Goal: Task Accomplishment & Management: Manage account settings

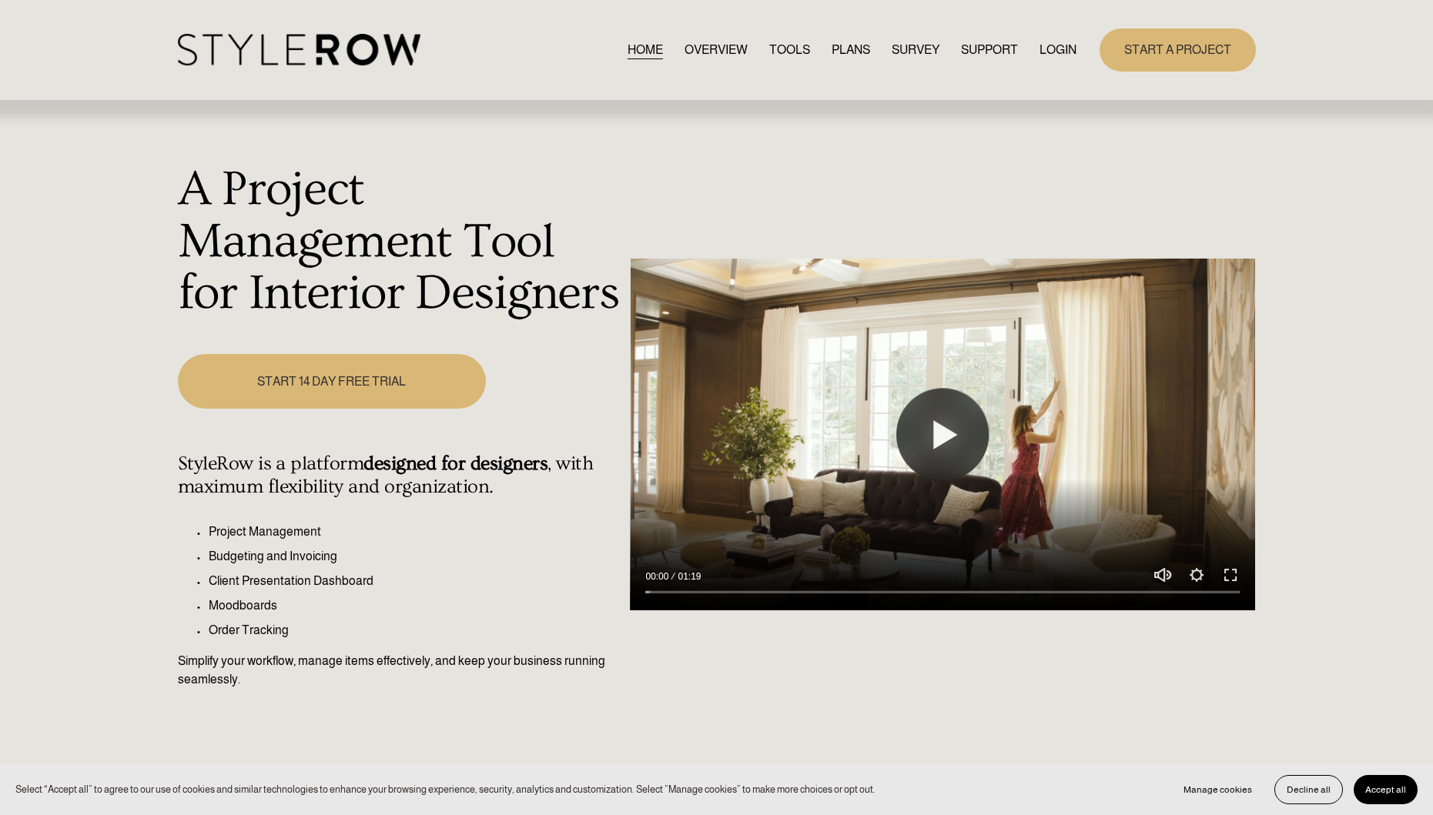
click at [1055, 46] on link "LOGIN" at bounding box center [1057, 49] width 37 height 21
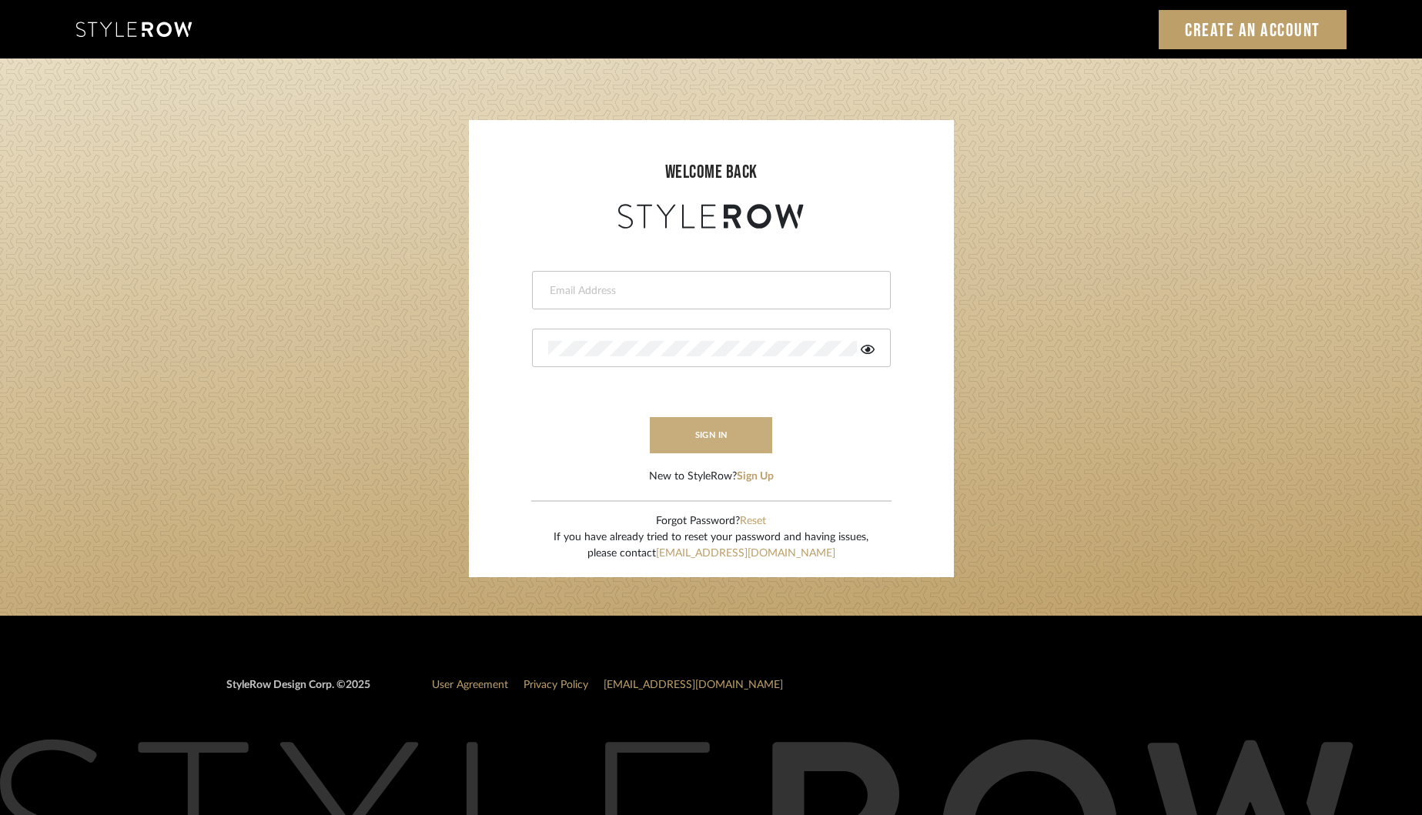
type input "[EMAIL_ADDRESS][DOMAIN_NAME]"
click at [715, 439] on button "sign in" at bounding box center [711, 435] width 123 height 36
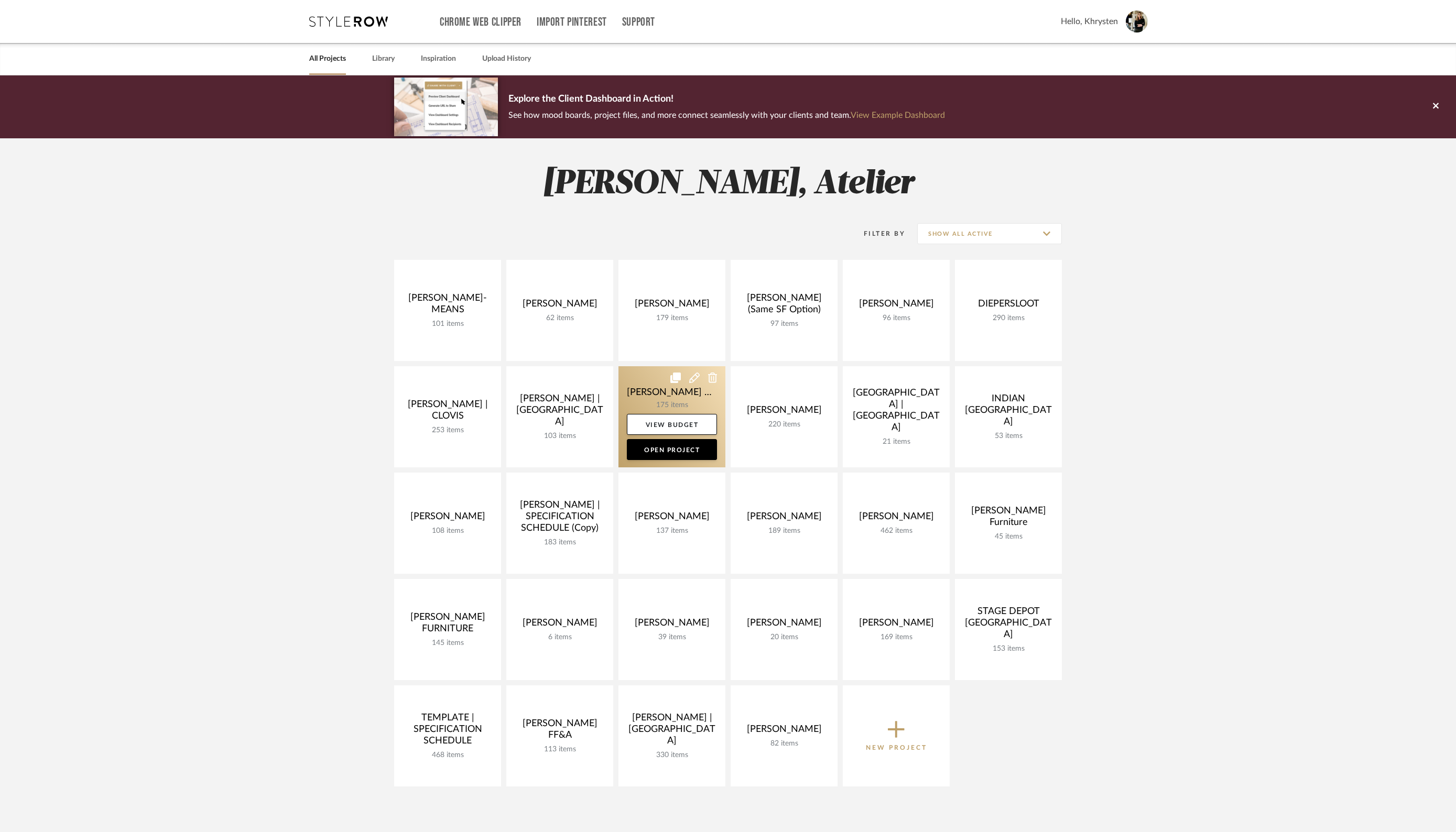
click at [660, 395] on link at bounding box center [671, 416] width 107 height 101
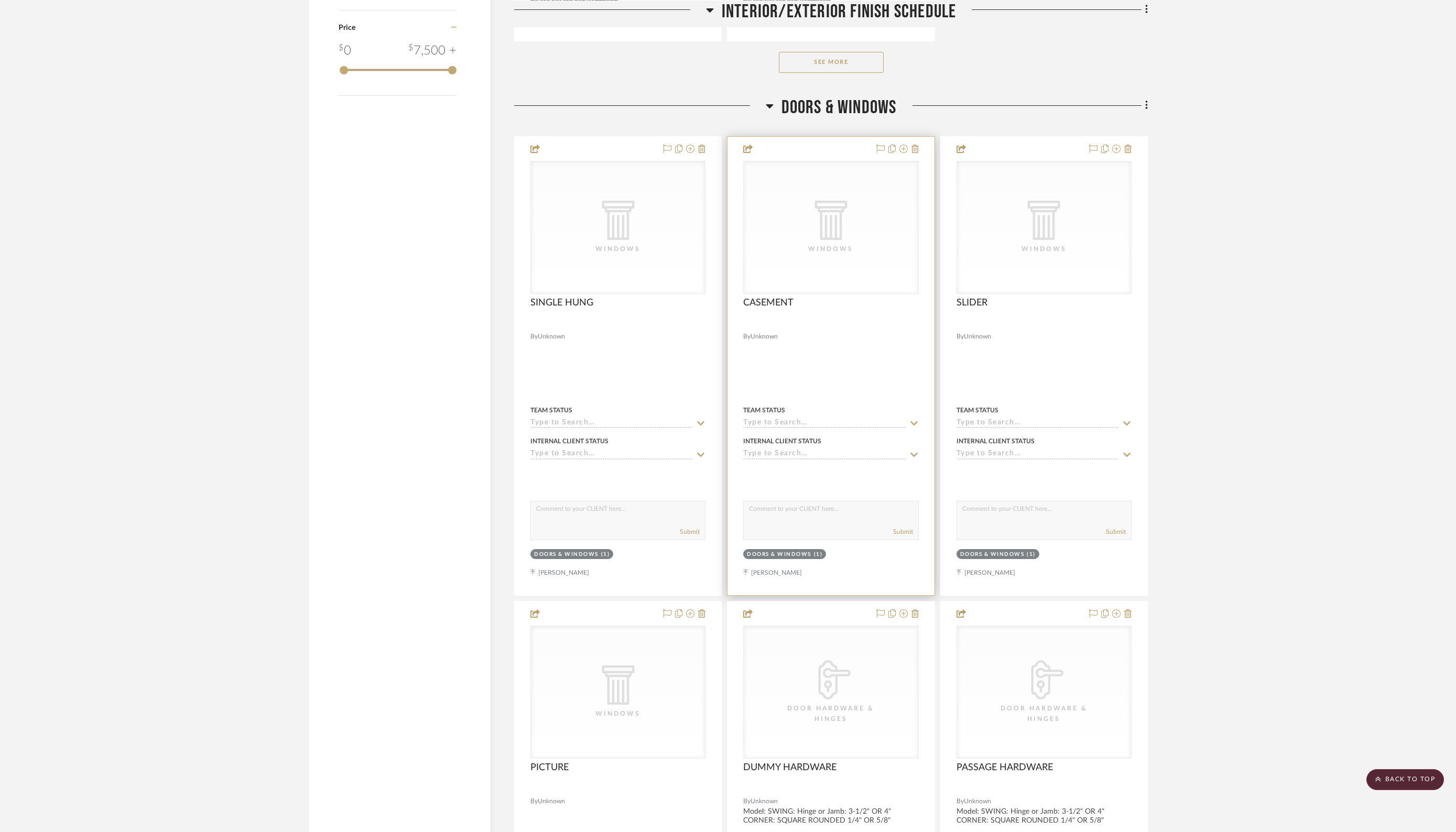
scroll to position [1634, 0]
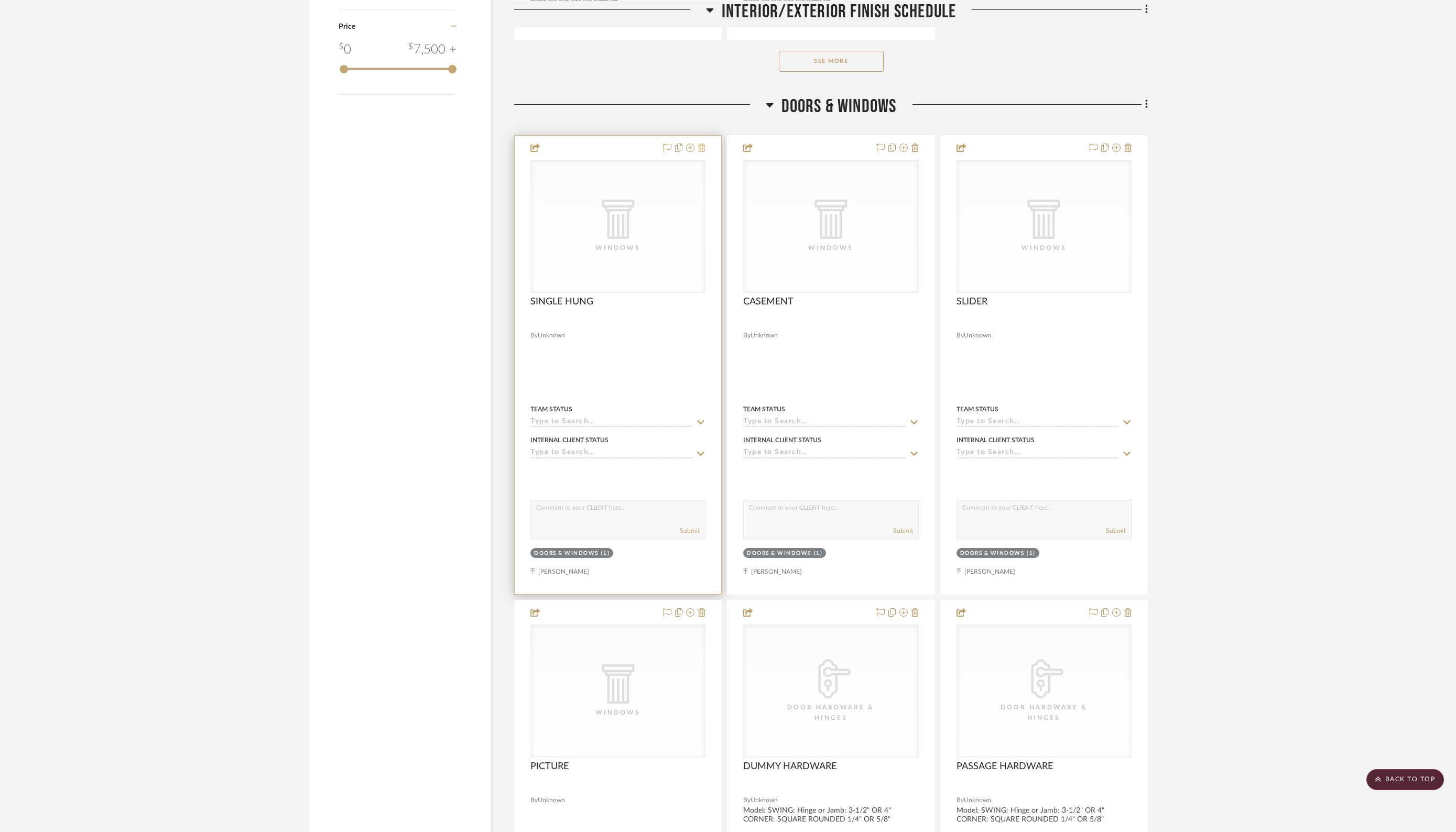
click at [702, 144] on icon at bounding box center [701, 148] width 7 height 8
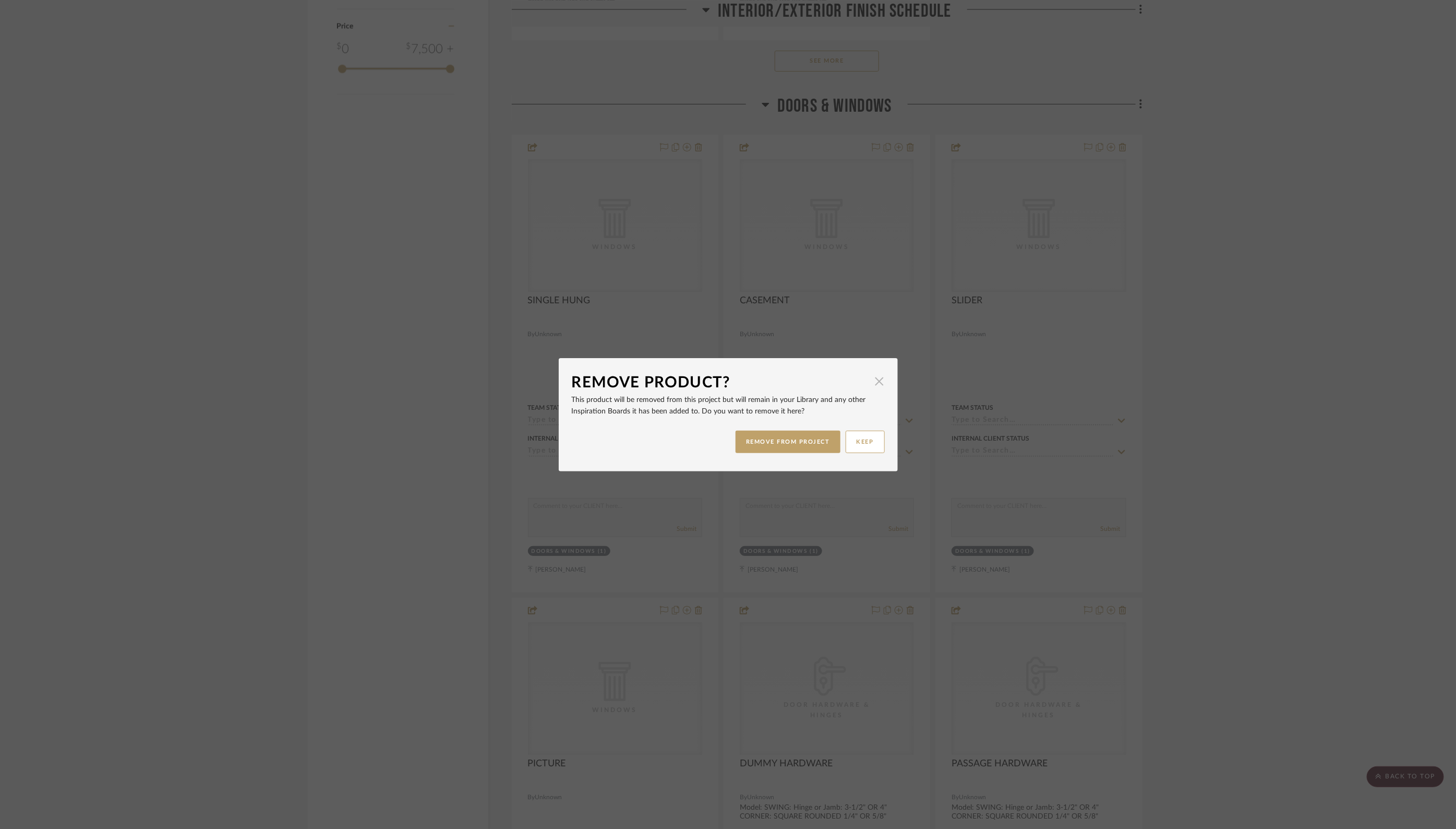
click at [877, 381] on span "button" at bounding box center [879, 381] width 21 height 21
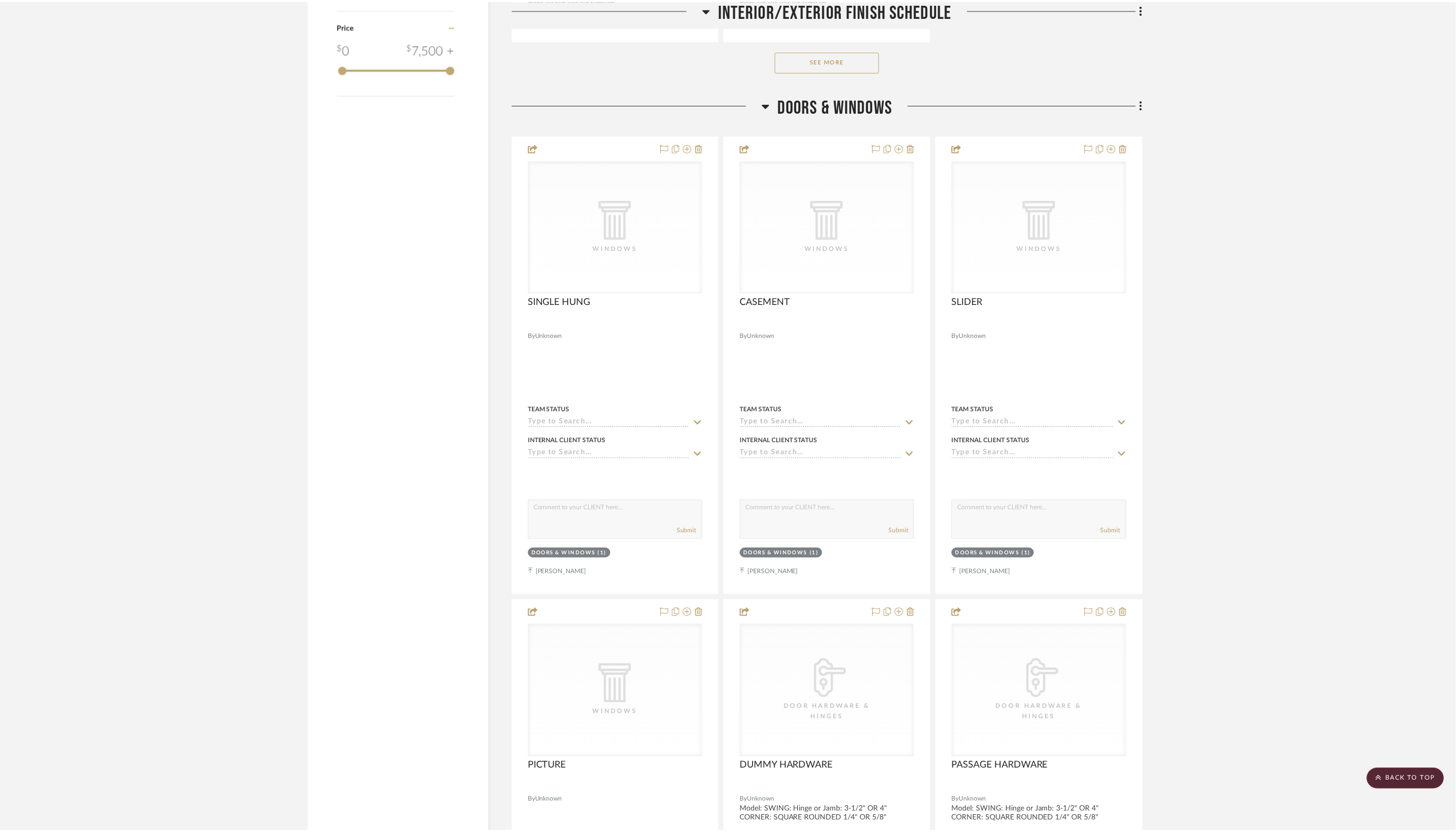
scroll to position [1634, 0]
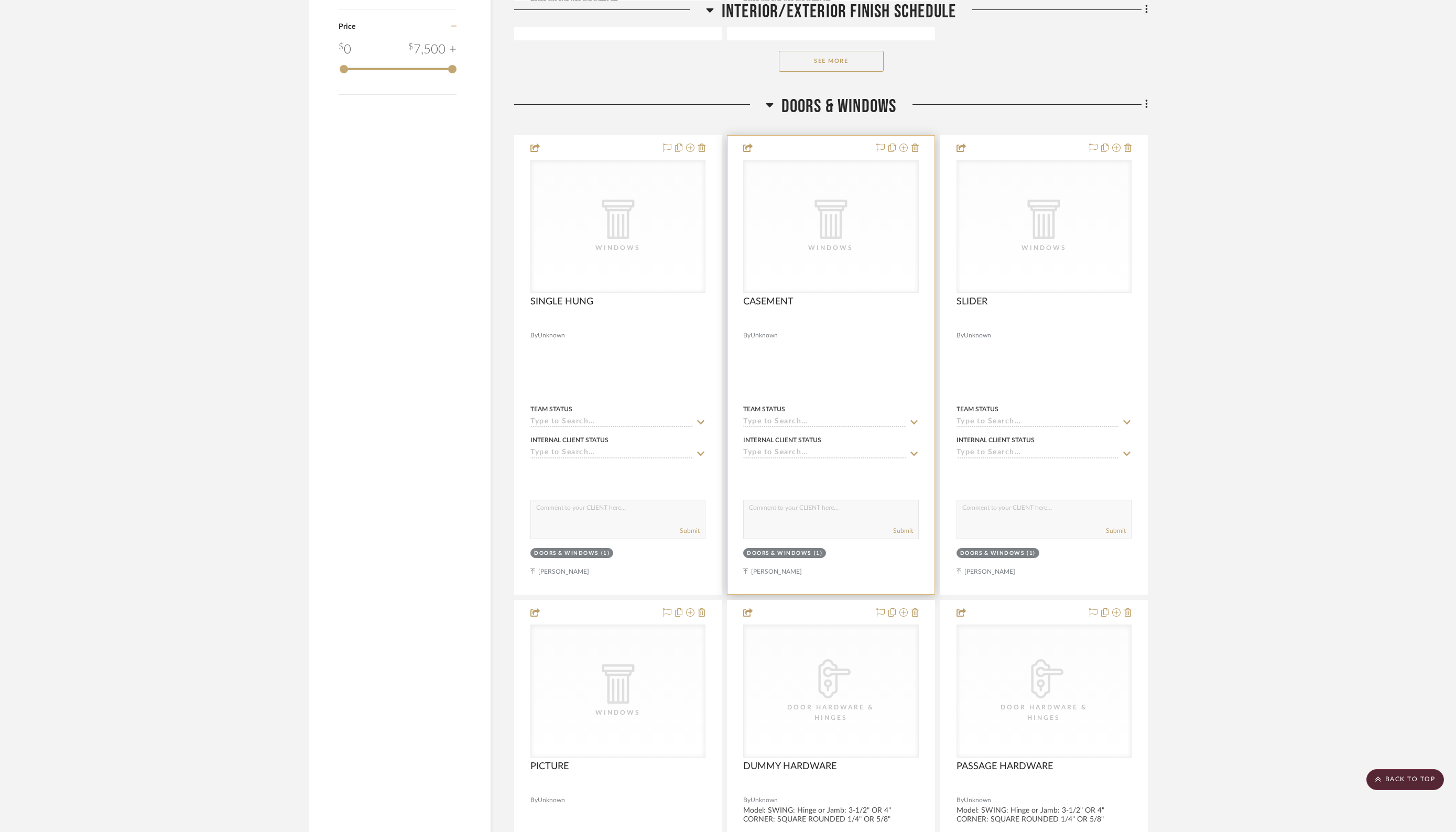
click at [764, 331] on span "Unknown" at bounding box center [764, 335] width 27 height 10
click at [777, 344] on div at bounding box center [830, 365] width 206 height 459
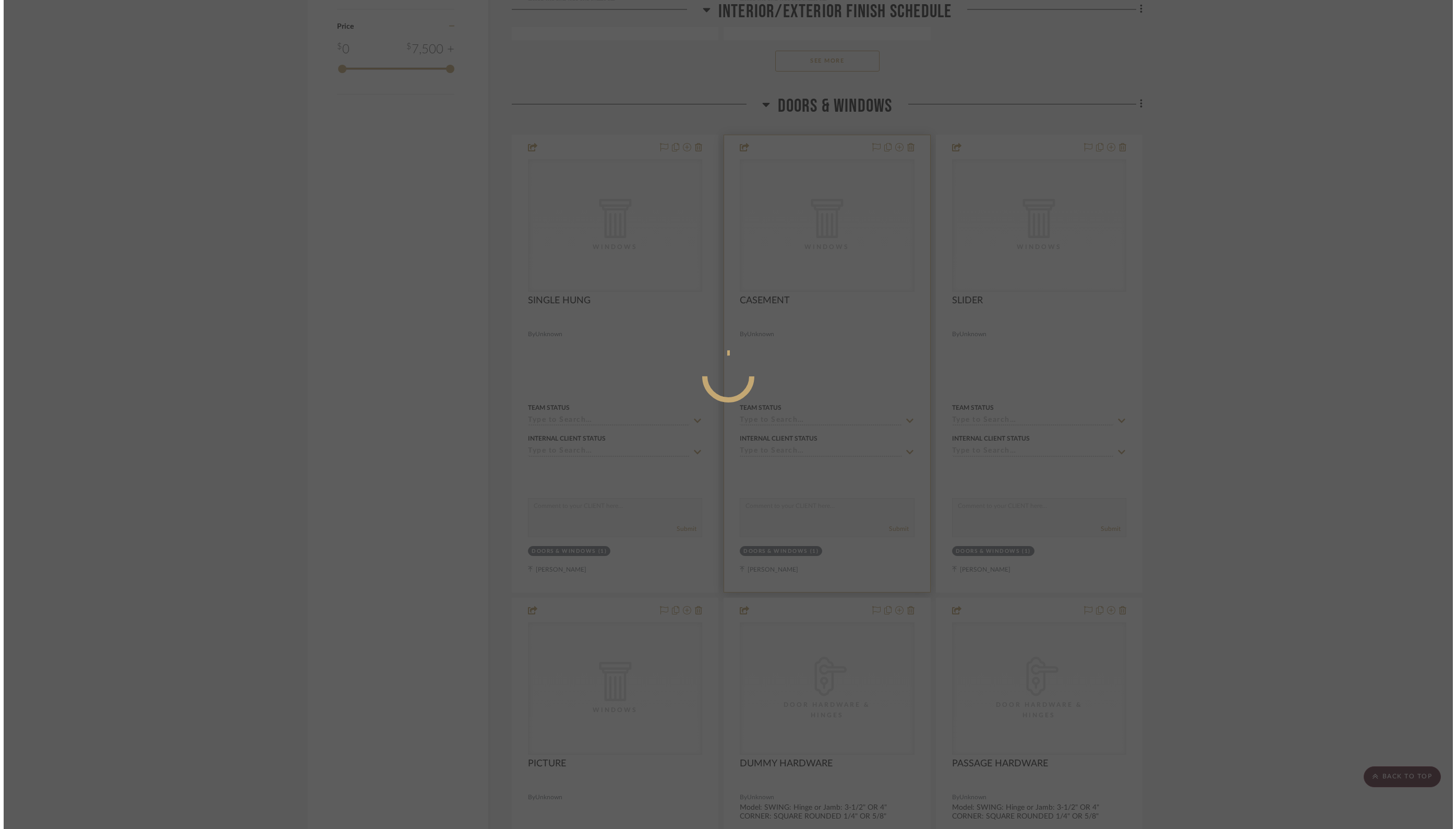
scroll to position [0, 0]
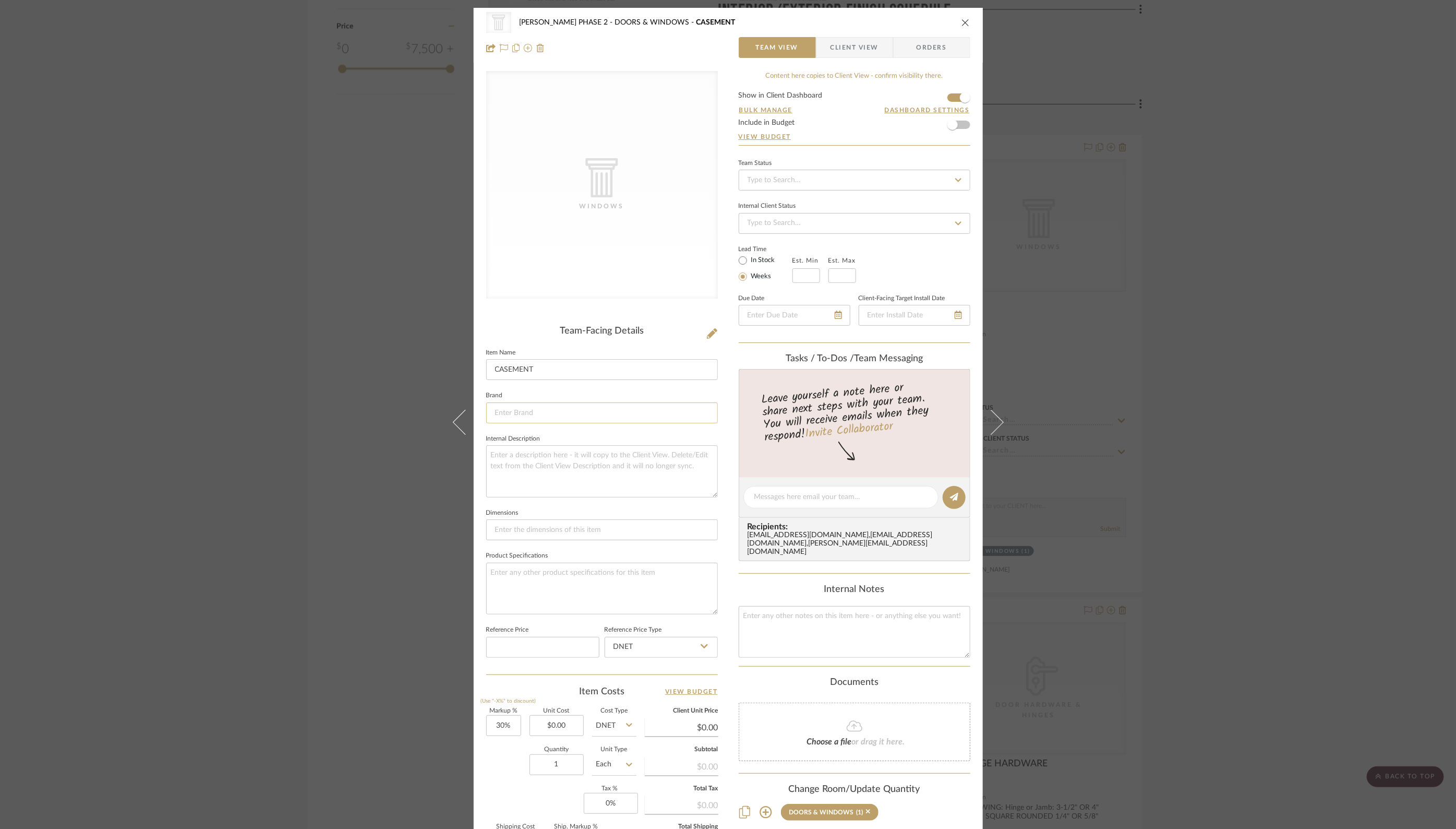
click at [541, 403] on input at bounding box center [602, 413] width 232 height 21
type input "WINDSOR WINDOWS & DOORS"
click at [598, 437] on span "Click to add "WINDSOR WINDOWS & DOORS" as a new Brand" at bounding box center [602, 443] width 201 height 18
click at [544, 463] on textarea at bounding box center [602, 471] width 232 height 52
click at [518, 458] on textarea "LEGENDS SERIES" at bounding box center [602, 471] width 232 height 52
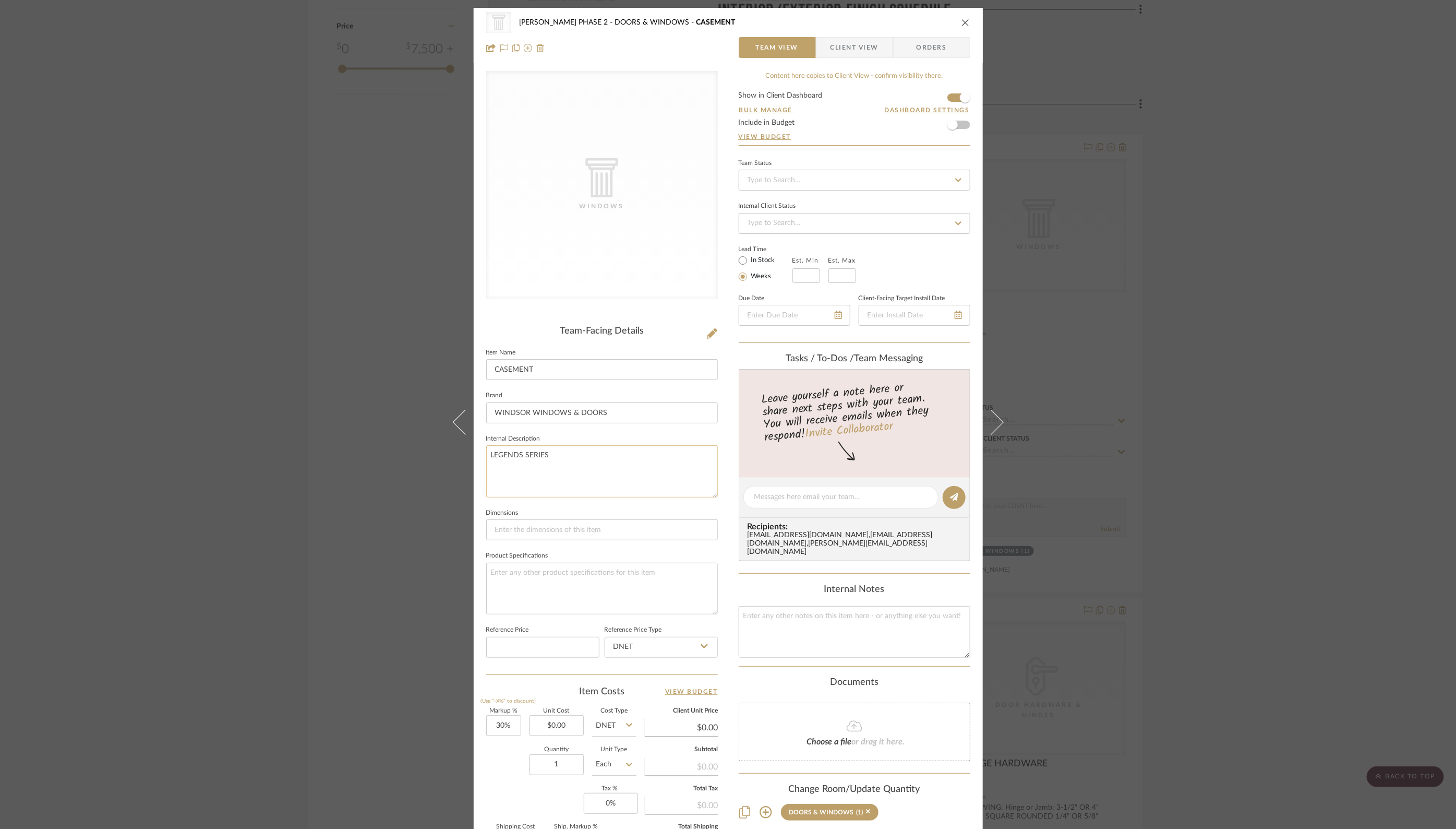
click at [518, 458] on textarea "LEGENDS SERIES" at bounding box center [602, 471] width 232 height 52
click at [518, 459] on textarea "LEGENDS SERIES" at bounding box center [602, 471] width 232 height 52
type textarea "LEGENDS SERIES"
click at [743, 584] on div "Internal Notes" at bounding box center [854, 589] width 232 height 12
click at [570, 466] on textarea "LEGENDS SERIES" at bounding box center [602, 471] width 232 height 52
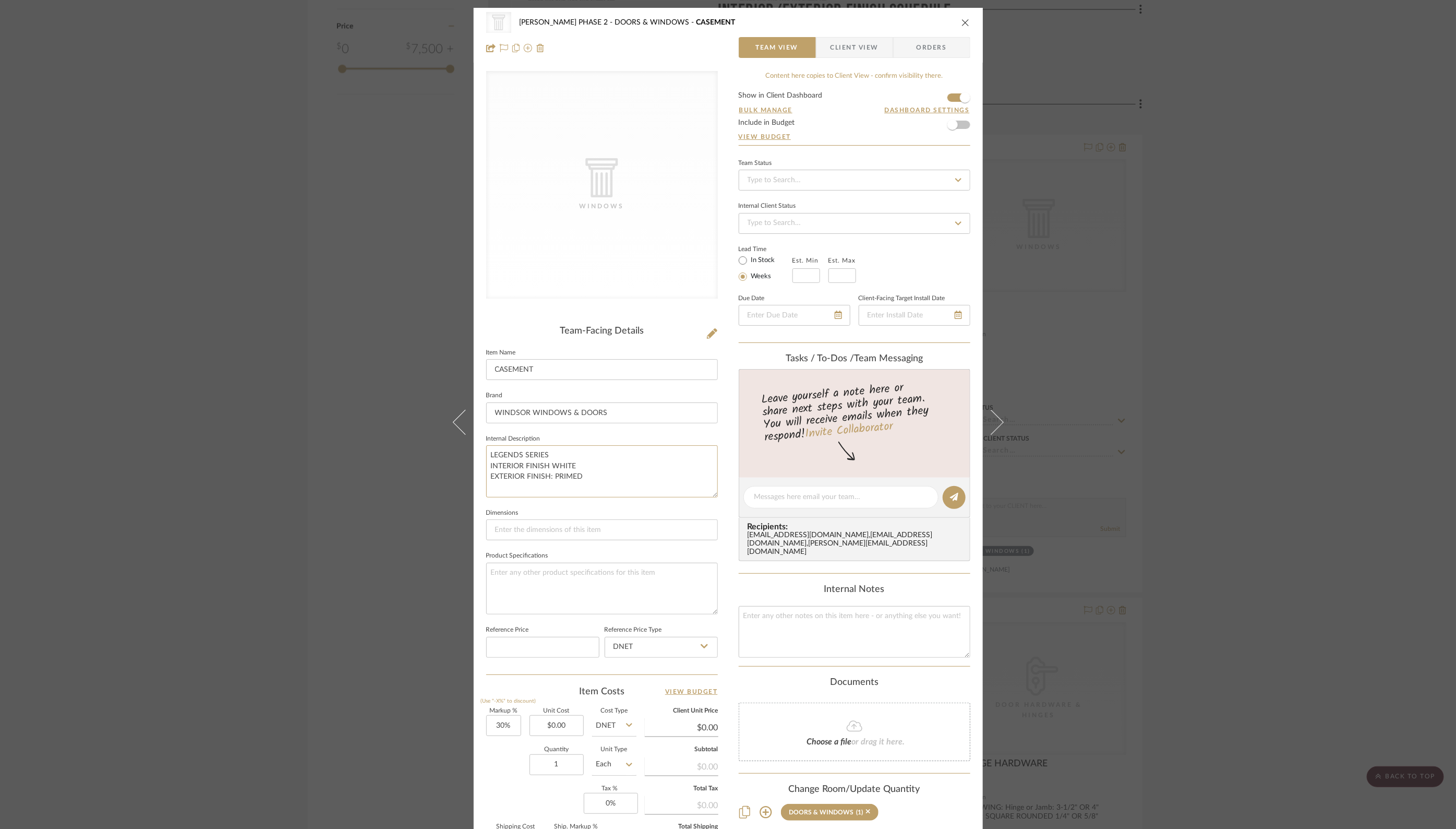
drag, startPoint x: 589, startPoint y: 472, endPoint x: 430, endPoint y: 433, distance: 163.7
click at [430, 433] on div "CategoryIconArchitectural Created with Sketch. Windows HARMAN PHASE 2 DOORS & W…" at bounding box center [728, 414] width 1456 height 829
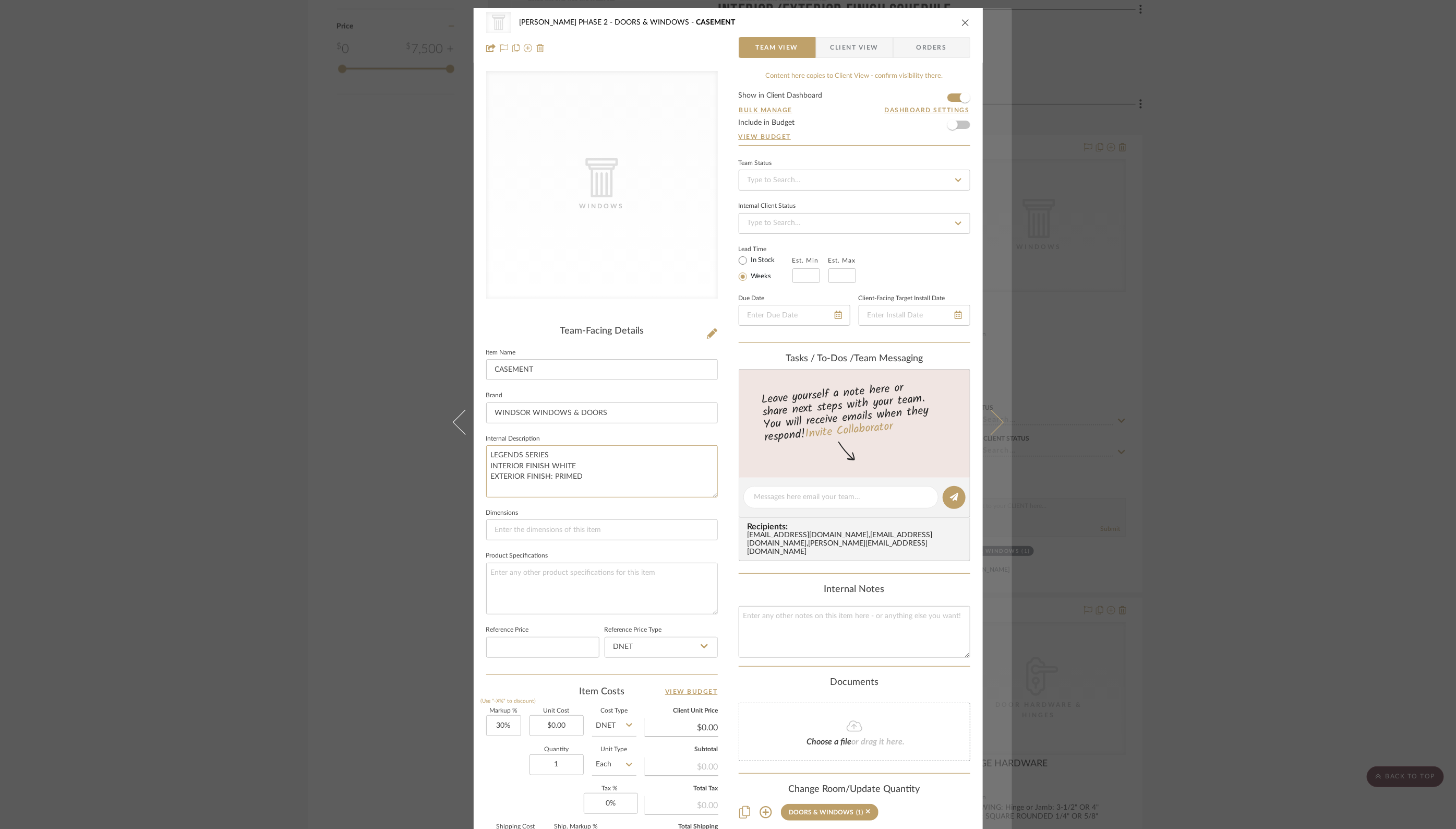
type textarea "LEGENDS SERIES INTERIOR FINISH WHITE EXTERIOR FINISH: PRIMED"
click at [997, 424] on icon at bounding box center [991, 422] width 25 height 25
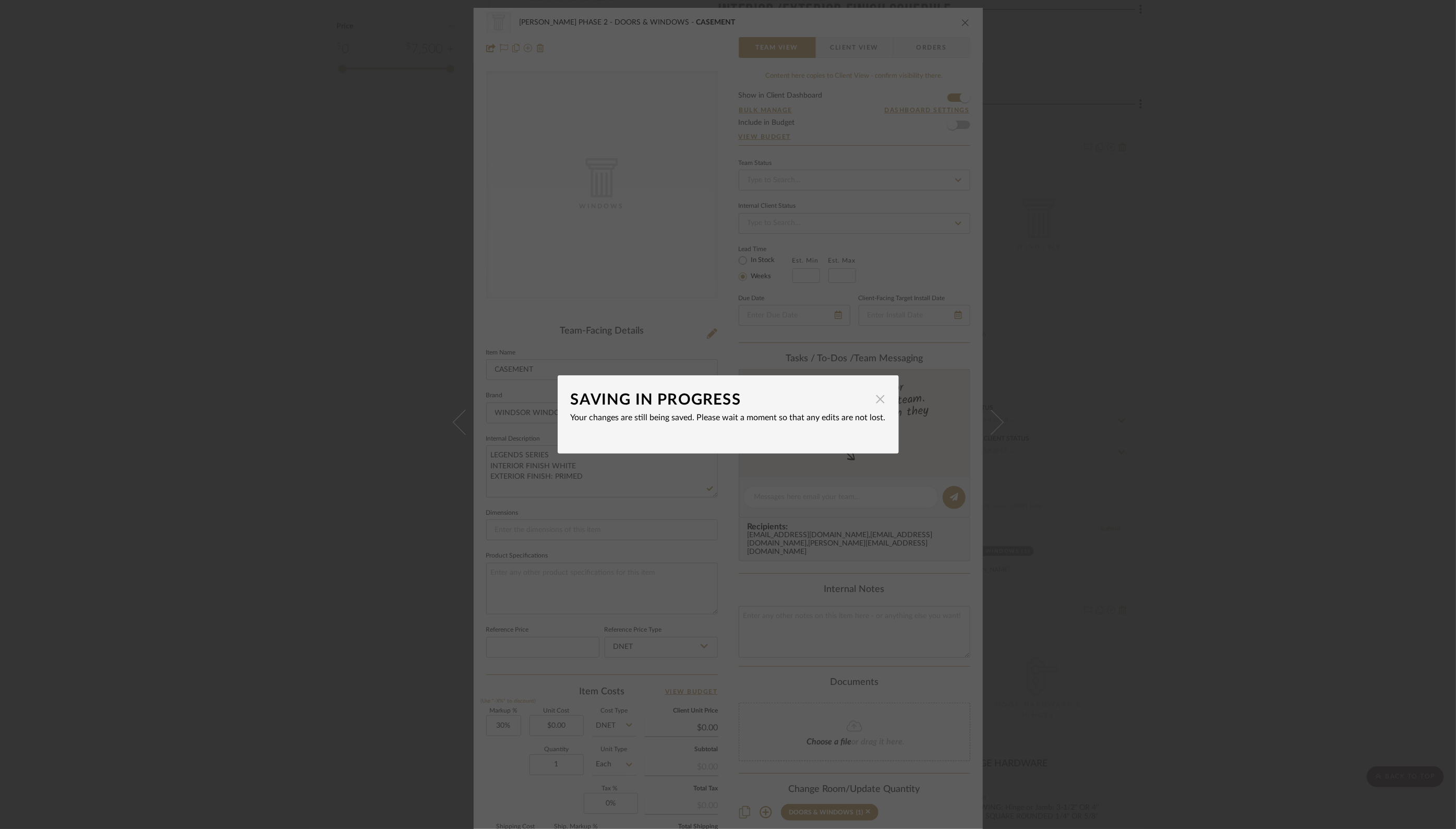
click at [871, 398] on span "button" at bounding box center [880, 399] width 21 height 21
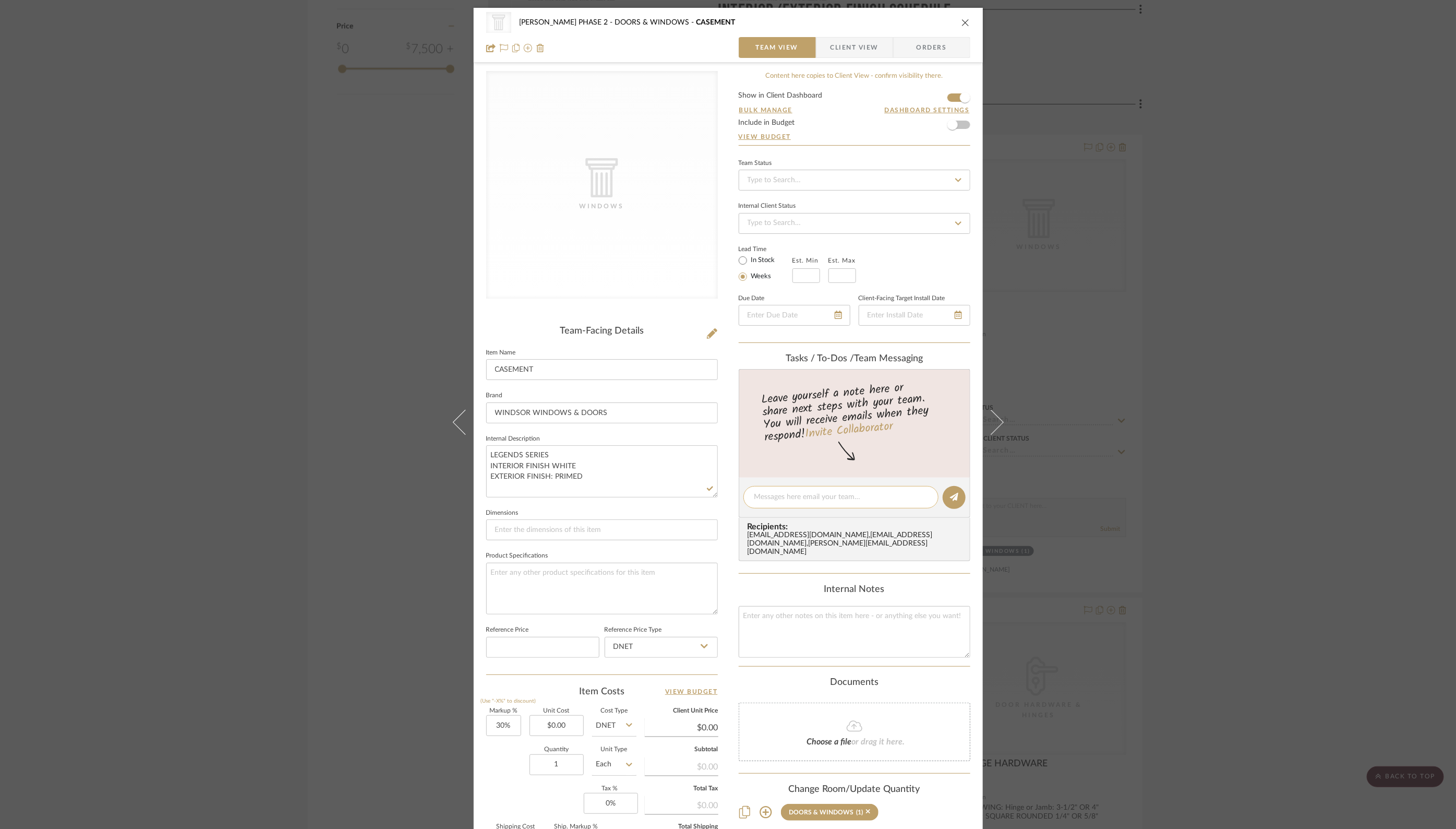
scroll to position [8, 0]
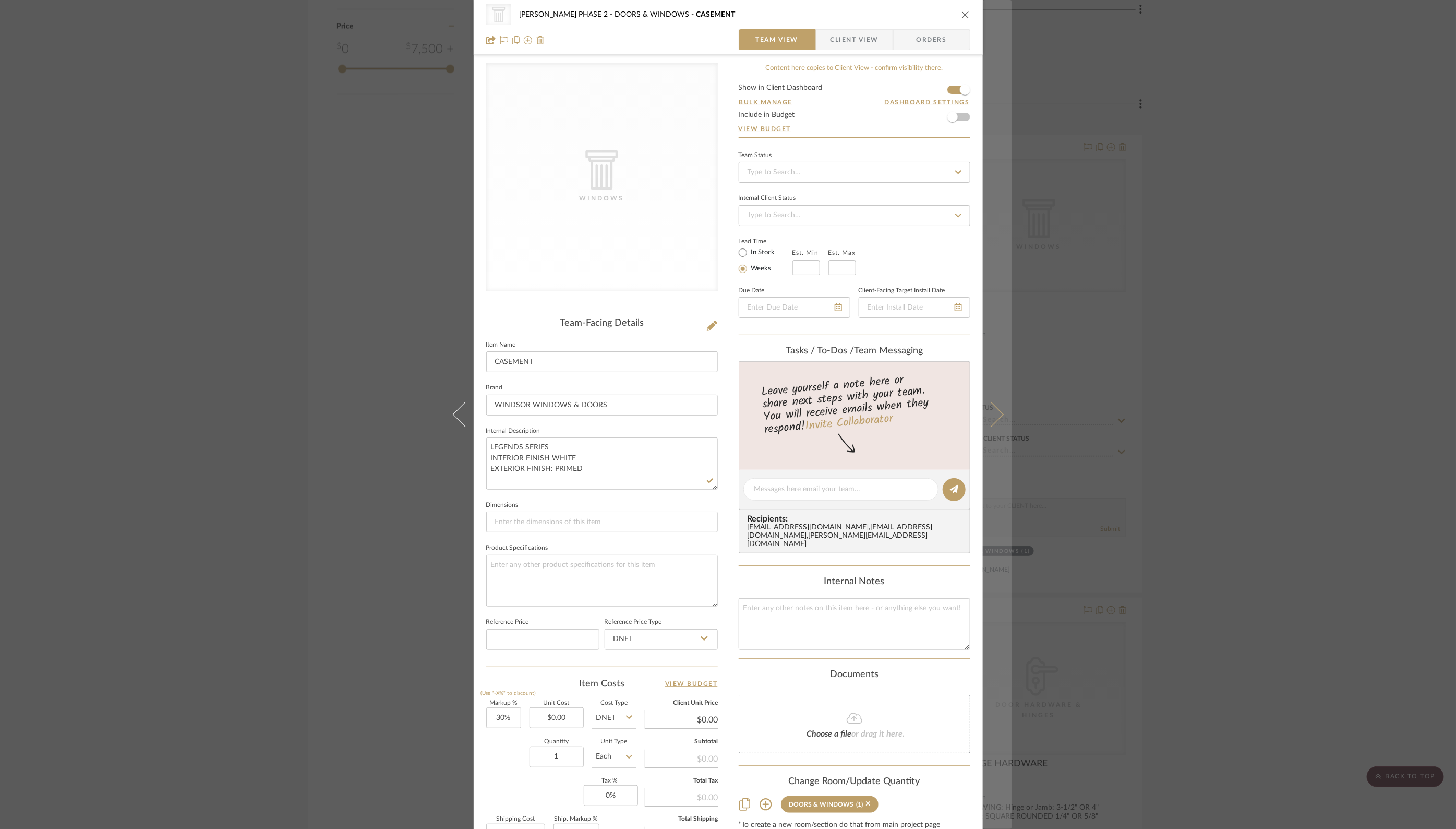
click at [989, 413] on icon at bounding box center [991, 414] width 25 height 25
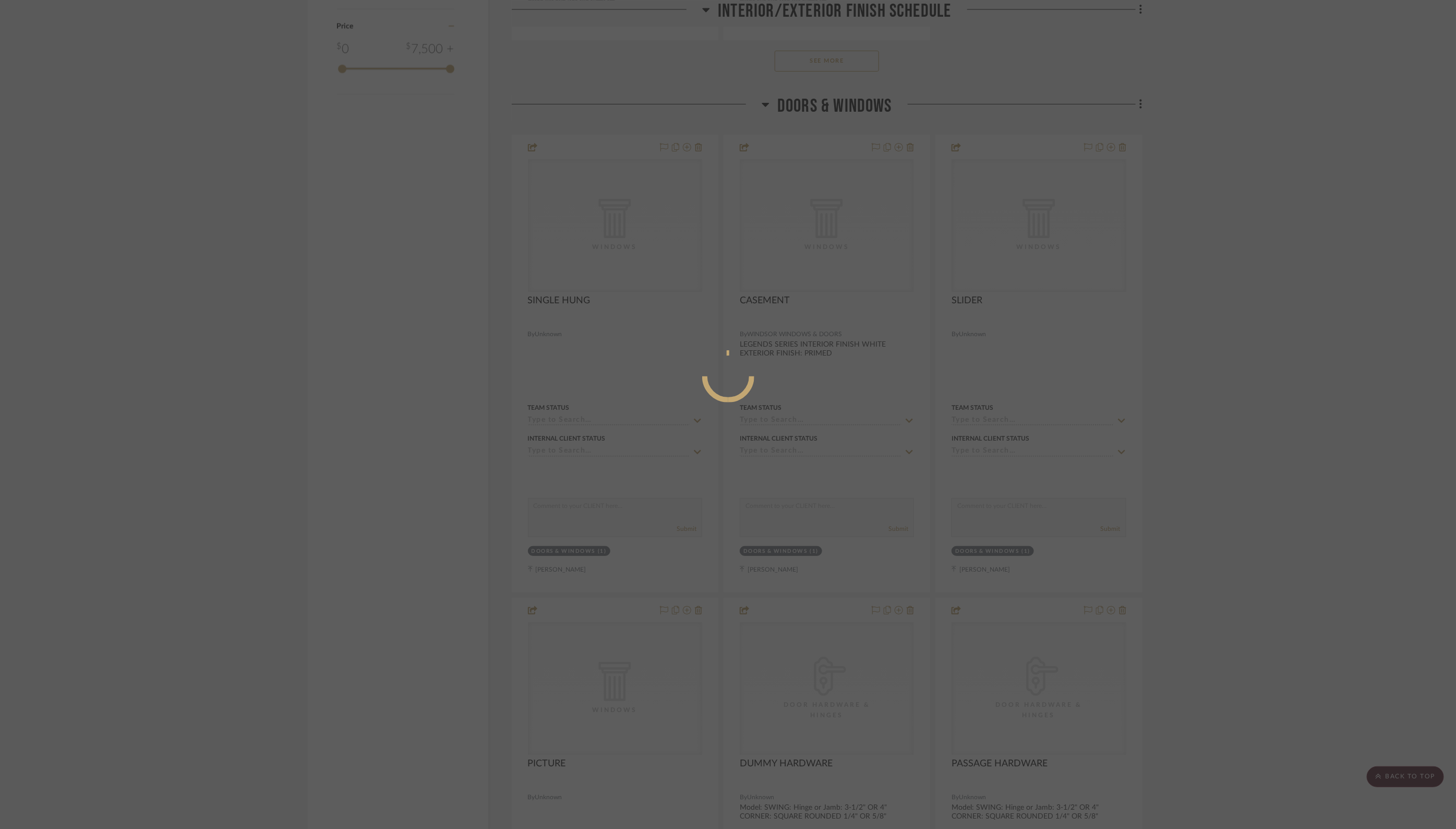
scroll to position [0, 0]
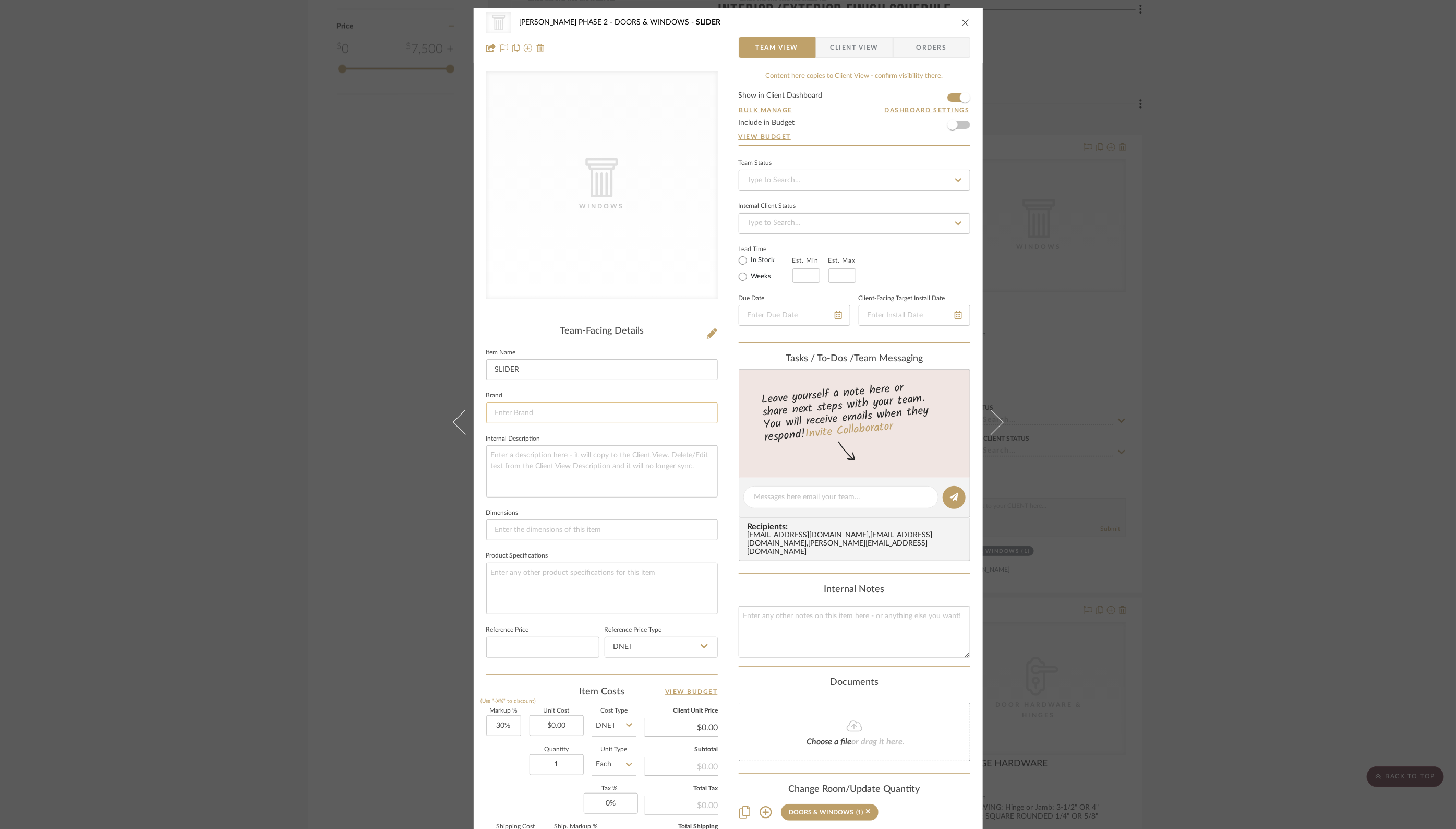
click at [554, 409] on input at bounding box center [602, 413] width 232 height 21
click at [598, 437] on span "WINDSOR WINDOWS & DOORS" at bounding box center [602, 439] width 201 height 9
type input "WINDSOR WINDOWS & DOORS"
click at [556, 471] on textarea at bounding box center [602, 471] width 232 height 52
paste textarea "LEGENDS SERIES INTERIOR FINISH WHITE EXTERIOR FINISH: PRIMED"
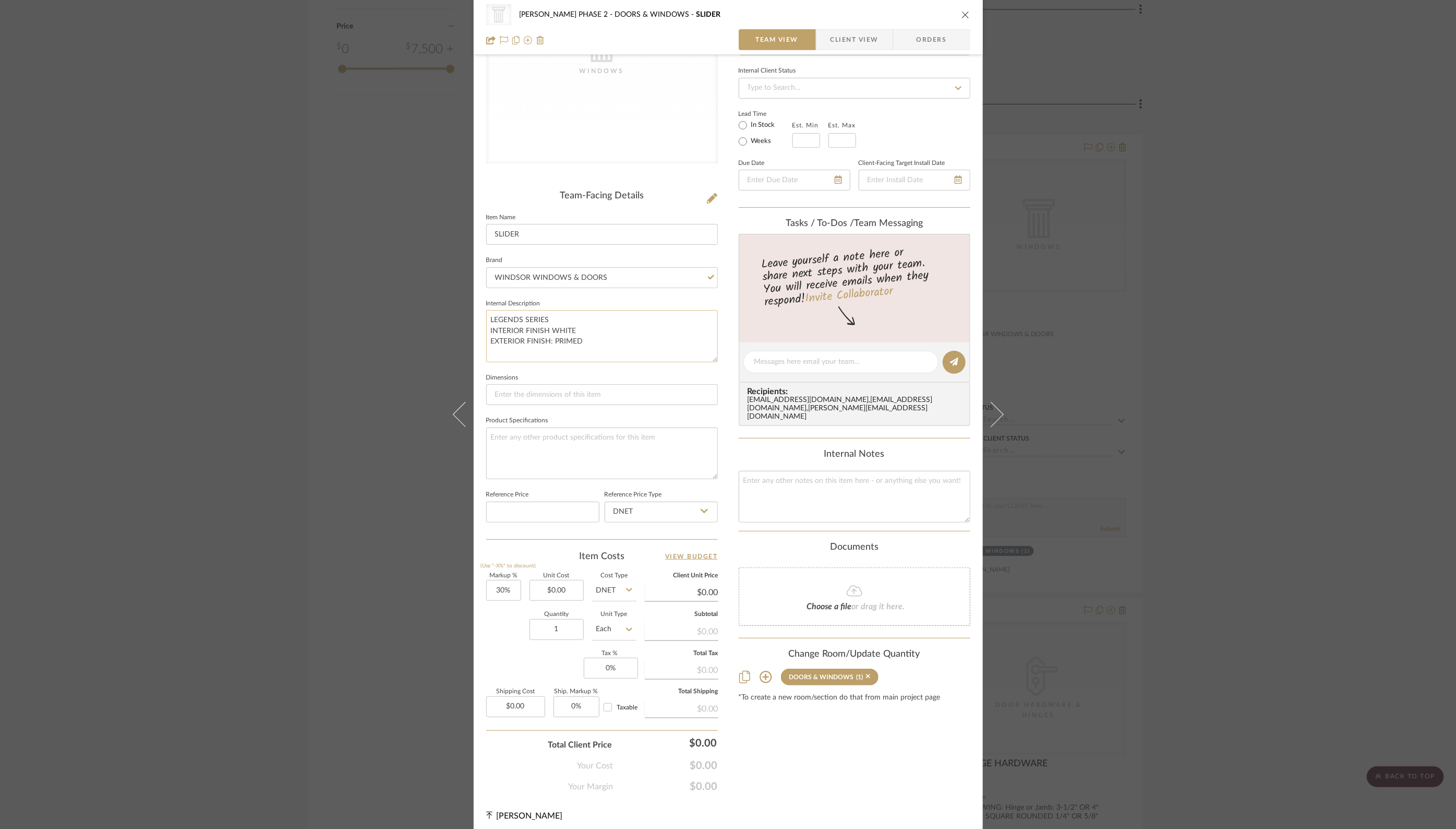
scroll to position [137, 0]
type textarea "LEGENDS SERIES INTERIOR FINISH WHITE EXTERIOR FINISH: PRIMED"
click at [940, 447] on div "Internal Notes" at bounding box center [854, 452] width 232 height 12
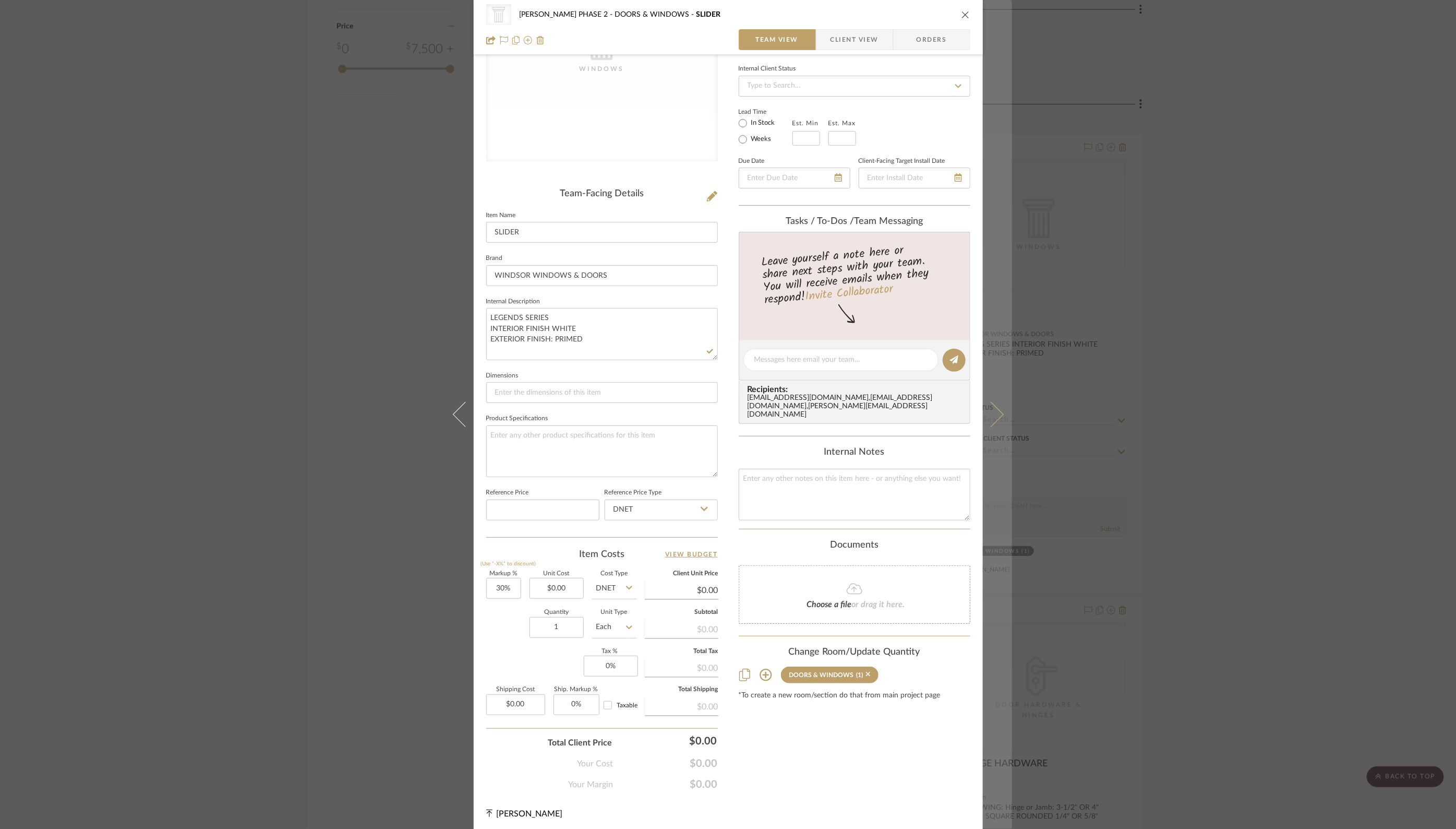
click at [994, 407] on button at bounding box center [997, 414] width 29 height 829
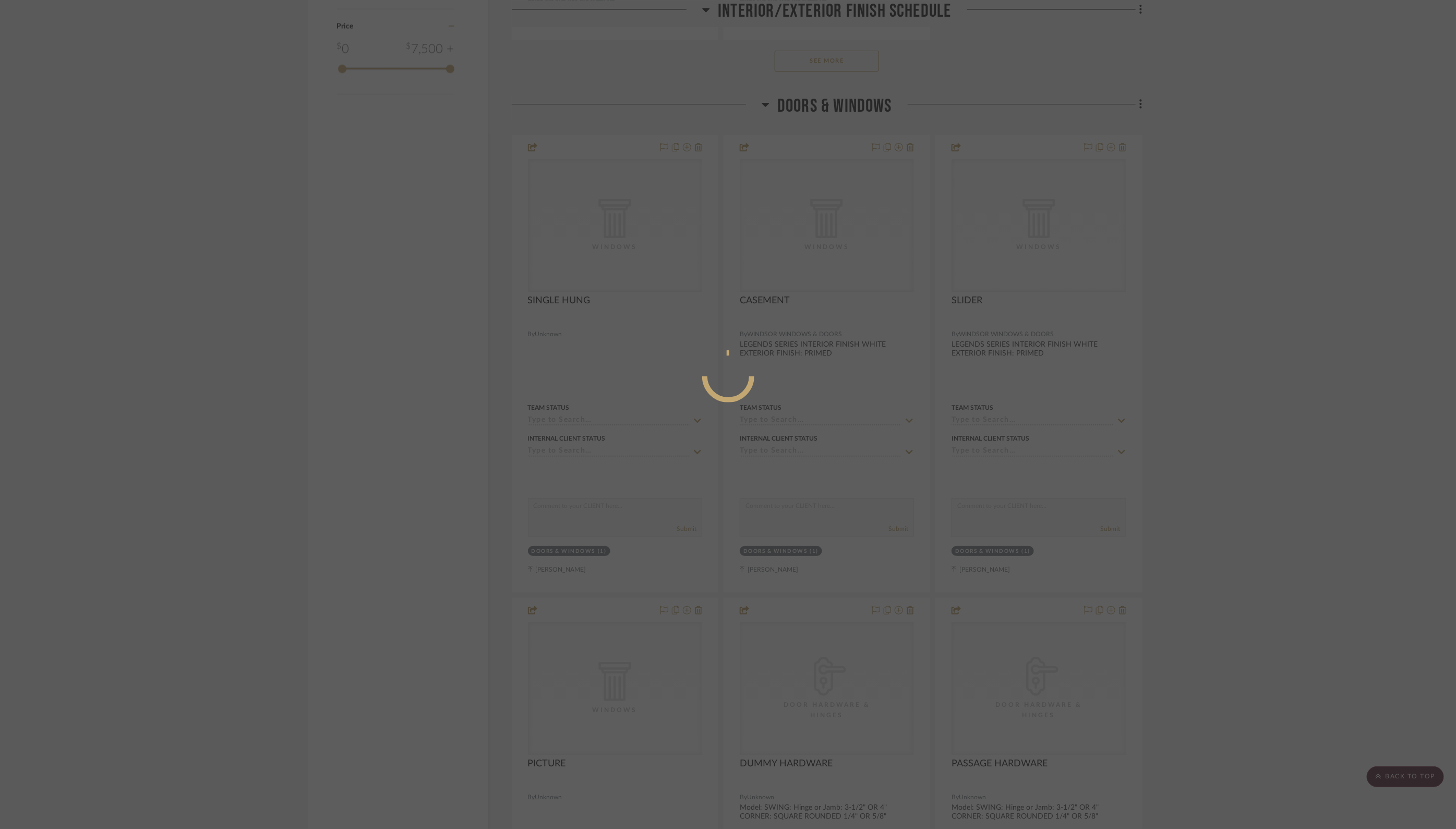
scroll to position [0, 0]
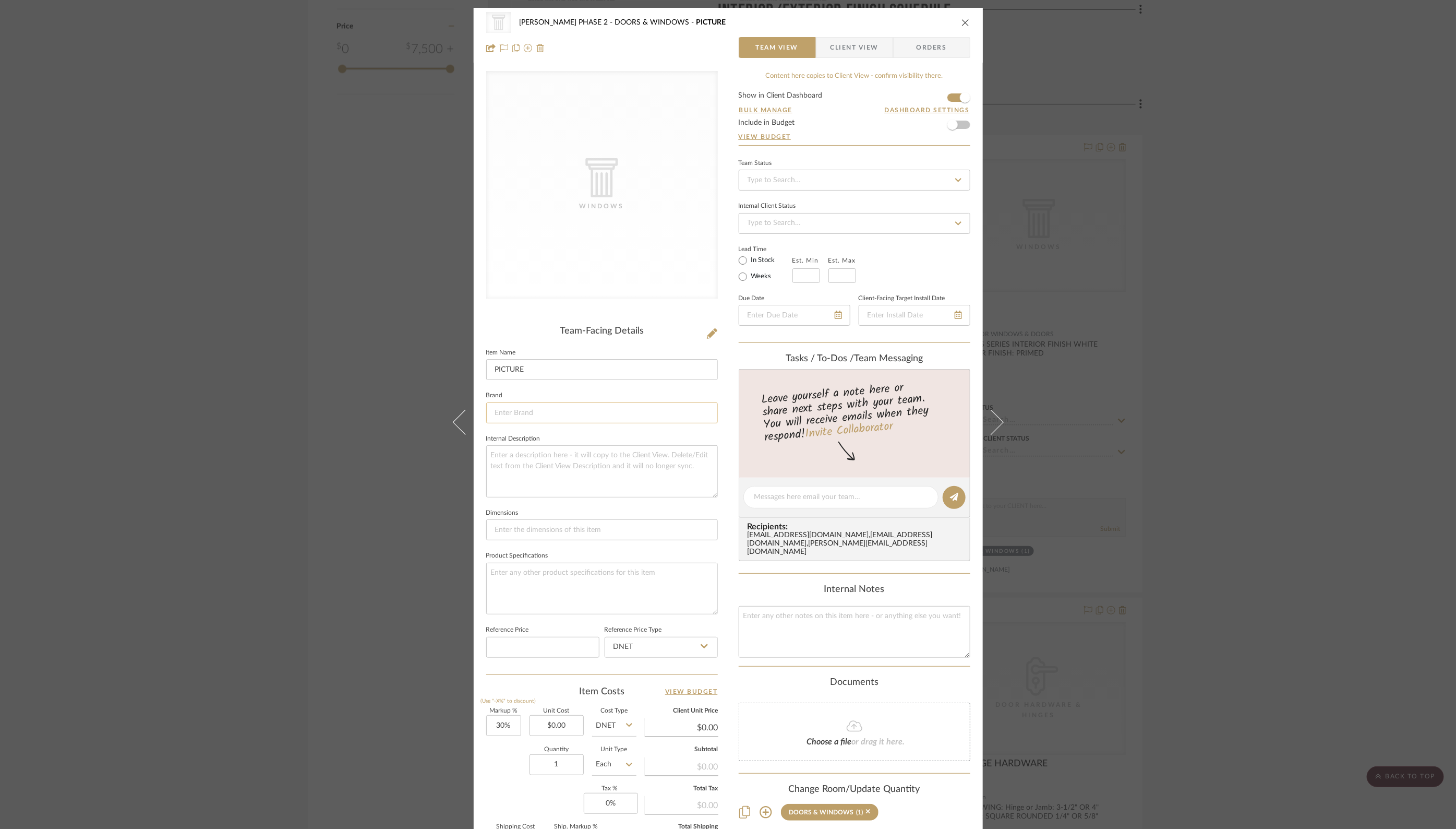
click at [535, 412] on input at bounding box center [602, 413] width 232 height 21
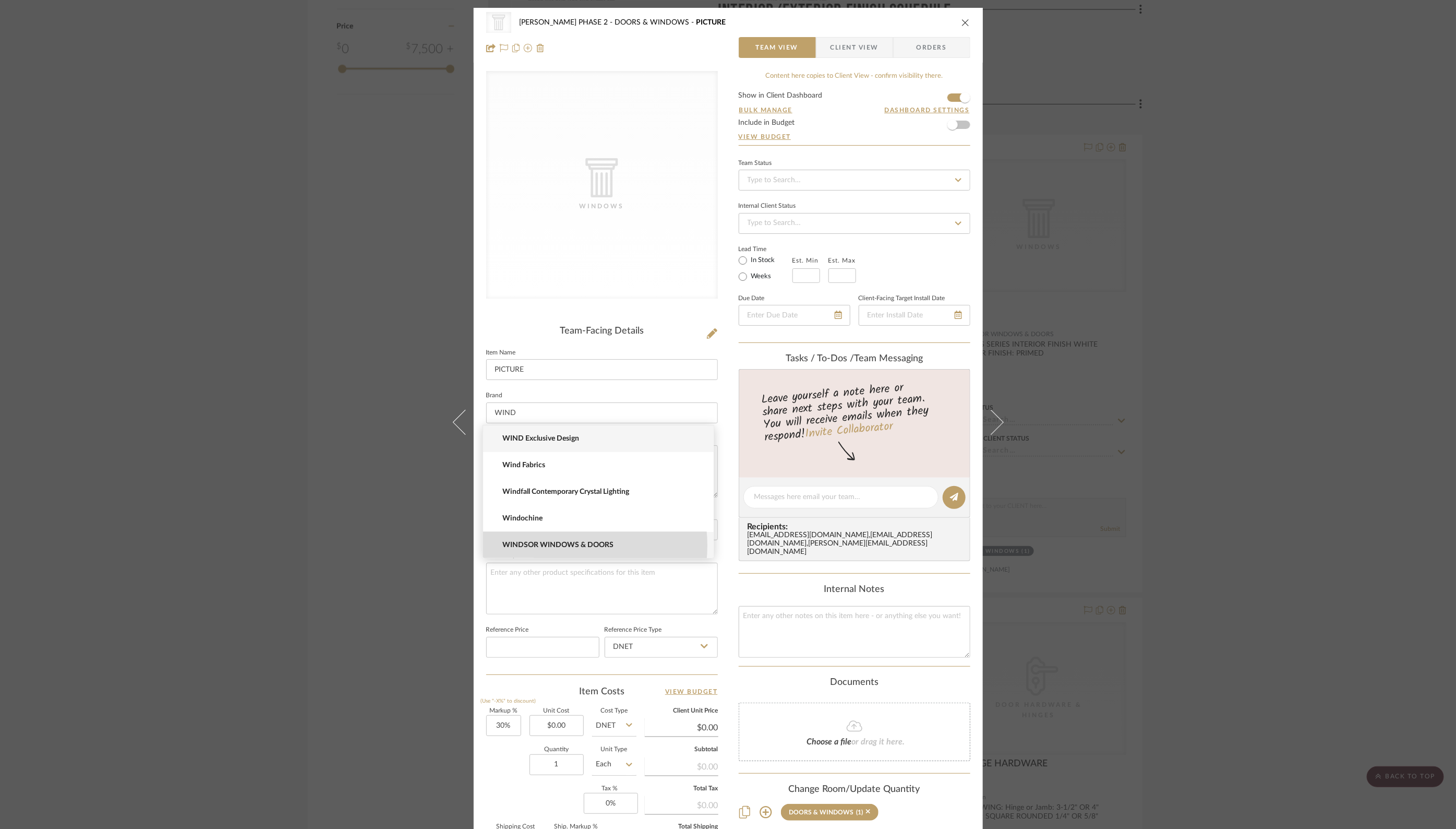
click at [554, 546] on span "WINDSOR WINDOWS & DOORS" at bounding box center [602, 545] width 201 height 9
type input "WINDSOR WINDOWS & DOORS"
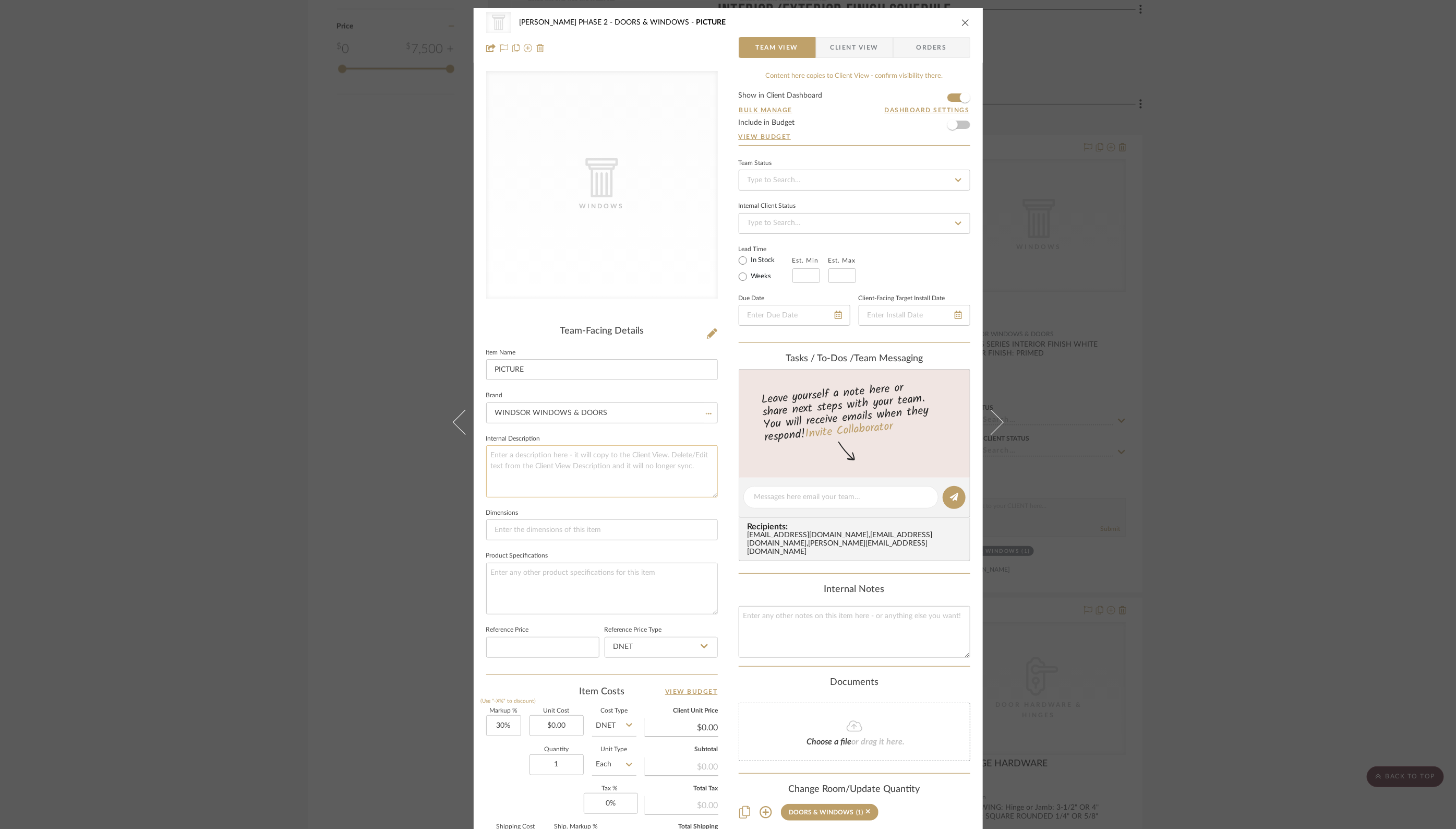
click at [529, 469] on textarea at bounding box center [602, 471] width 232 height 52
paste textarea "LEGENDS SERIES INTERIOR FINISH WHITE EXTERIOR FINISH: PRIMED"
click at [629, 470] on textarea "LEGENDS SERIES INTERIOR FINISH WHITE EXTERIOR FINISH: PRIMED" at bounding box center [602, 471] width 232 height 52
type textarea "LEGENDS SERIES INTERIOR FINISH WHITE EXTERIOR FINISH: PRIMED"
click at [584, 367] on input "PICTURE" at bounding box center [602, 369] width 232 height 21
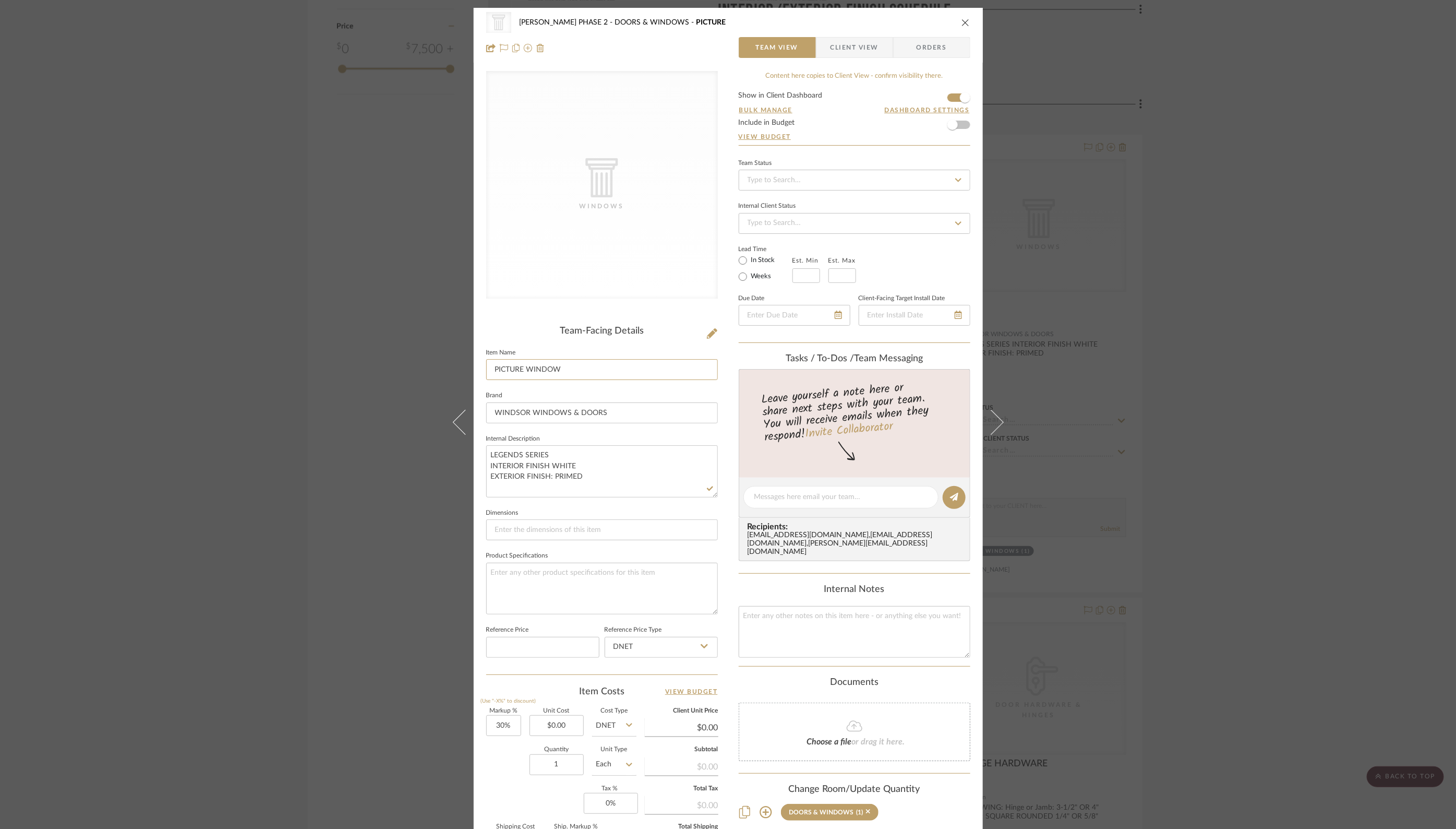
type input "PICTURE WINDOW"
click at [720, 577] on div "CategoryIconArchitectural Created with Sketch. Windows HARMAN PHASE 2 DOORS & W…" at bounding box center [728, 489] width 509 height 962
click at [961, 19] on button "close" at bounding box center [965, 22] width 9 height 9
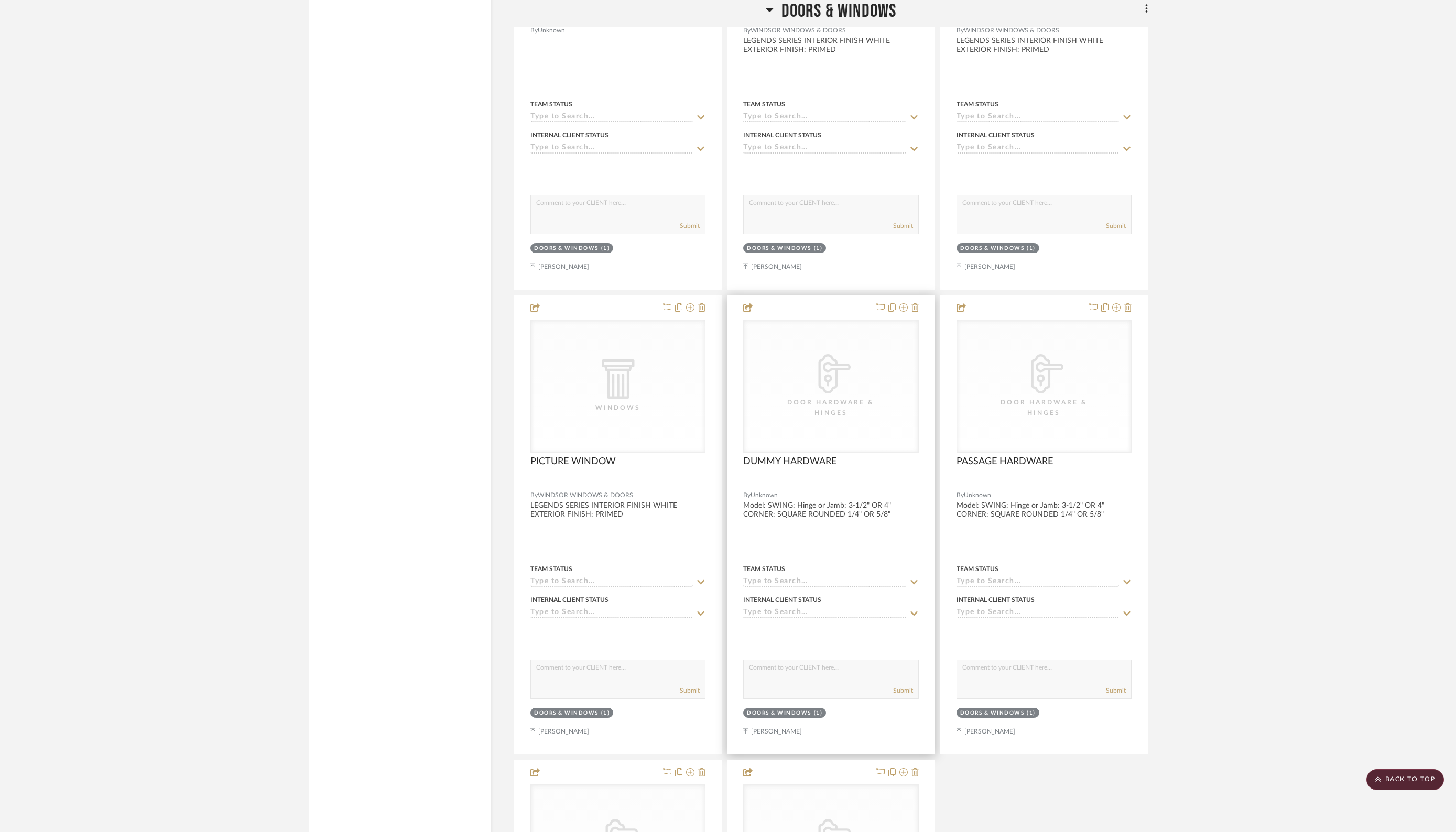
scroll to position [1940, 0]
click at [916, 303] on icon at bounding box center [915, 307] width 7 height 8
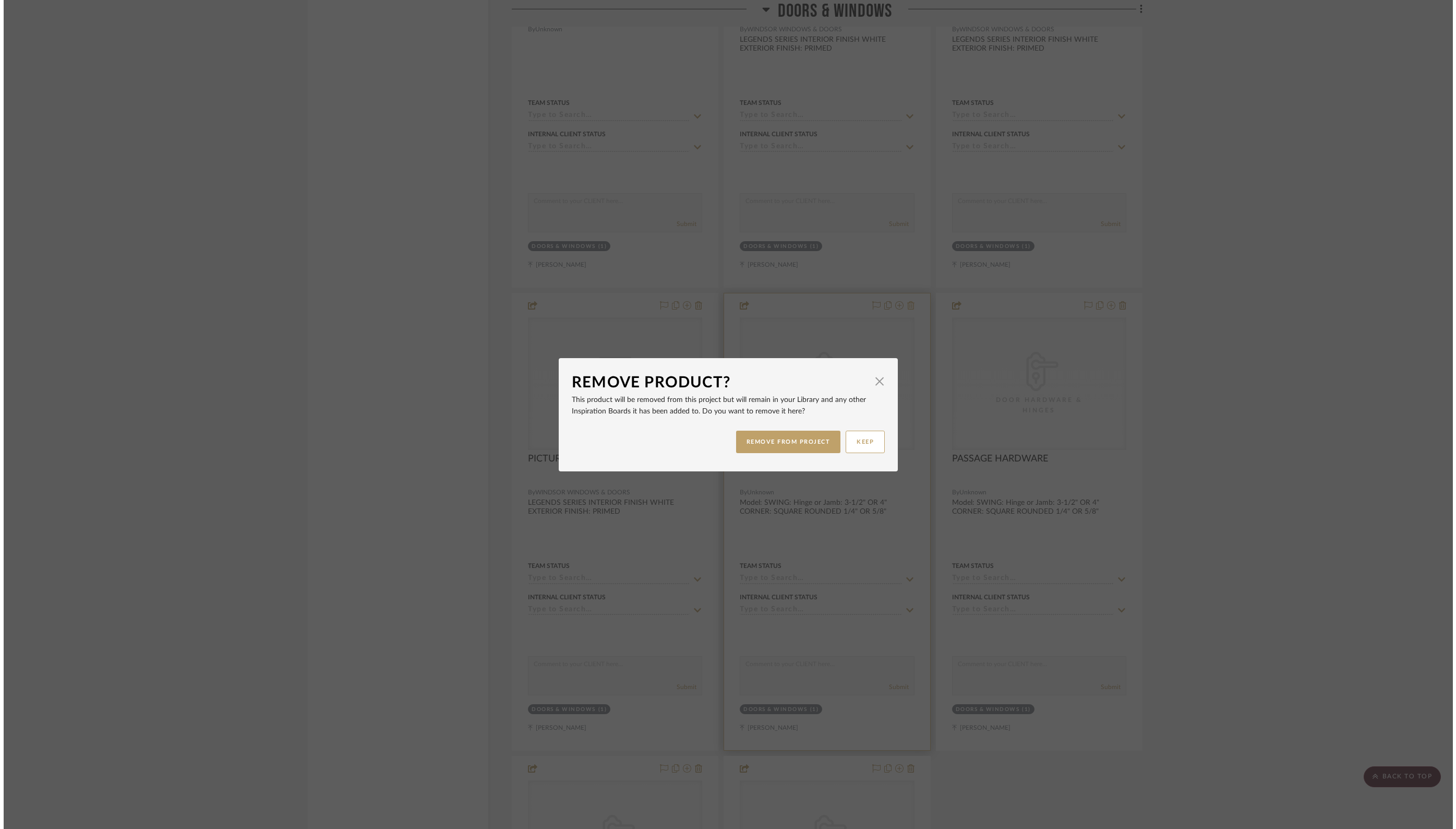
scroll to position [0, 0]
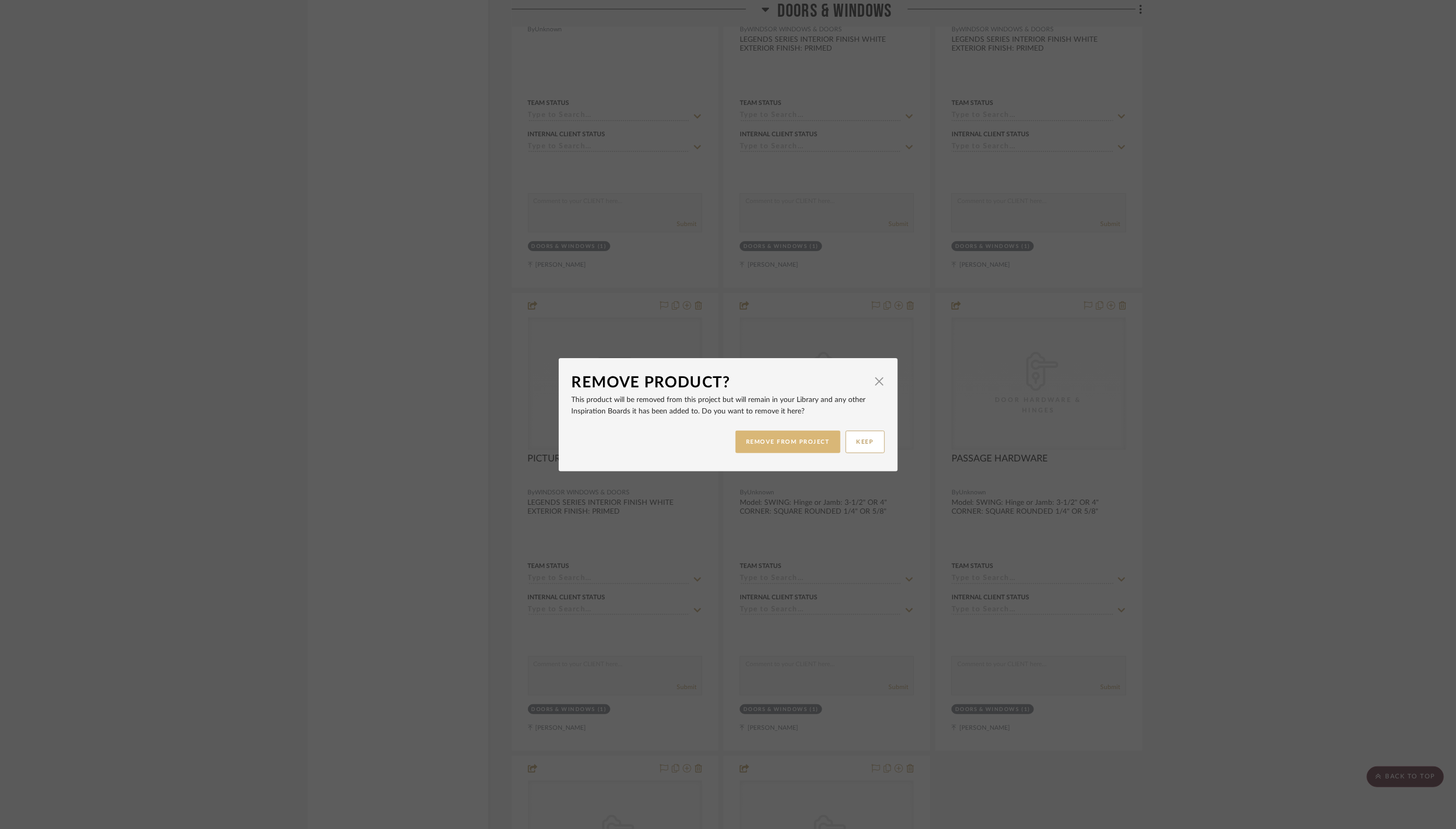
click at [802, 438] on button "REMOVE FROM PROJECT" at bounding box center [788, 441] width 105 height 22
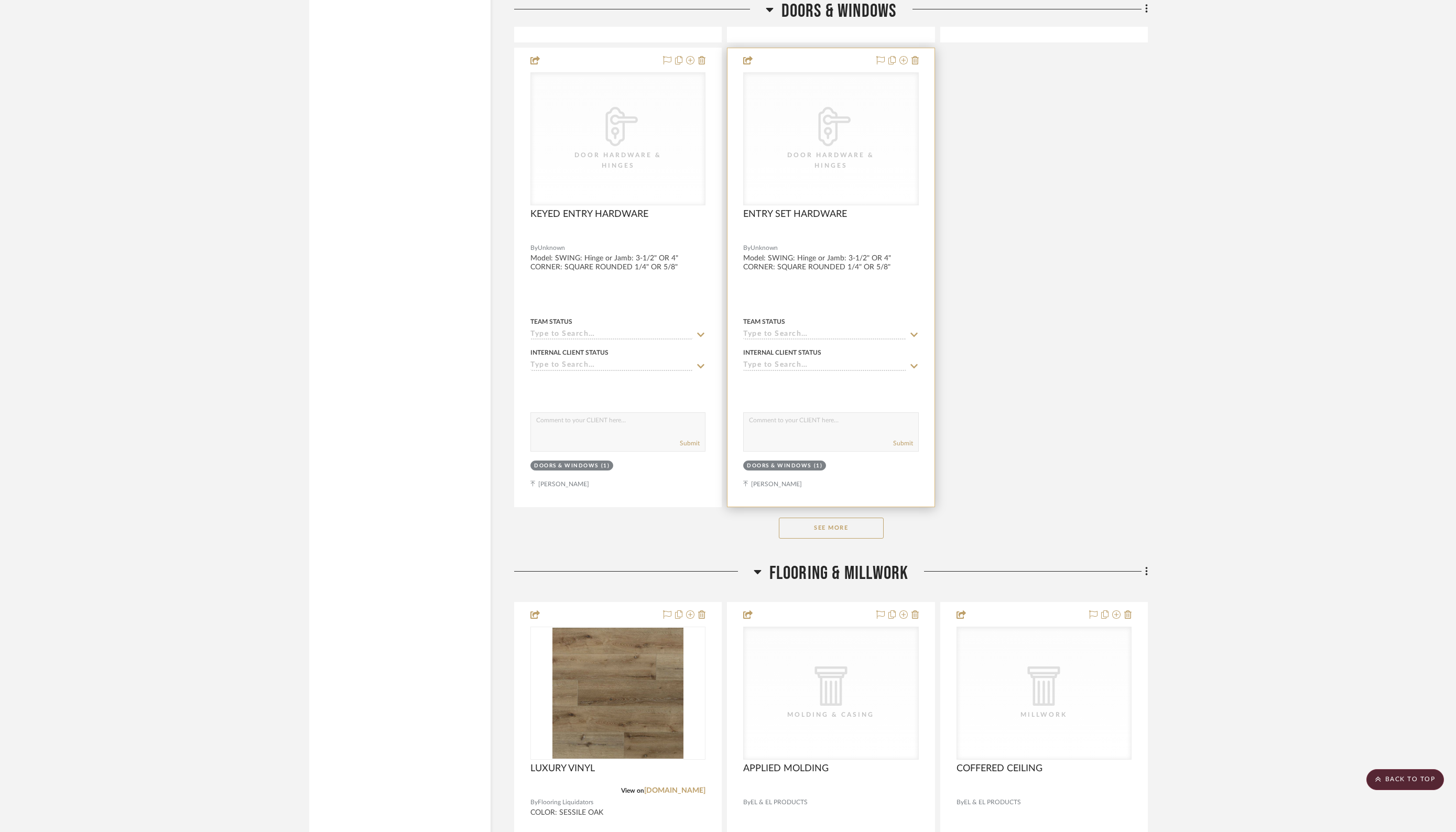
scroll to position [2650, 0]
click at [830, 520] on button "See More" at bounding box center [831, 529] width 105 height 21
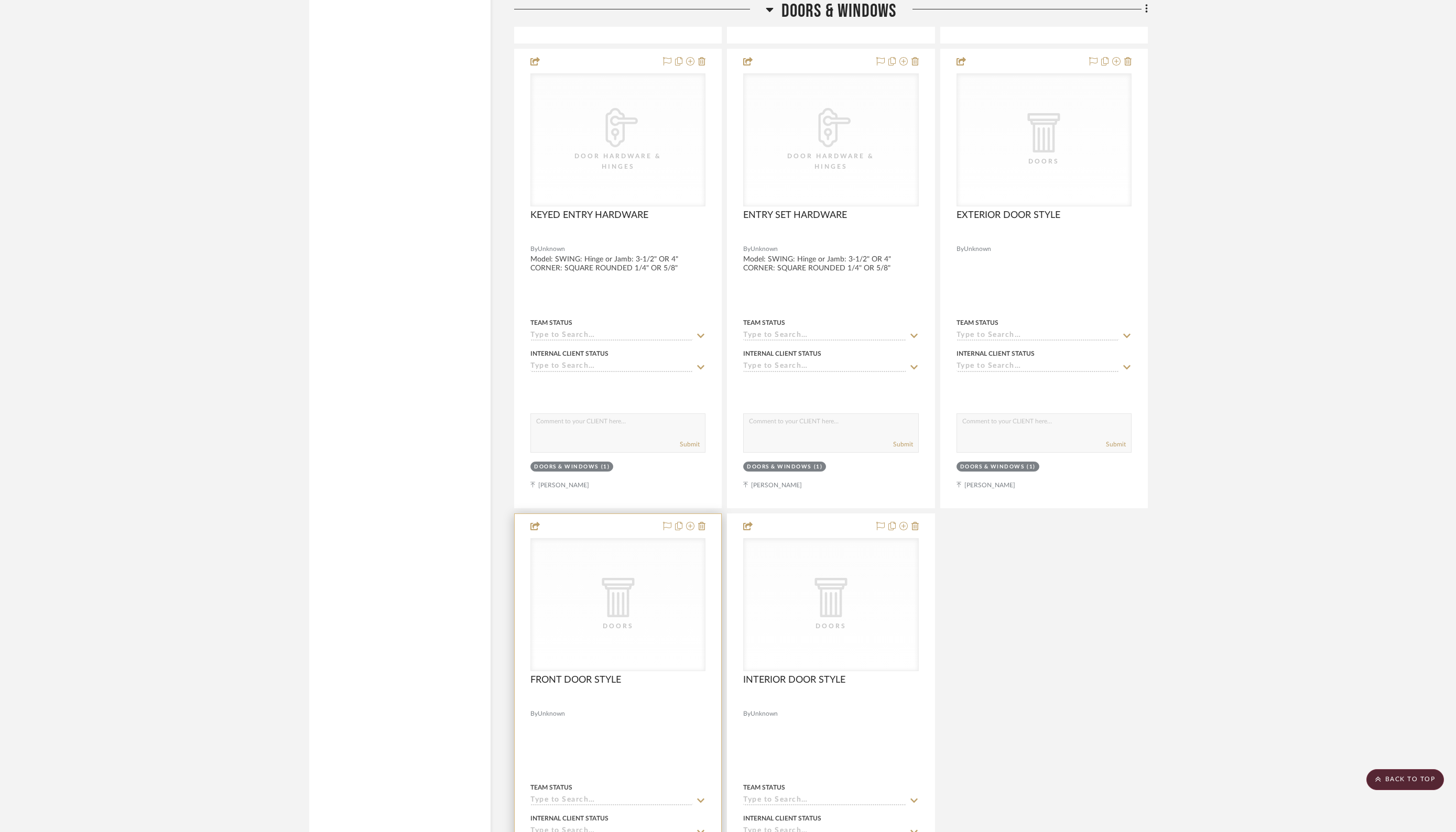
click at [551, 709] on span "Unknown" at bounding box center [551, 714] width 27 height 10
click at [606, 674] on span "FRONT DOOR STYLE" at bounding box center [575, 680] width 91 height 12
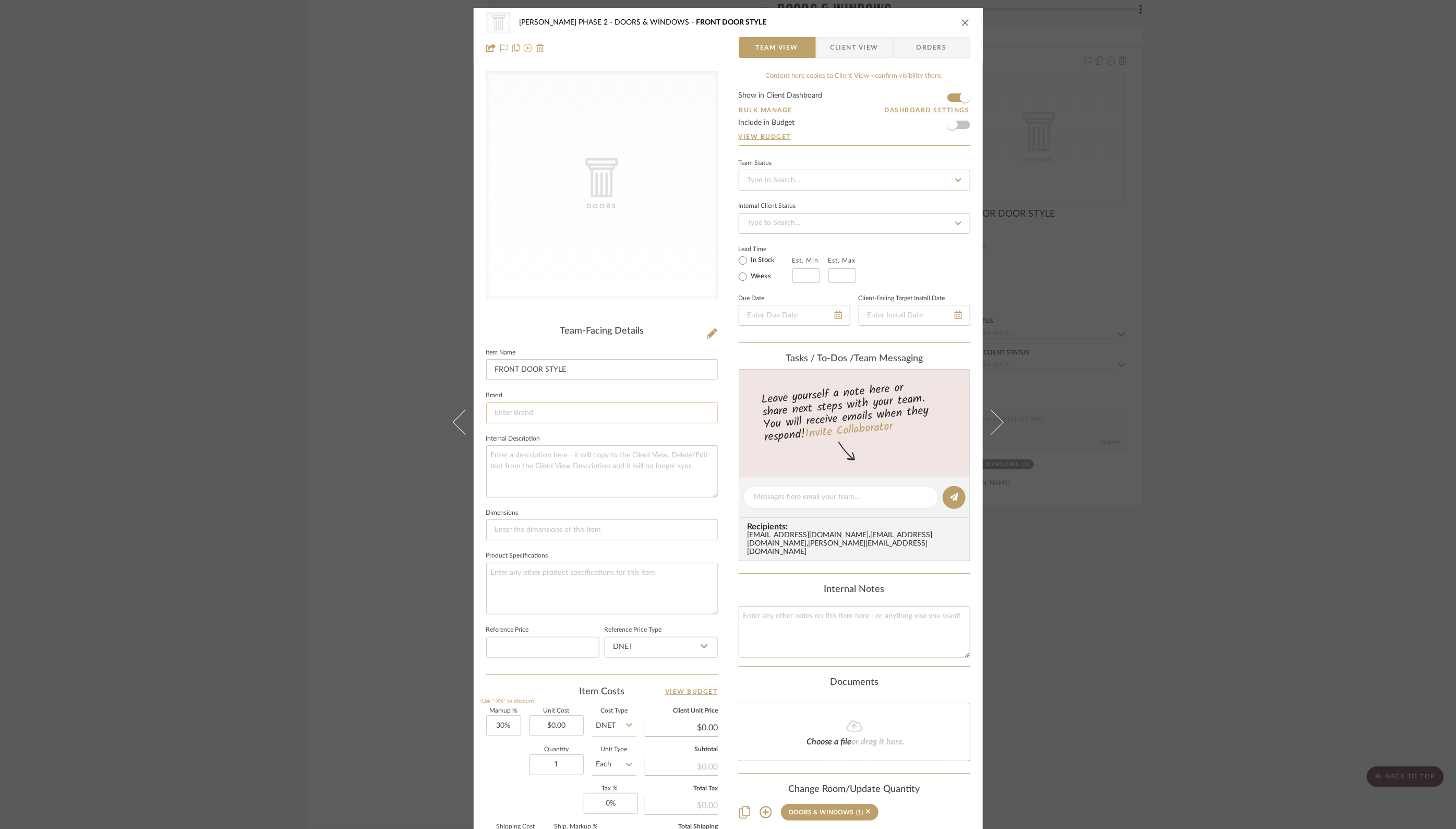
click at [568, 409] on input at bounding box center [602, 413] width 232 height 21
click at [581, 439] on span "WINDSOR WINDOWS & DOORS" at bounding box center [602, 439] width 201 height 9
type input "WINDSOR WINDOWS & DOORS"
click at [730, 554] on div "CategoryIconArchitectural Created with Sketch. Doors HARMAN PHASE 2 DOORS & WIN…" at bounding box center [728, 489] width 509 height 962
click at [964, 20] on icon "close" at bounding box center [965, 22] width 8 height 8
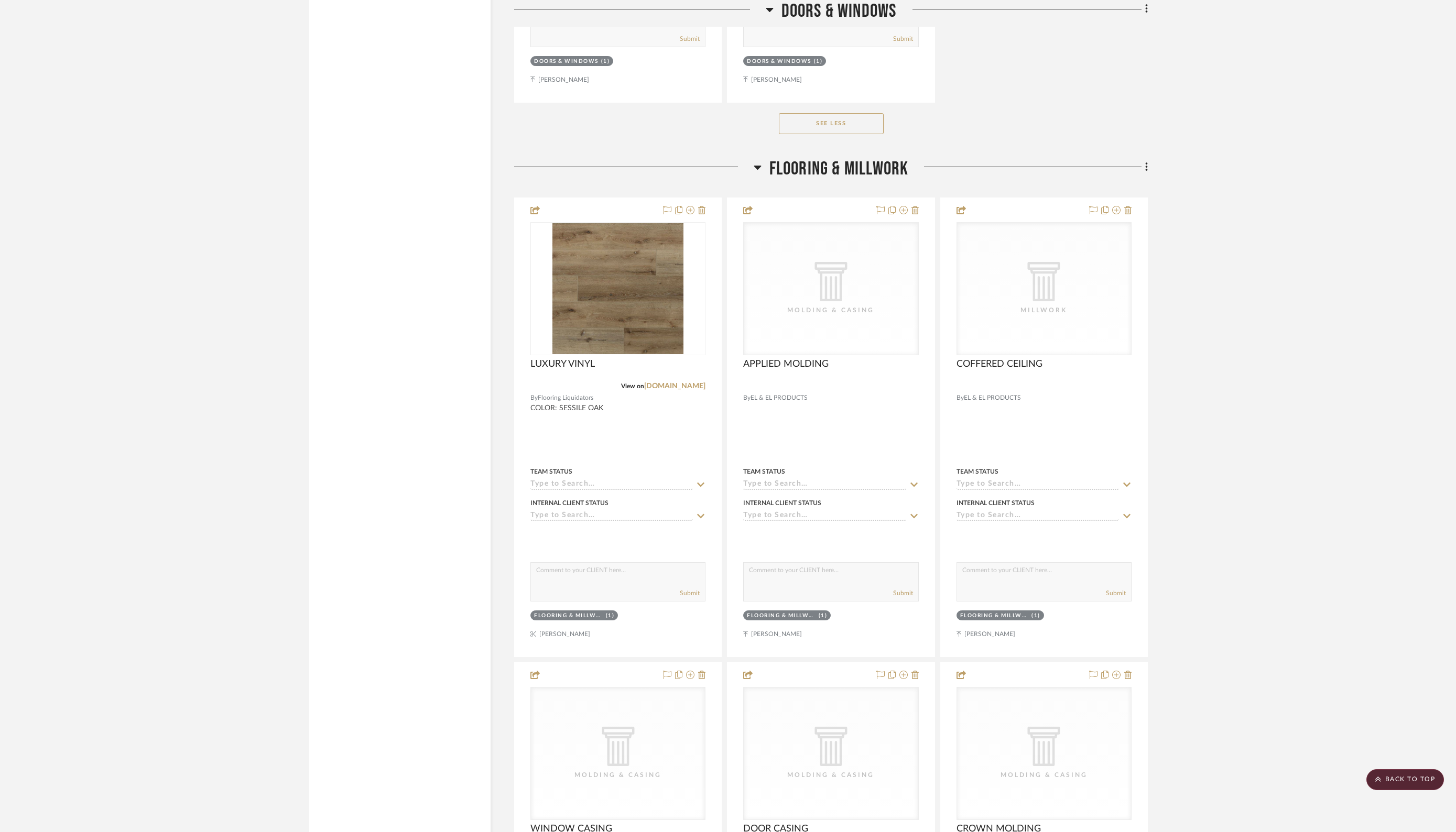
scroll to position [3523, 0]
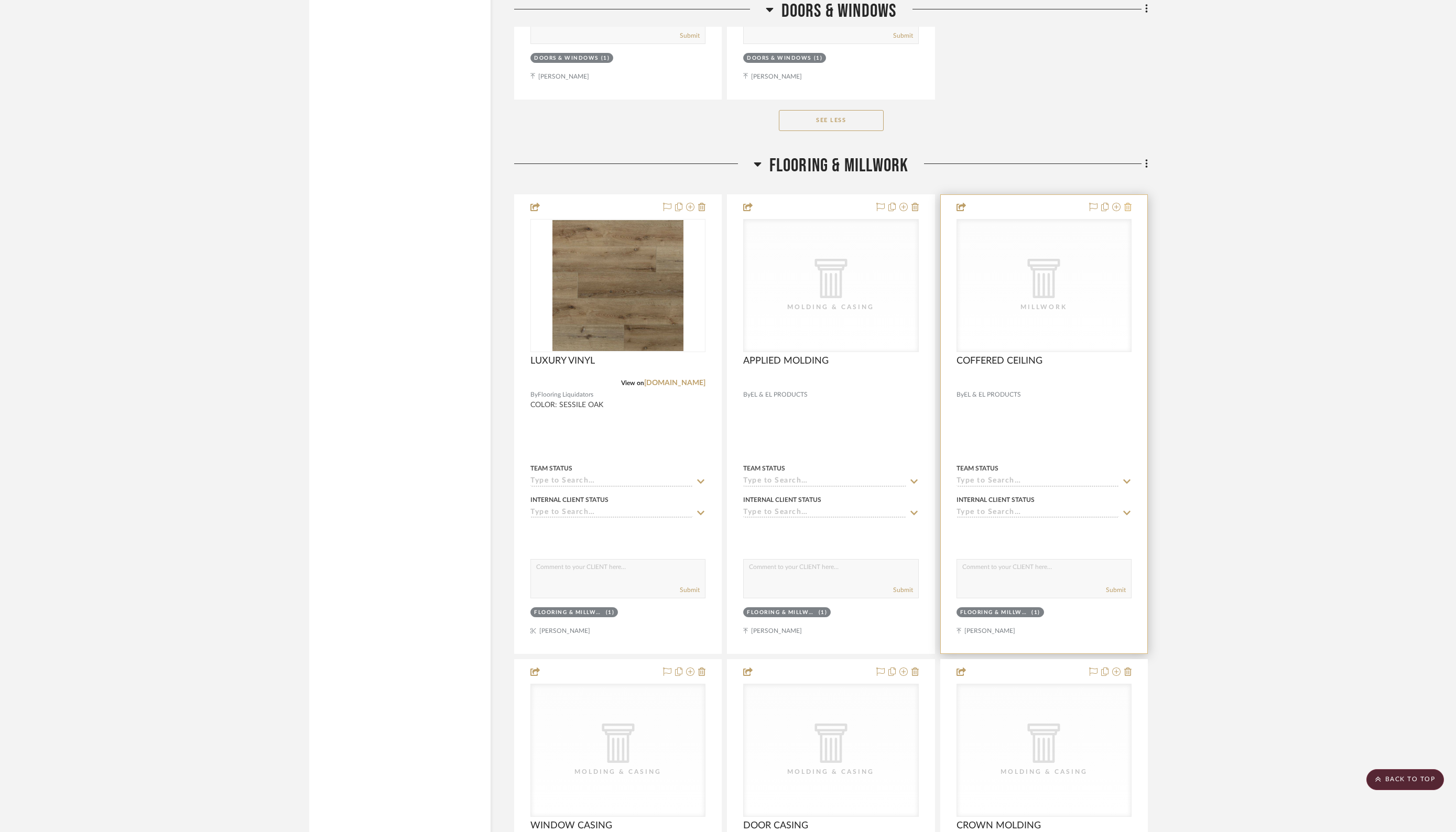
click at [1129, 203] on icon at bounding box center [1127, 207] width 7 height 8
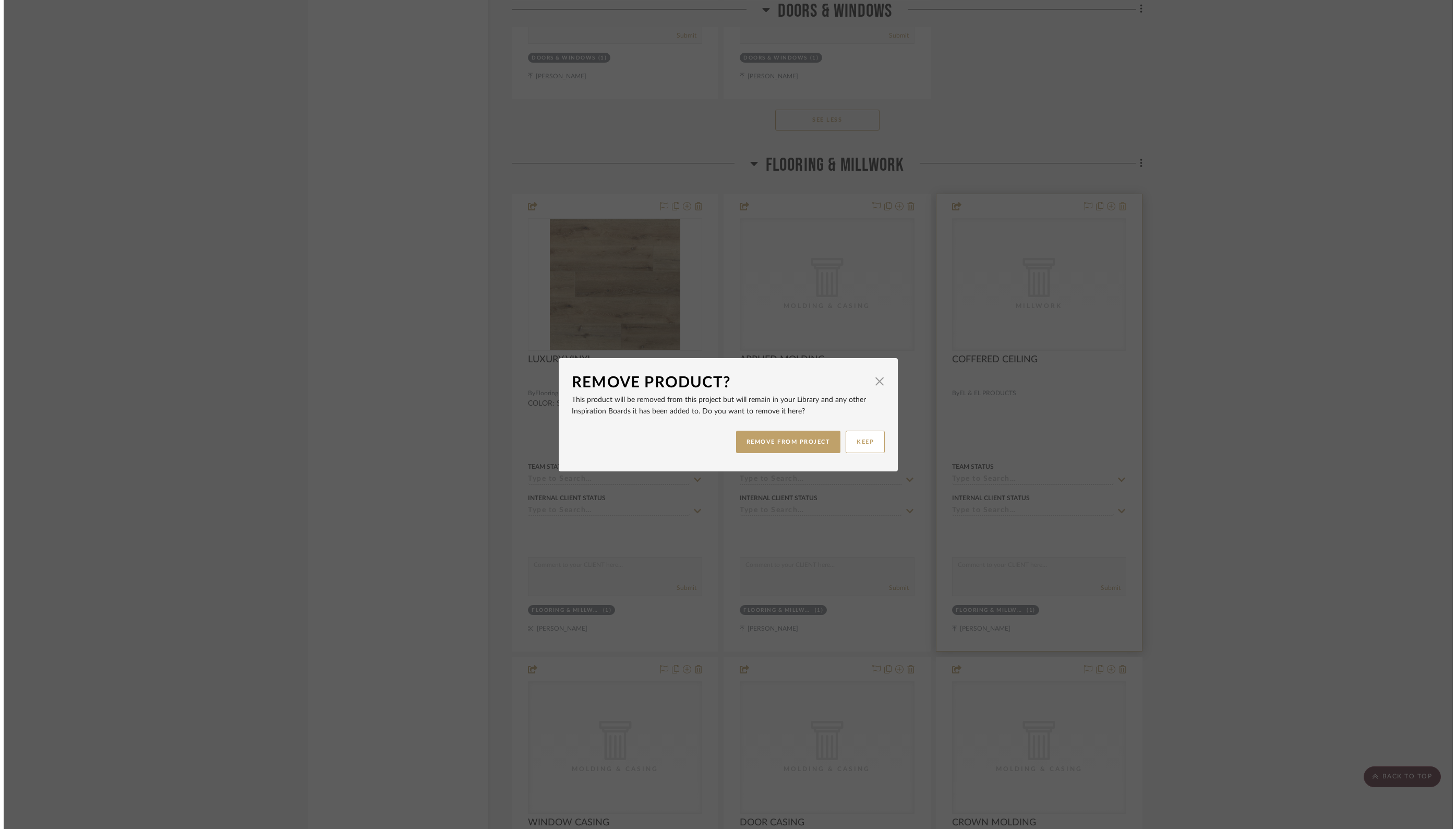
scroll to position [0, 0]
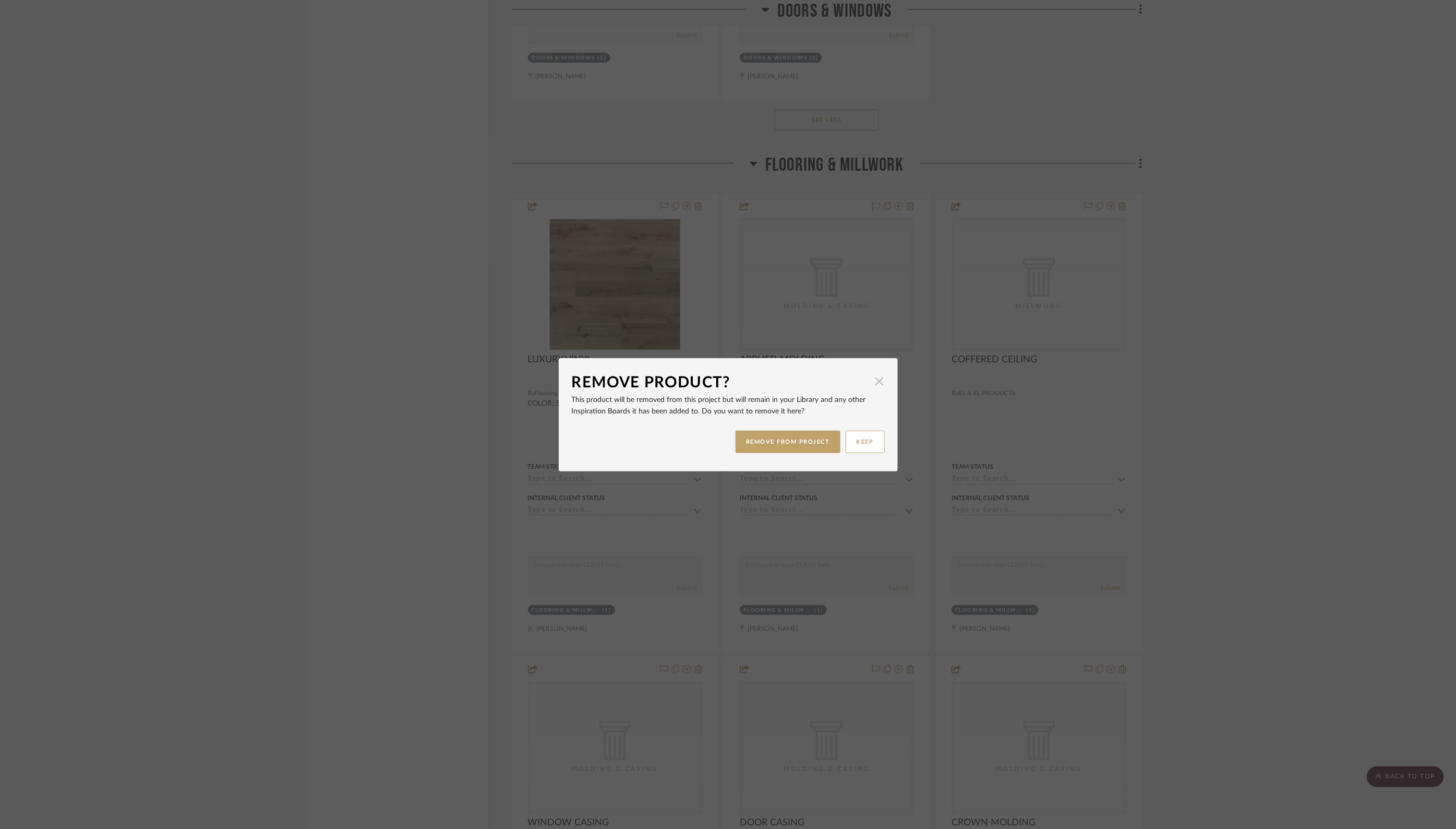
click at [869, 384] on span "button" at bounding box center [879, 381] width 21 height 21
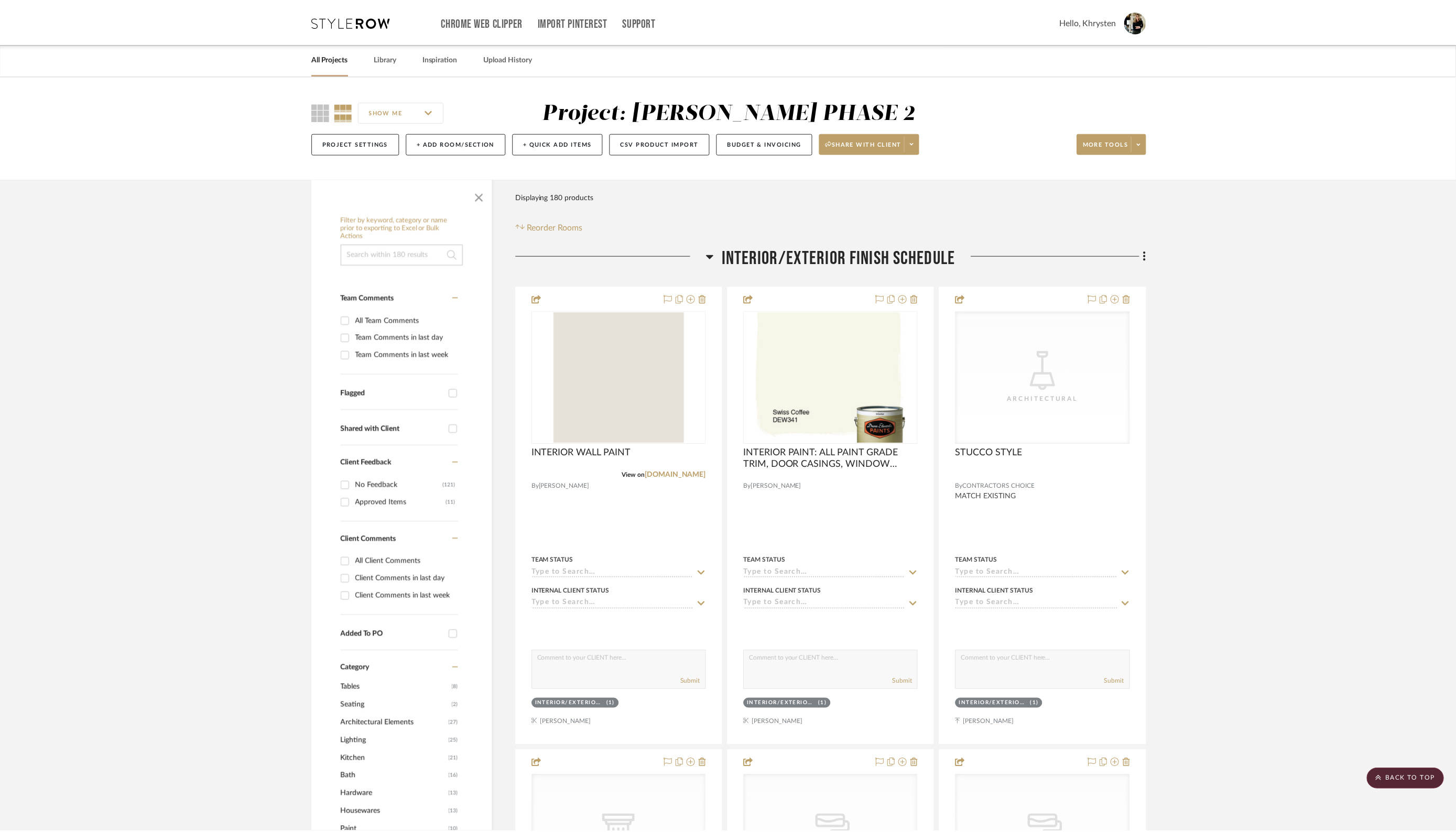
scroll to position [3523, 0]
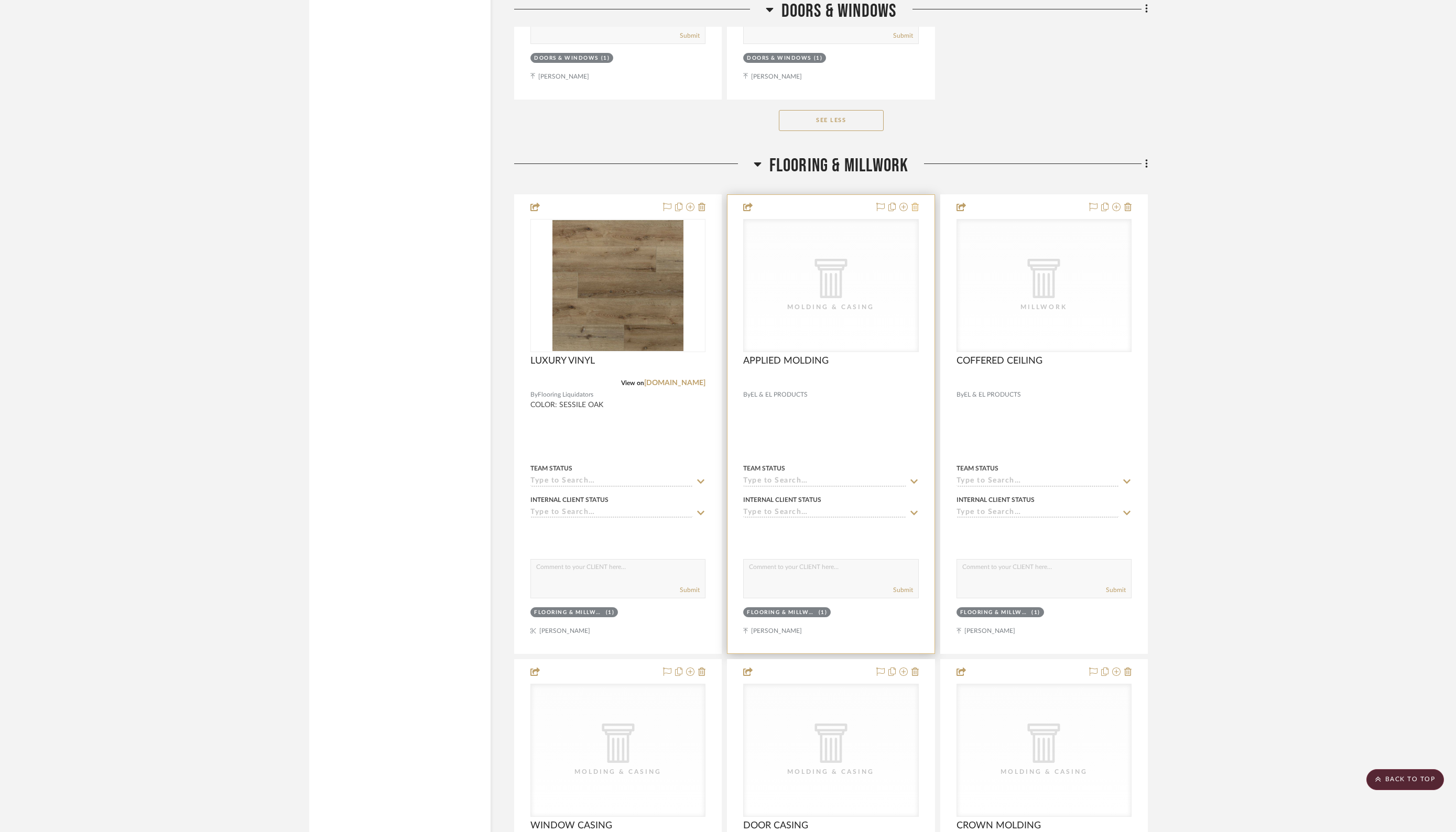
click at [916, 203] on icon at bounding box center [915, 207] width 7 height 8
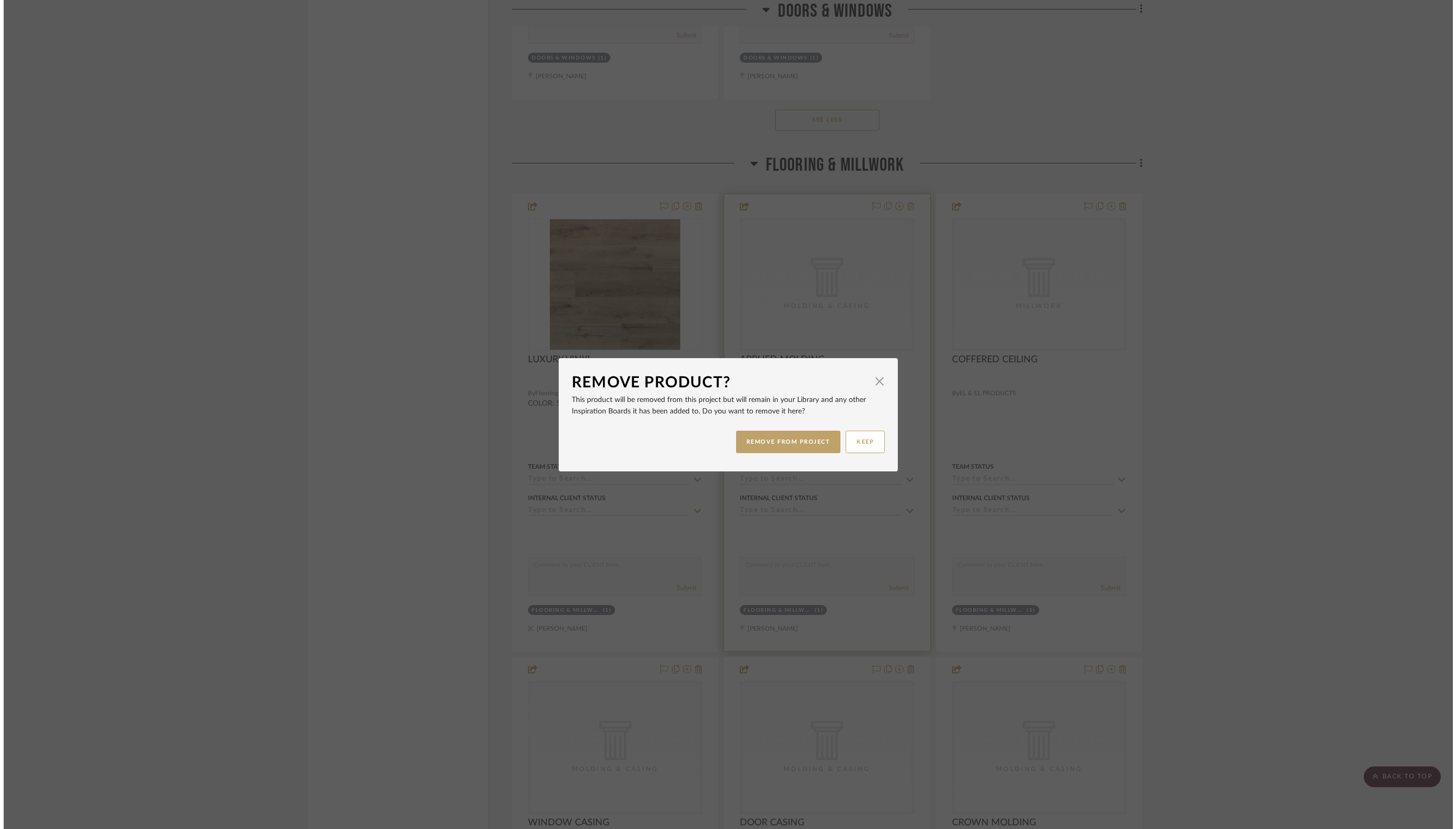
scroll to position [0, 0]
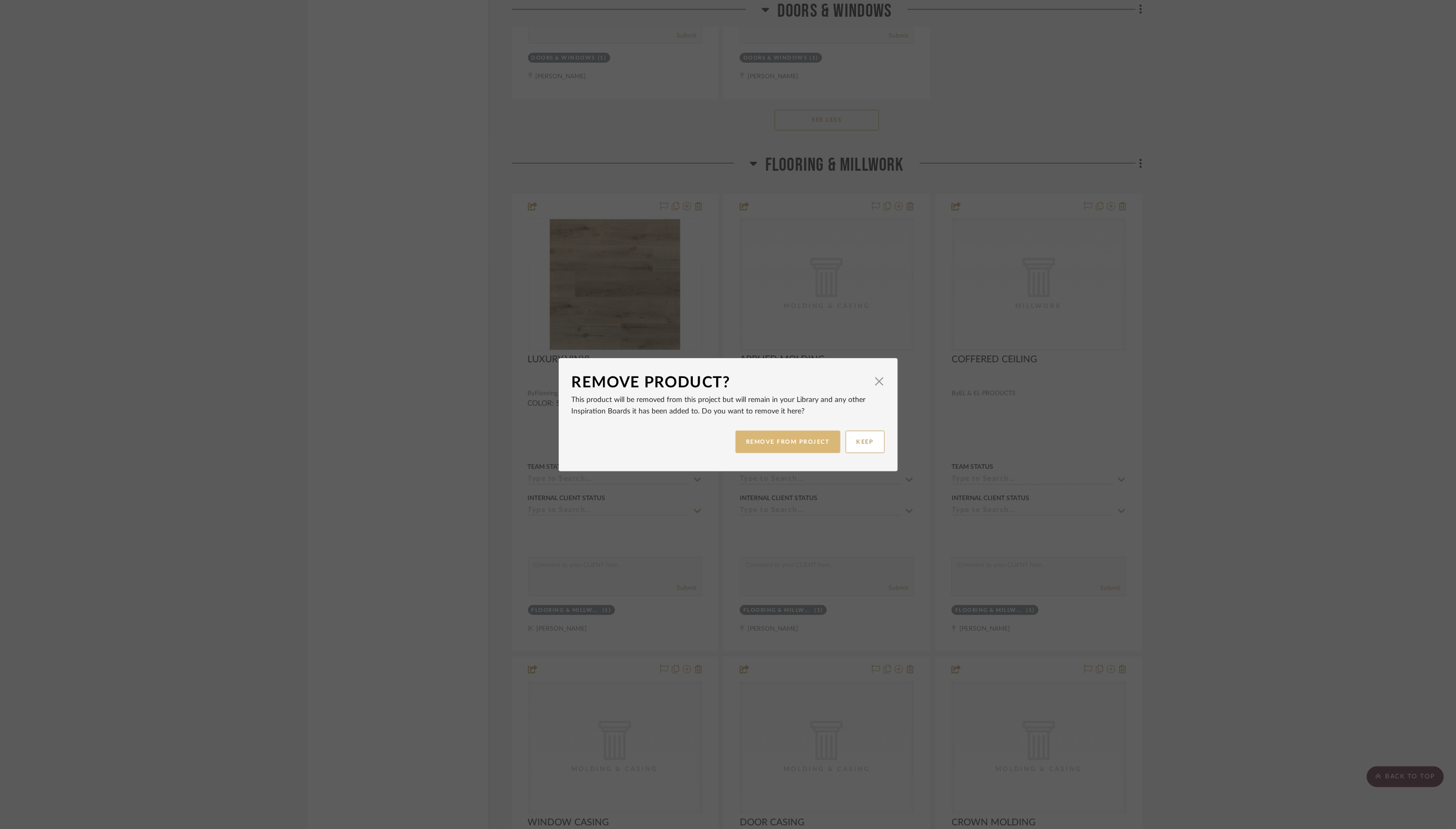
click at [796, 441] on button "REMOVE FROM PROJECT" at bounding box center [788, 441] width 105 height 22
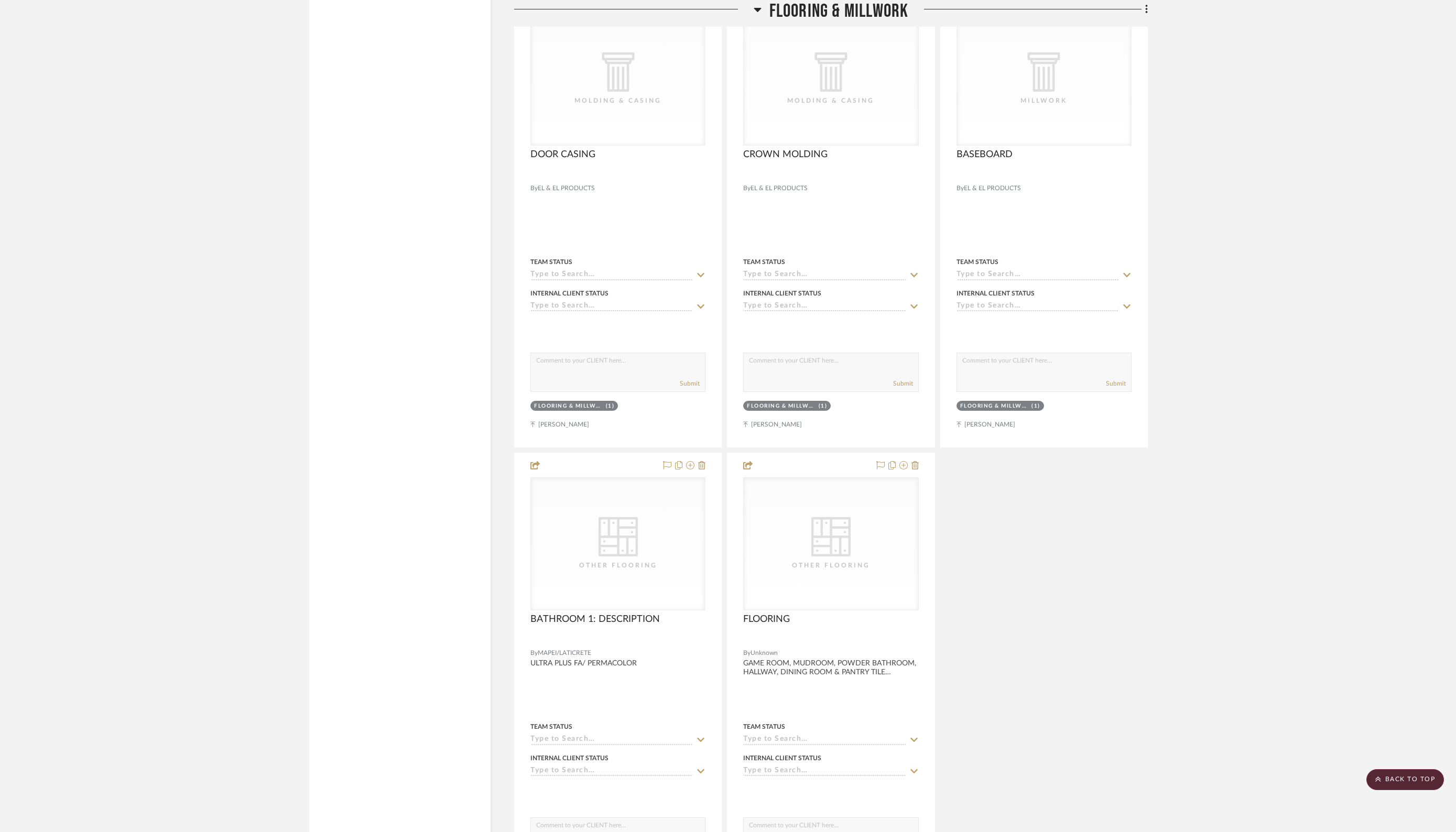
scroll to position [4326, 0]
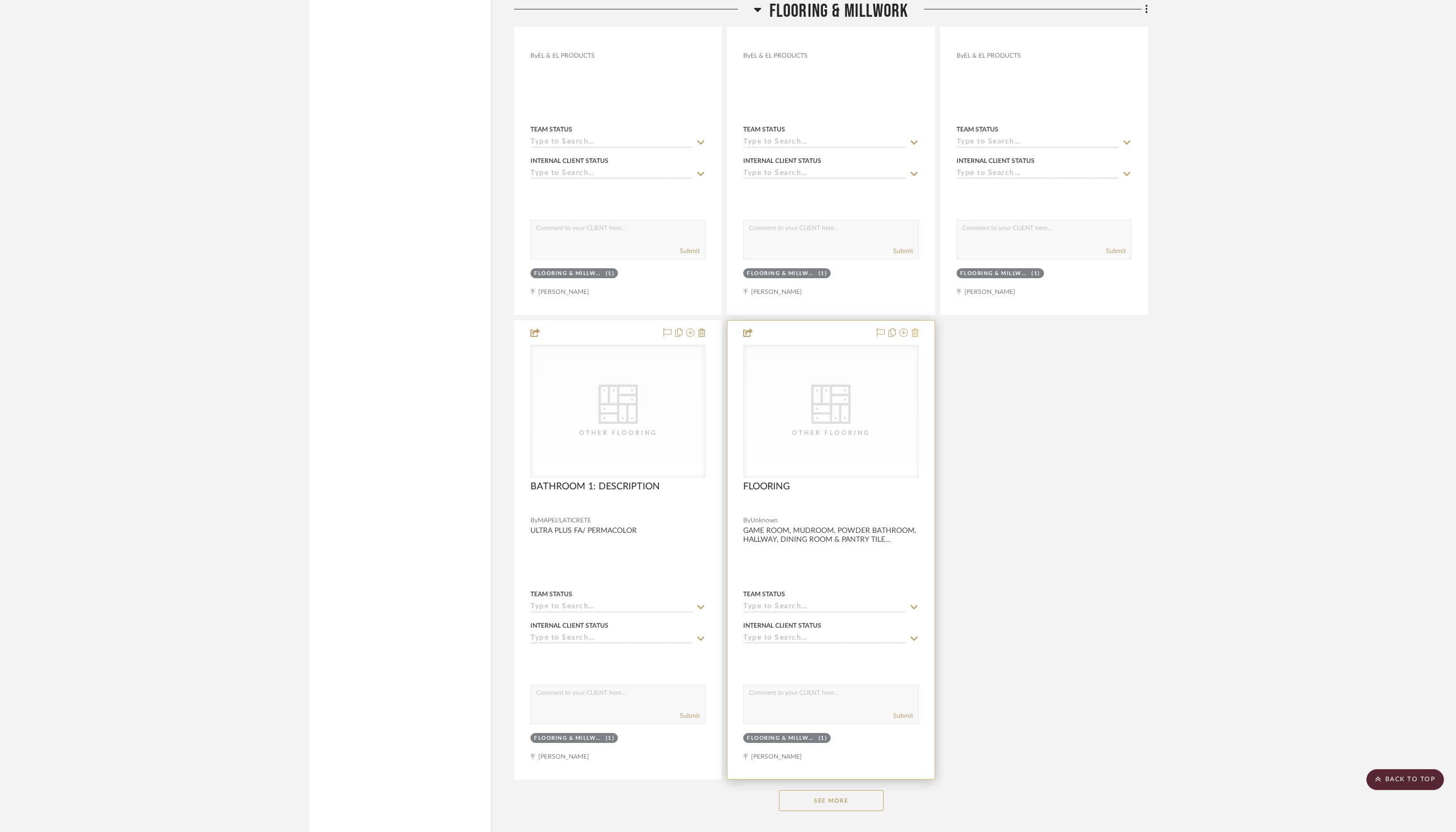
click at [914, 329] on icon at bounding box center [915, 333] width 7 height 8
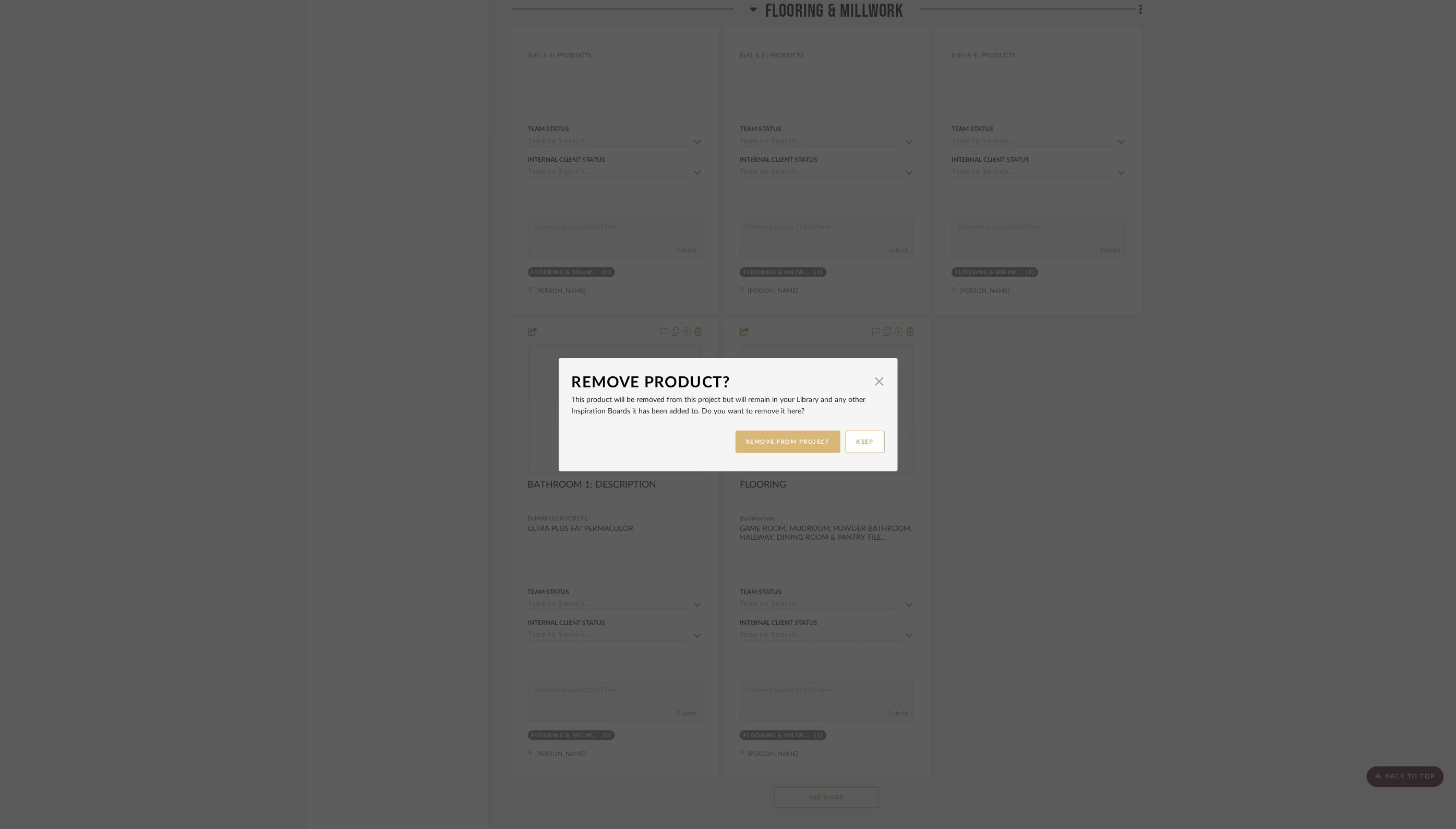
click at [771, 435] on button "REMOVE FROM PROJECT" at bounding box center [788, 441] width 105 height 22
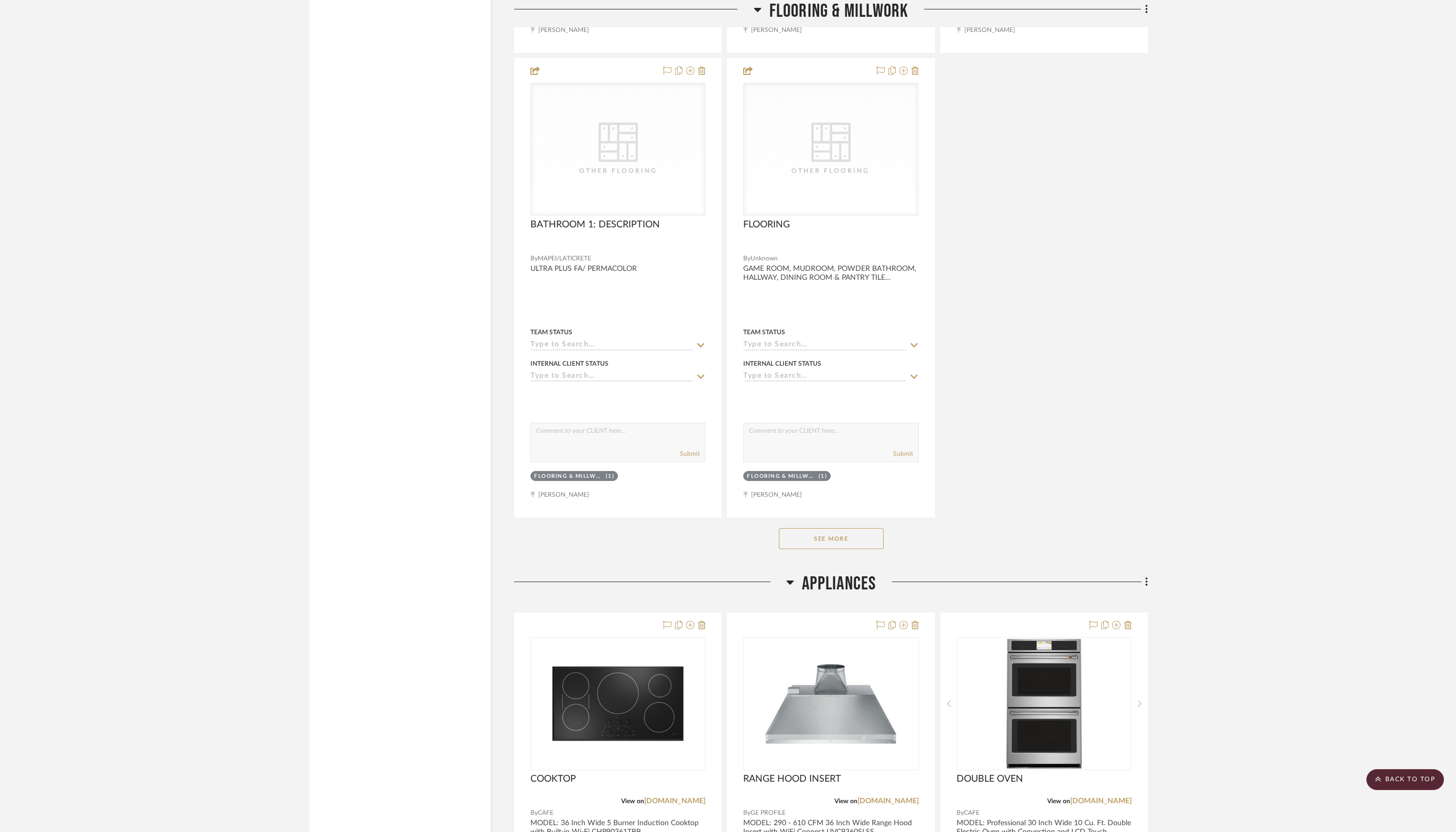
scroll to position [4590, 0]
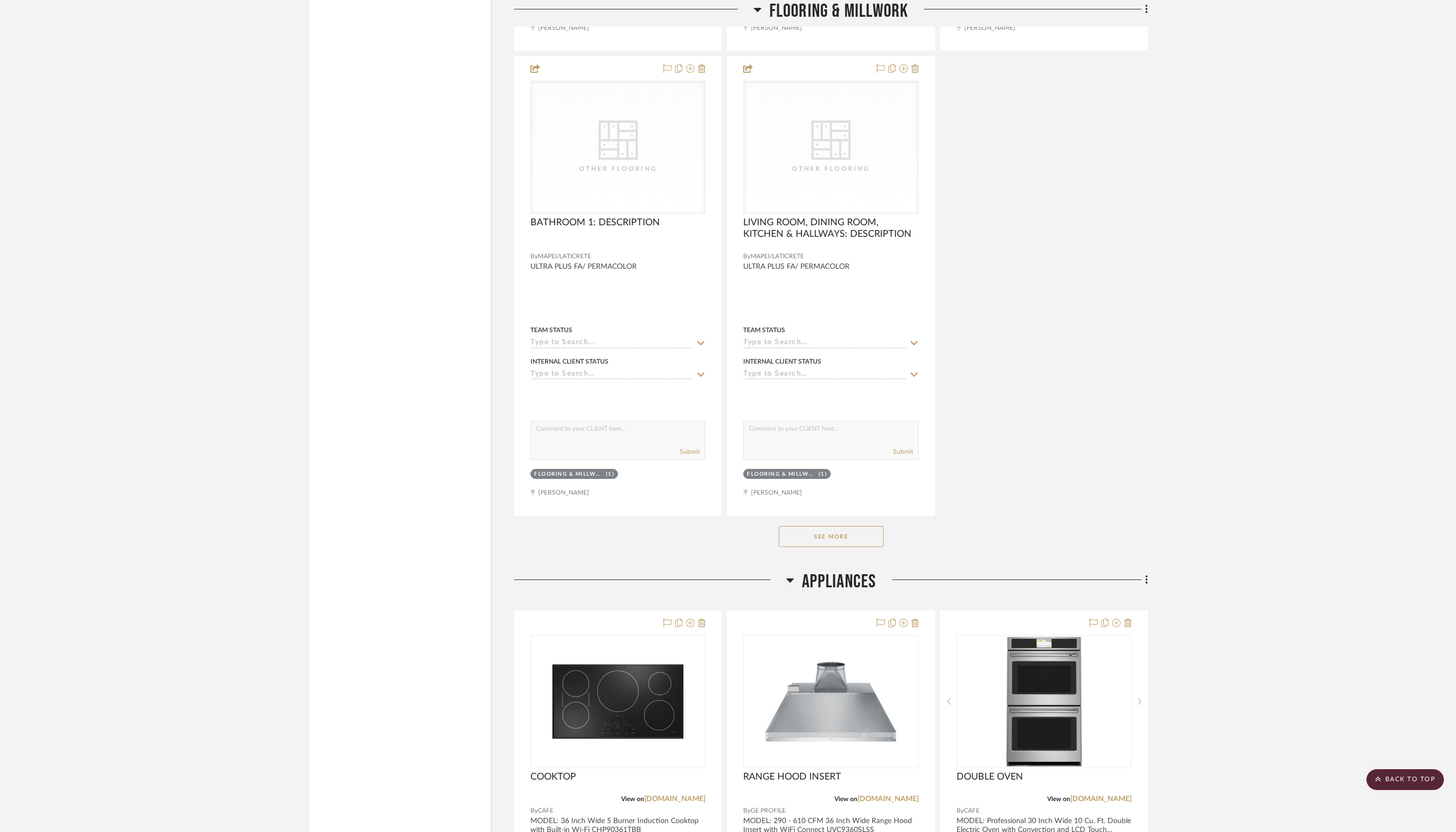
click at [828, 526] on button "See More" at bounding box center [831, 536] width 105 height 21
click at [916, 65] on icon at bounding box center [915, 69] width 7 height 8
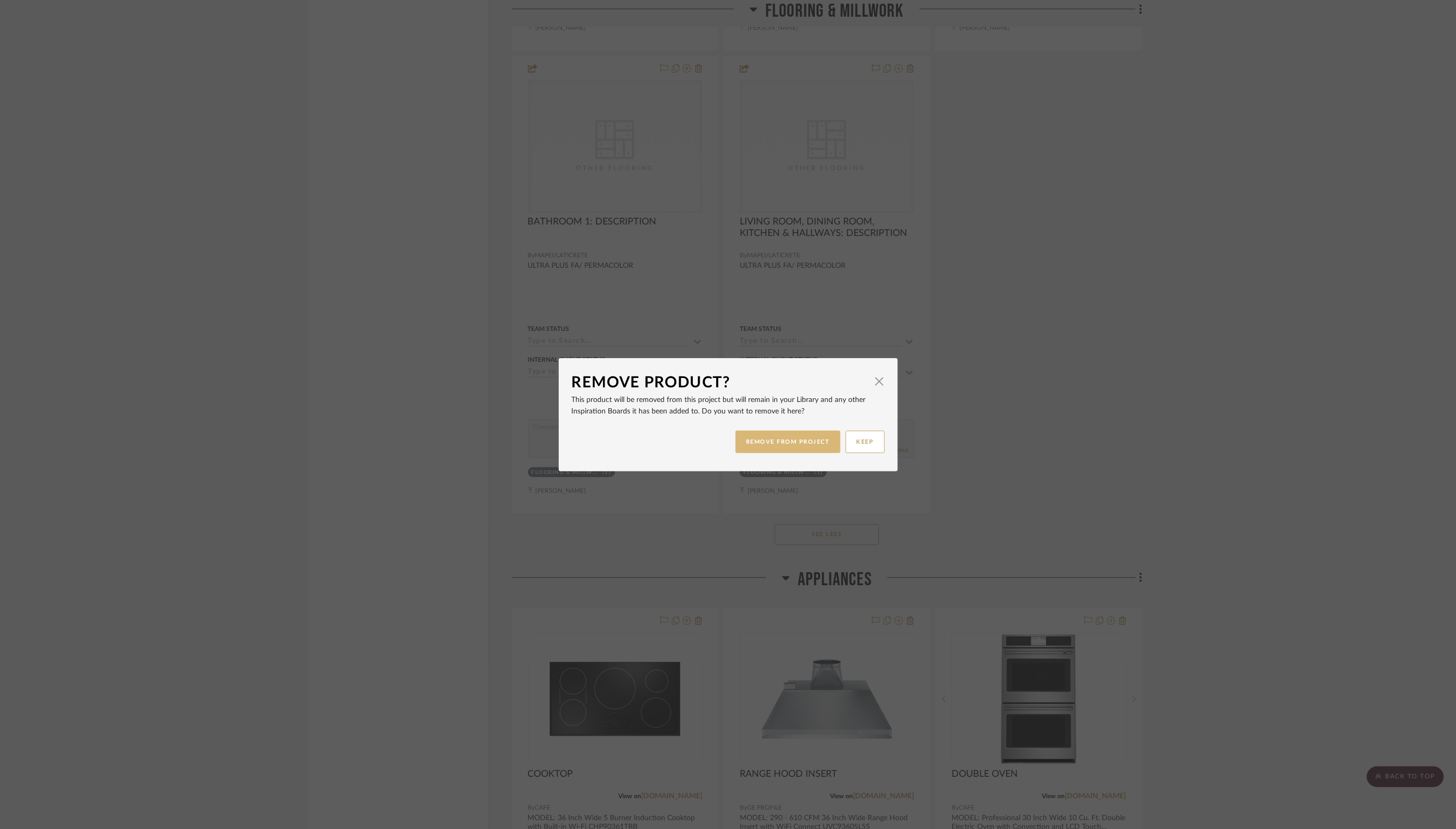
click at [772, 444] on button "REMOVE FROM PROJECT" at bounding box center [788, 441] width 105 height 22
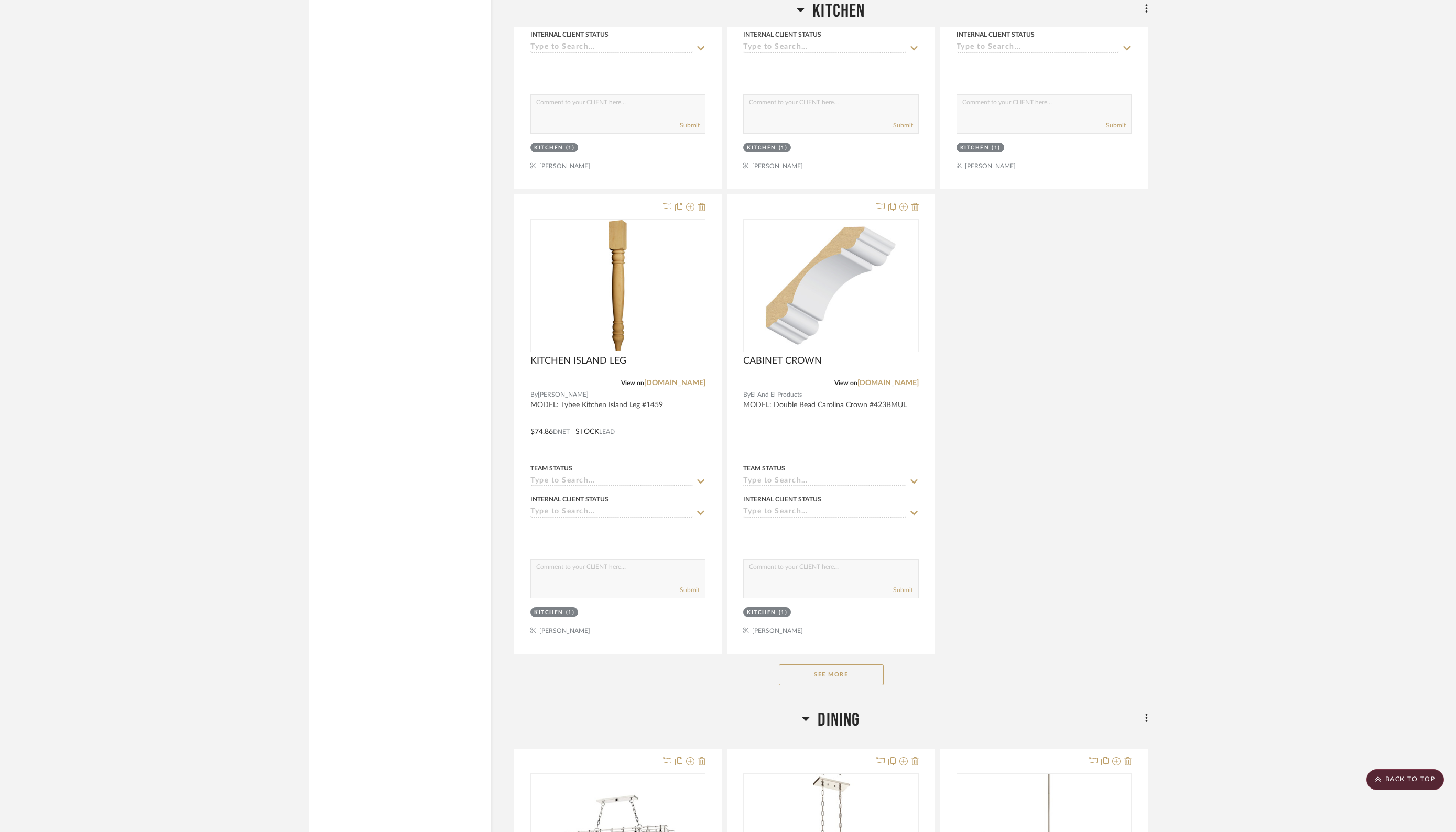
scroll to position [9398, 0]
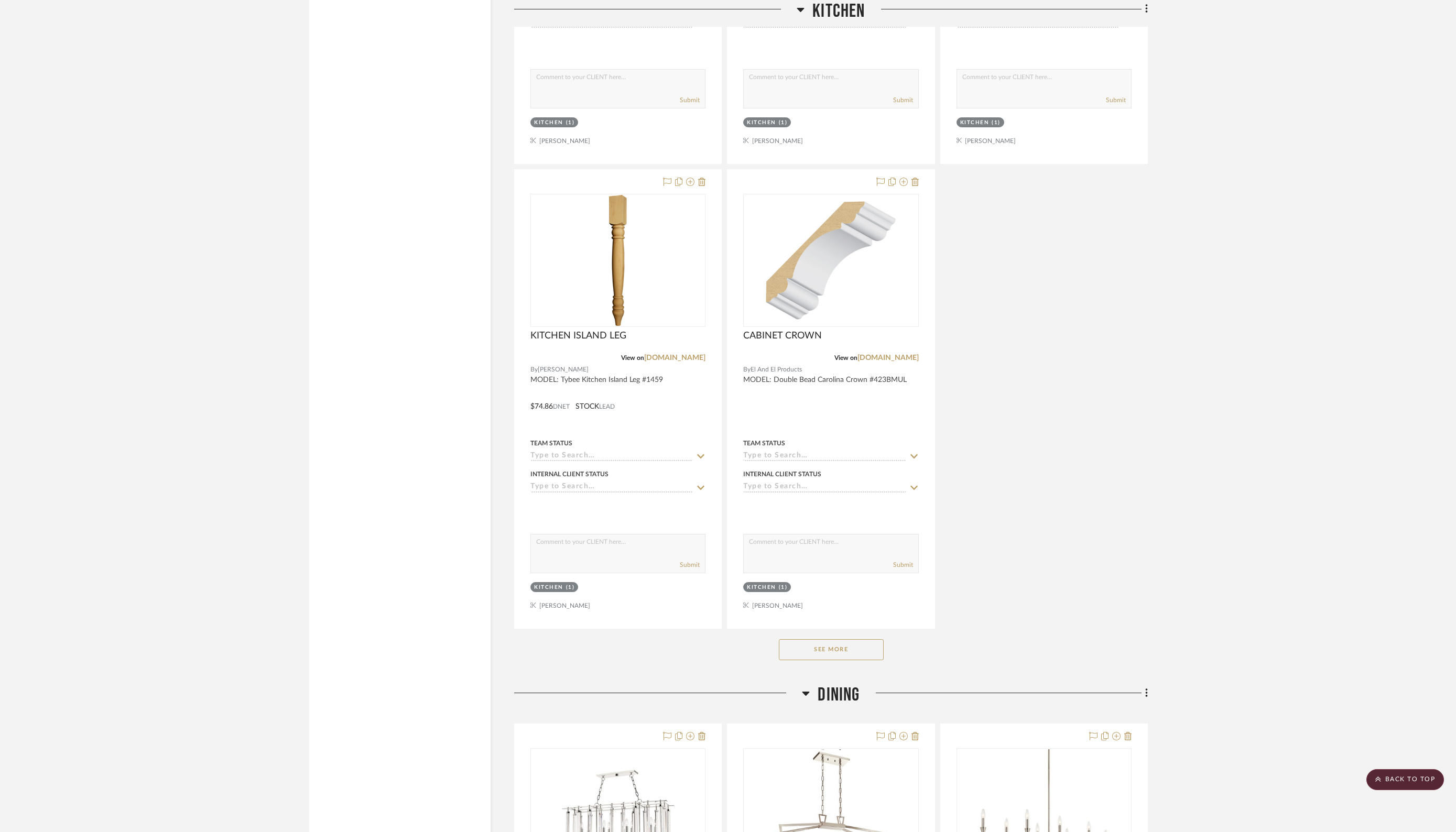
click at [807, 639] on button "See More" at bounding box center [831, 649] width 105 height 21
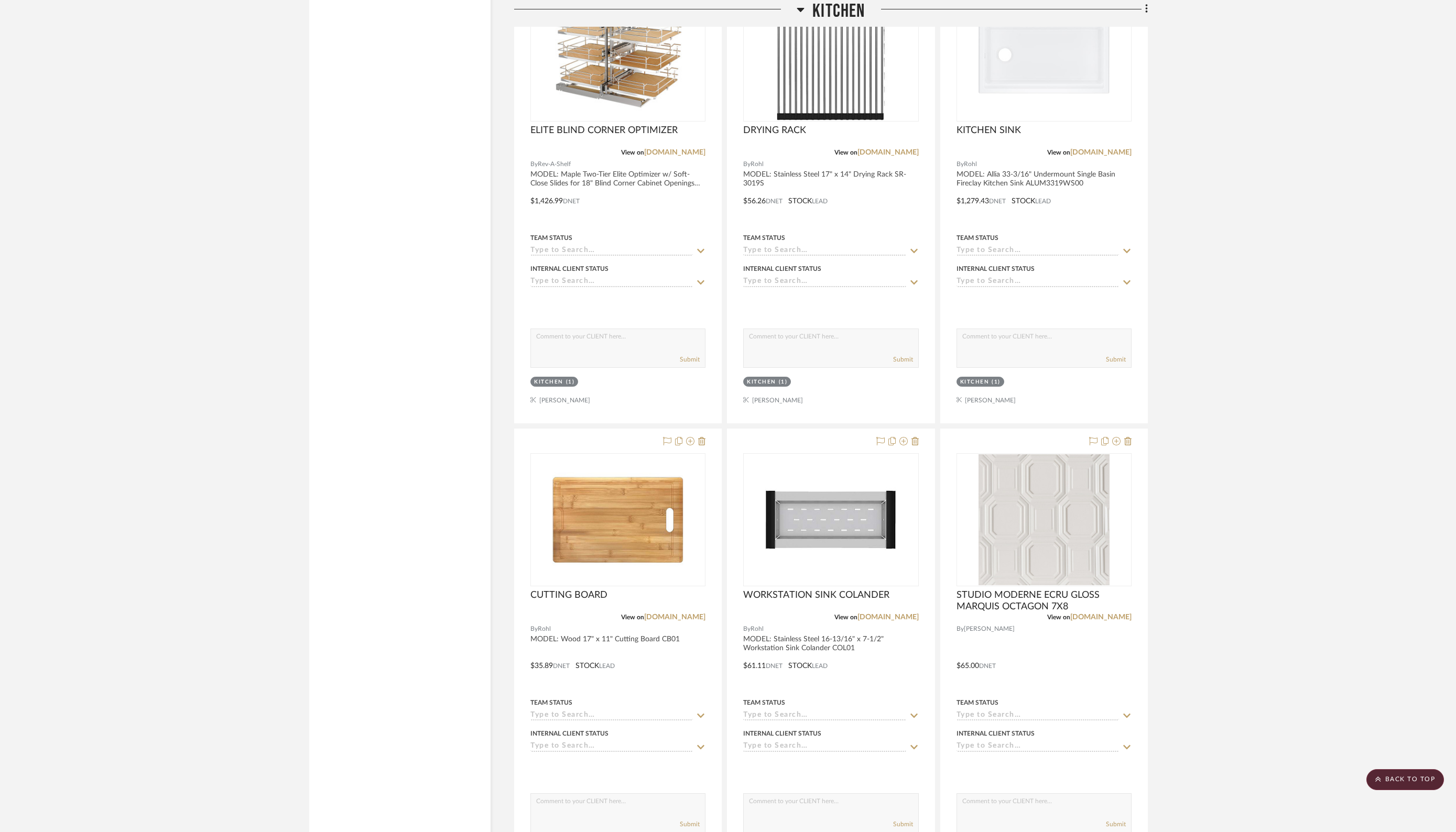
scroll to position [10534, 0]
click at [1129, 435] on icon at bounding box center [1127, 439] width 7 height 8
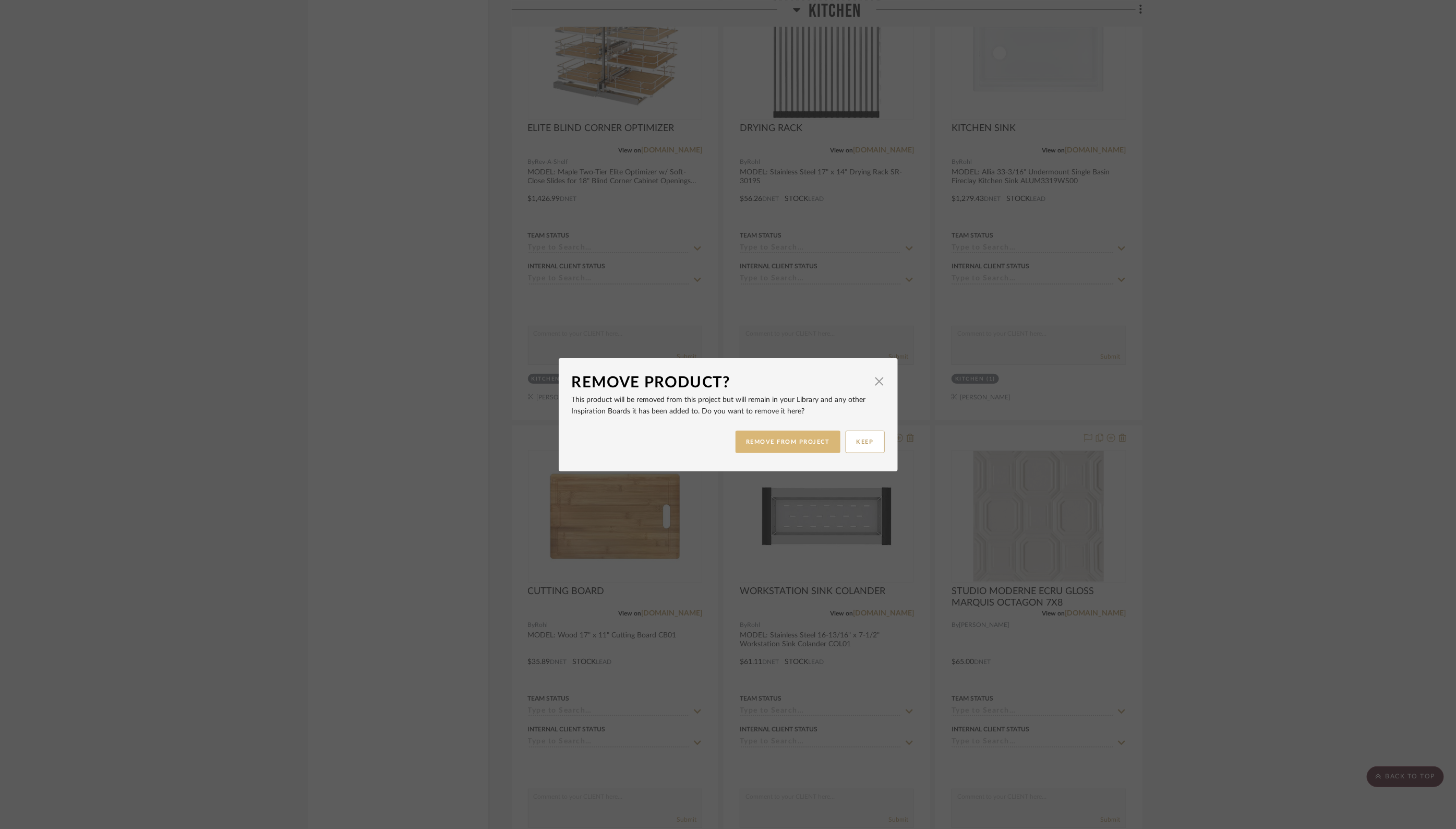
click at [770, 441] on button "REMOVE FROM PROJECT" at bounding box center [788, 441] width 105 height 22
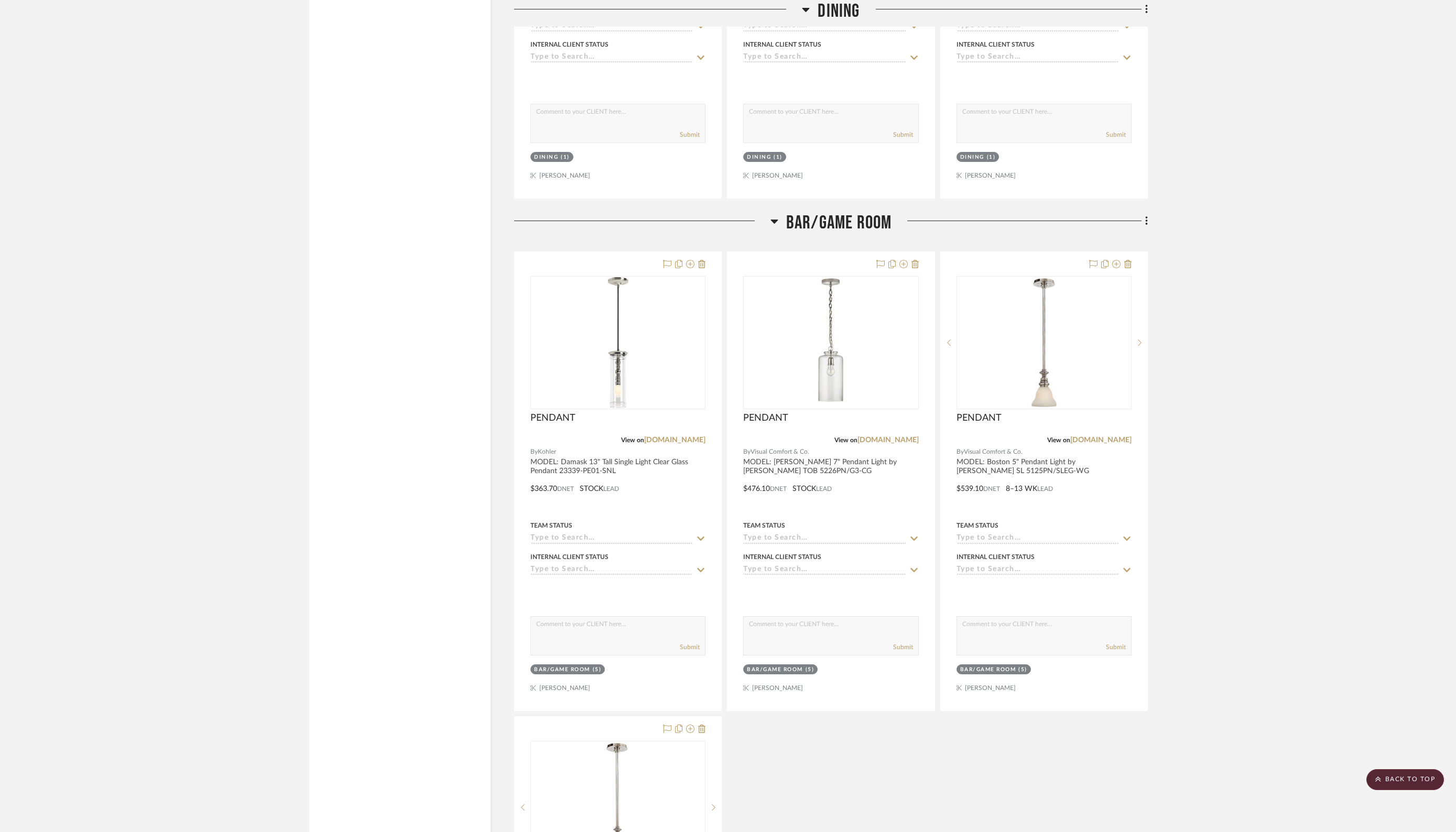
scroll to position [17332, 0]
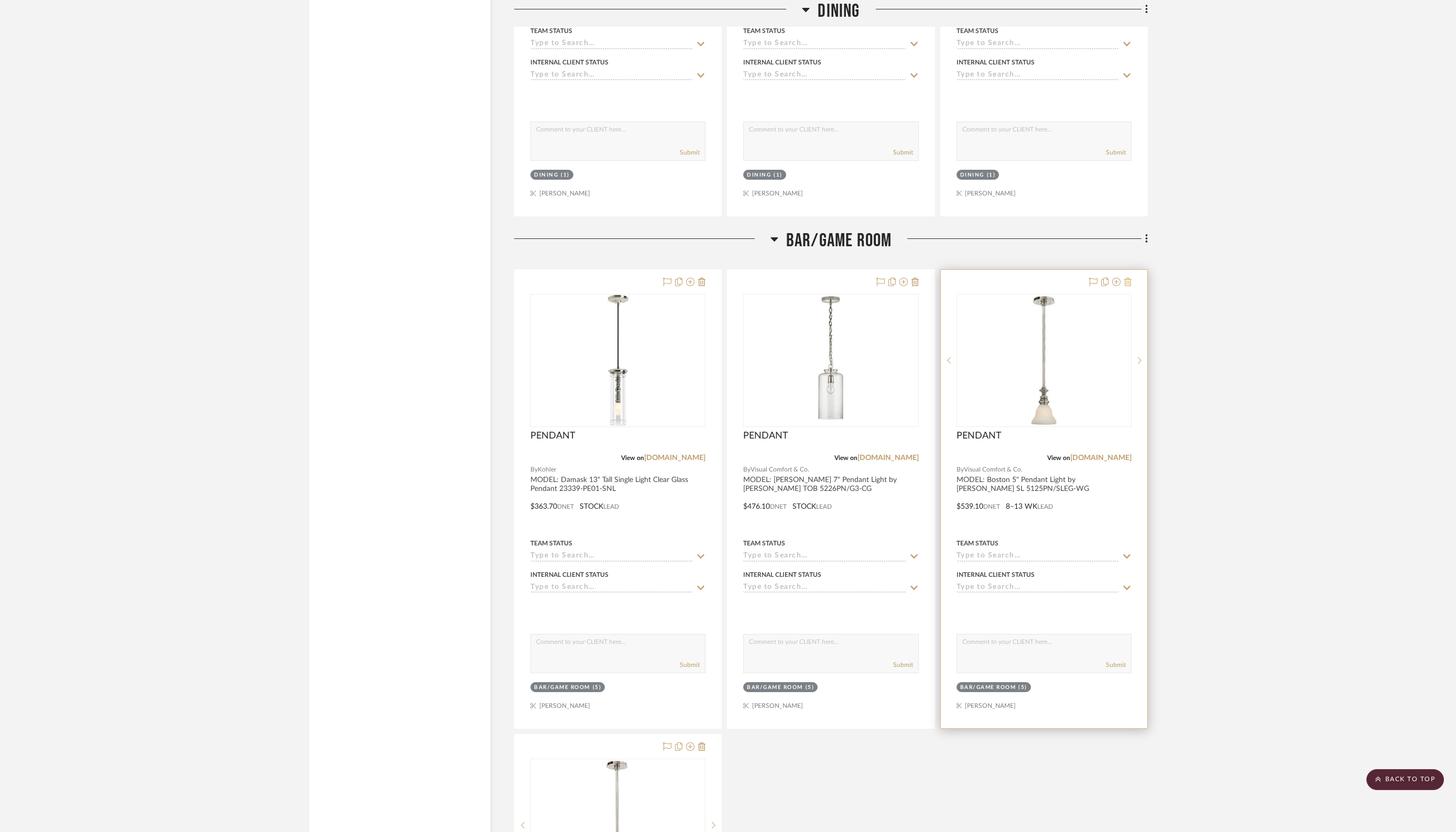
click at [1129, 278] on icon at bounding box center [1127, 282] width 7 height 8
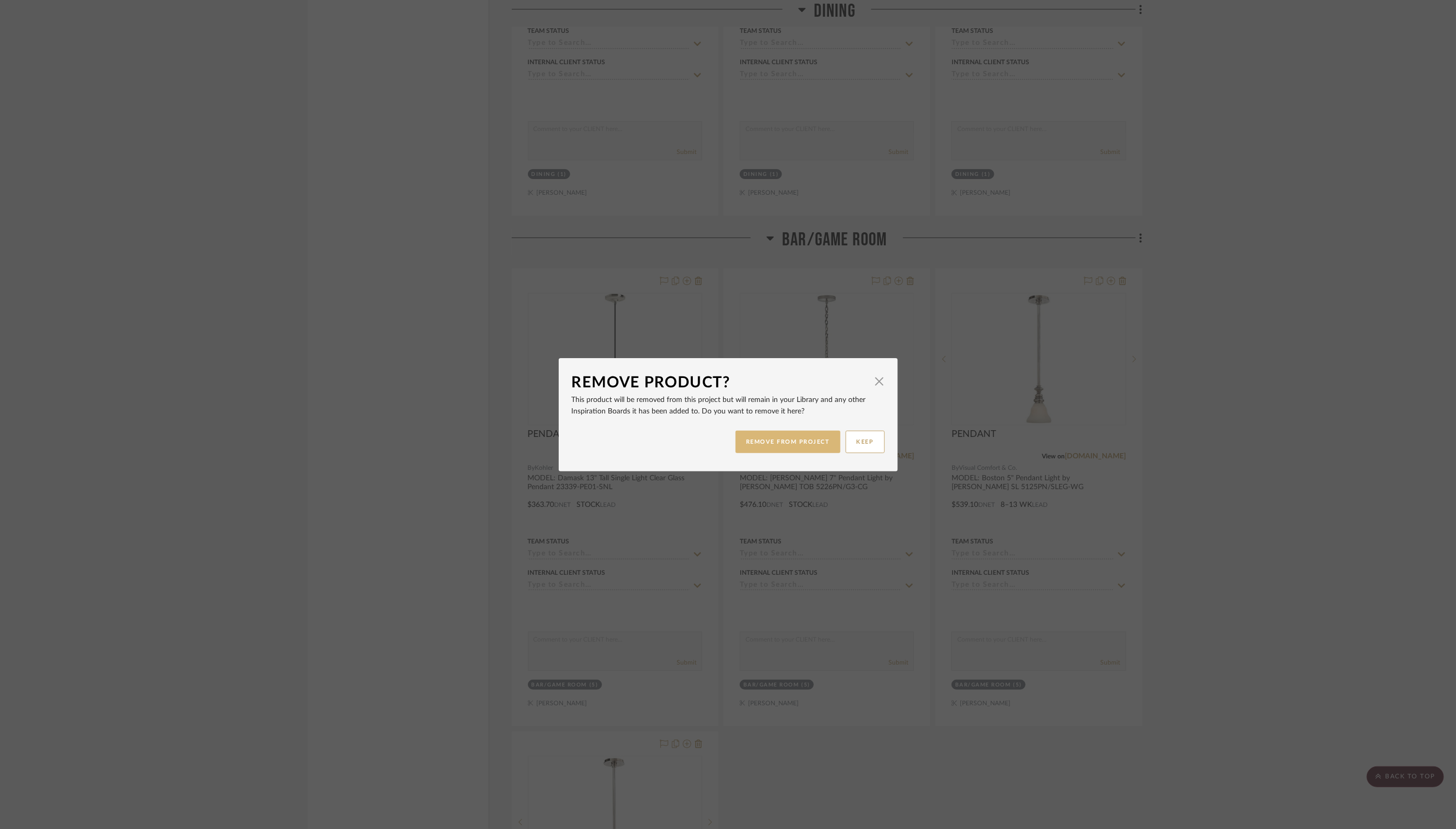
click at [781, 437] on button "REMOVE FROM PROJECT" at bounding box center [788, 441] width 105 height 22
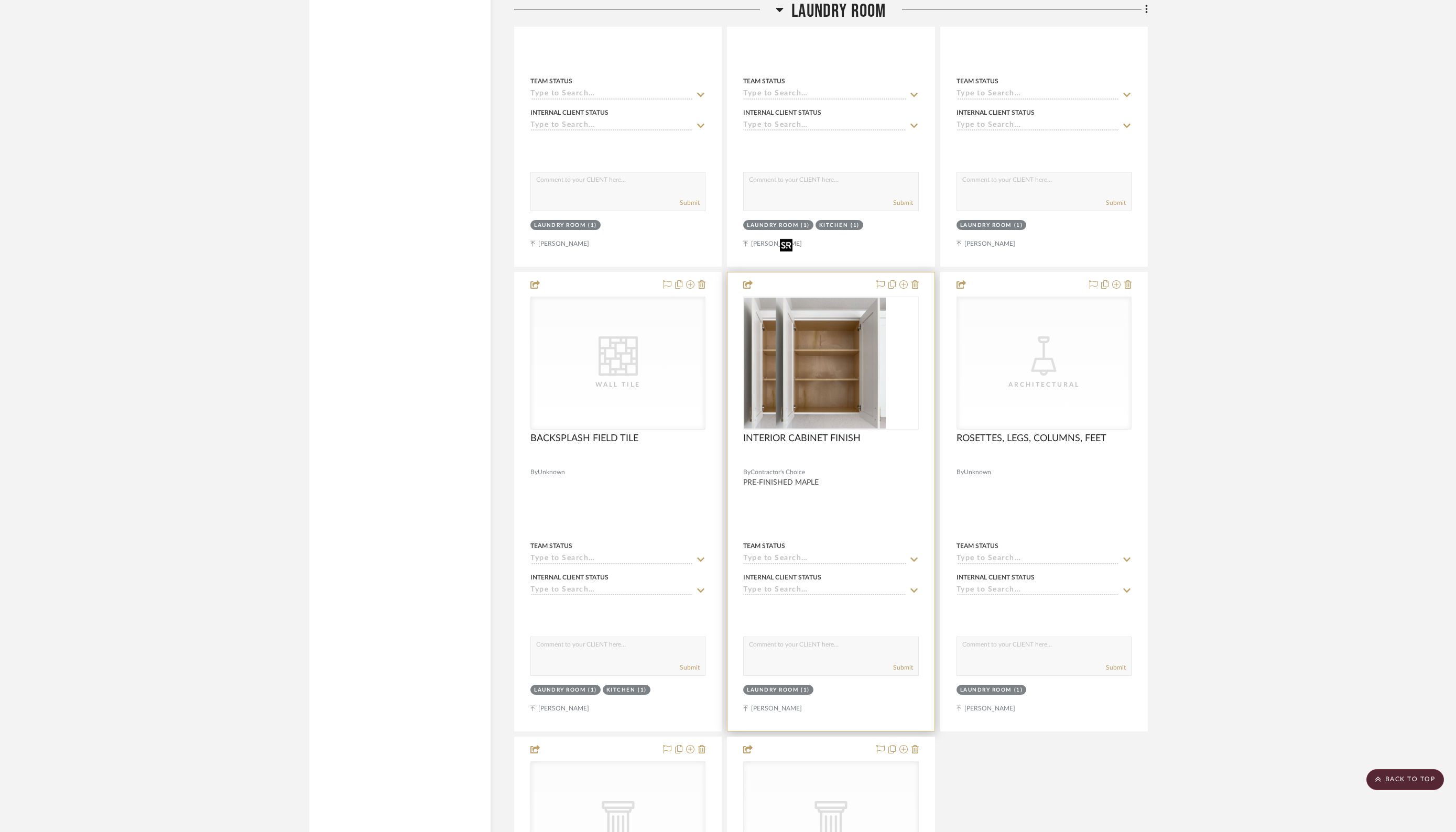
scroll to position [18315, 0]
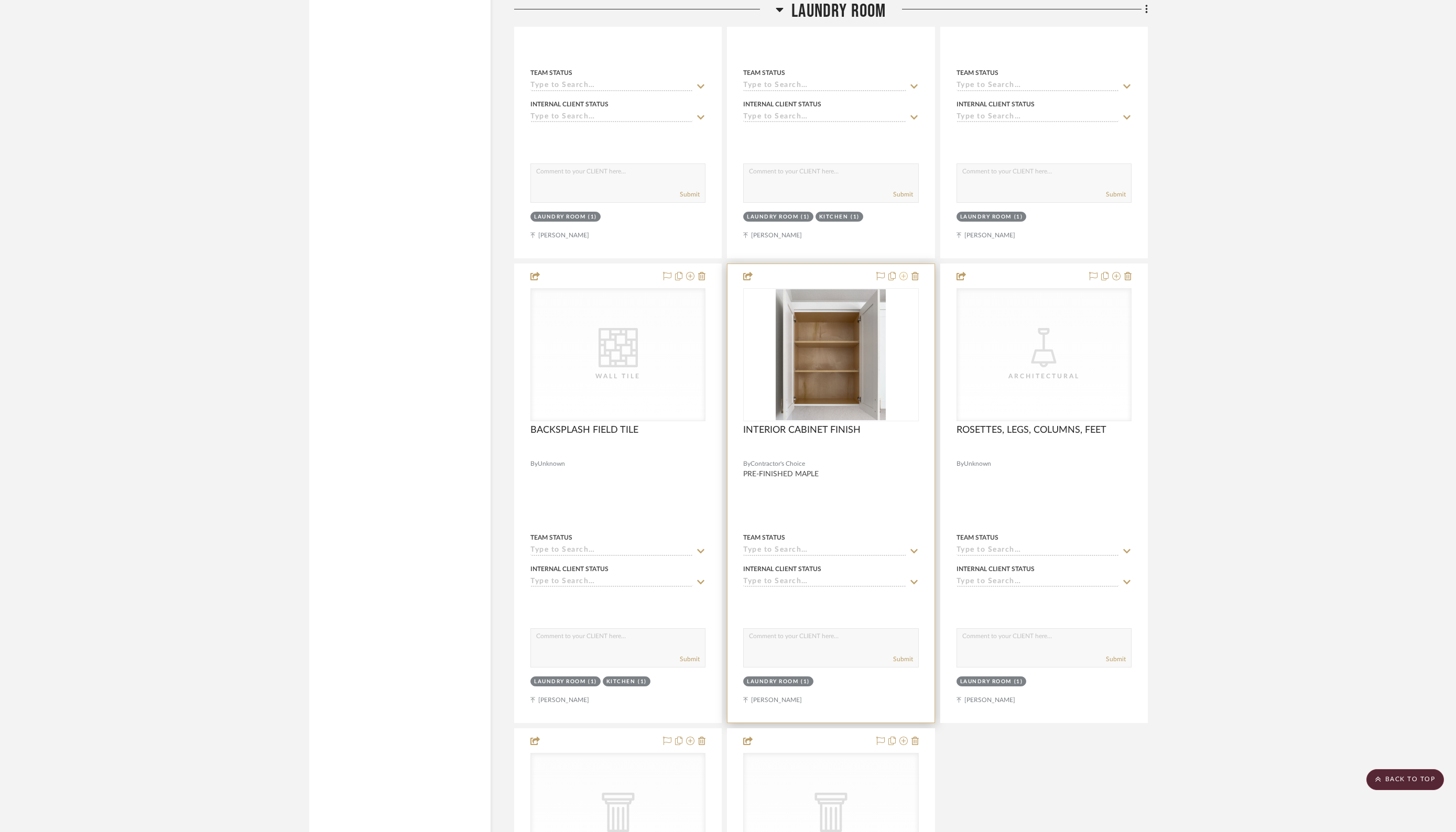
click at [903, 272] on icon at bounding box center [903, 276] width 8 height 8
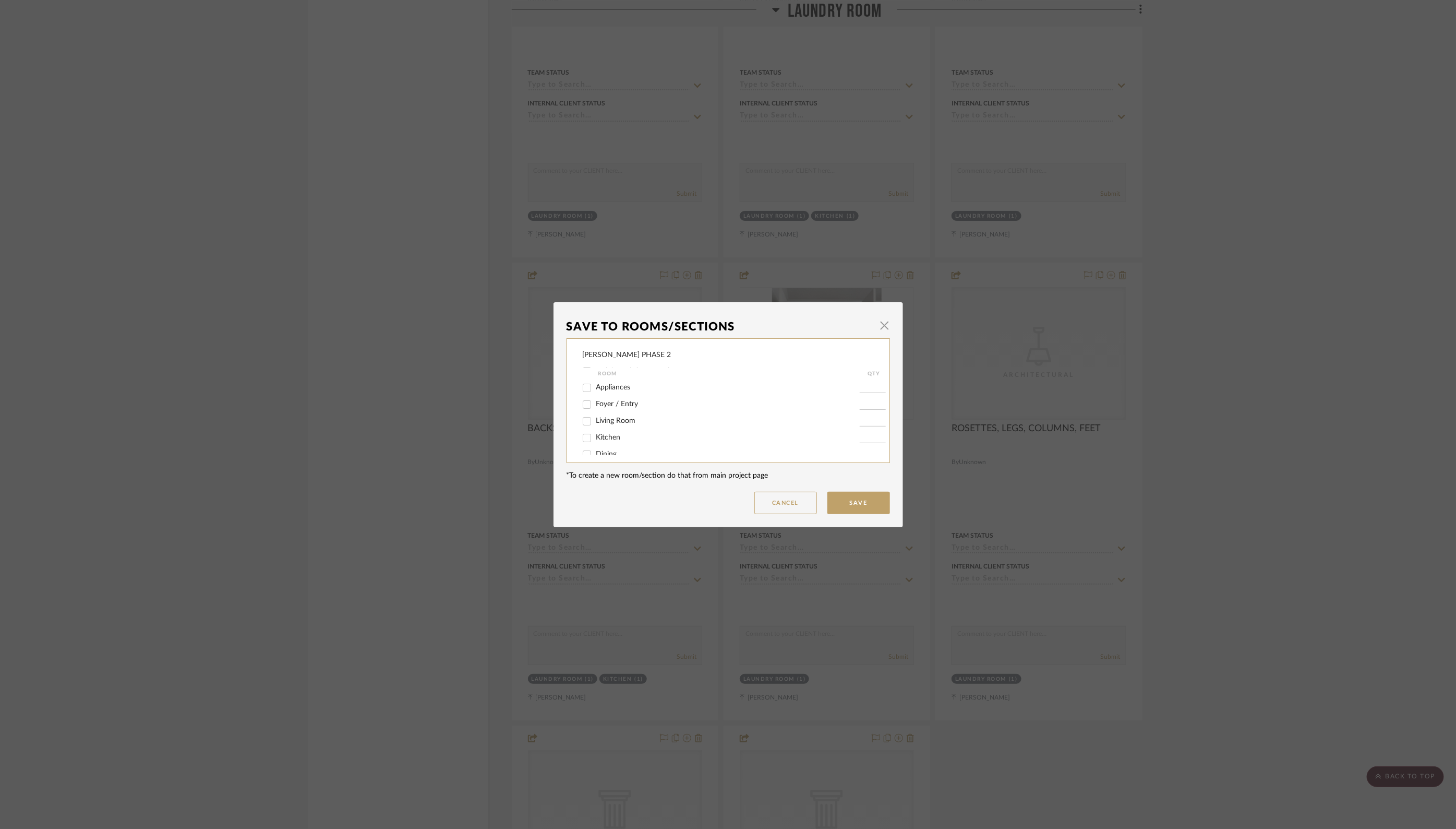
scroll to position [52, 0]
click at [583, 439] on input "Kitchen" at bounding box center [587, 437] width 17 height 17
checkbox input "true"
type input "1"
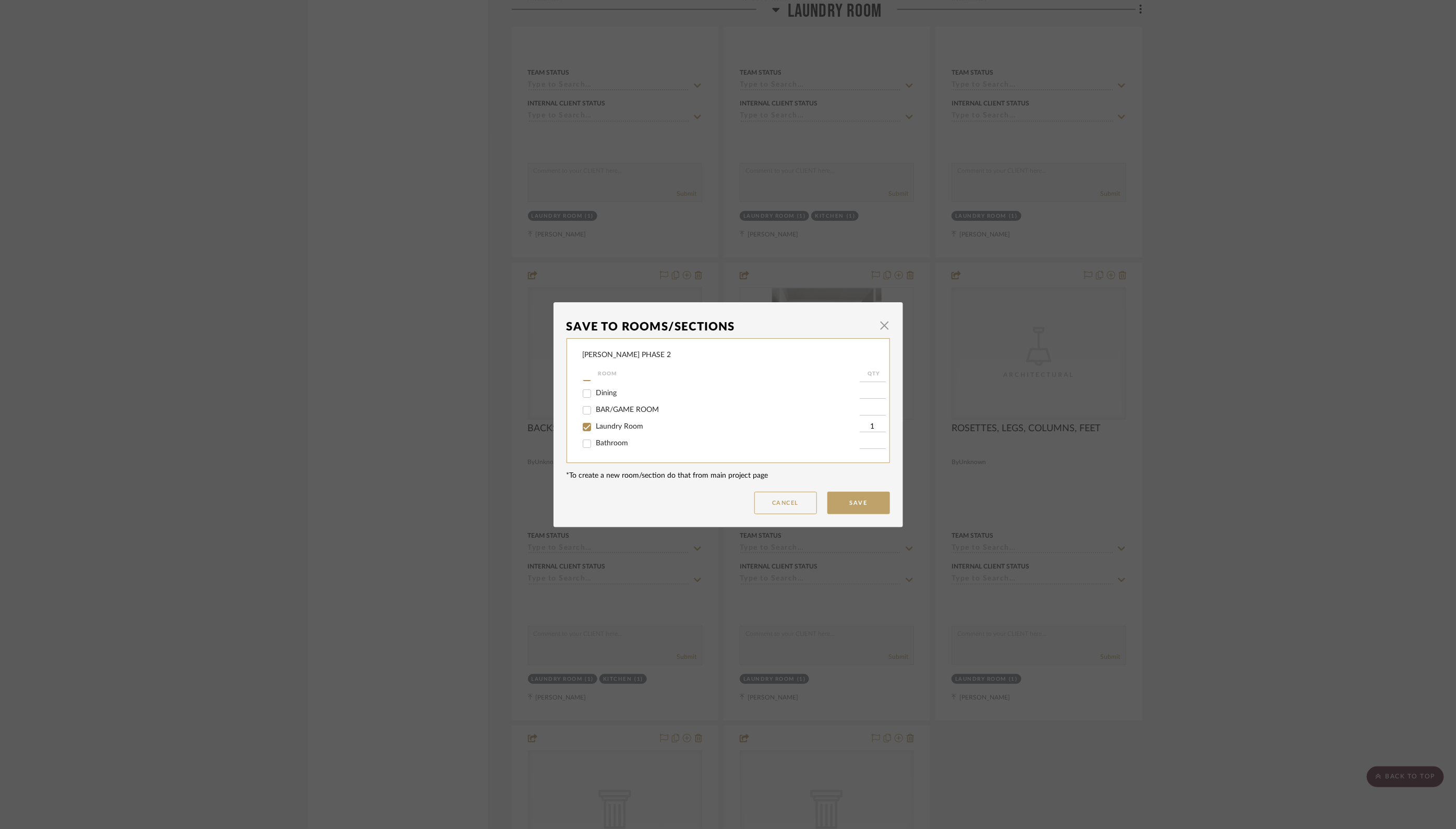
click at [586, 410] on input "BAR/GAME ROOM" at bounding box center [587, 410] width 17 height 17
checkbox input "true"
type input "1"
click at [848, 499] on button "Save" at bounding box center [858, 502] width 62 height 22
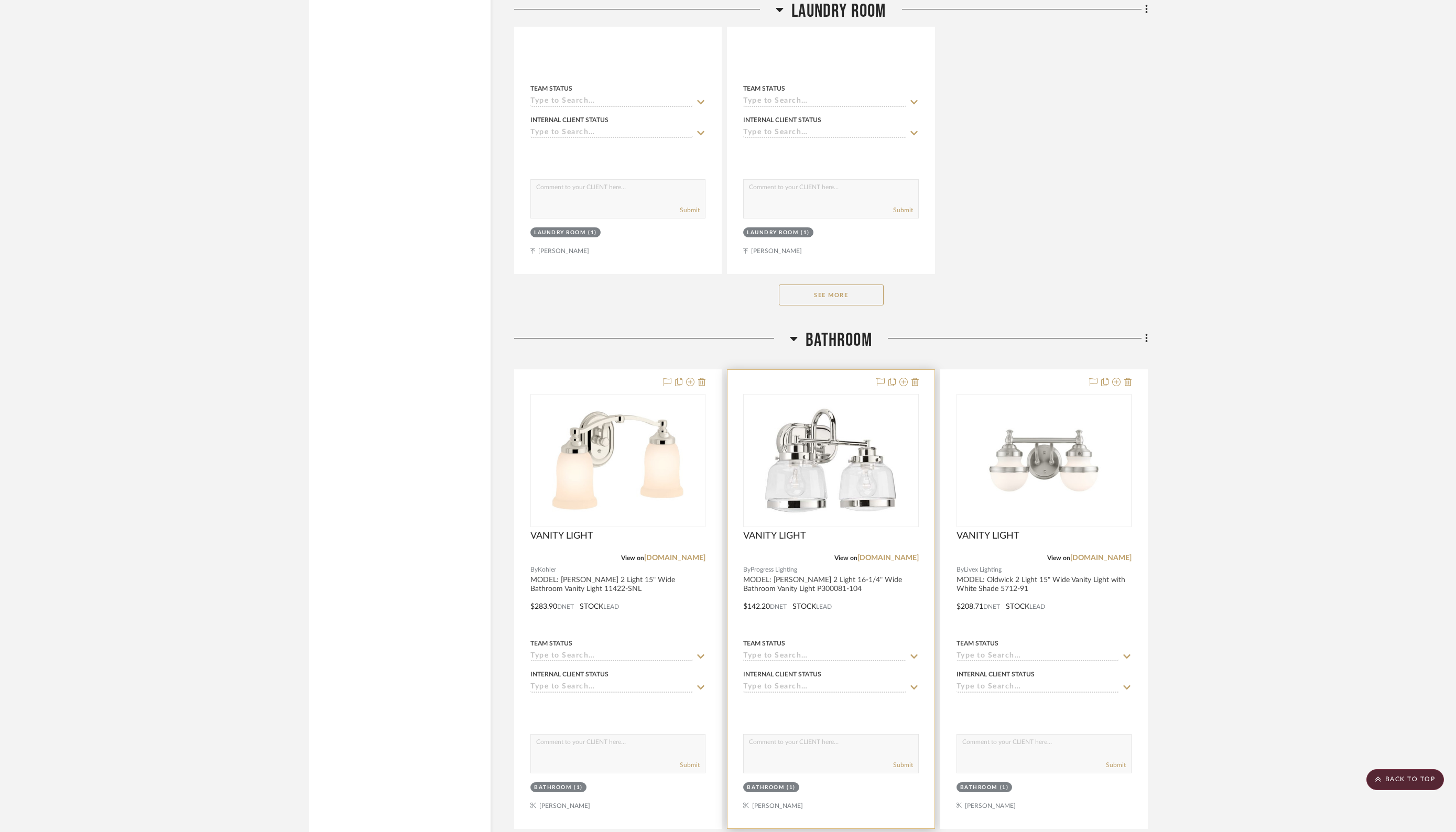
scroll to position [19705, 0]
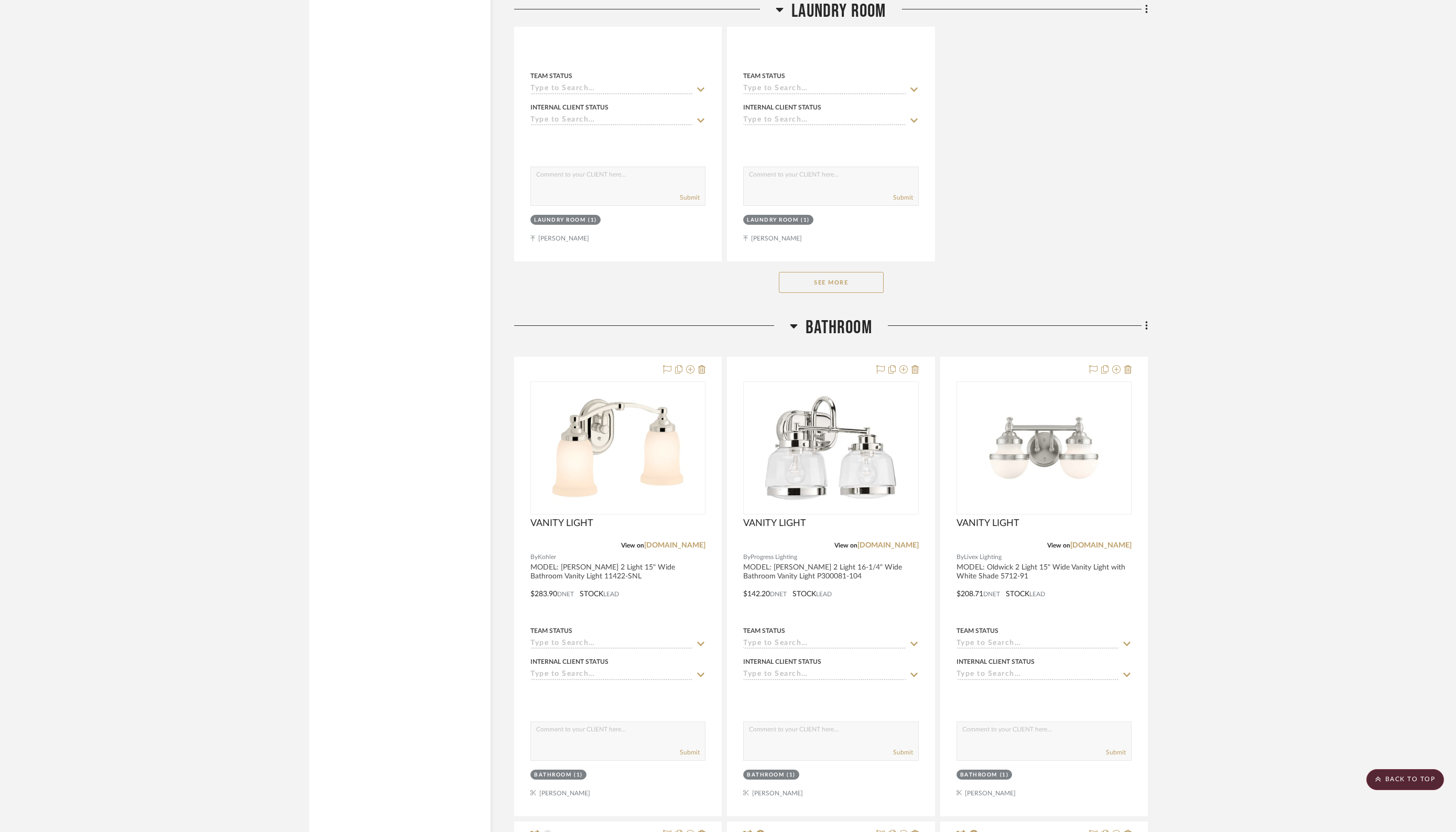
click at [809, 272] on button "See More" at bounding box center [831, 282] width 105 height 21
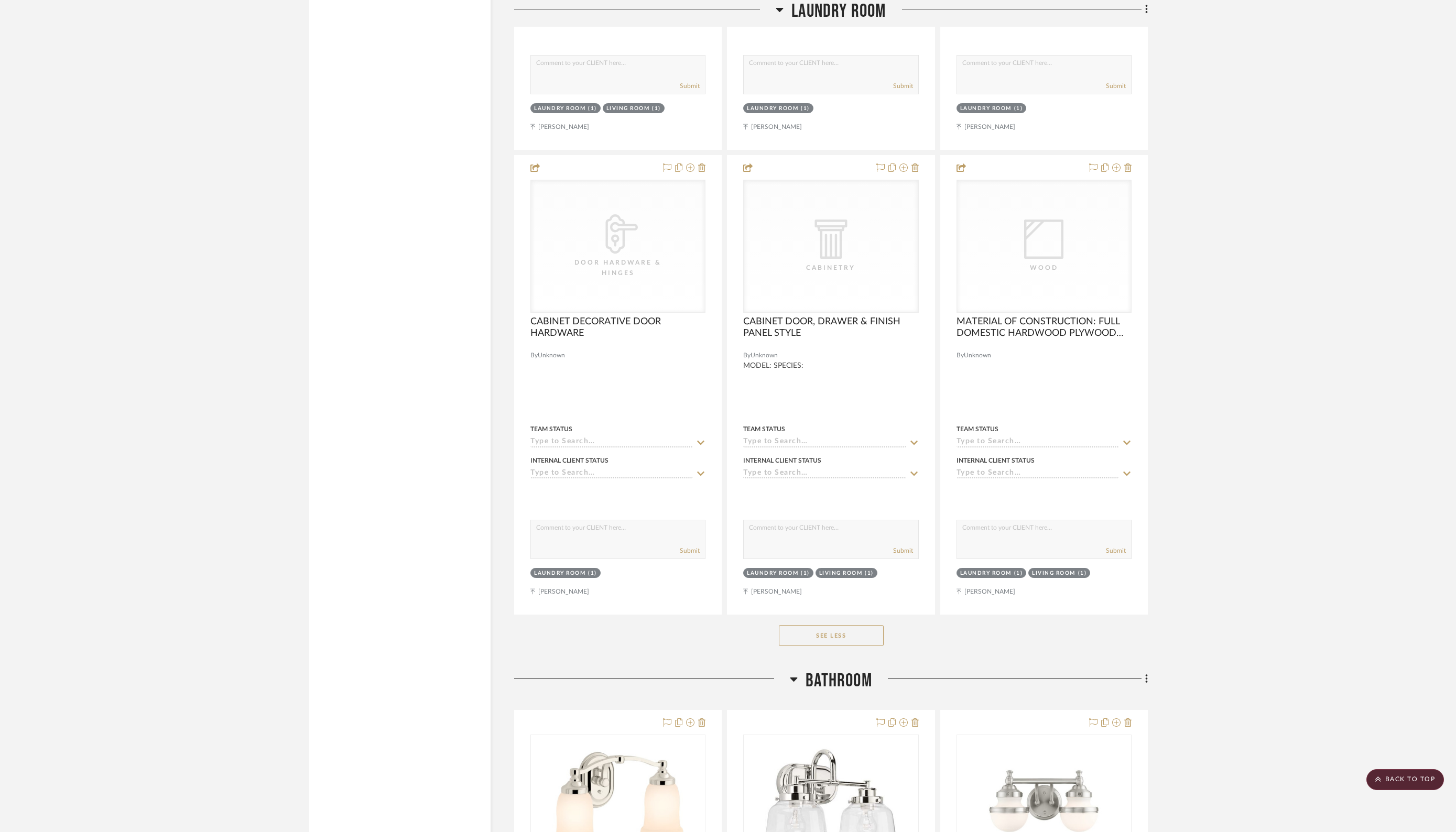
scroll to position [20284, 0]
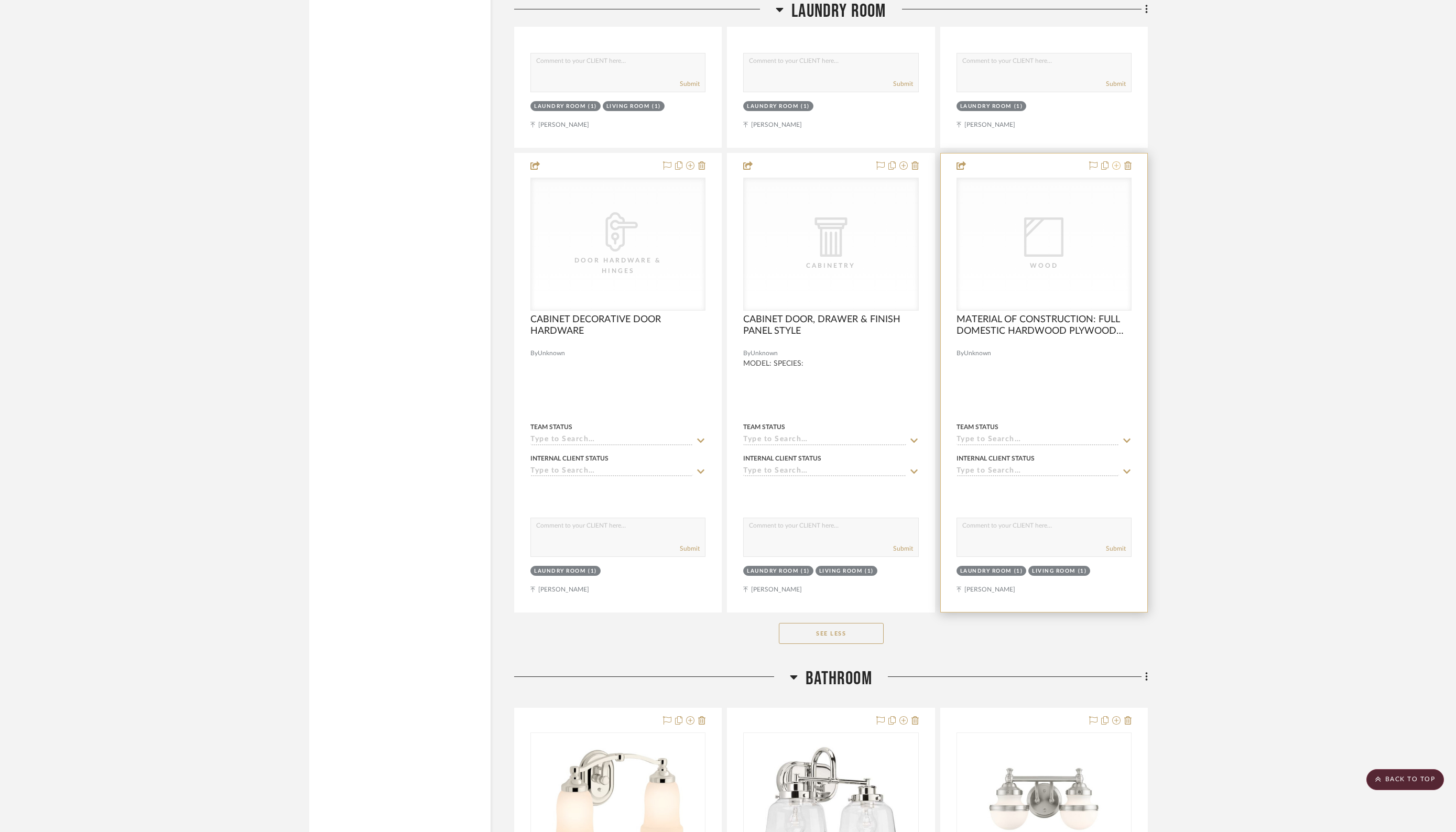
click at [1116, 161] on icon at bounding box center [1116, 165] width 8 height 8
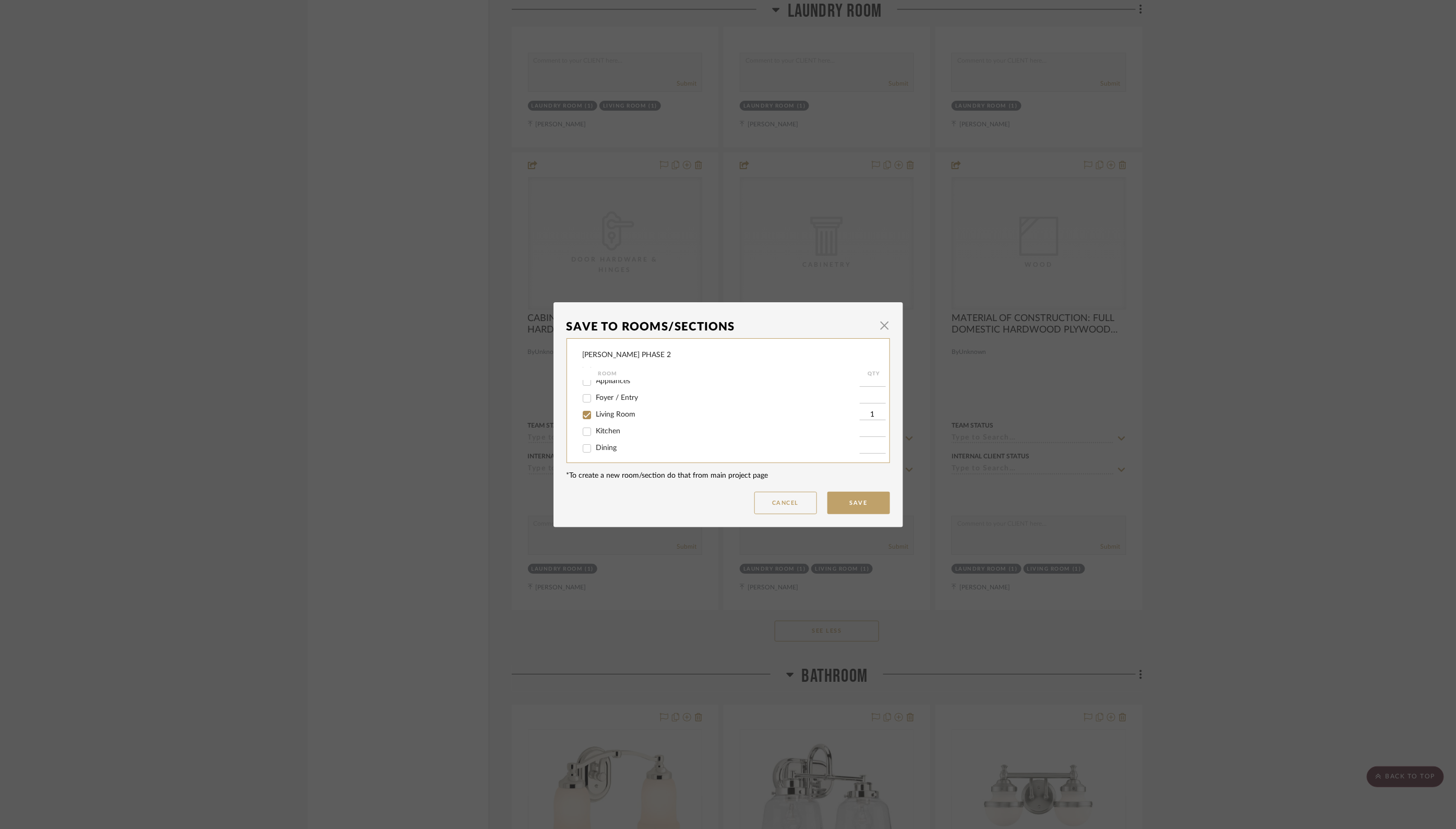
scroll to position [69, 0]
click at [582, 420] on input "Kitchen" at bounding box center [587, 420] width 17 height 17
checkbox input "true"
type input "1"
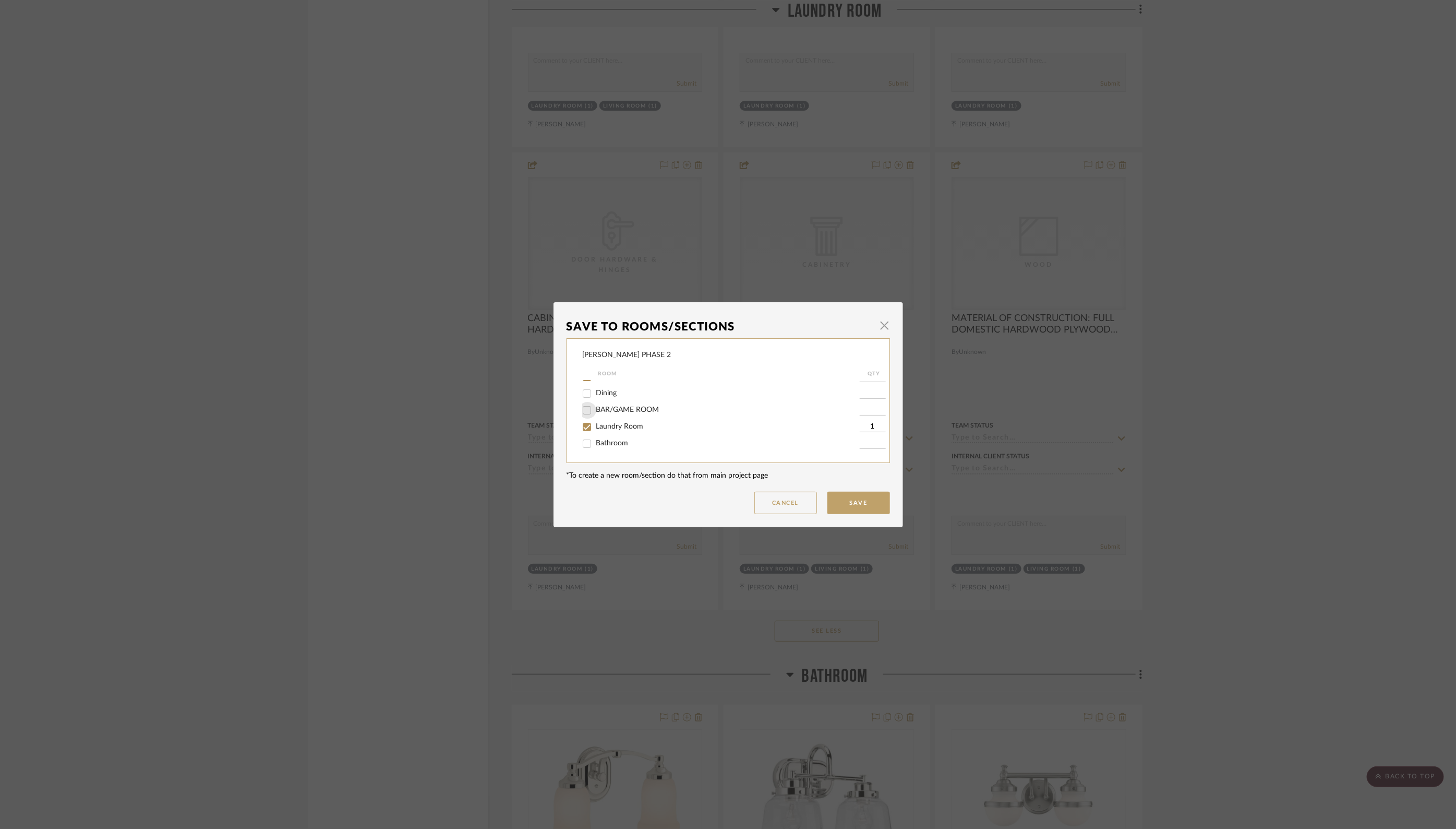
click at [584, 409] on input "BAR/GAME ROOM" at bounding box center [587, 410] width 17 height 17
checkbox input "true"
type input "1"
click at [854, 505] on button "Save" at bounding box center [858, 502] width 62 height 22
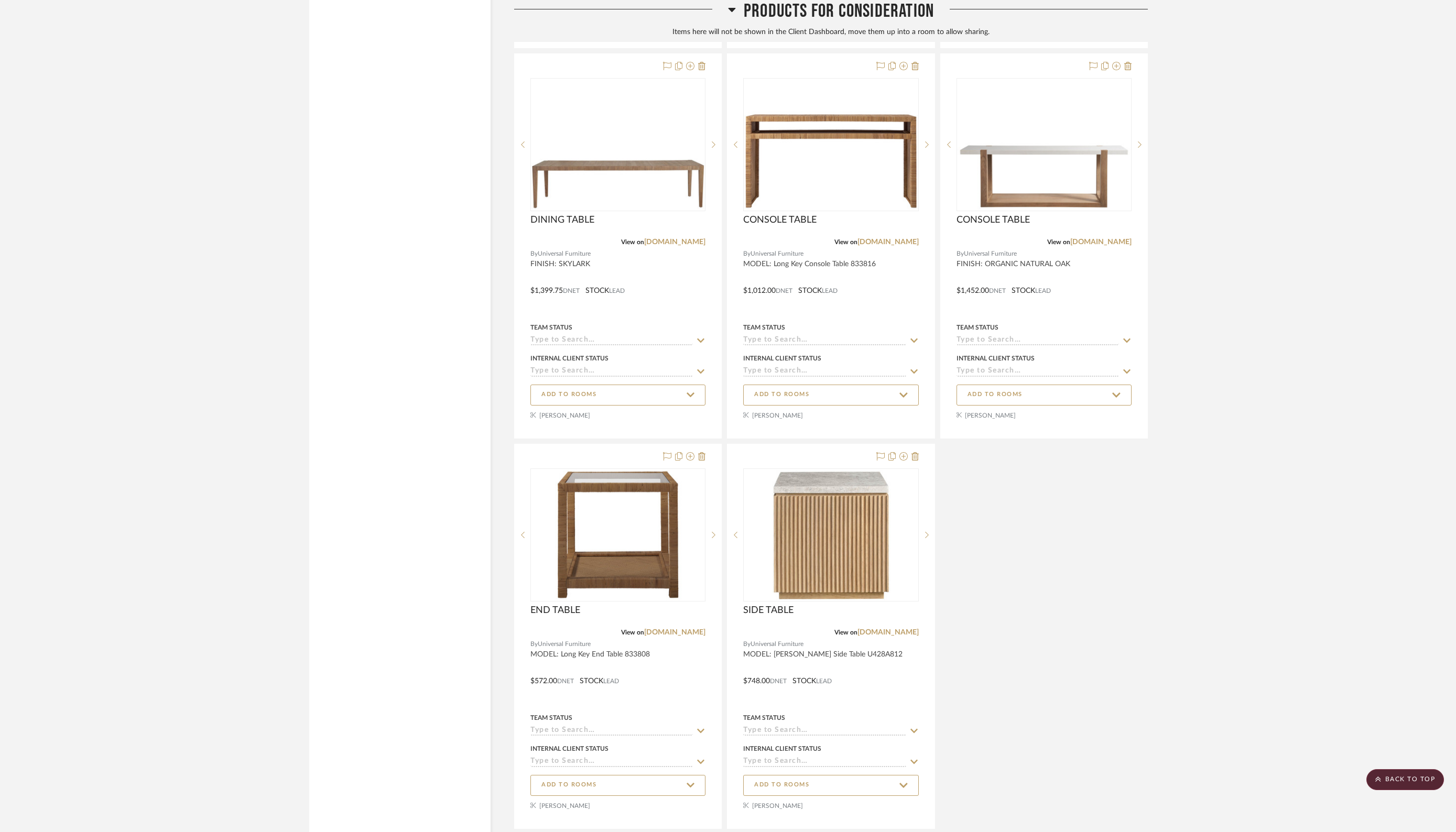
scroll to position [23316, 0]
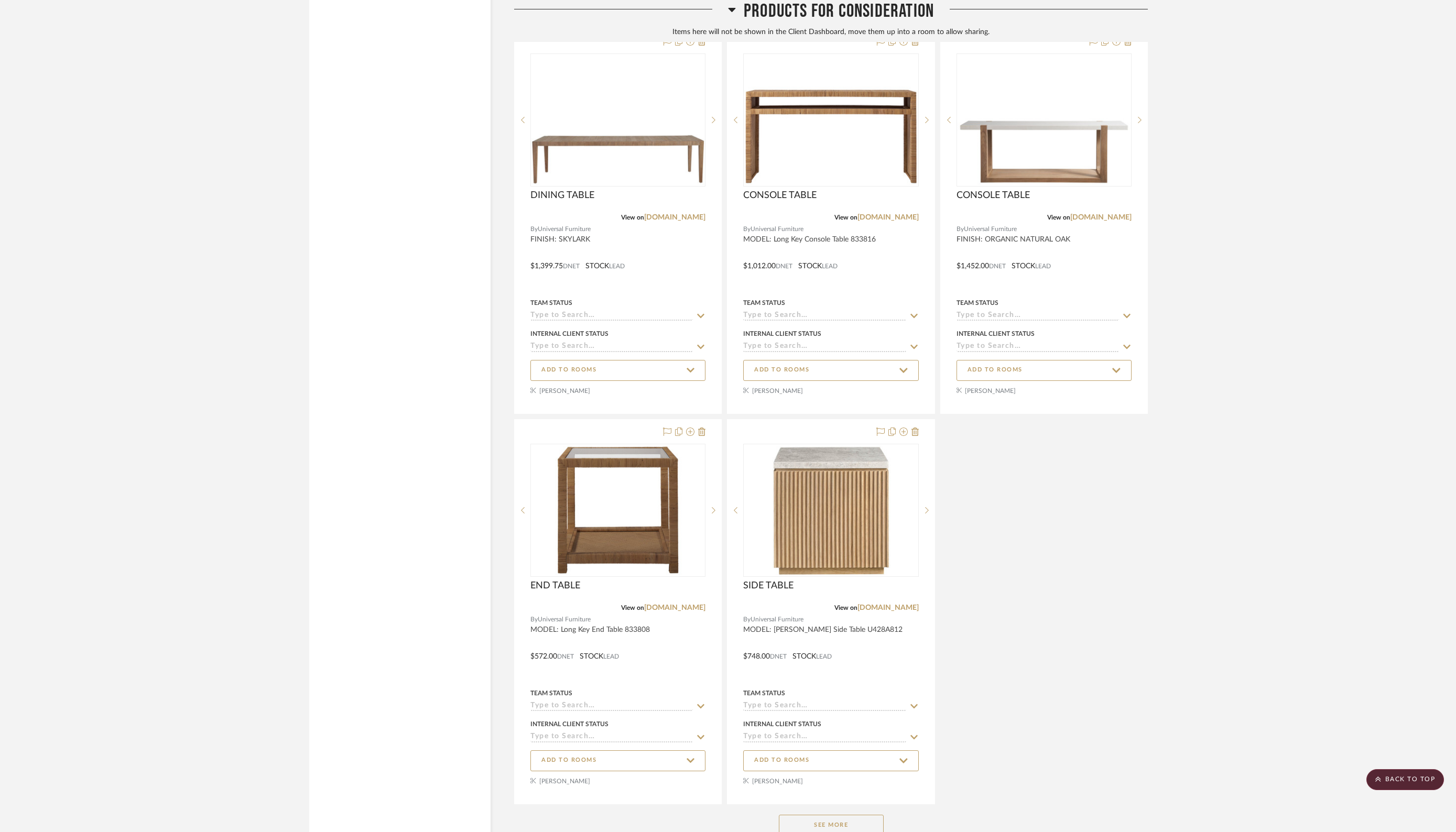
click at [796, 814] on button "See More" at bounding box center [831, 825] width 105 height 21
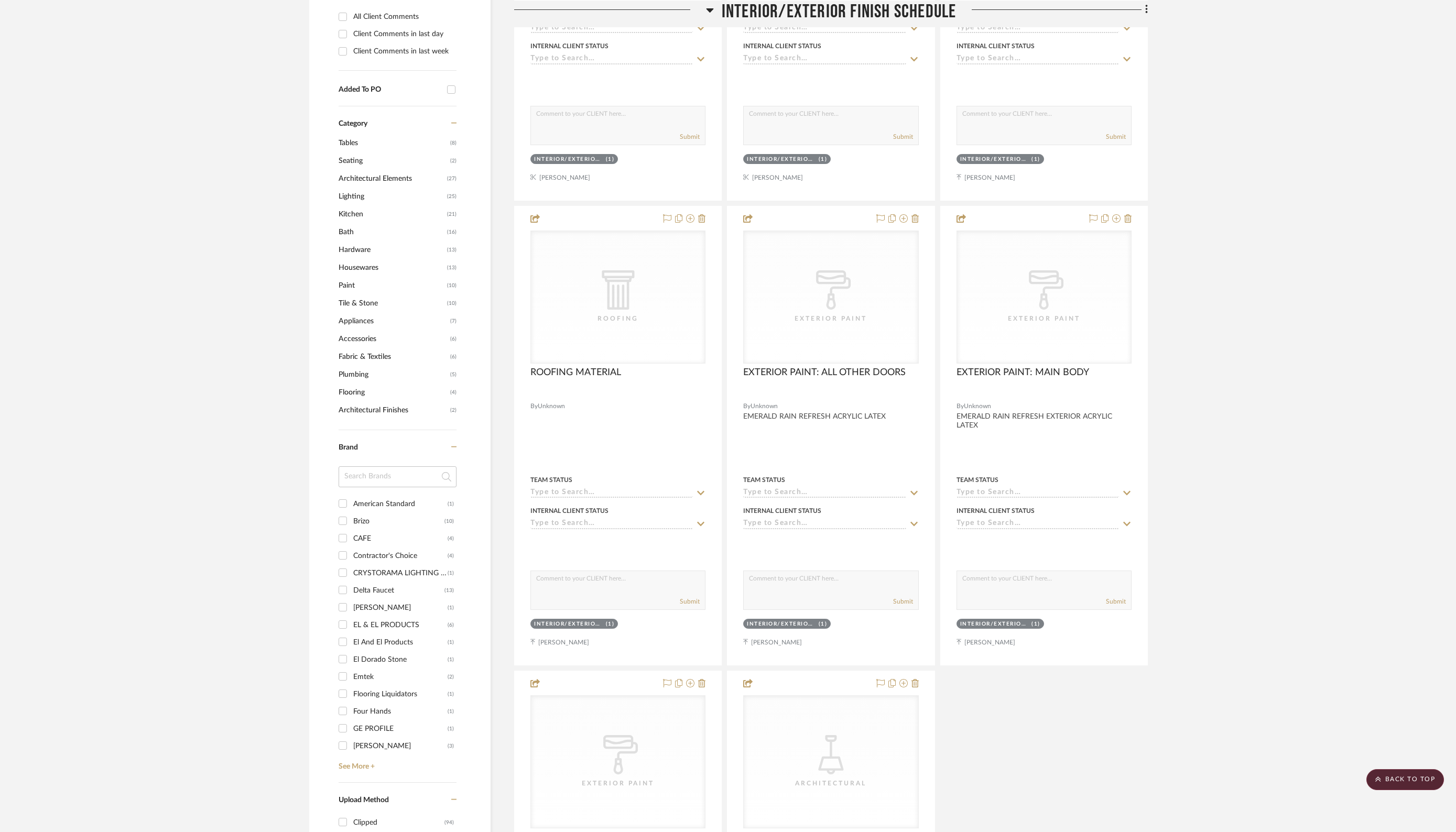
scroll to position [0, 0]
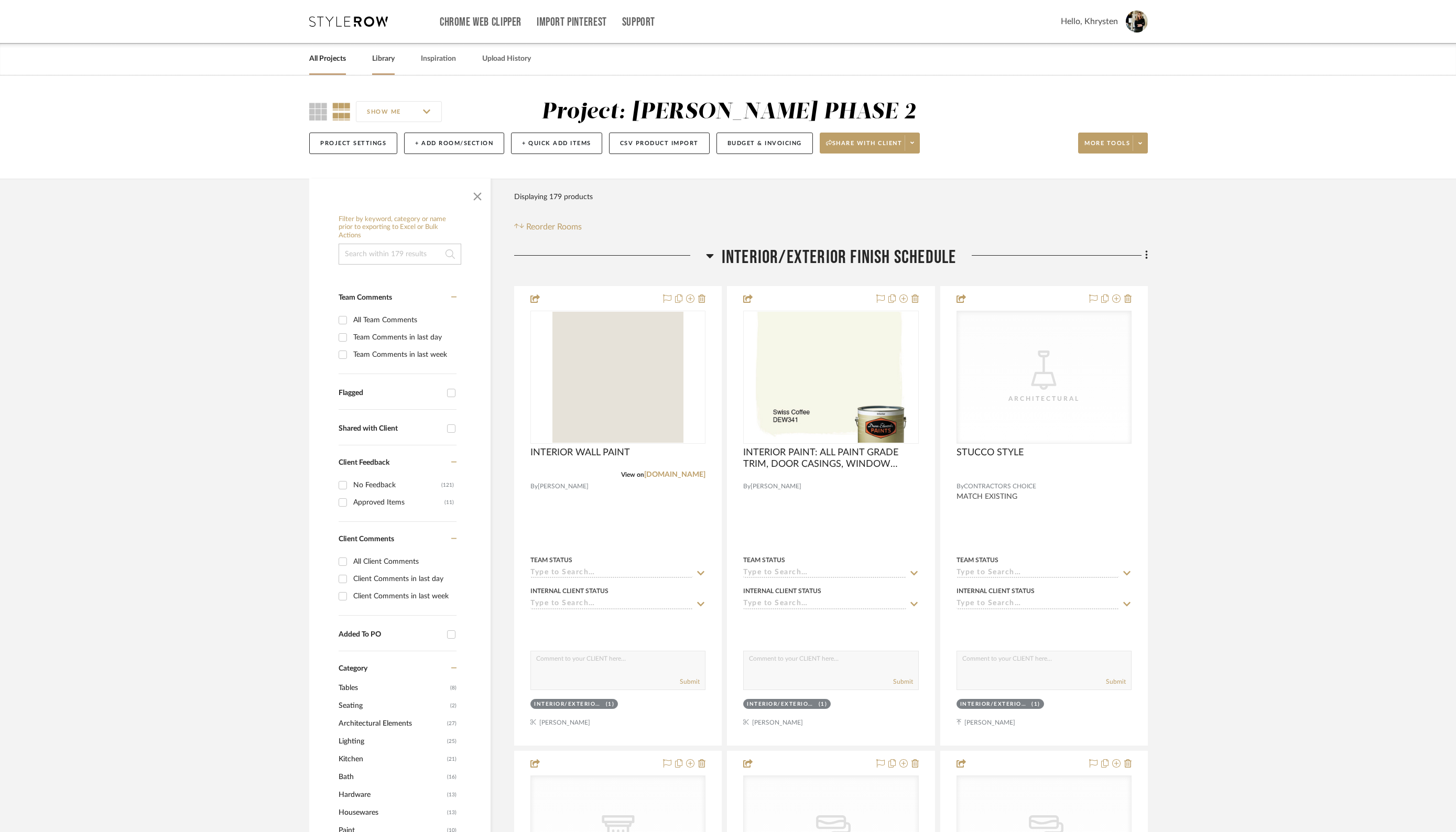
click at [378, 56] on link "Library" at bounding box center [383, 59] width 22 height 14
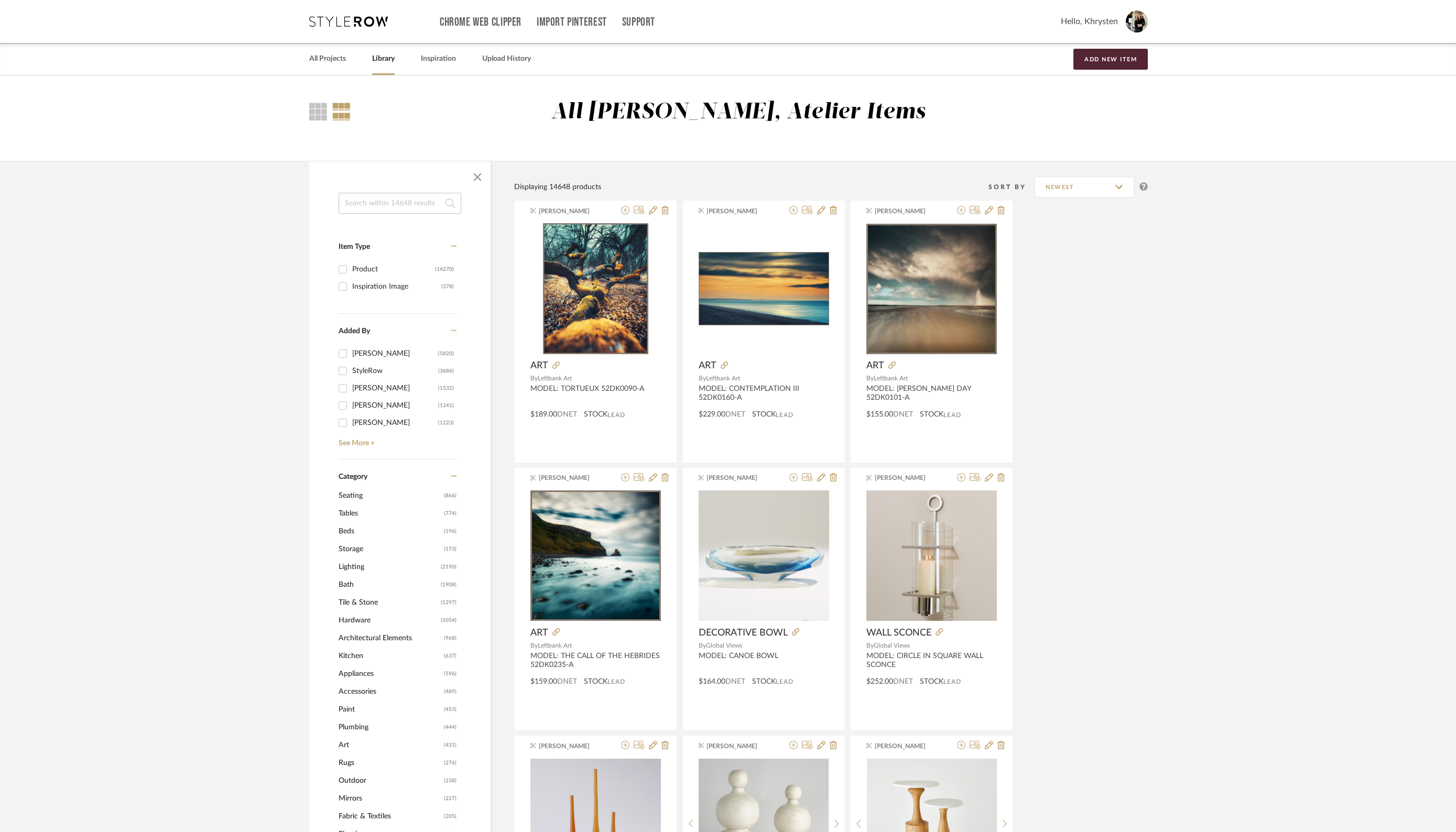
click at [368, 205] on input at bounding box center [400, 203] width 123 height 21
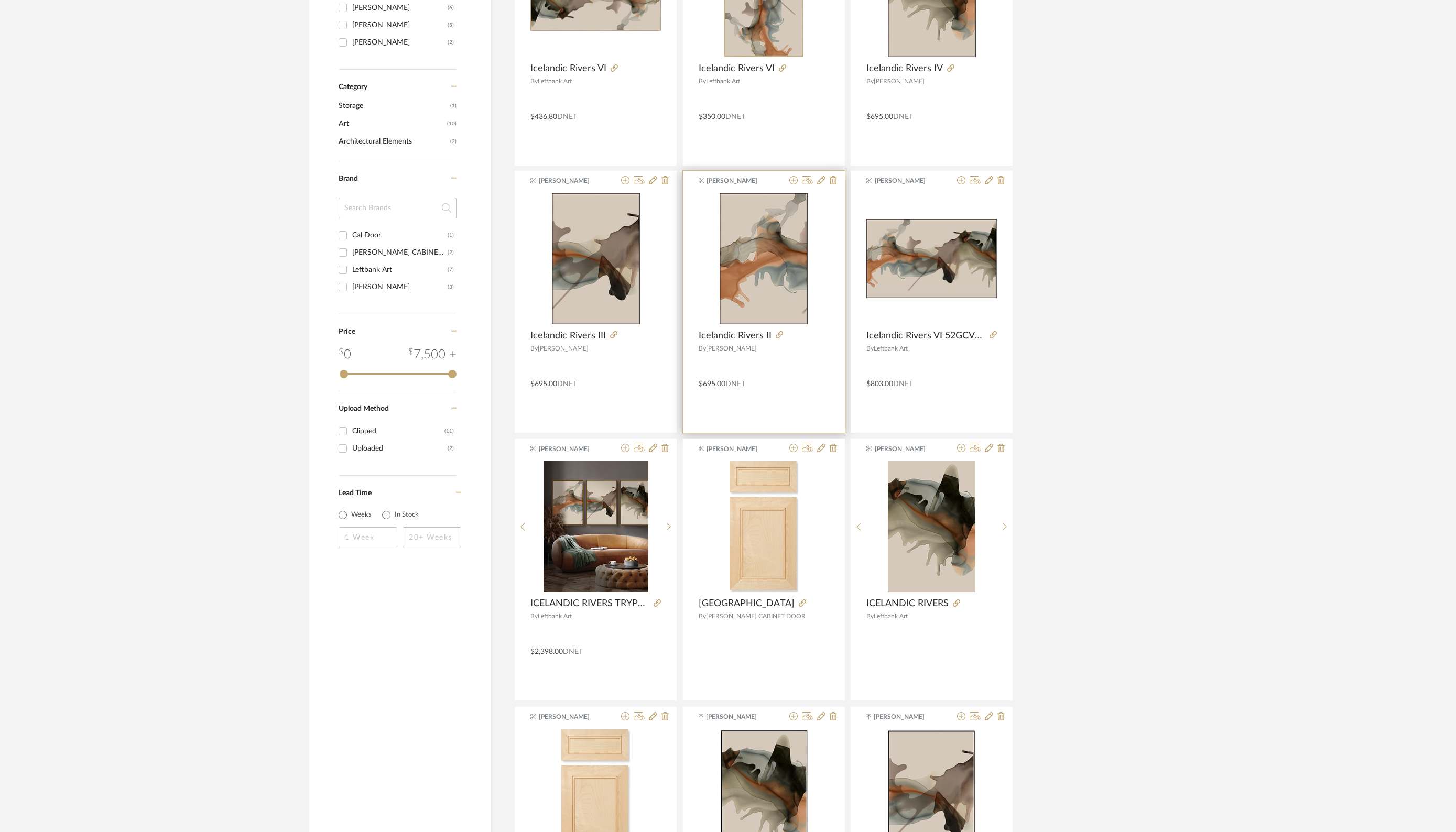
scroll to position [327, 0]
click at [794, 449] on icon at bounding box center [793, 449] width 8 height 8
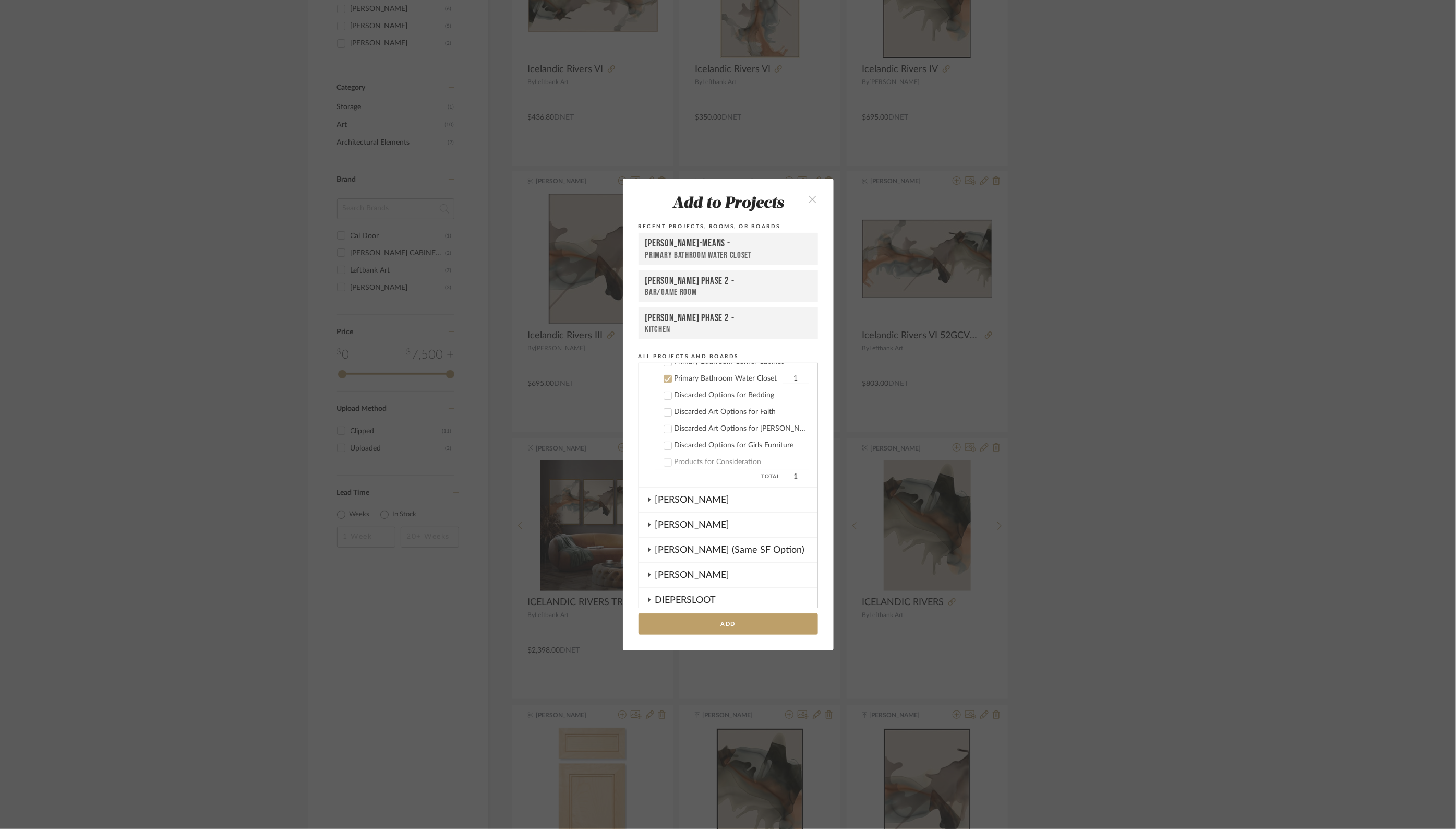
scroll to position [193, 0]
click at [673, 319] on div "HARMAN PHASE 2 -" at bounding box center [728, 318] width 166 height 12
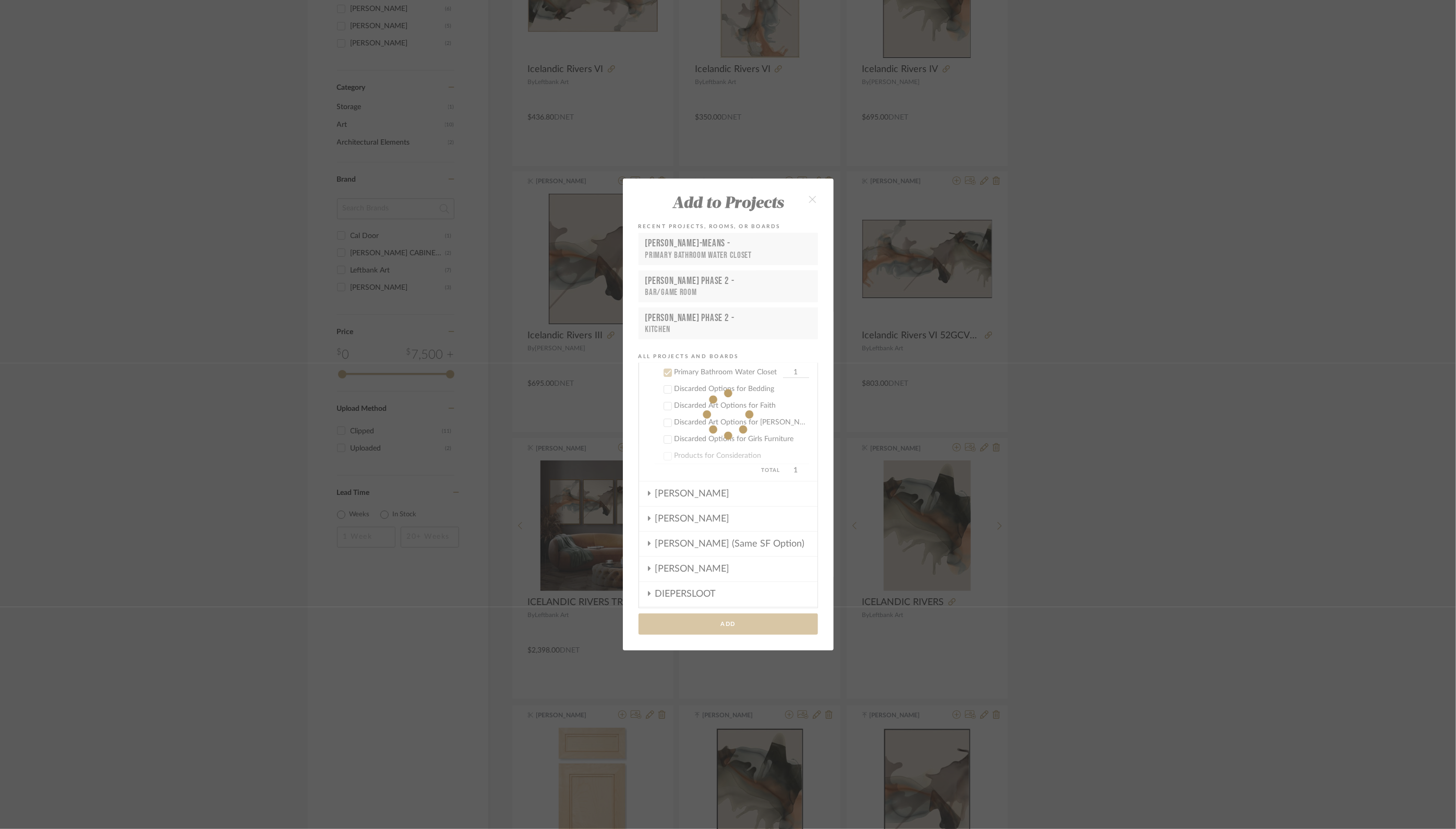
click at [681, 278] on fa-icon at bounding box center [728, 413] width 211 height 471
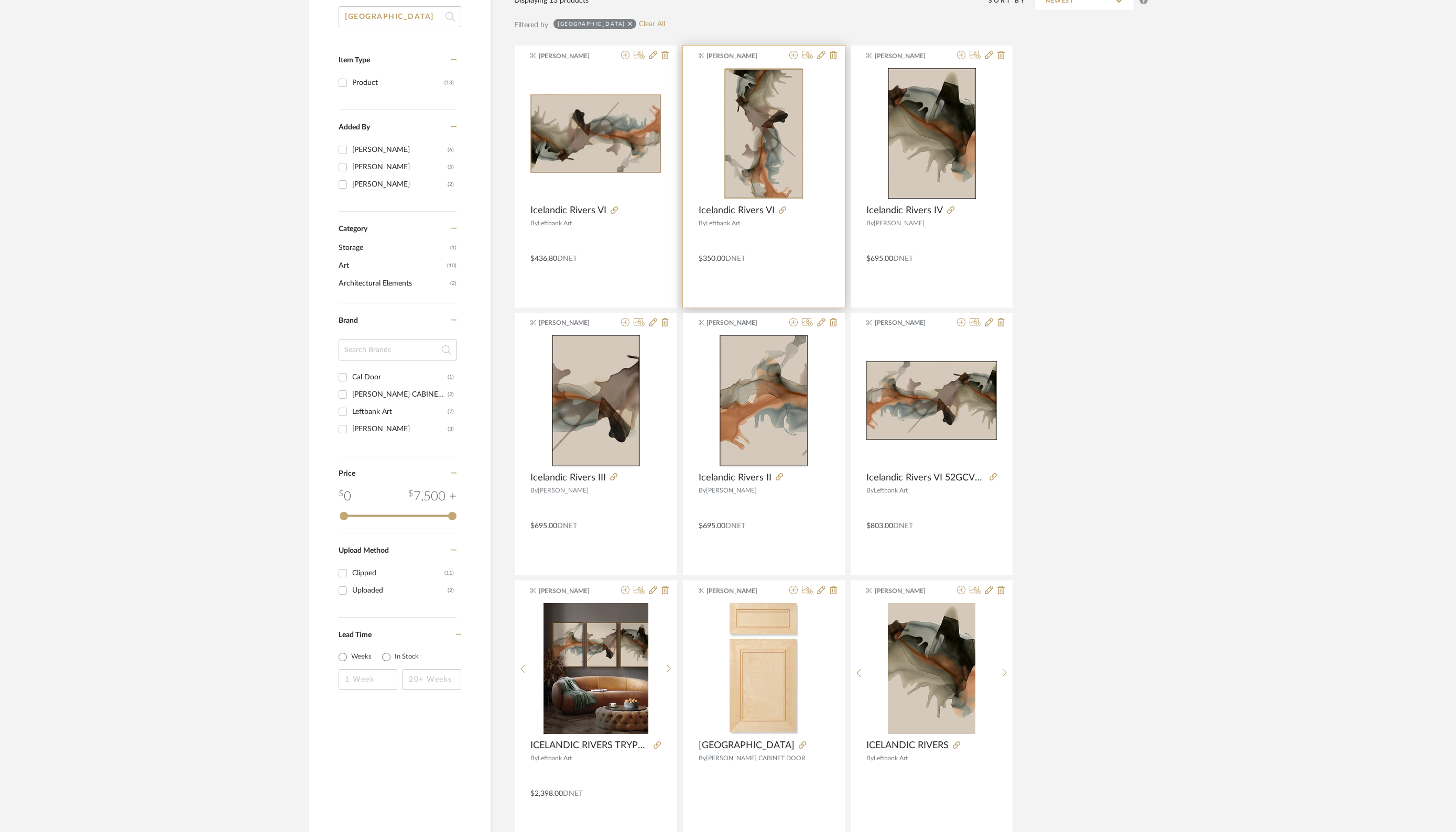
scroll to position [0, 0]
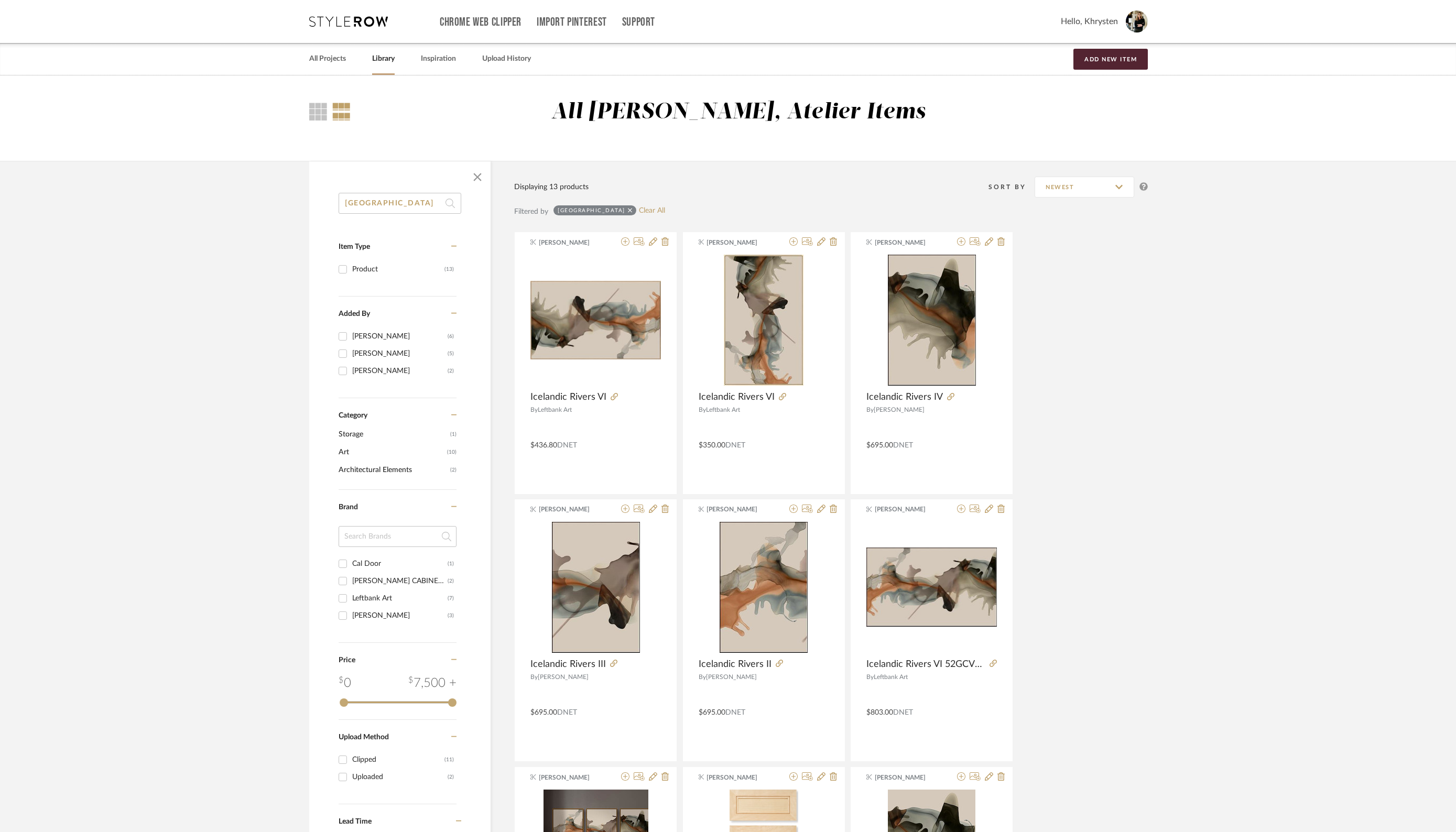
click at [398, 201] on input "ICELAND" at bounding box center [400, 203] width 123 height 21
type input "finland"
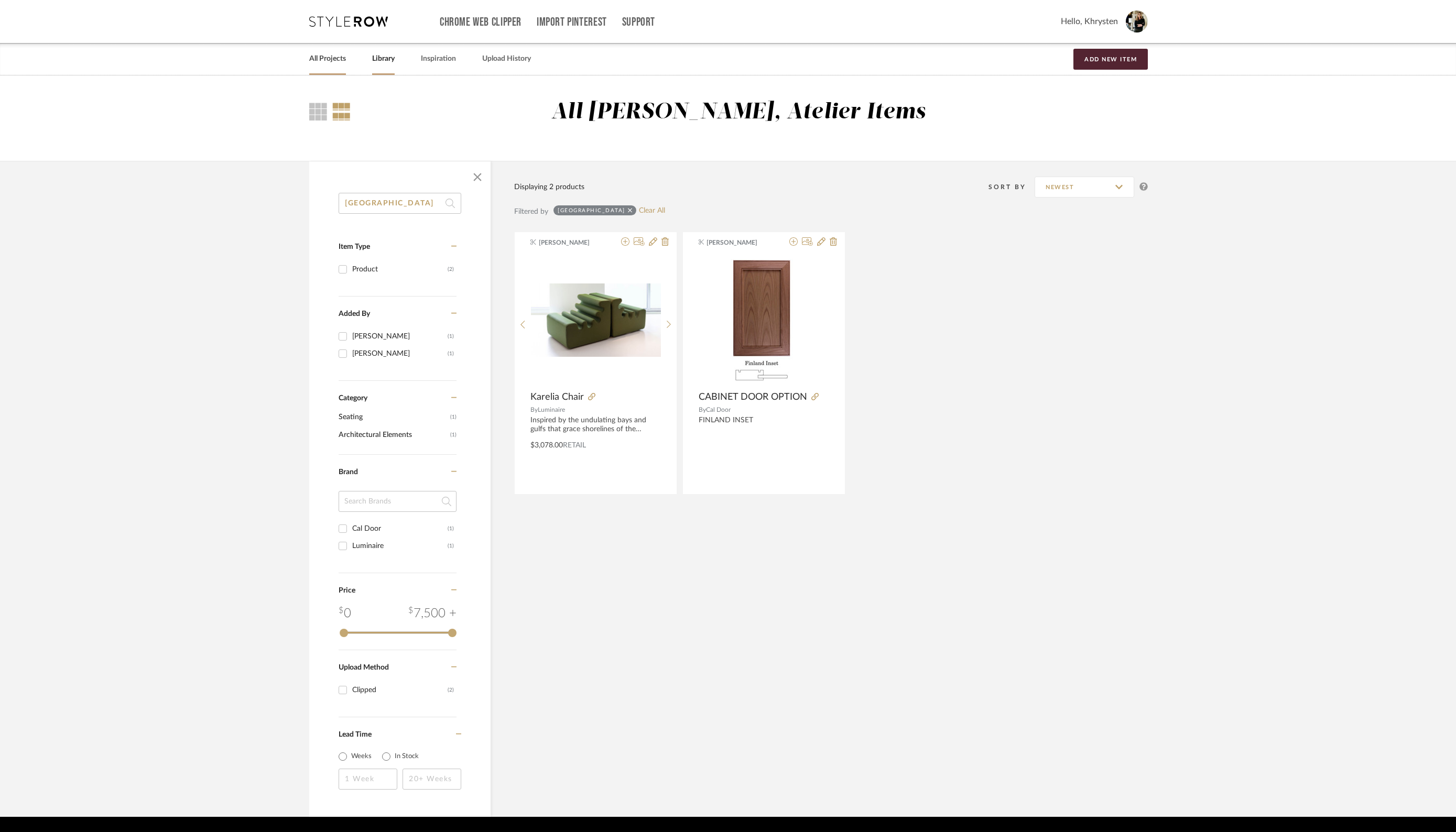
click at [319, 59] on link "All Projects" at bounding box center [327, 59] width 37 height 14
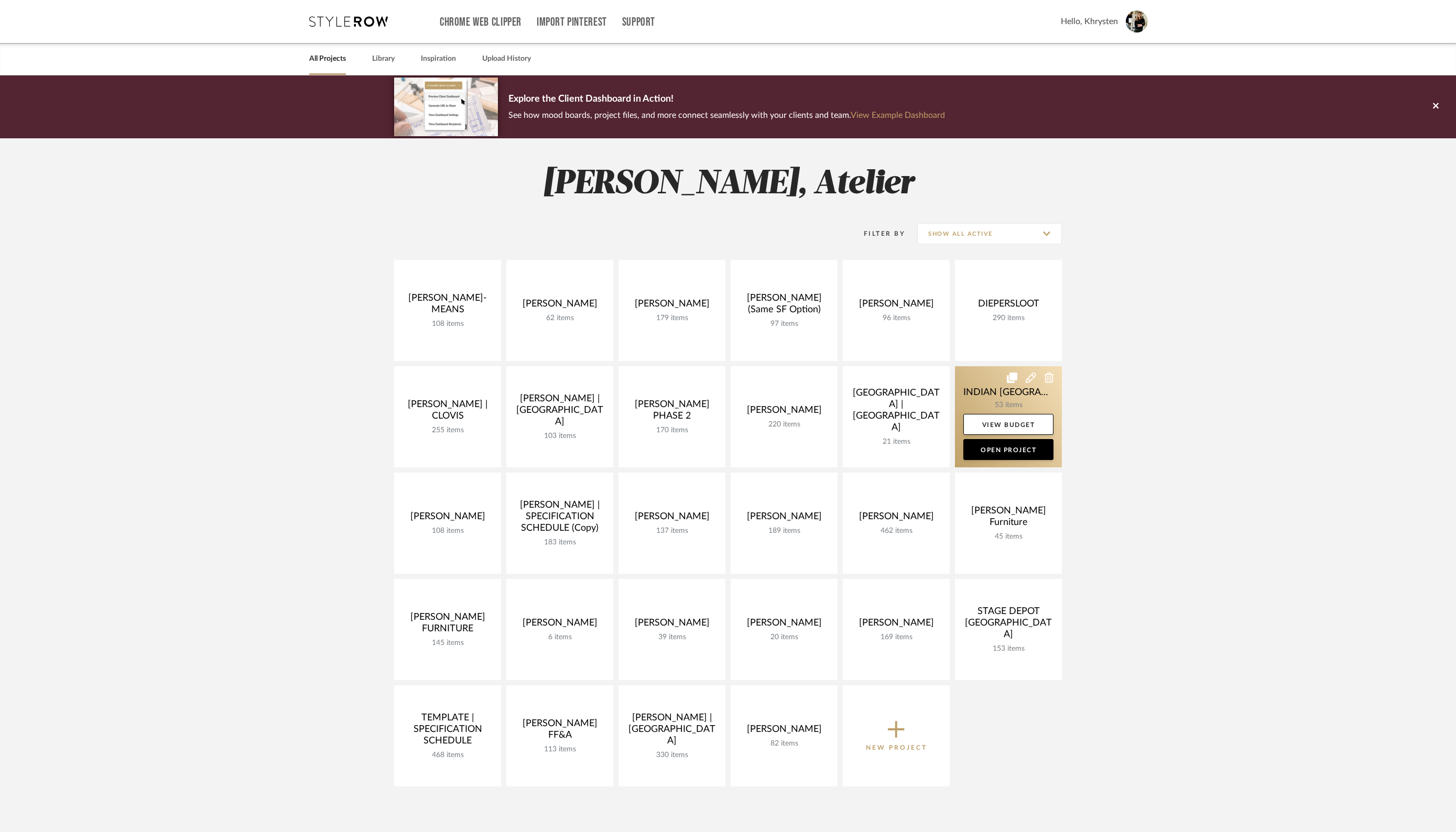
click at [1015, 388] on link at bounding box center [1008, 416] width 107 height 101
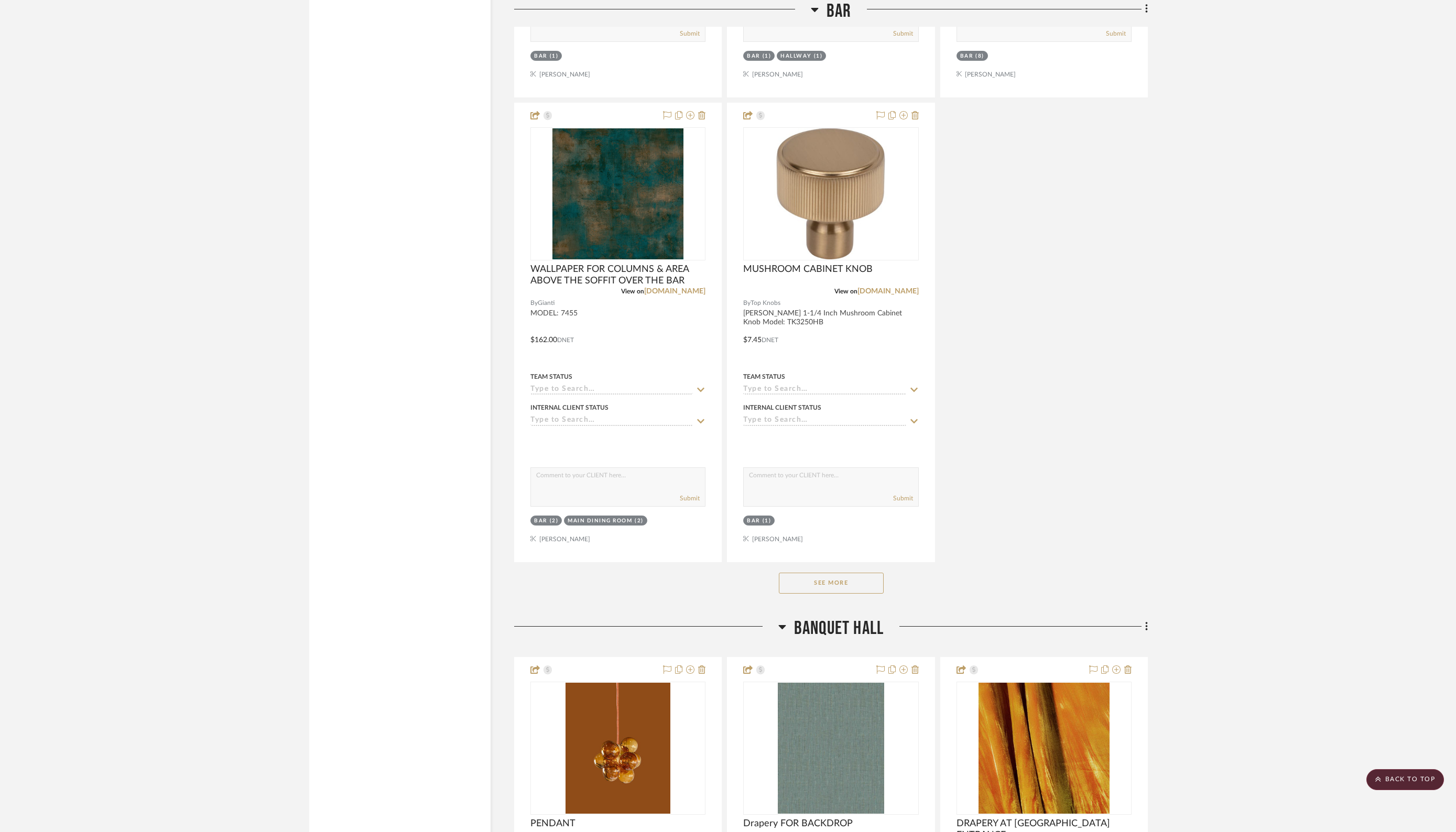
scroll to position [2616, 0]
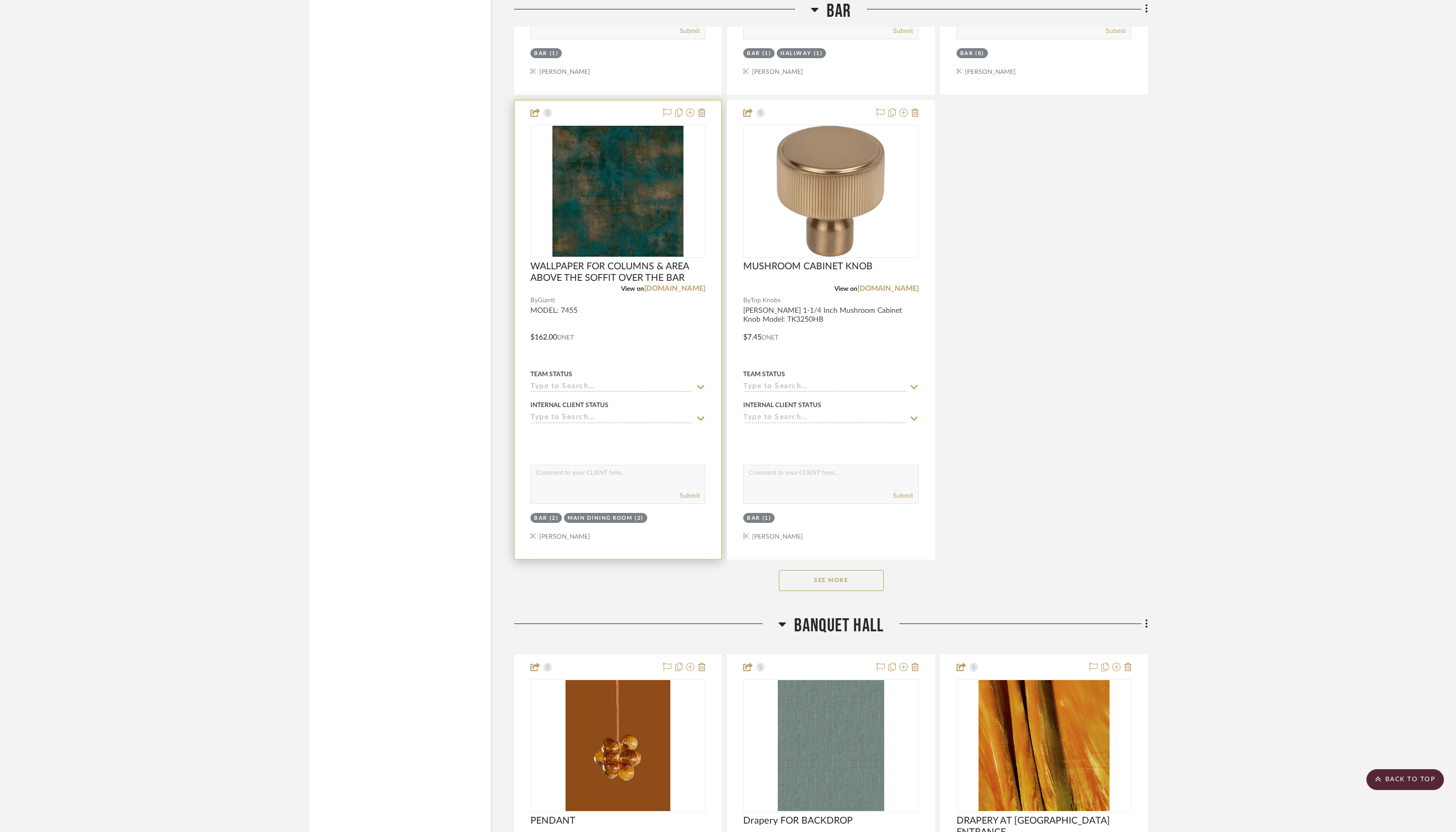
click at [634, 325] on div at bounding box center [617, 330] width 206 height 459
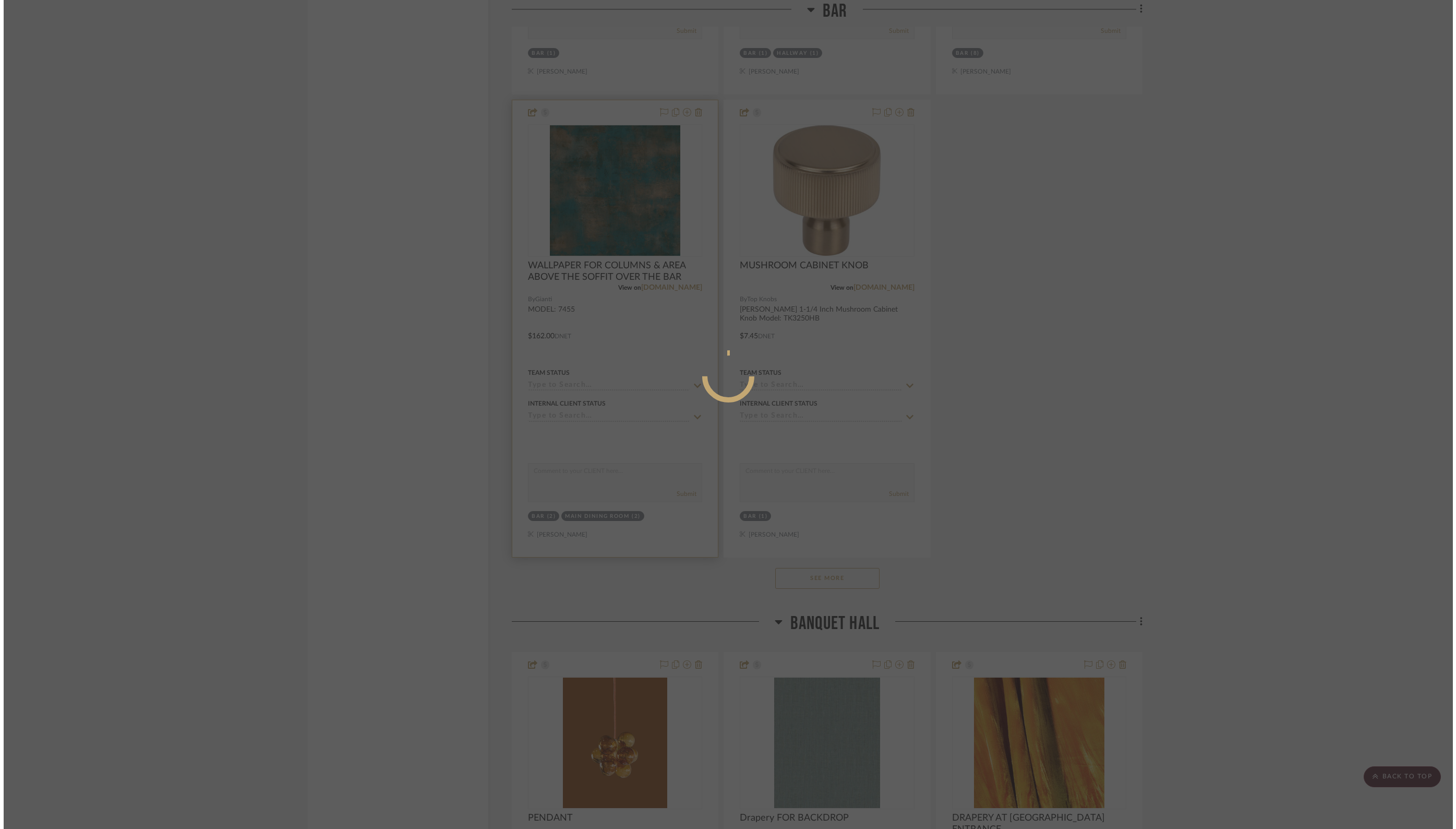
scroll to position [0, 0]
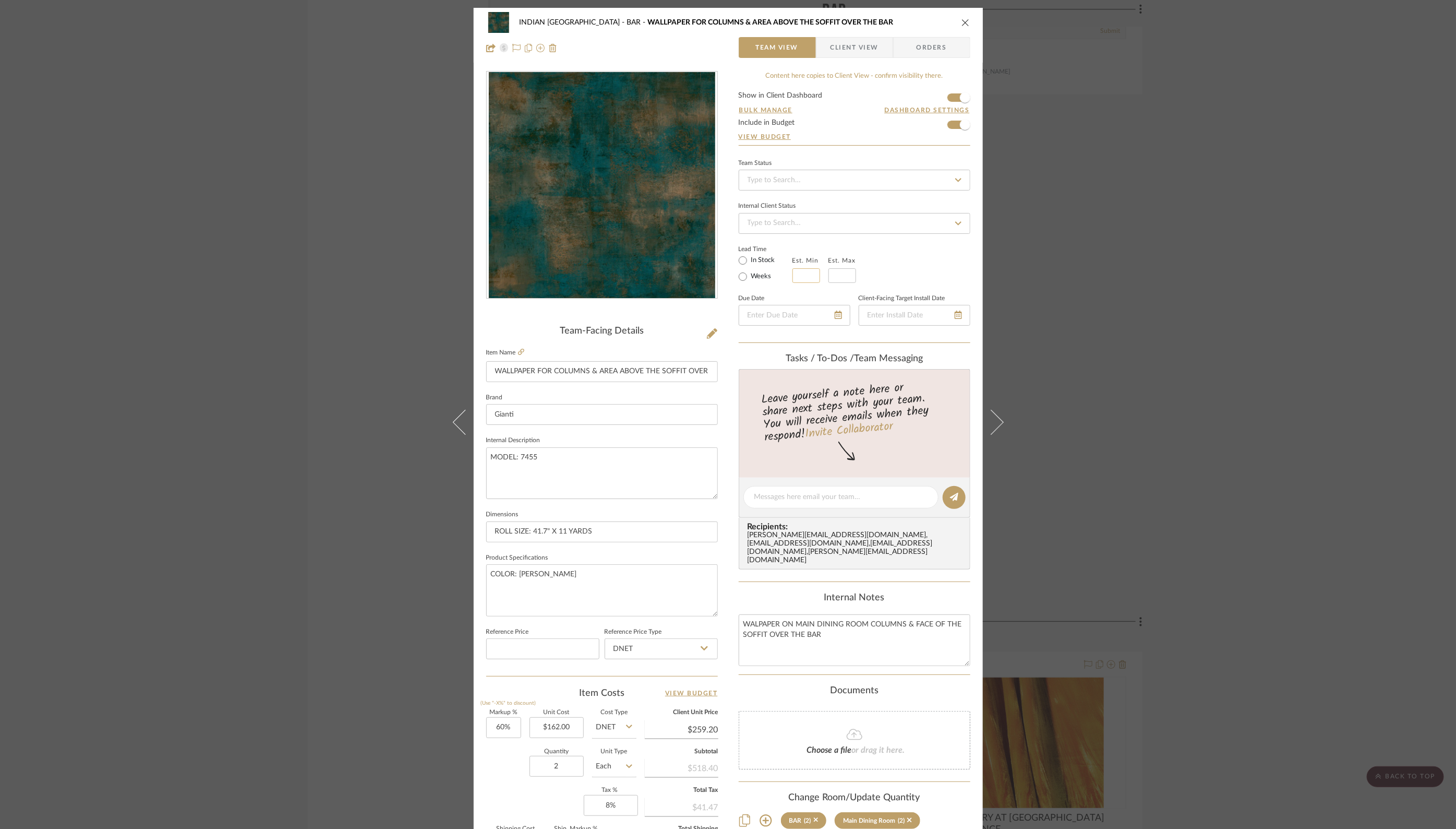
click at [792, 274] on input at bounding box center [806, 276] width 28 height 15
type input "2"
click at [837, 275] on input "text" at bounding box center [842, 276] width 28 height 15
type input "4"
click at [904, 253] on div "Lead Time In Stock Weeks Est. Min 2 Est. Max 4" at bounding box center [854, 262] width 232 height 41
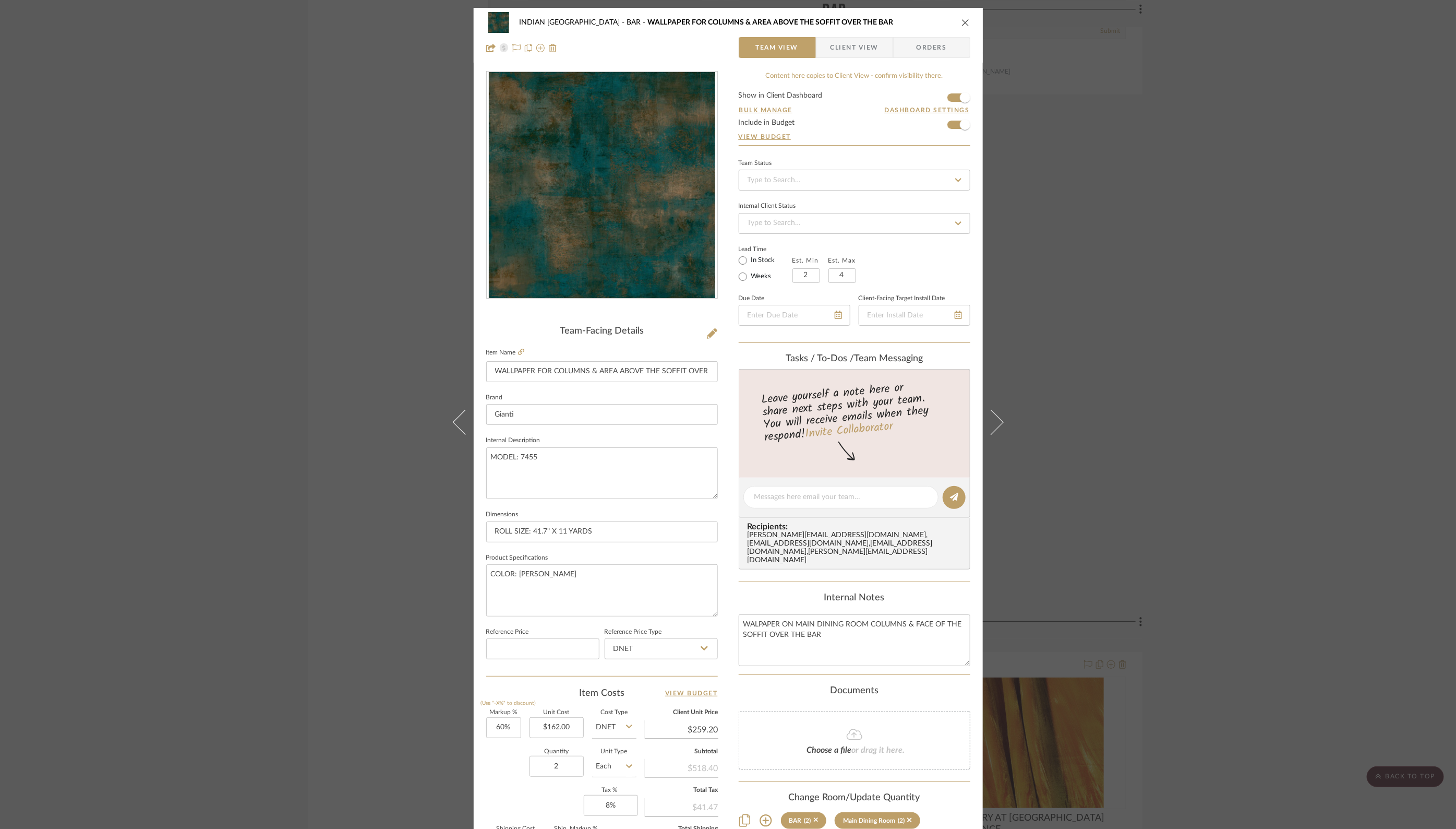
click at [962, 22] on icon "close" at bounding box center [965, 22] width 8 height 8
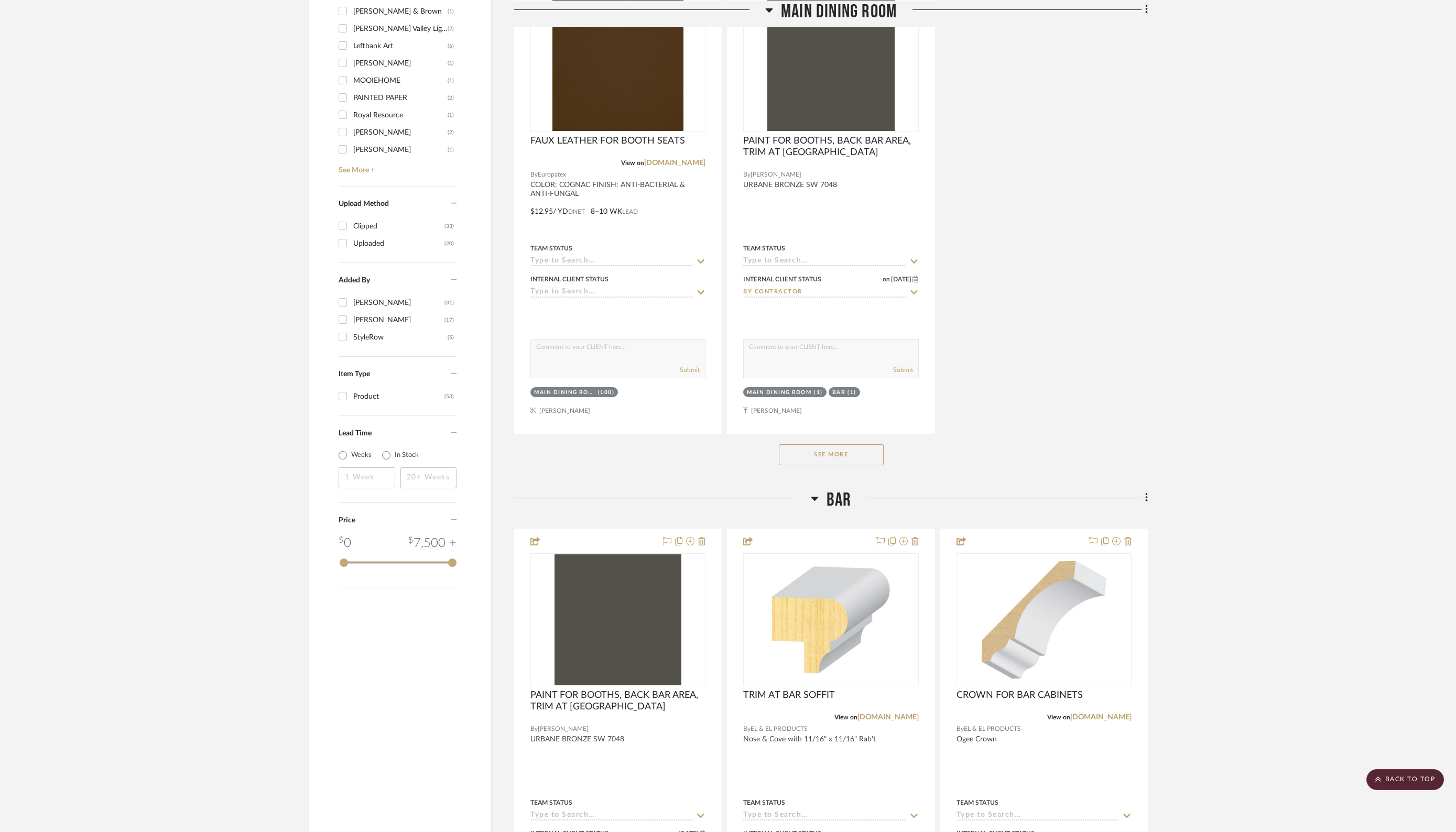
scroll to position [1263, 0]
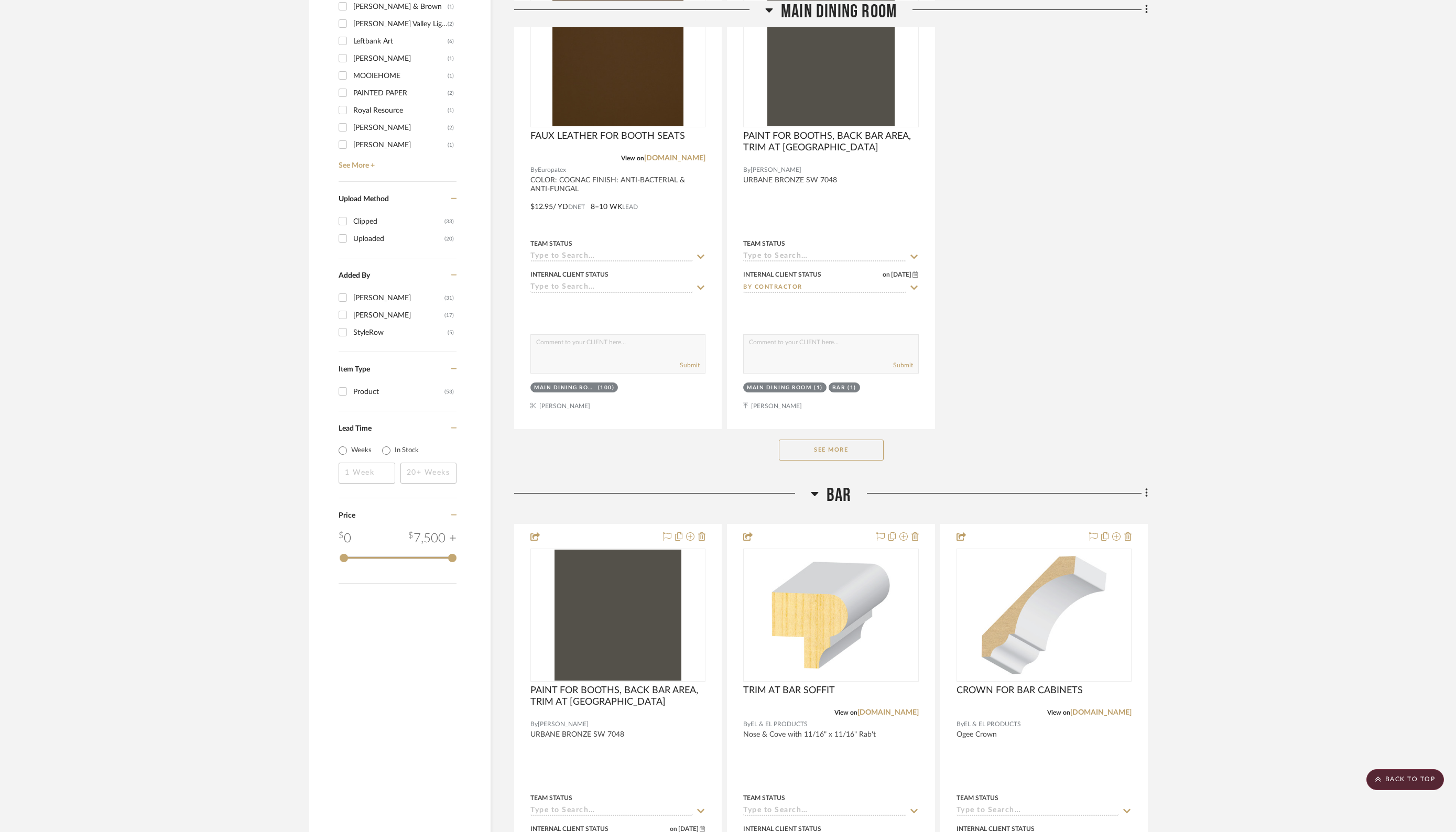
click at [798, 446] on button "See More" at bounding box center [831, 450] width 105 height 21
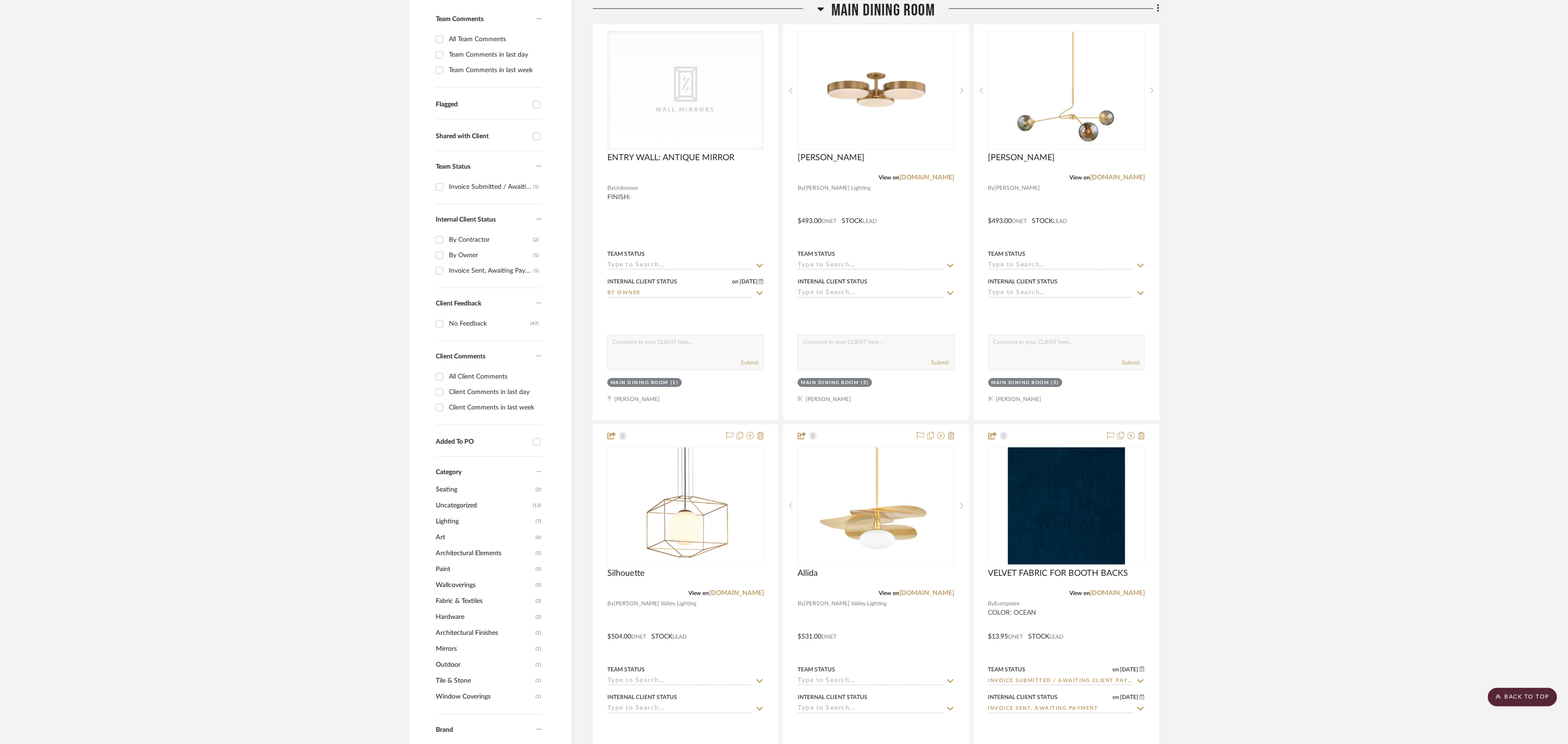
scroll to position [0, 0]
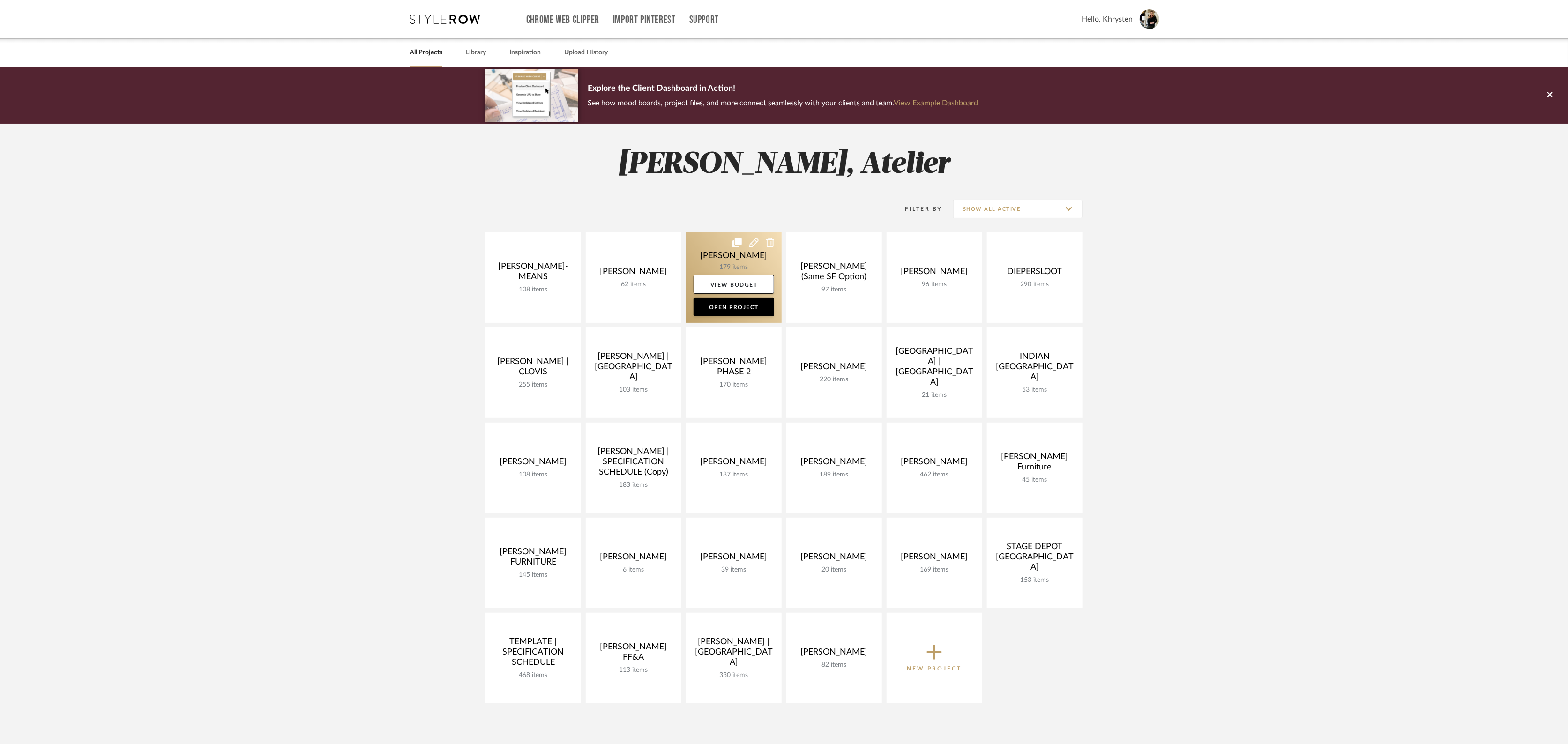
click at [752, 264] on link at bounding box center [733, 277] width 96 height 91
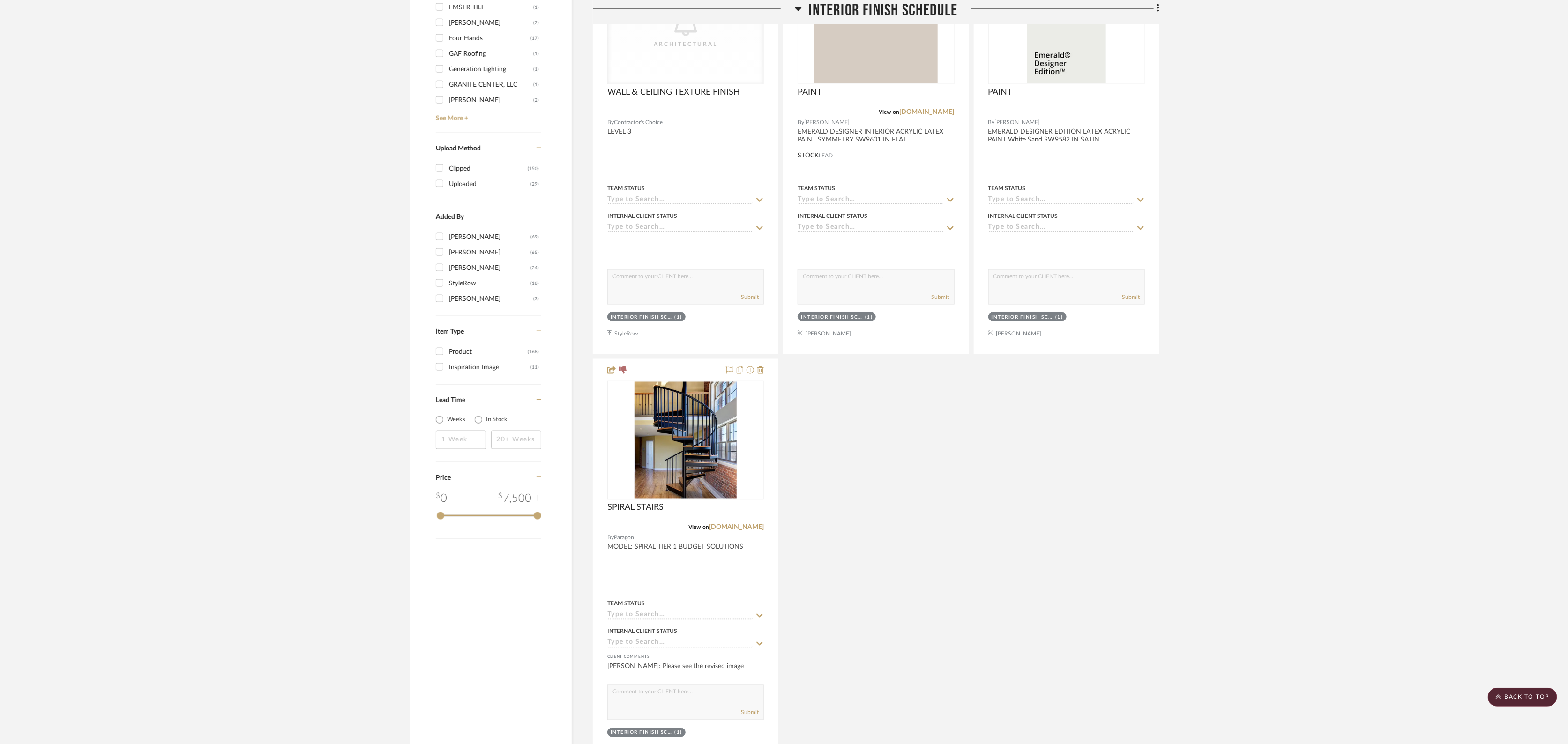
scroll to position [1209, 0]
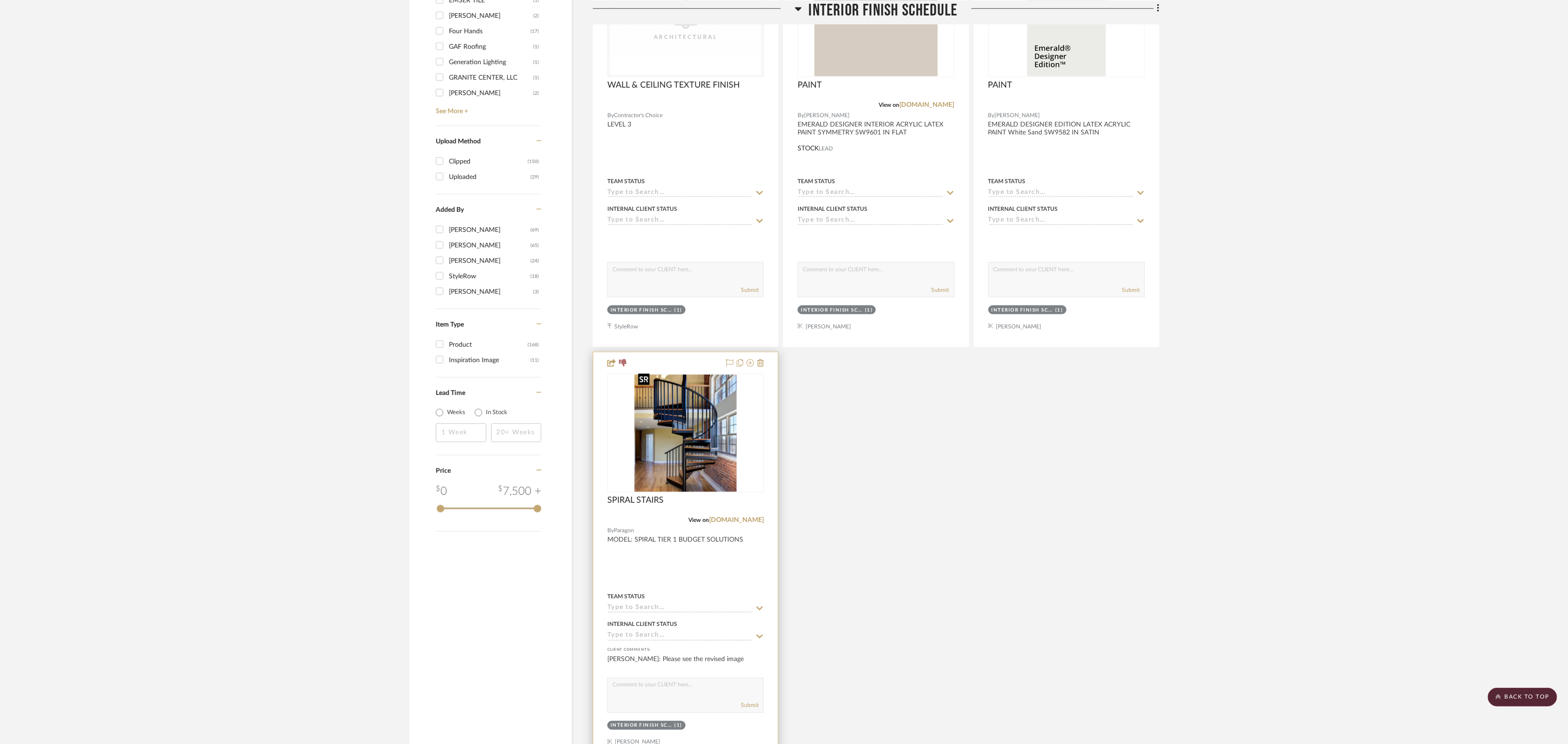
click at [699, 414] on div at bounding box center [685, 433] width 156 height 119
click at [749, 517] on link "paragonstairs.com" at bounding box center [737, 520] width 55 height 7
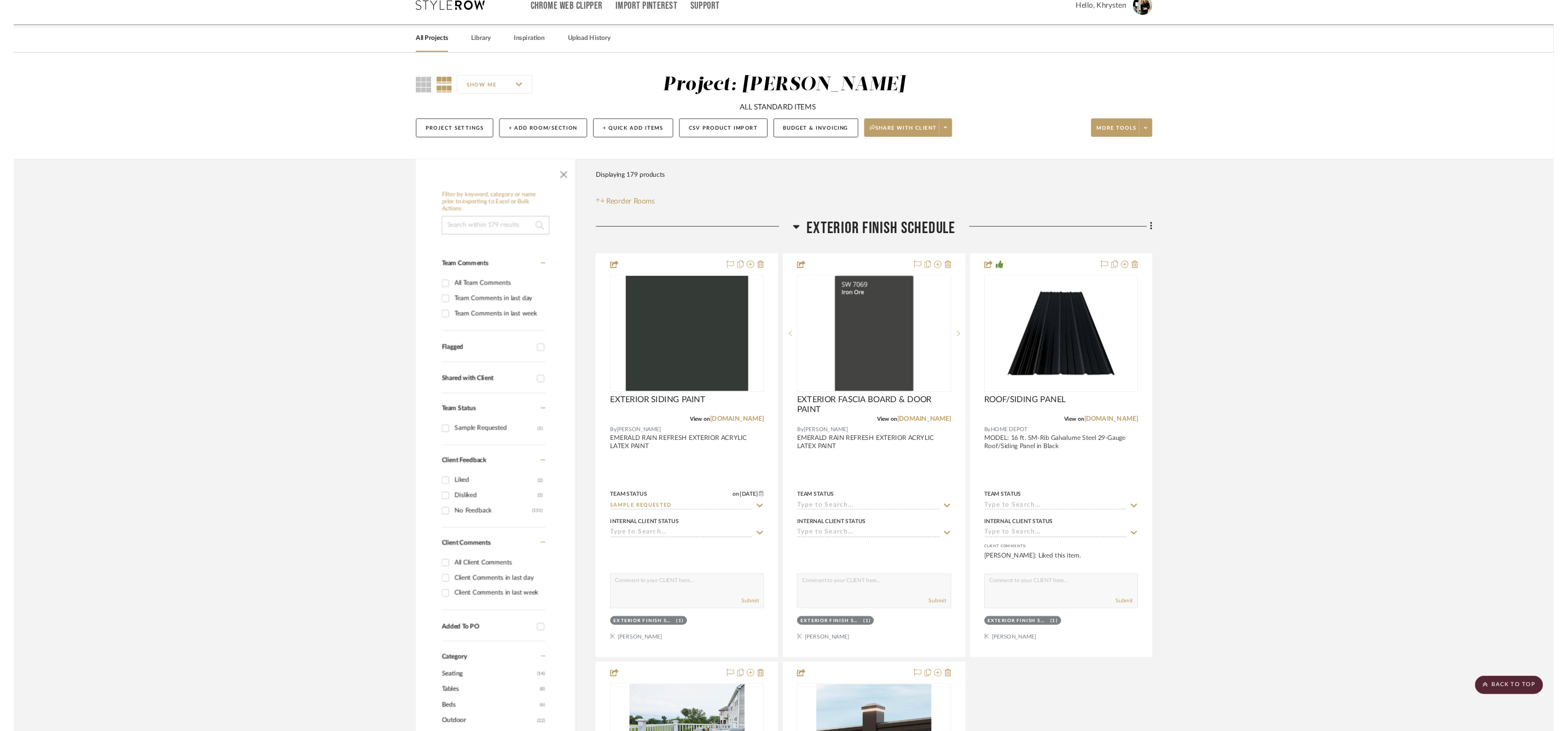
scroll to position [0, 0]
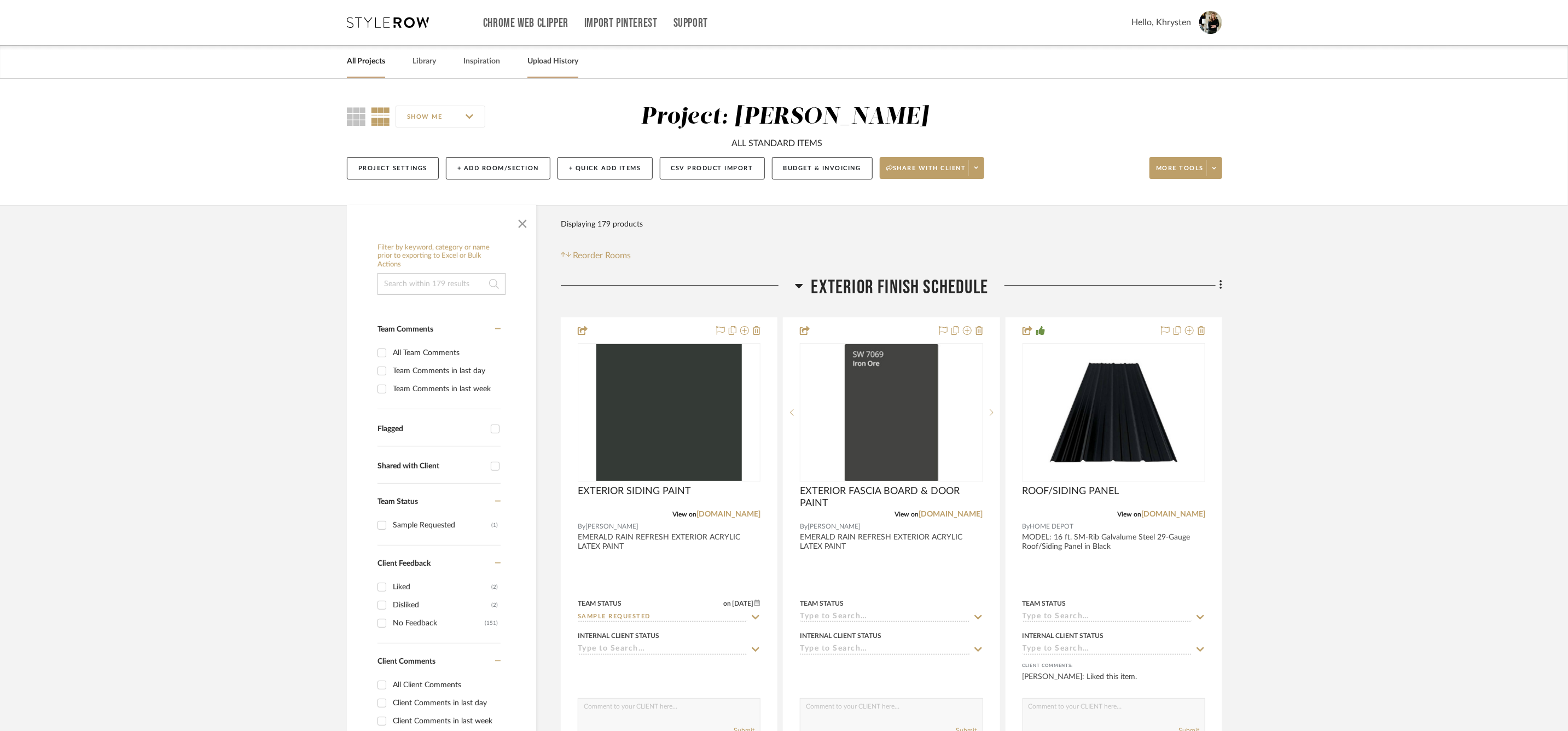
click at [548, 67] on link "Upload History" at bounding box center [553, 61] width 51 height 15
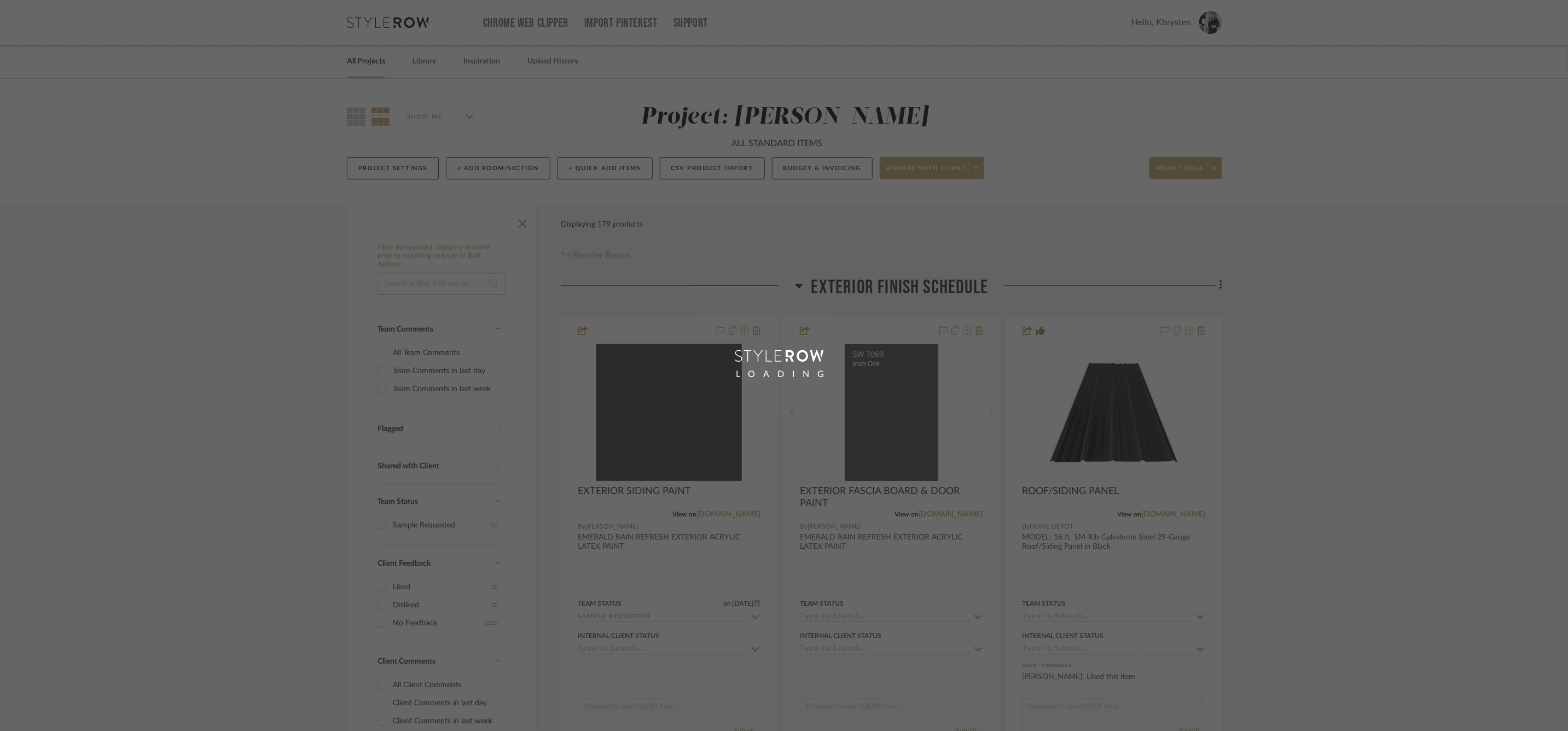
click at [422, 60] on div "LOADING" at bounding box center [784, 365] width 1568 height 731
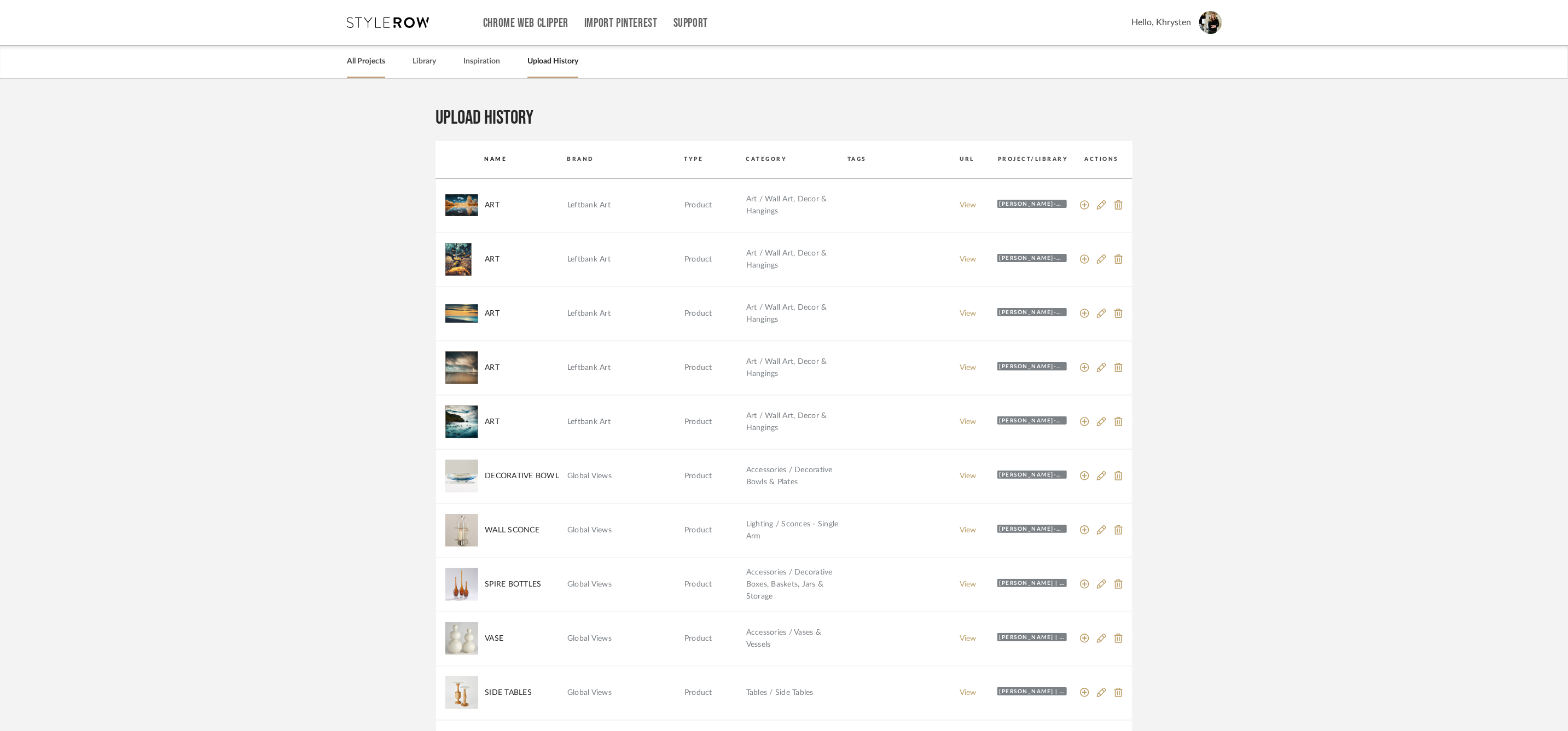
click at [368, 60] on link "All Projects" at bounding box center [366, 61] width 38 height 15
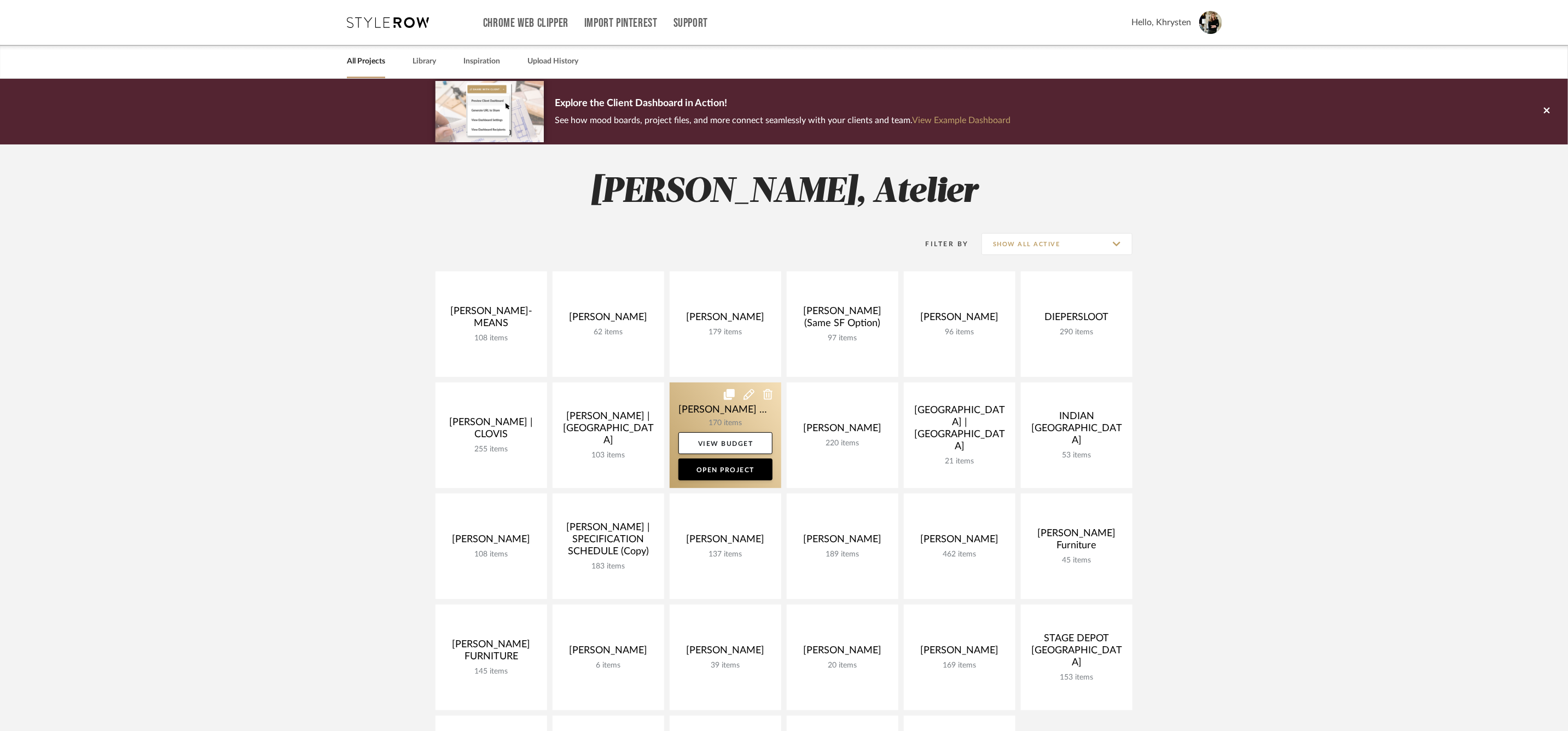
click at [712, 407] on link at bounding box center [725, 435] width 112 height 106
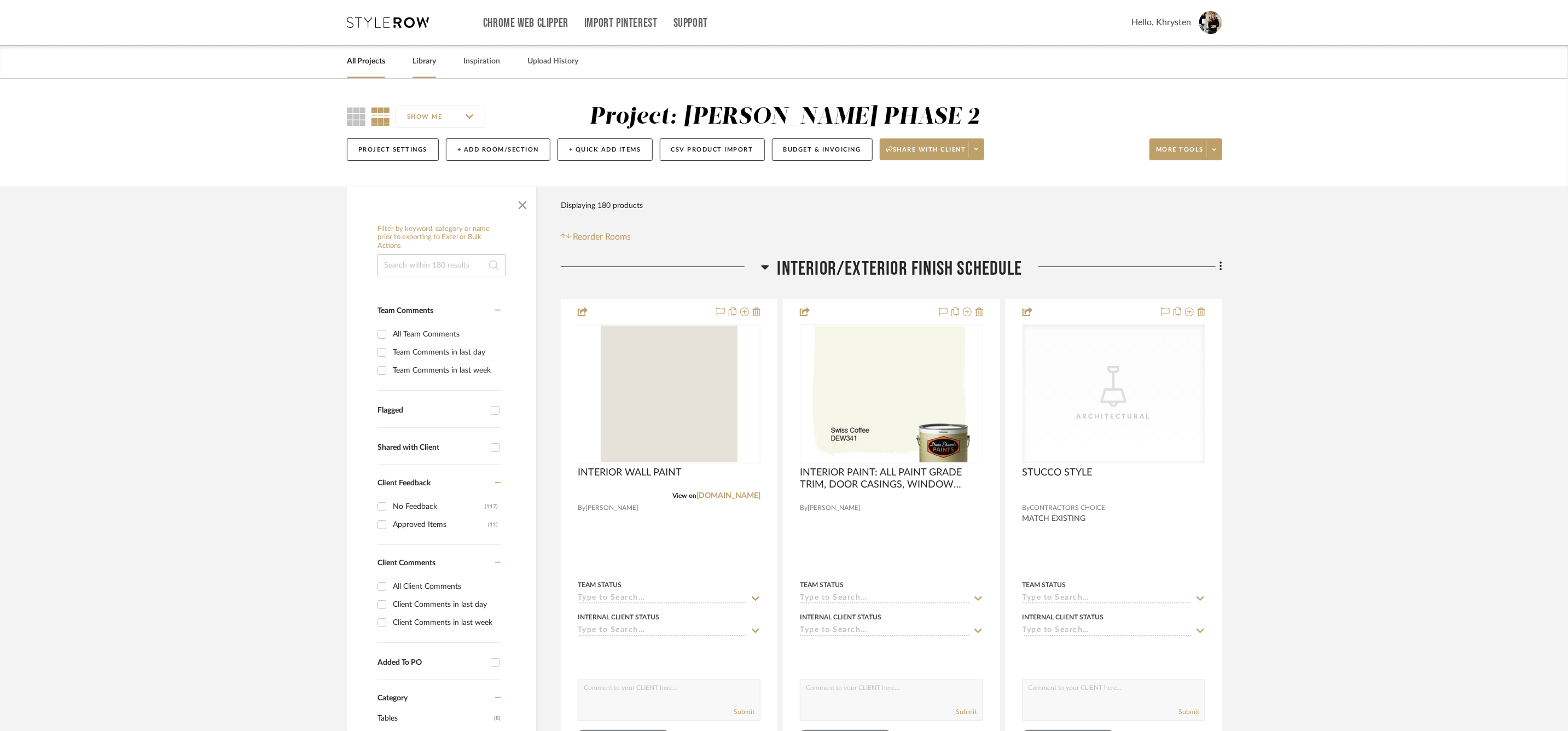
click at [424, 60] on link "Library" at bounding box center [424, 61] width 23 height 15
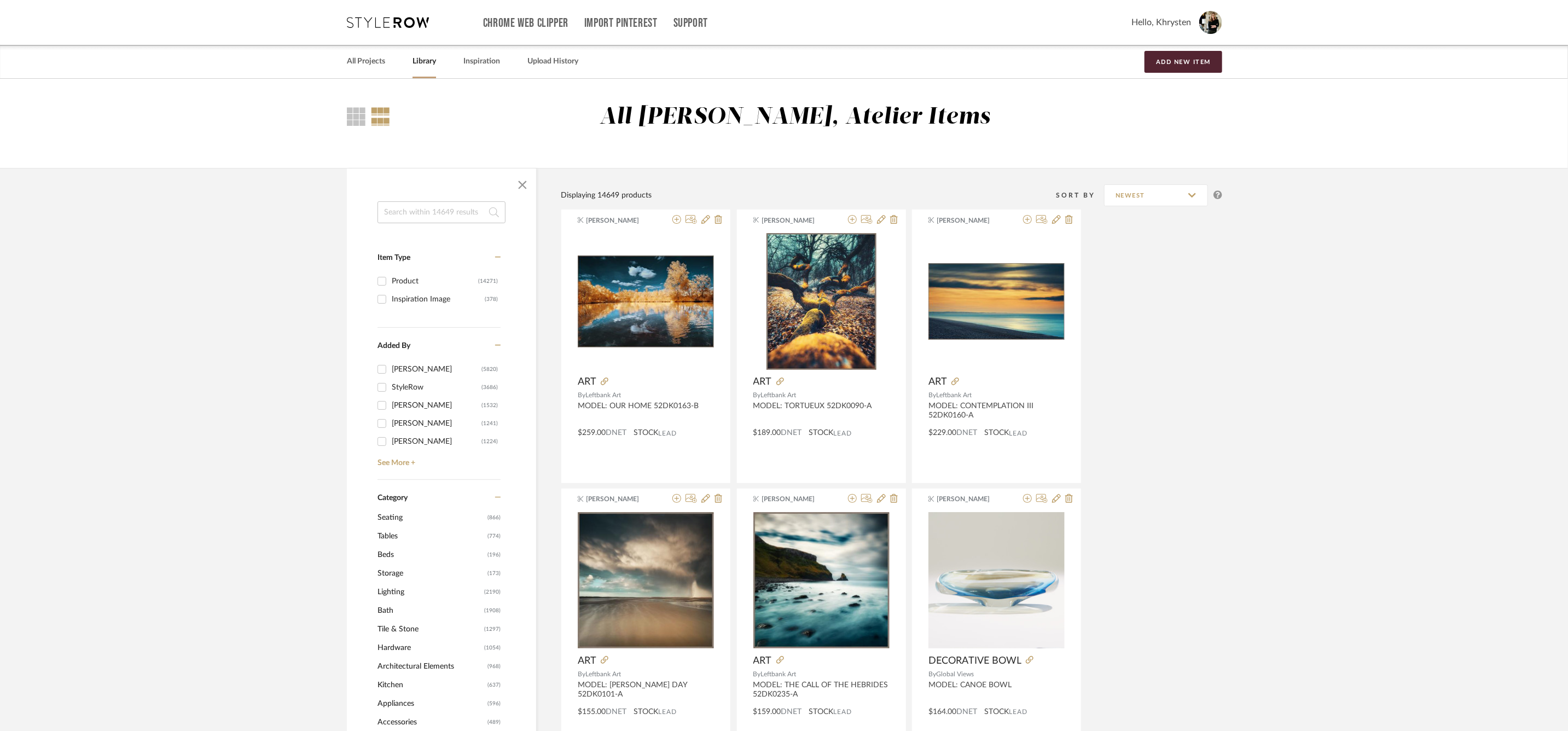
click at [390, 590] on span "Lighting" at bounding box center [429, 592] width 104 height 18
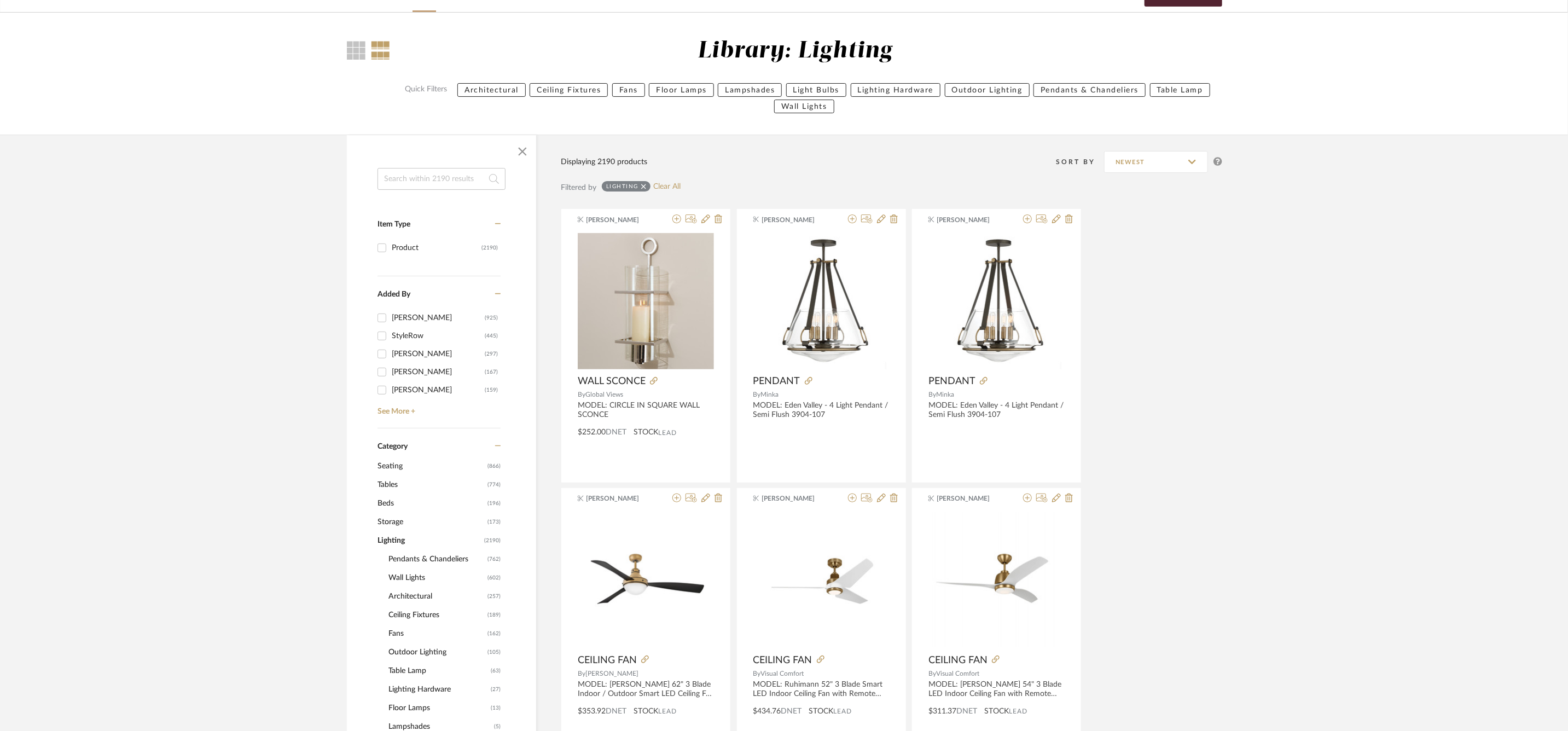
scroll to position [75, 0]
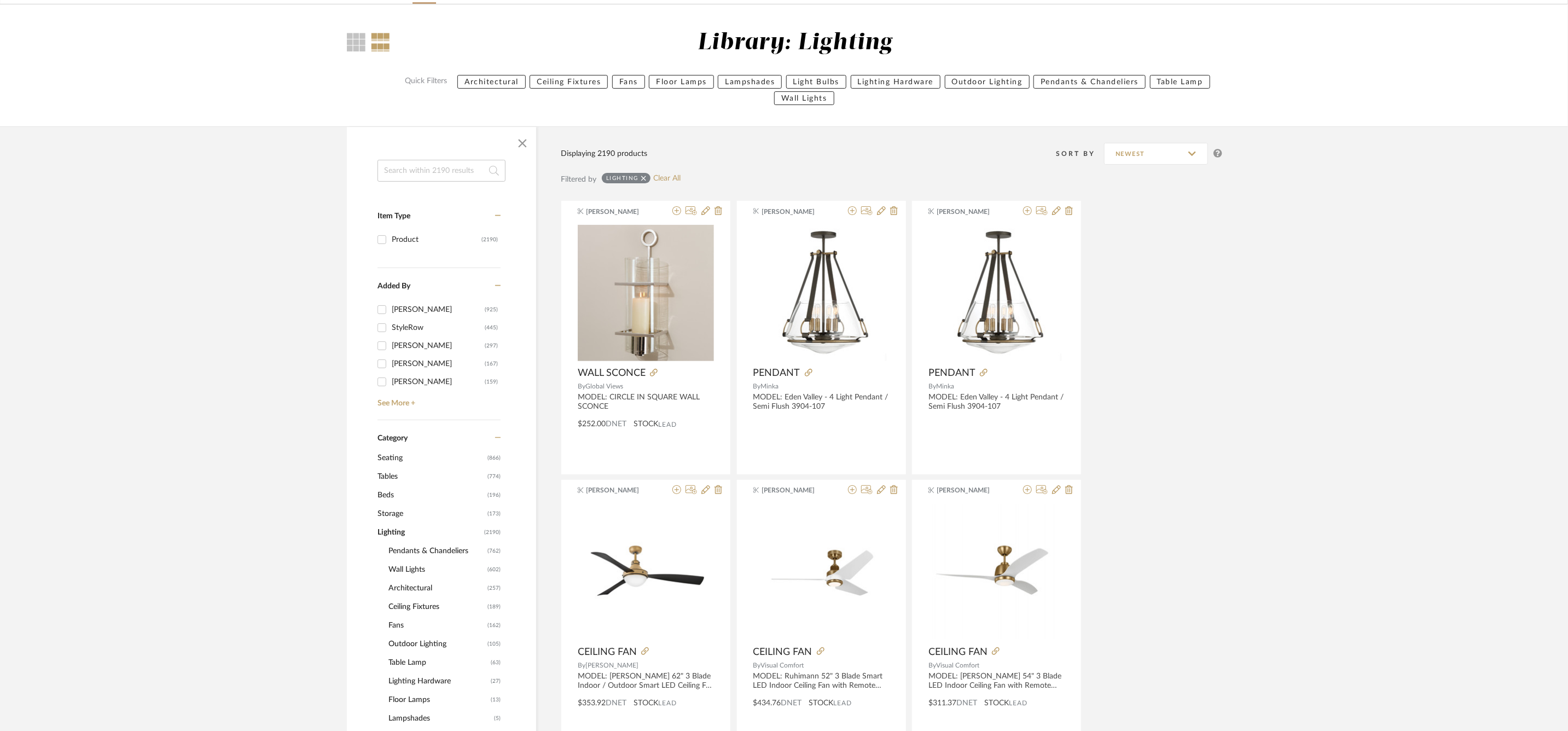
click at [439, 553] on span "Pendants & Chandeliers" at bounding box center [436, 551] width 96 height 18
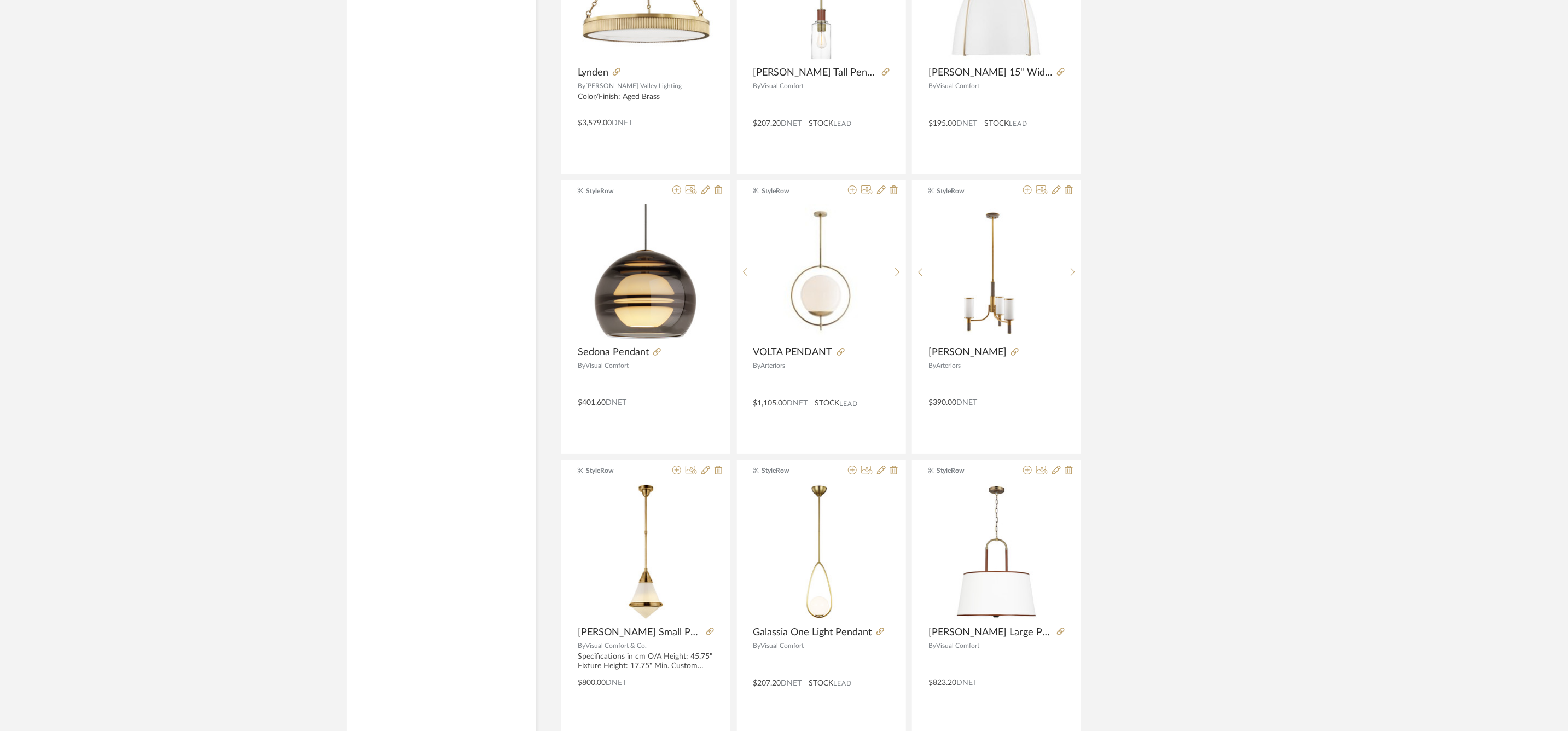
scroll to position [3016, 0]
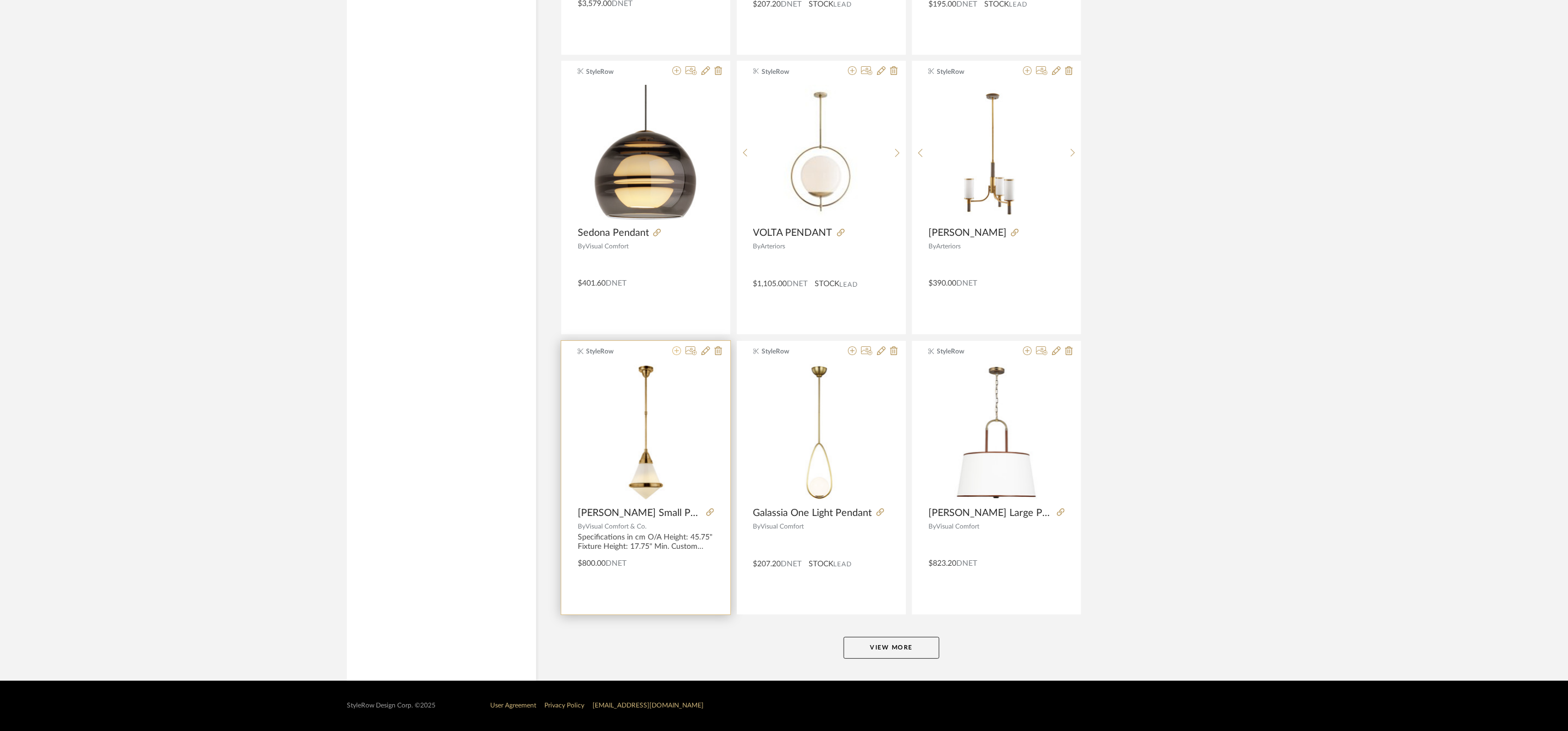
click at [679, 352] on icon at bounding box center [677, 350] width 9 height 9
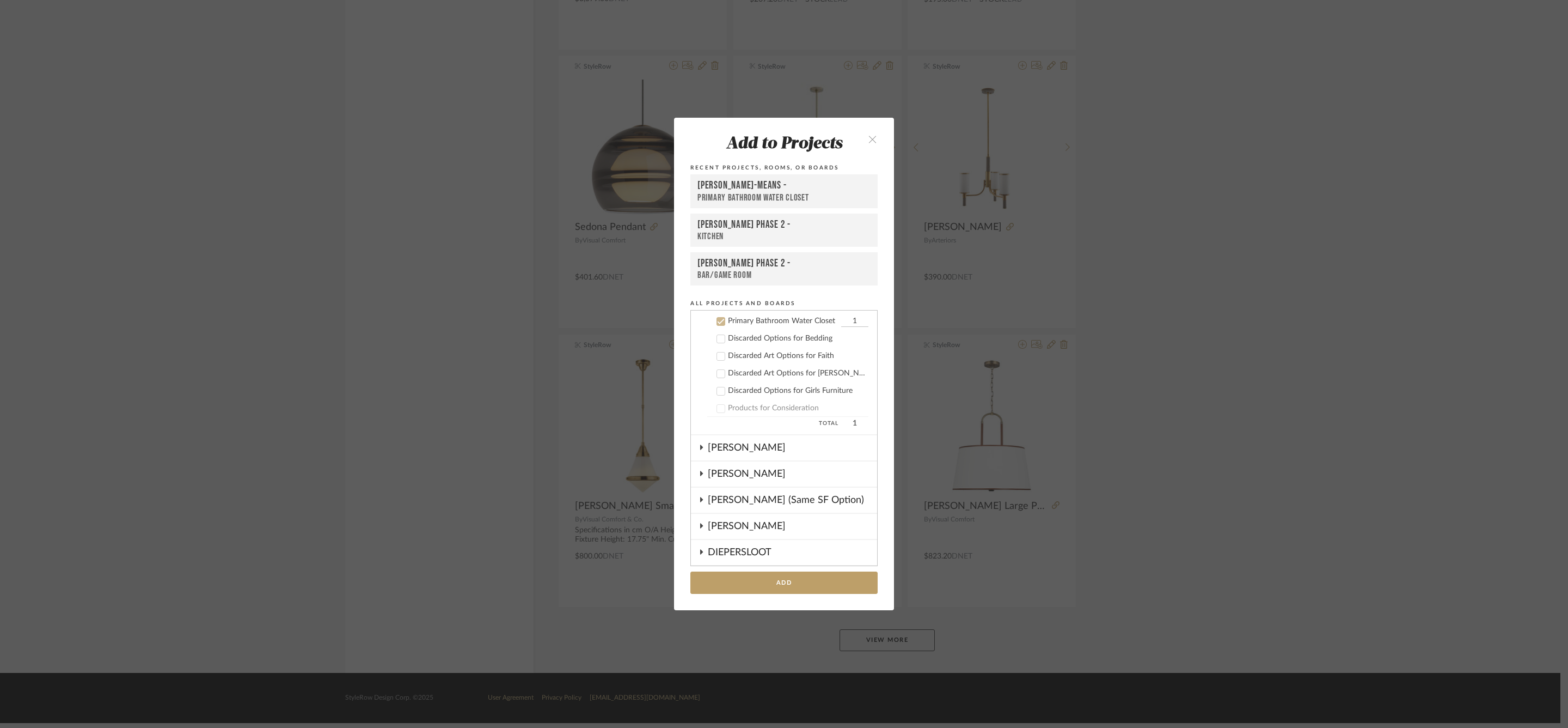
scroll to position [201, 0]
click at [716, 228] on div "HARMAN PHASE 2 -" at bounding box center [784, 225] width 173 height 13
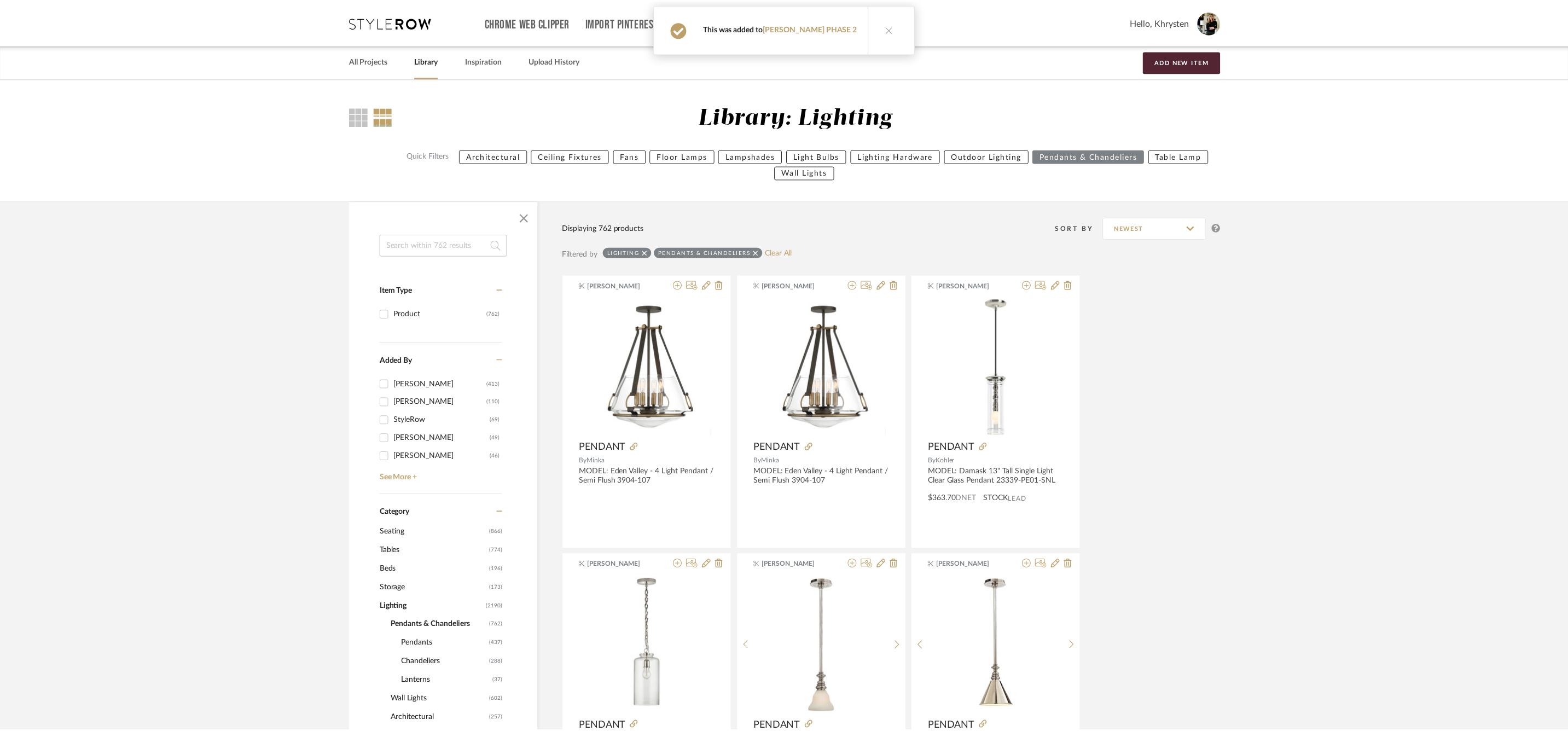
scroll to position [3016, 0]
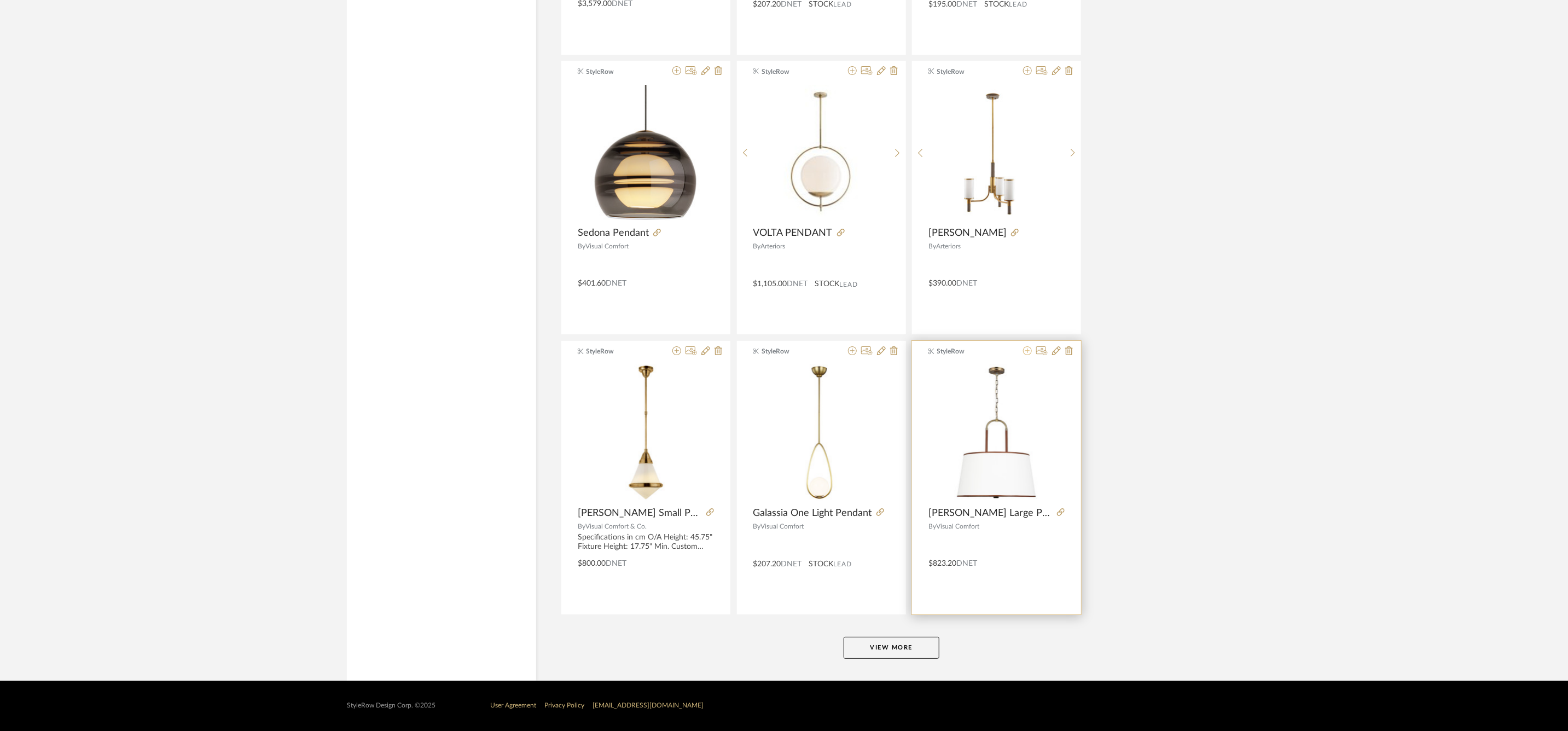
click at [1029, 351] on icon at bounding box center [1028, 350] width 9 height 9
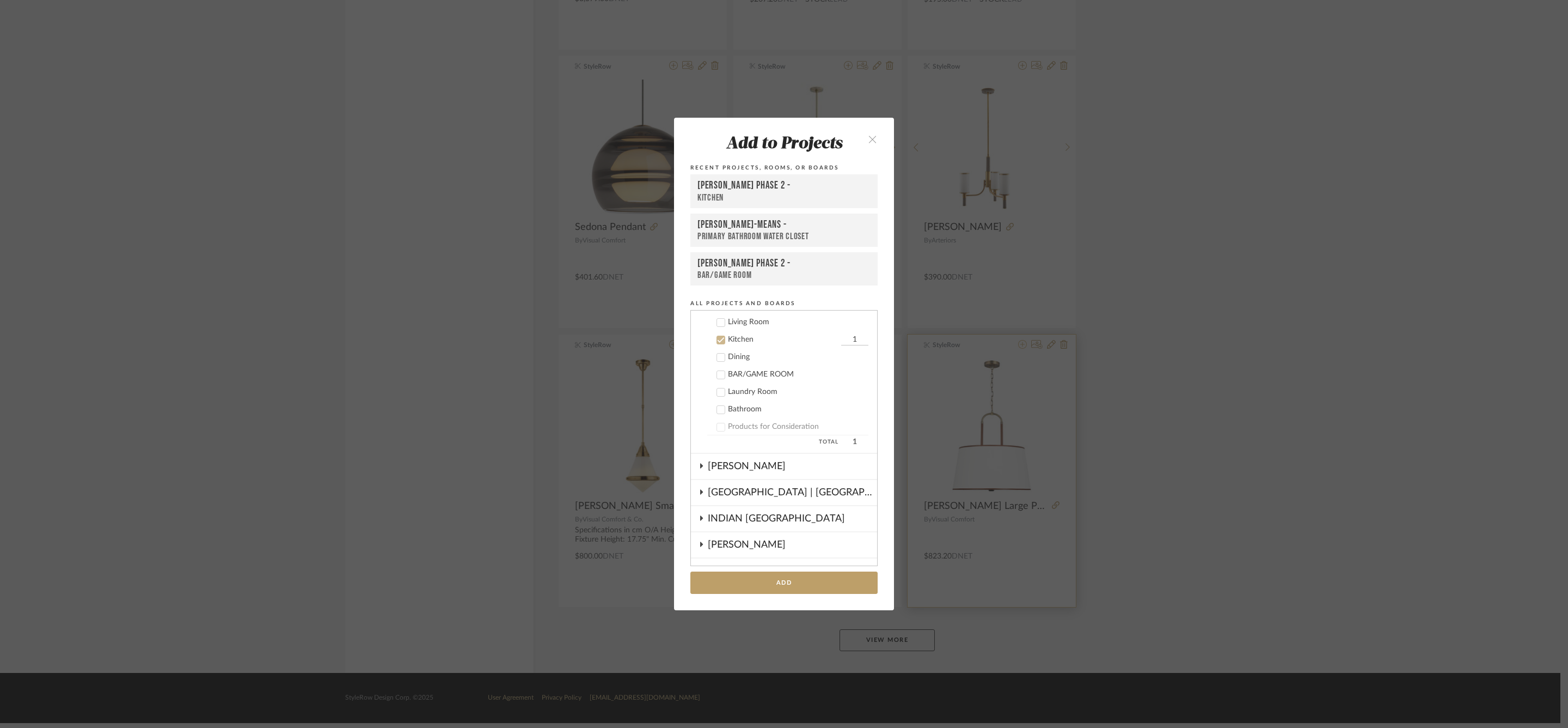
scroll to position [355, 0]
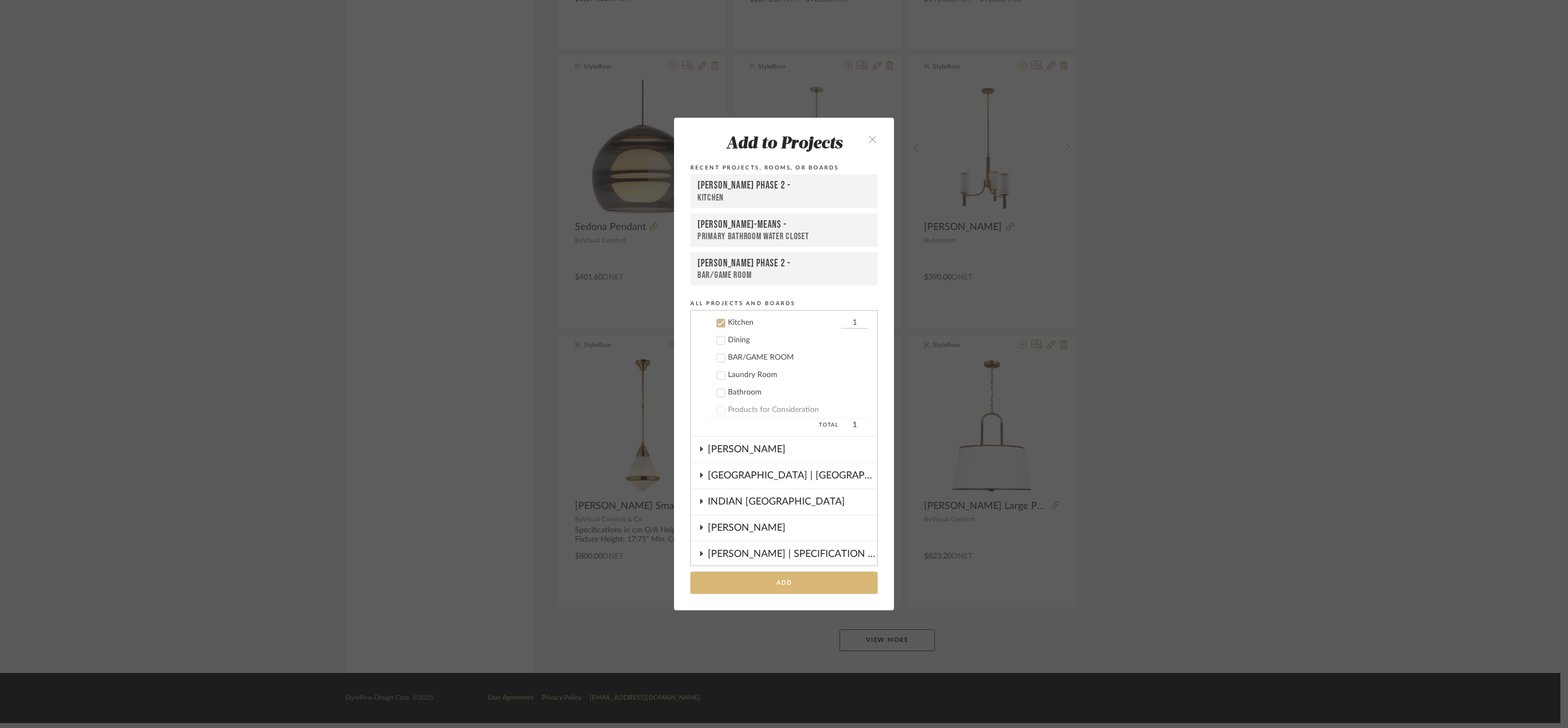
click at [791, 577] on button "Add" at bounding box center [784, 583] width 187 height 23
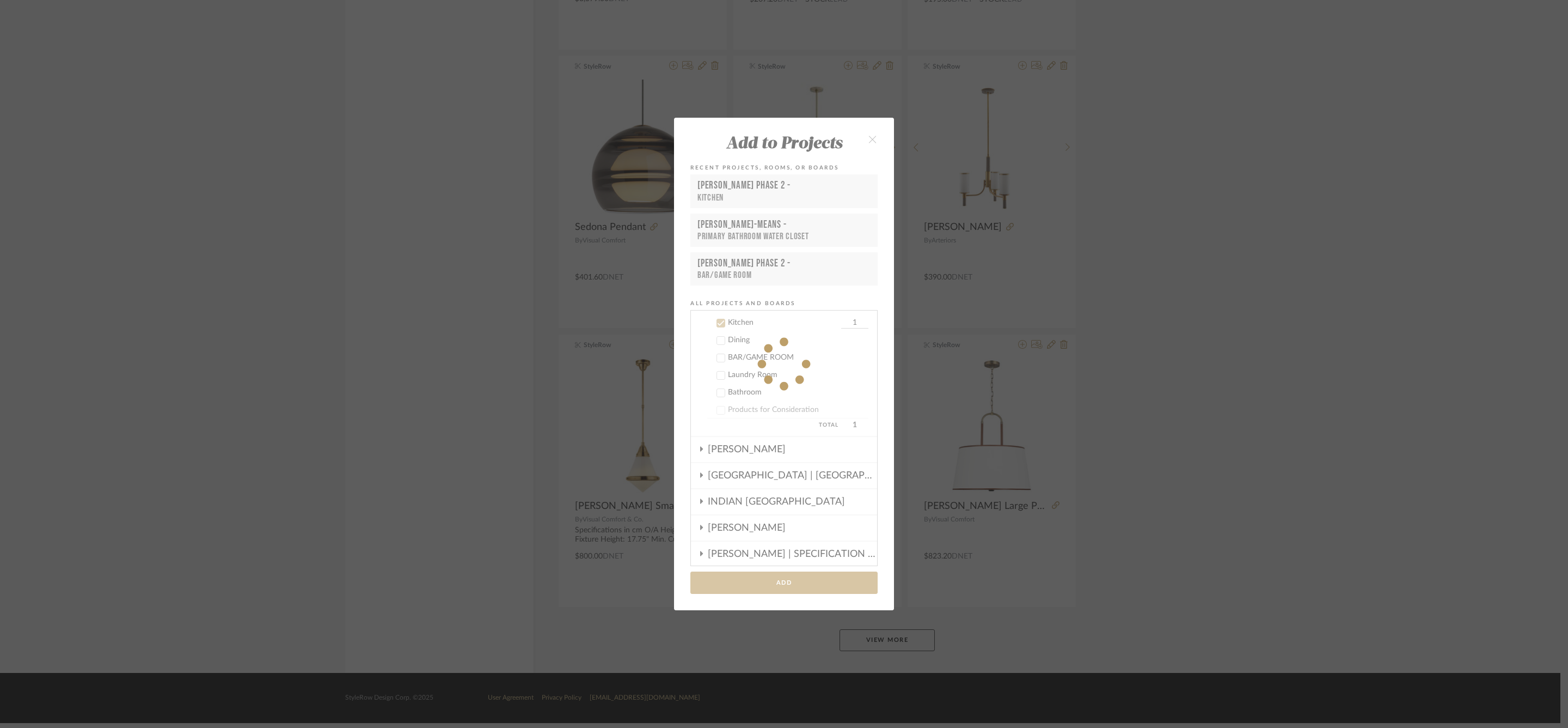
click at [895, 644] on div "Add to Projects Recent Projects, Rooms, or Boards HARMAN PHASE 2 - Kitchen CAMU…" at bounding box center [784, 364] width 1568 height 728
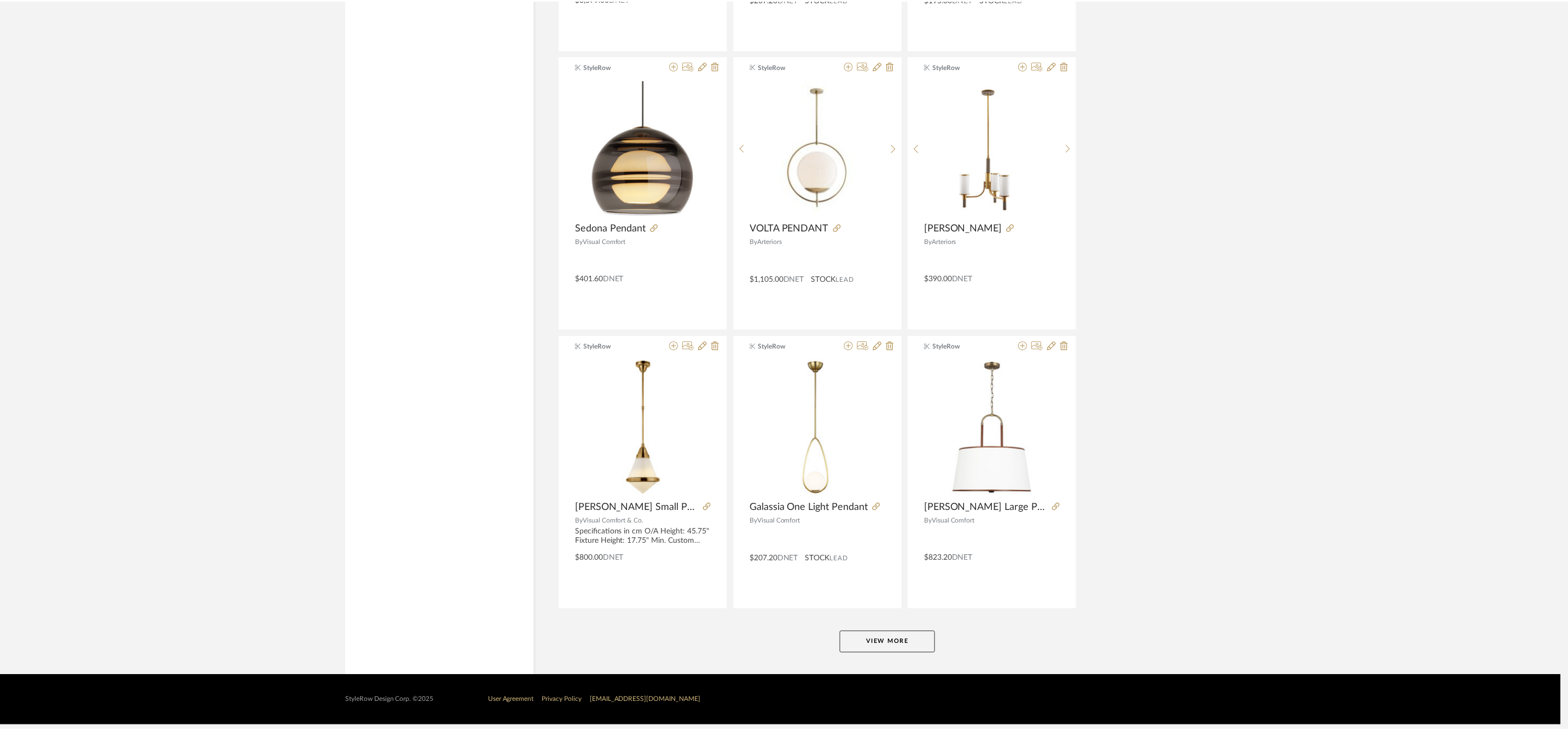
scroll to position [3016, 0]
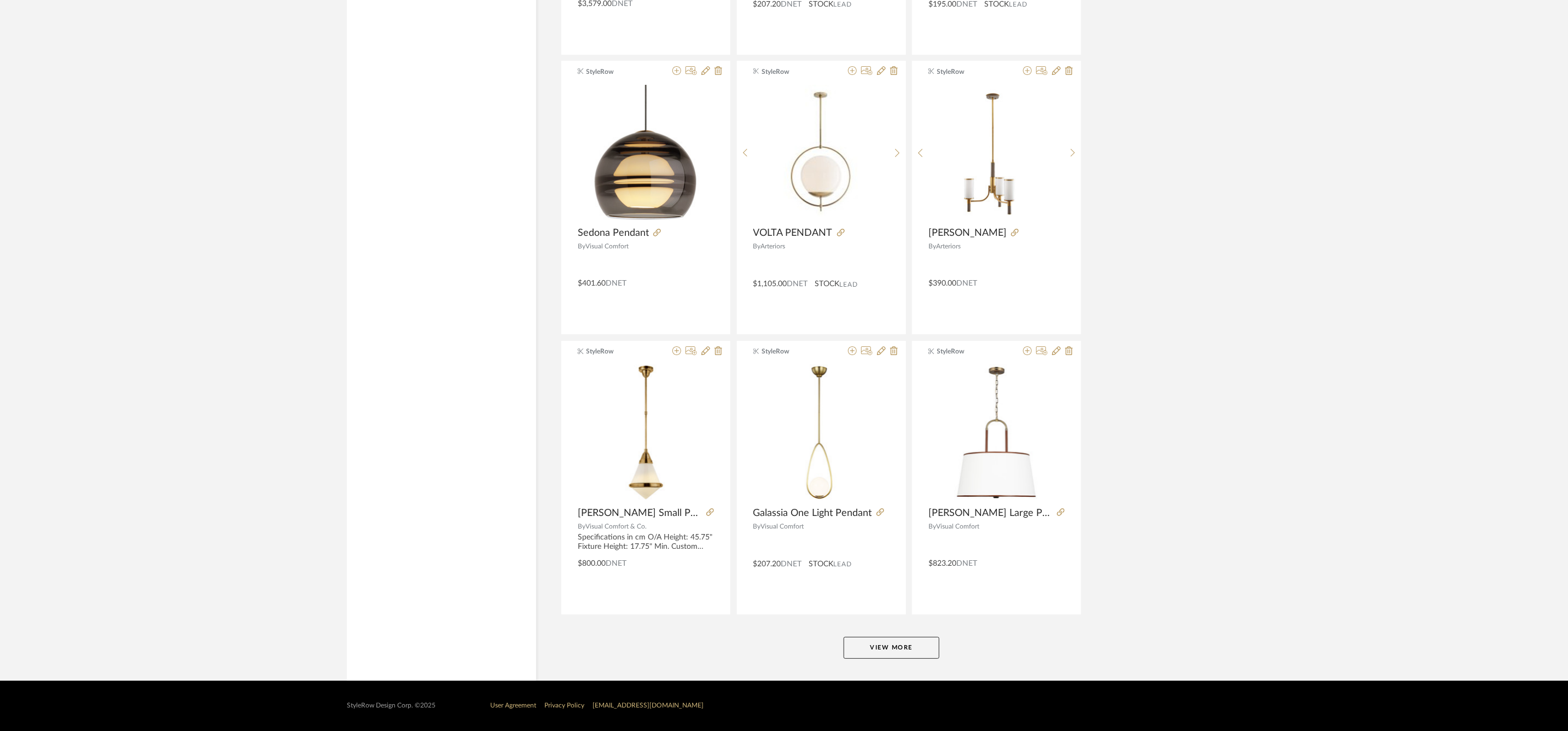
click at [888, 645] on button "View More" at bounding box center [891, 647] width 96 height 22
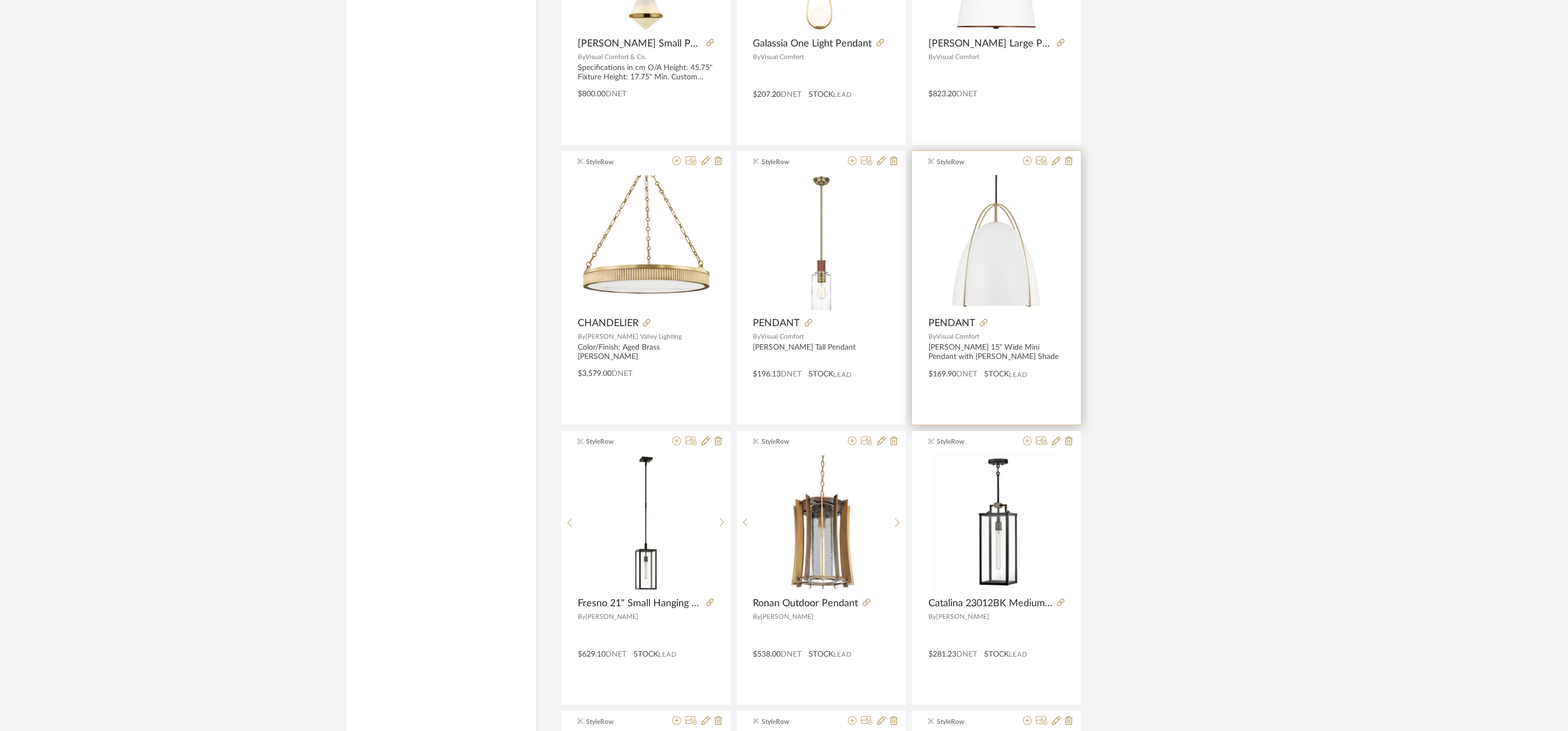
scroll to position [3482, 0]
click at [854, 163] on icon at bounding box center [852, 158] width 9 height 9
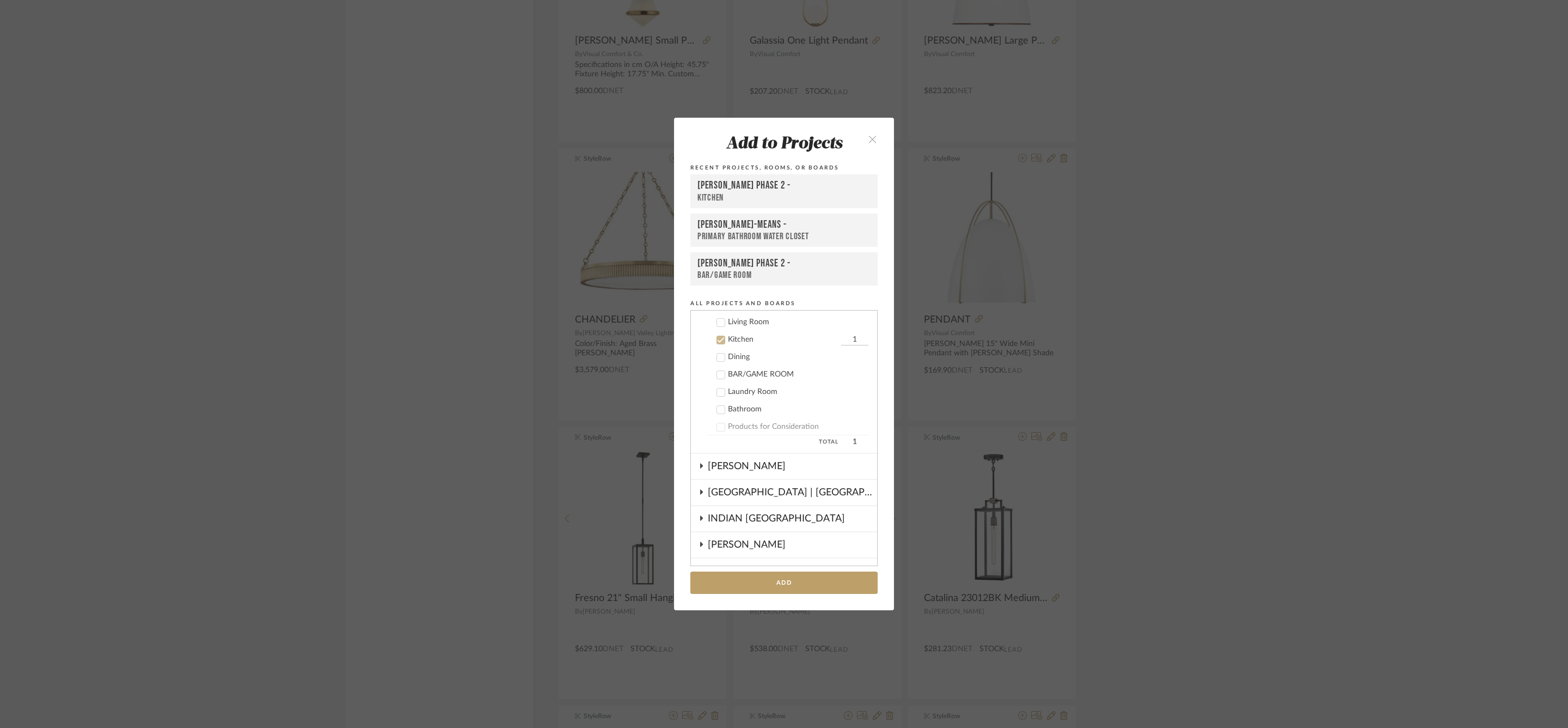
scroll to position [355, 0]
click at [748, 264] on div "HARMAN PHASE 2 -" at bounding box center [784, 263] width 173 height 13
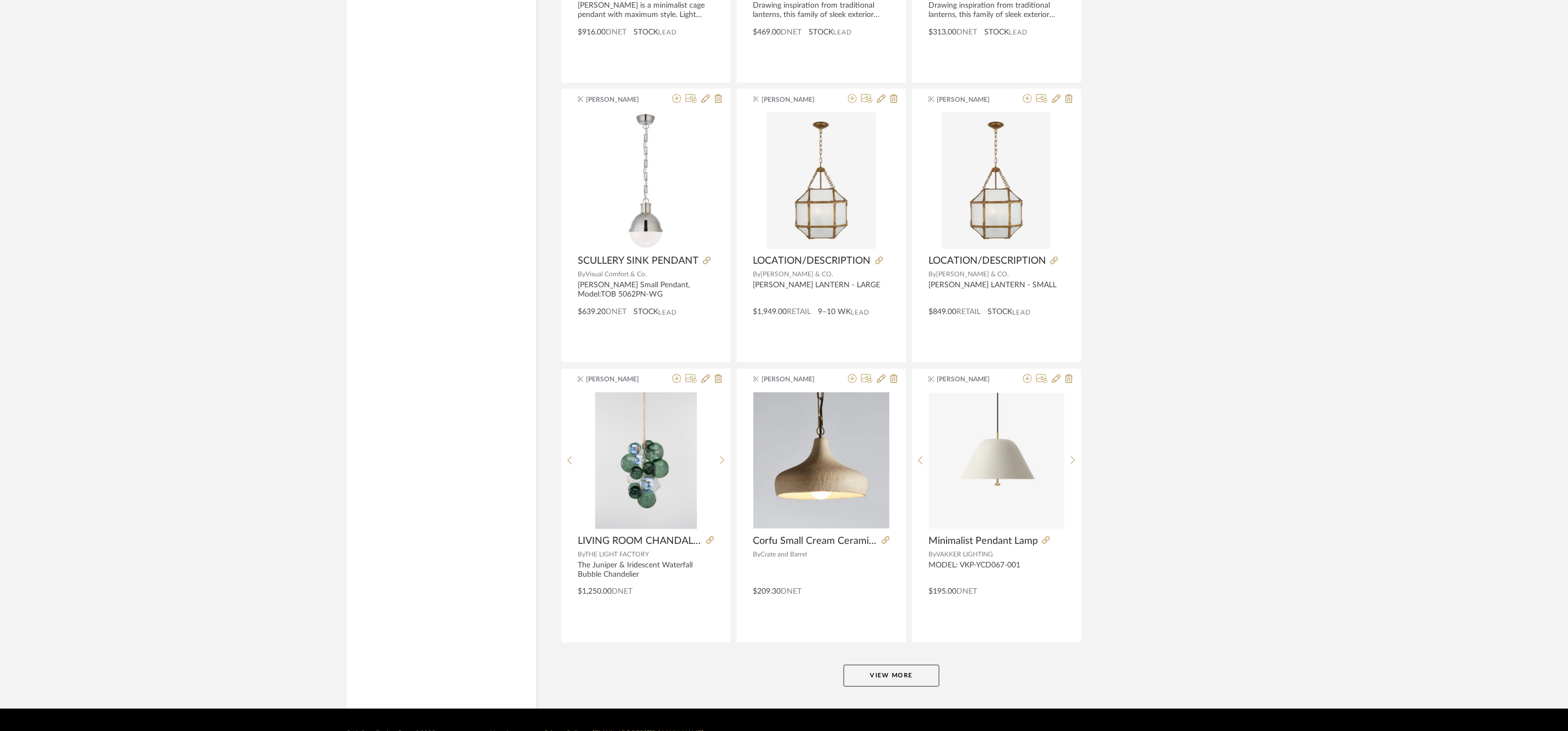
scroll to position [6379, 0]
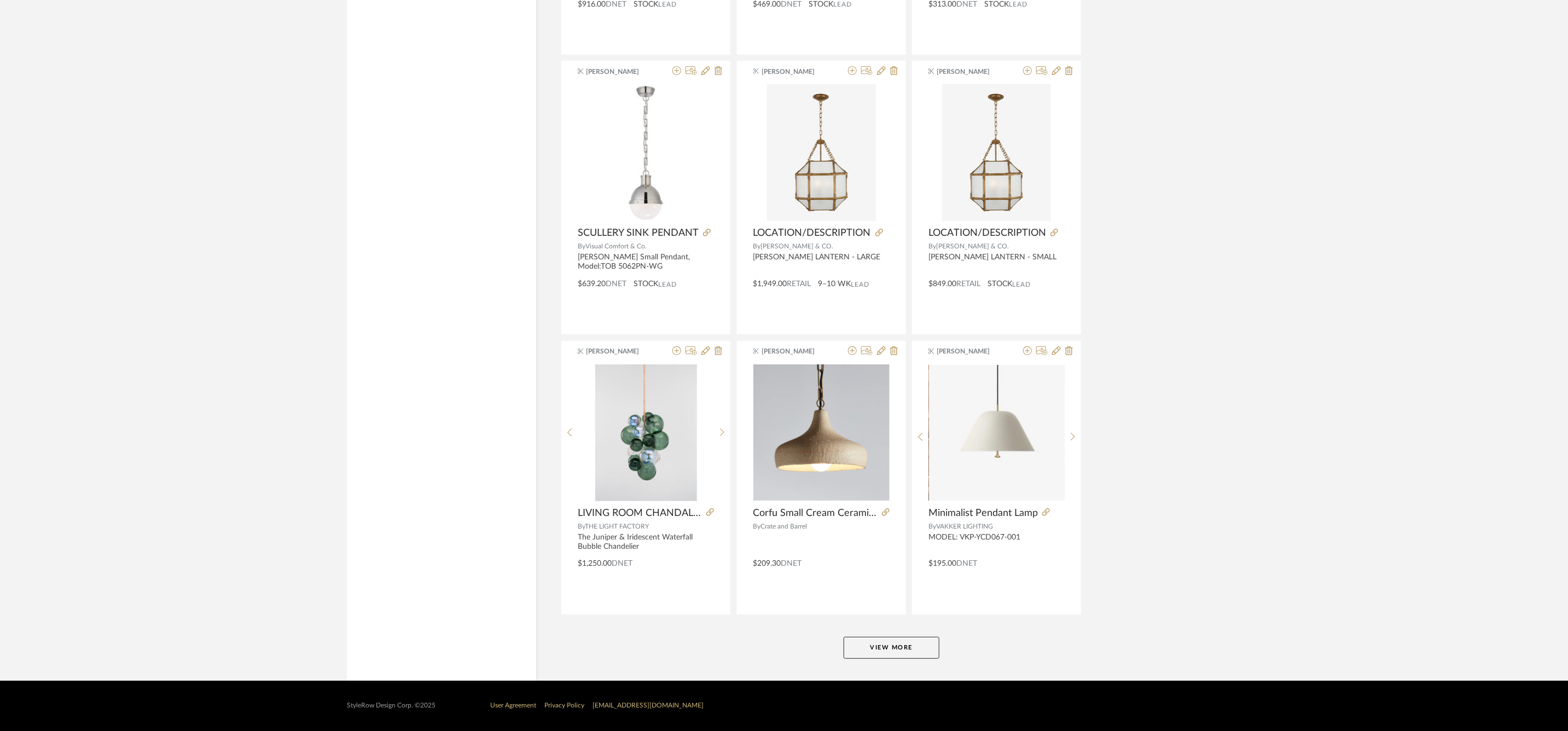
click at [899, 649] on button "View More" at bounding box center [891, 647] width 96 height 22
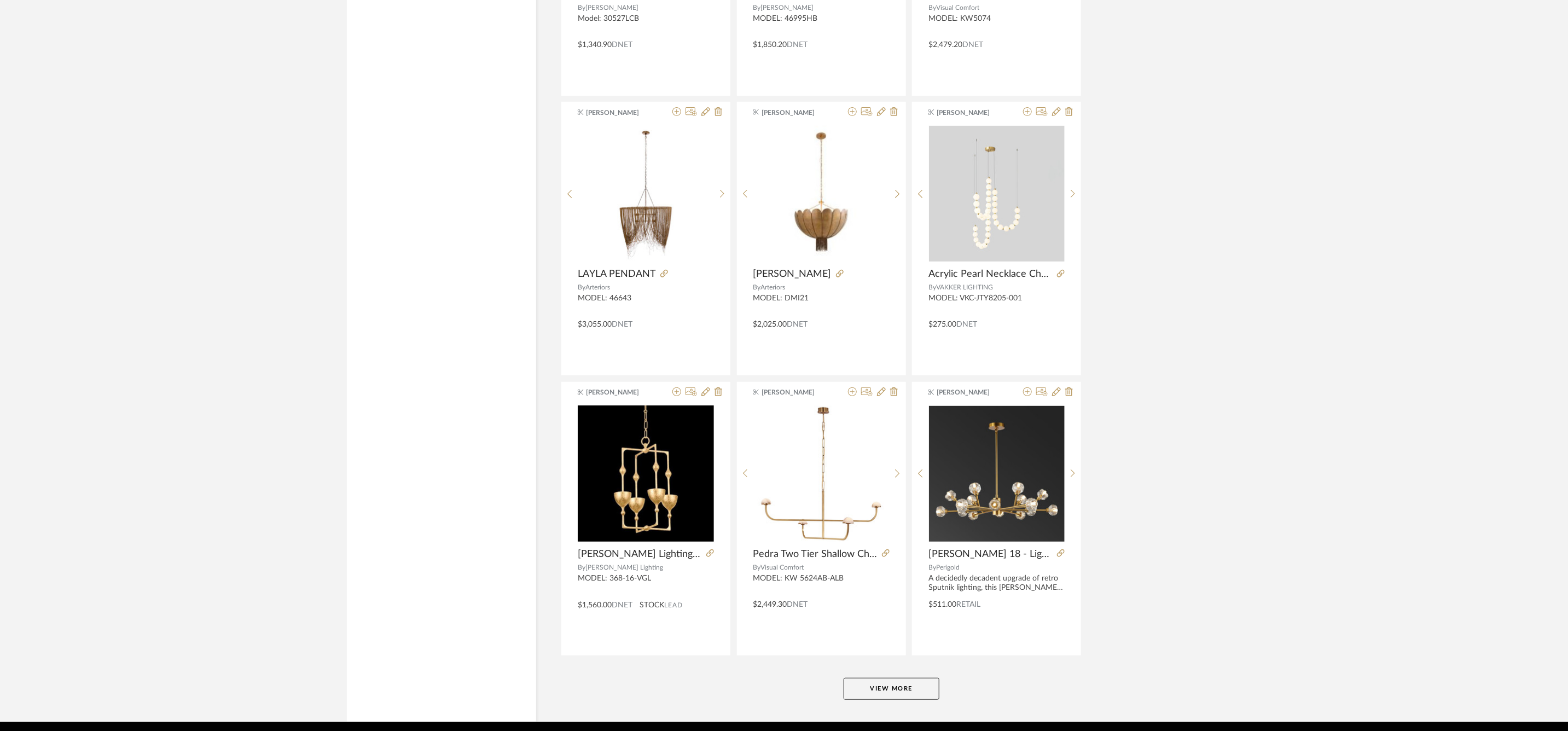
scroll to position [9743, 0]
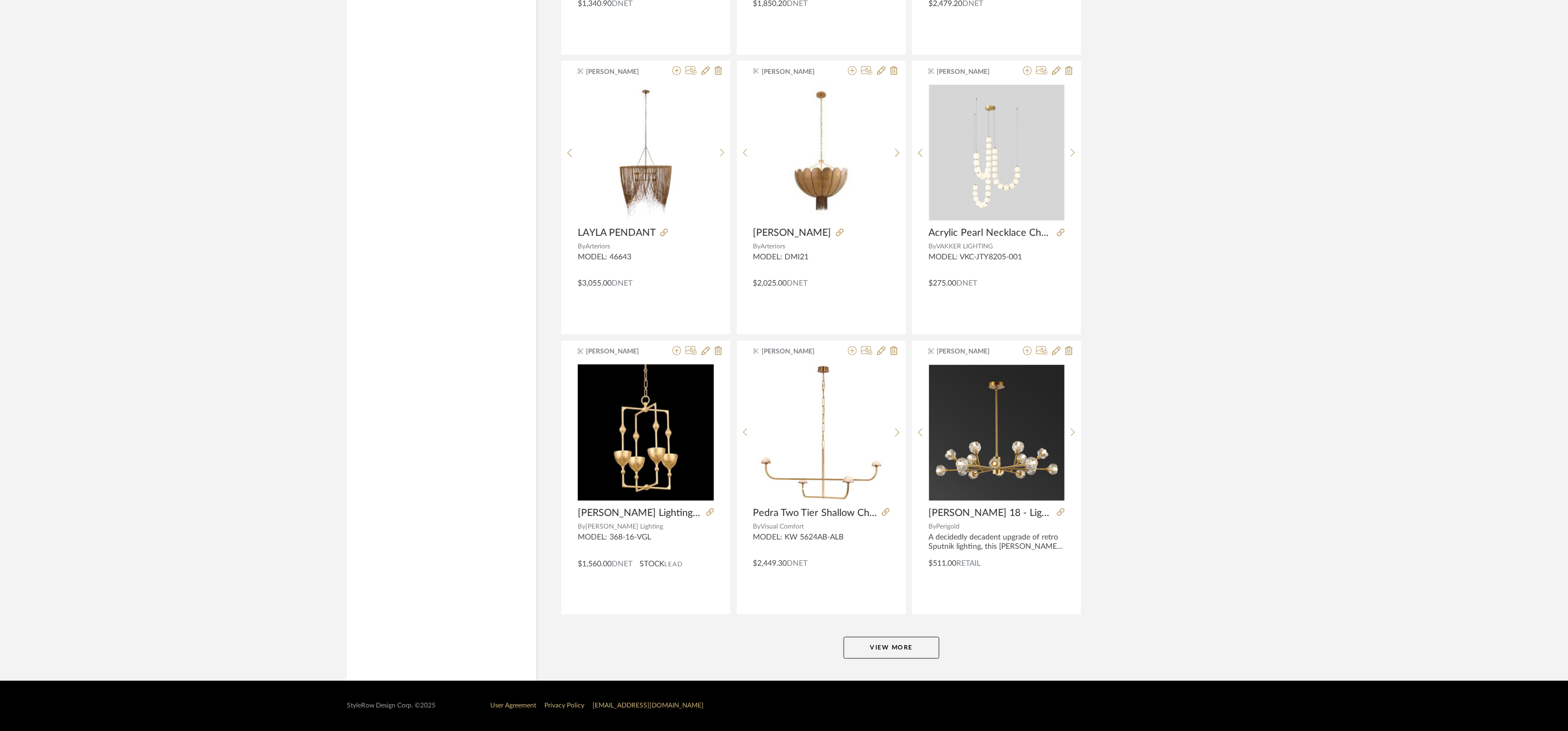
click at [896, 650] on button "View More" at bounding box center [891, 647] width 96 height 22
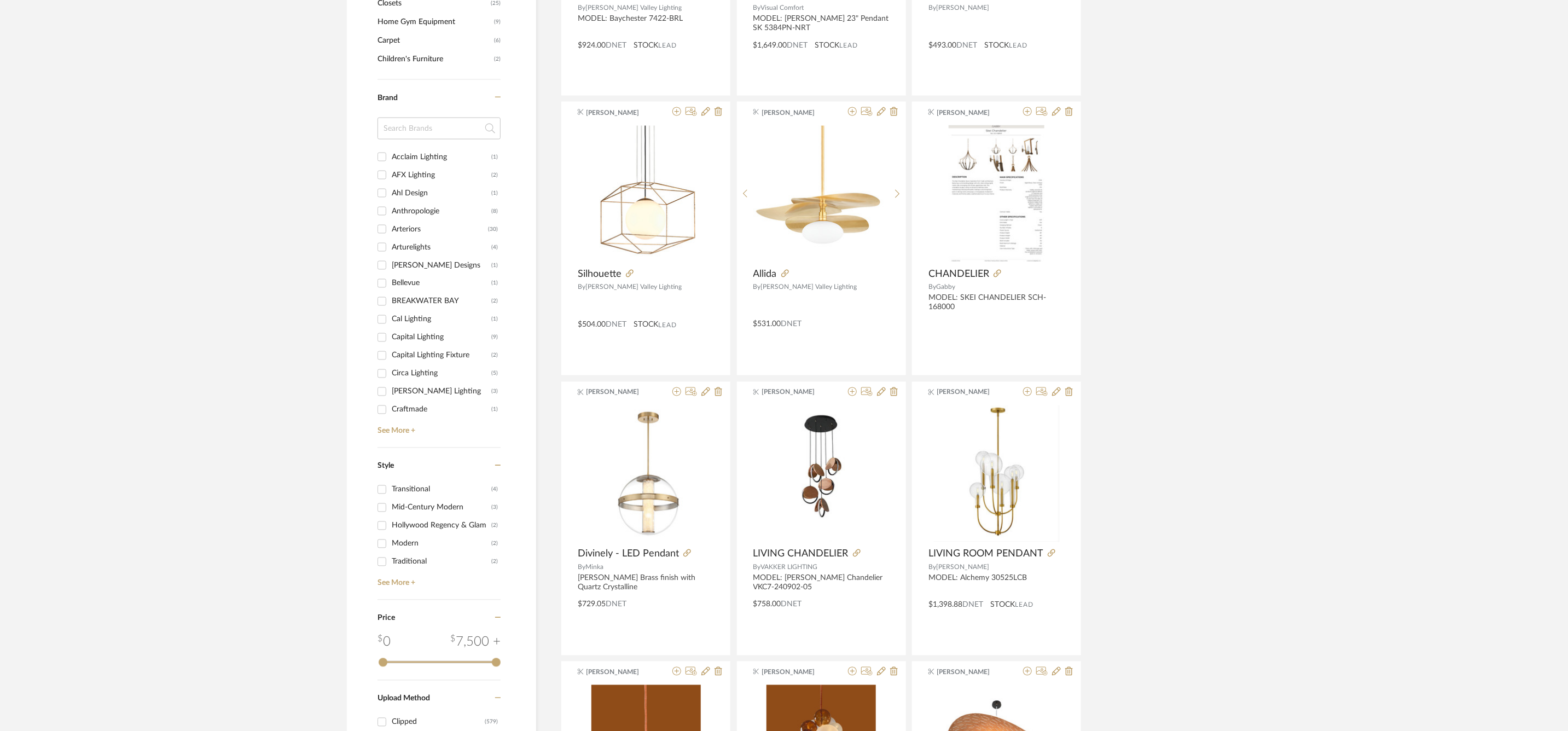
scroll to position [0, 0]
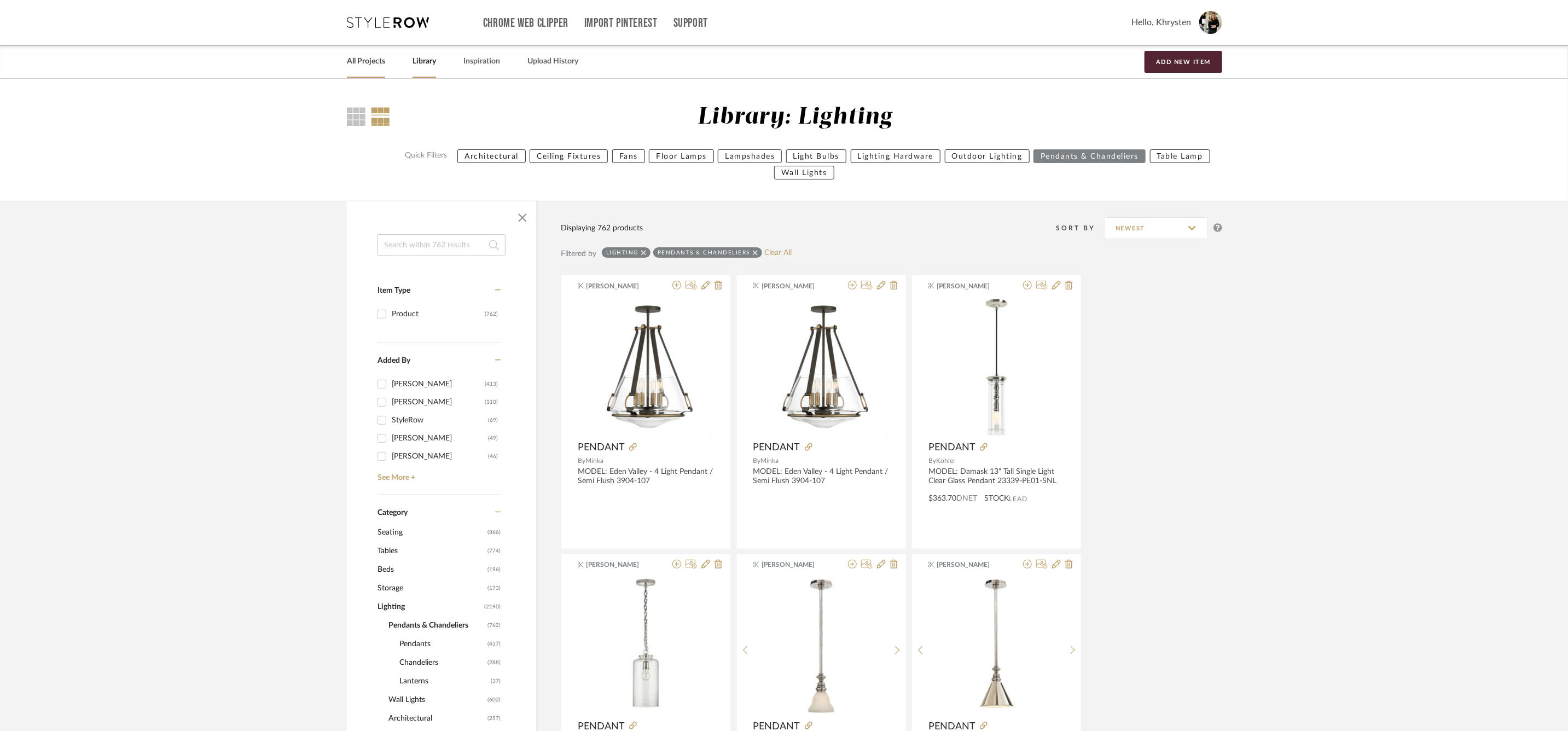
click at [365, 60] on link "All Projects" at bounding box center [366, 61] width 38 height 15
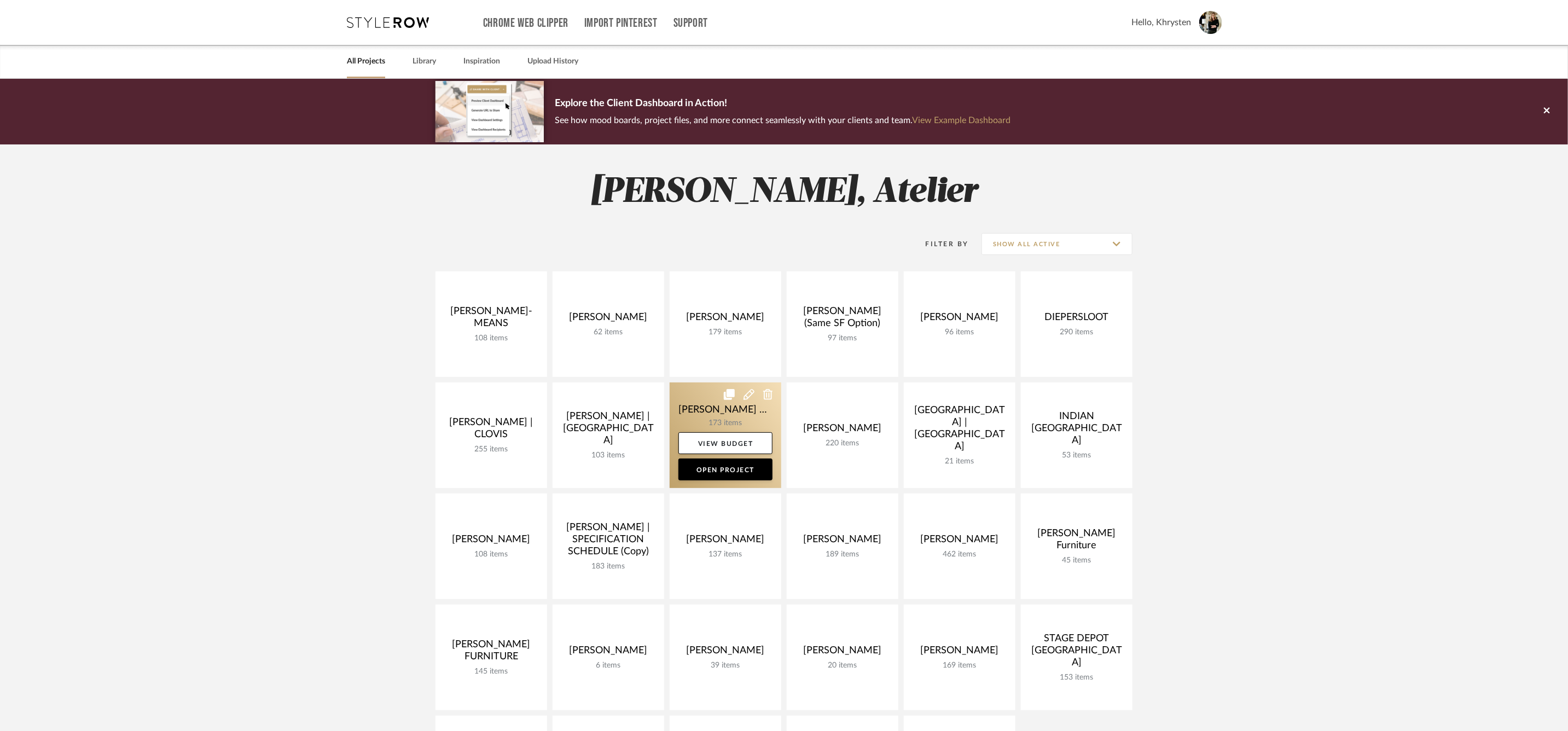
click at [716, 398] on link at bounding box center [725, 435] width 112 height 106
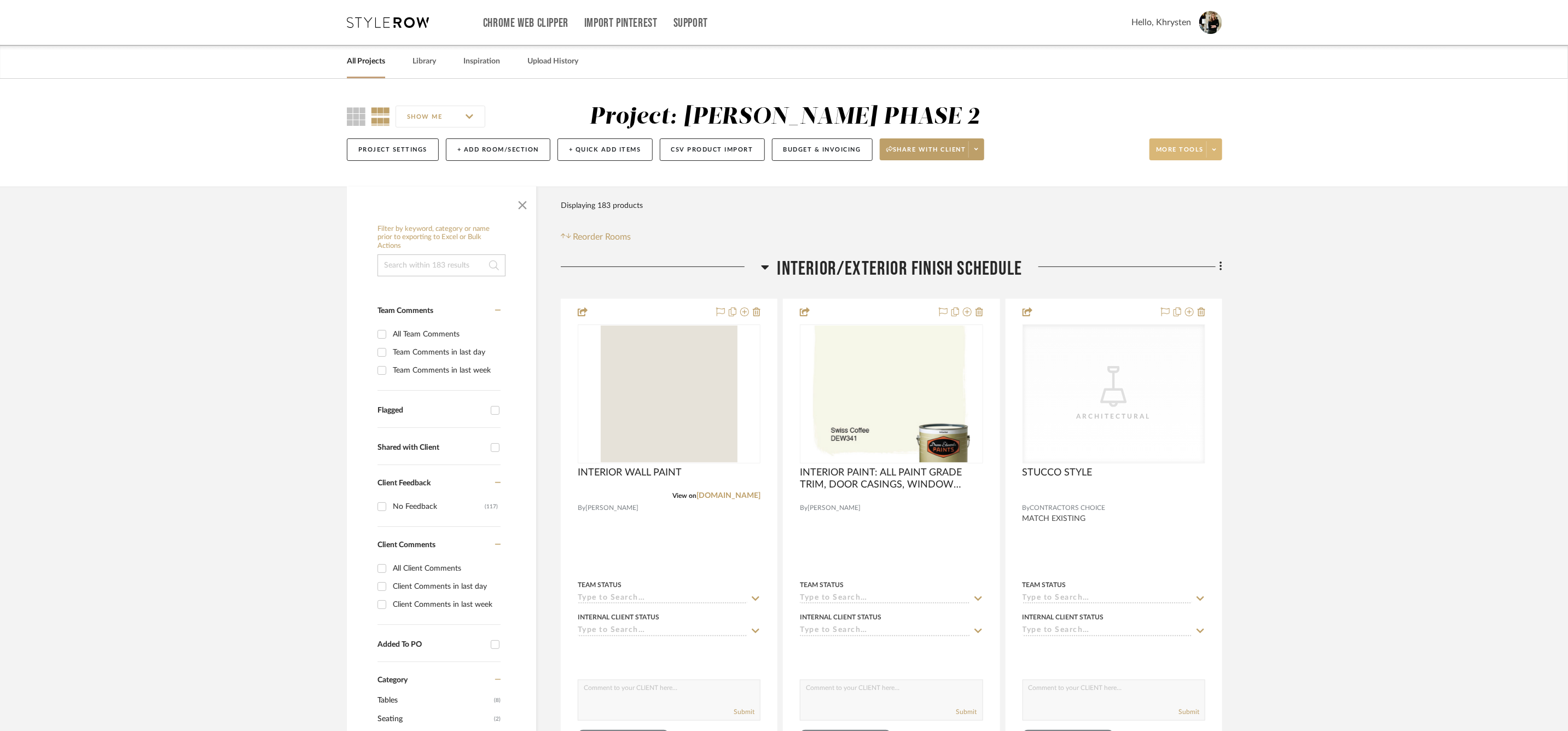
click at [1161, 146] on span "More tools" at bounding box center [1180, 153] width 48 height 16
click at [412, 256] on div at bounding box center [784, 365] width 1568 height 731
click at [359, 61] on link "All Projects" at bounding box center [366, 61] width 38 height 15
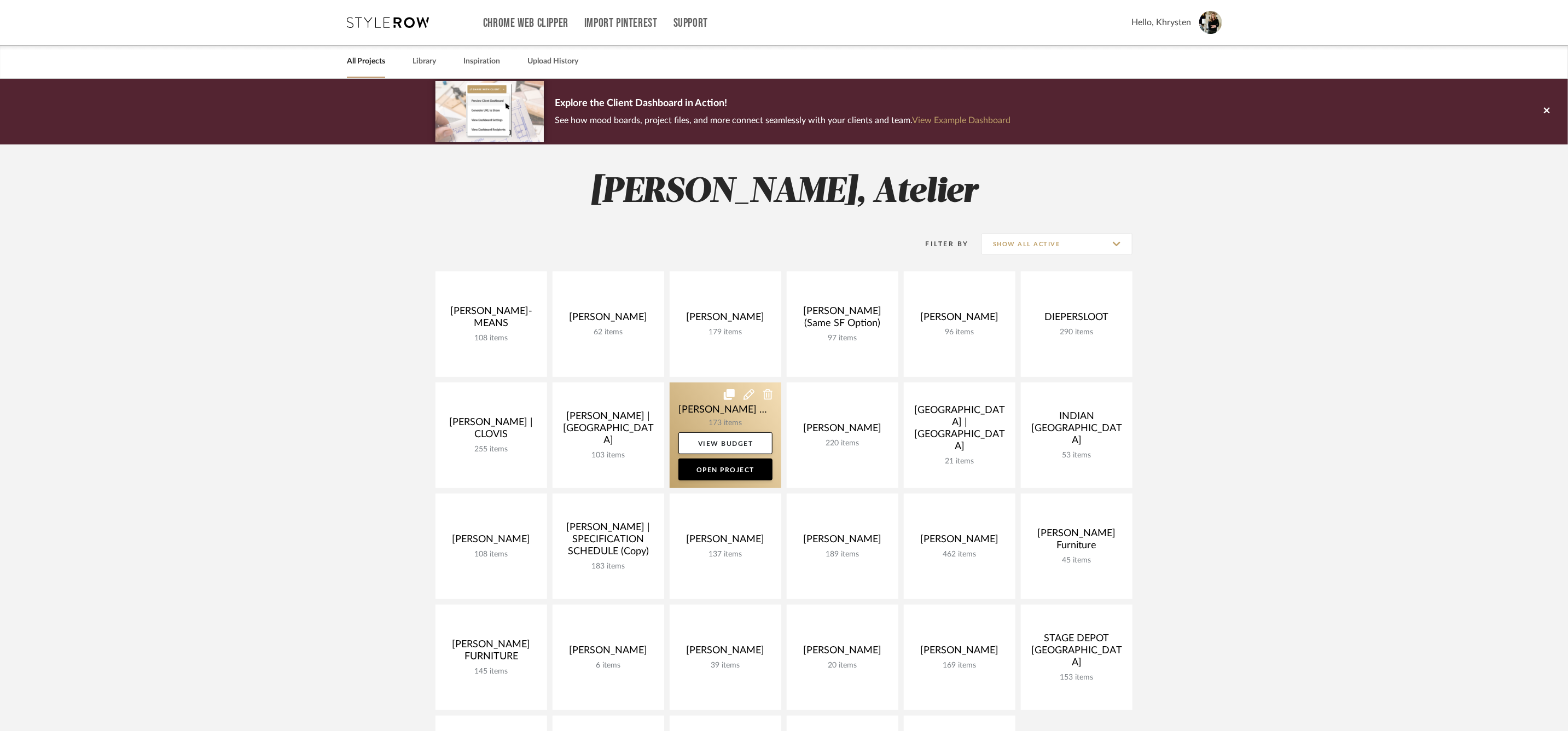
click at [701, 414] on link at bounding box center [725, 435] width 112 height 106
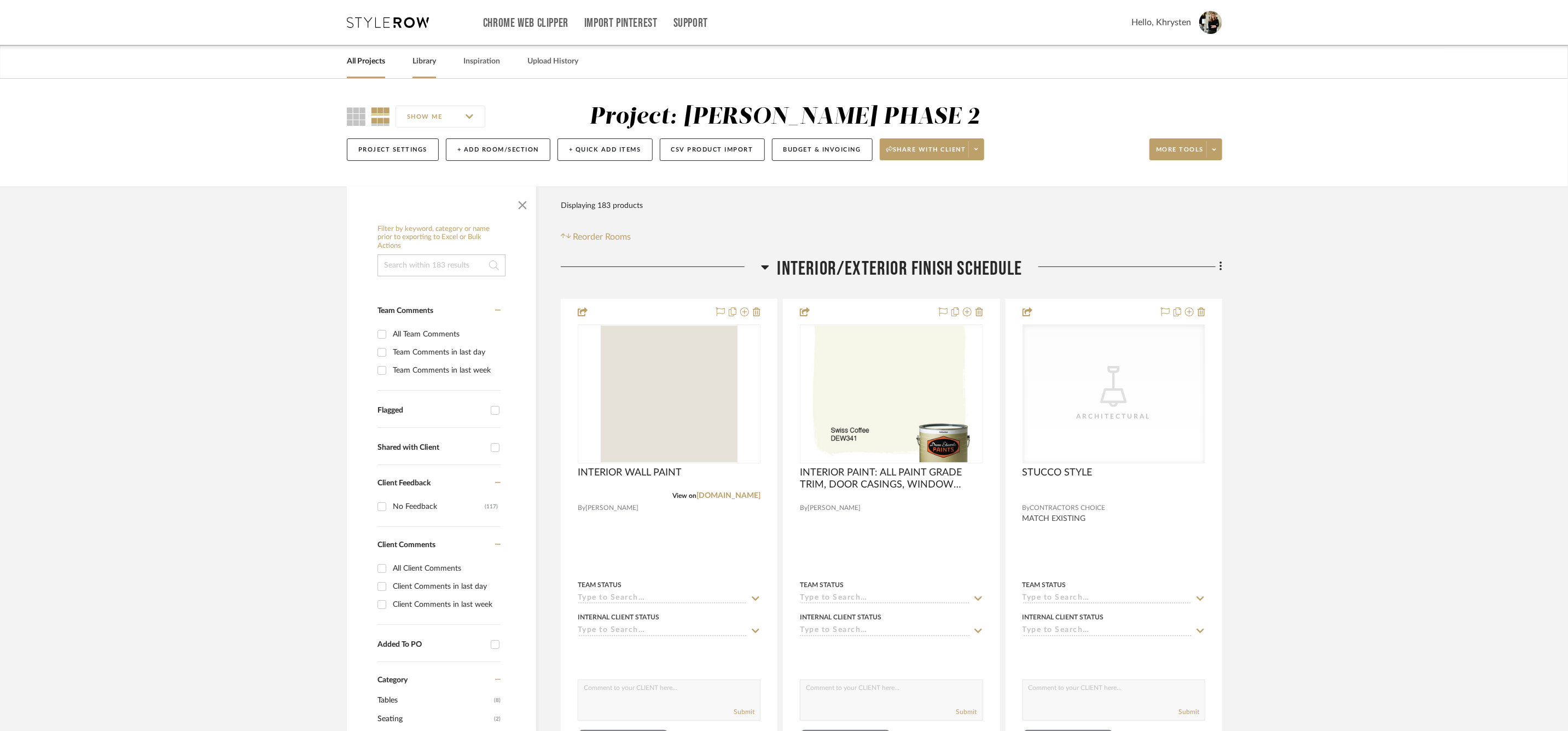
click at [434, 65] on link "Library" at bounding box center [424, 61] width 23 height 15
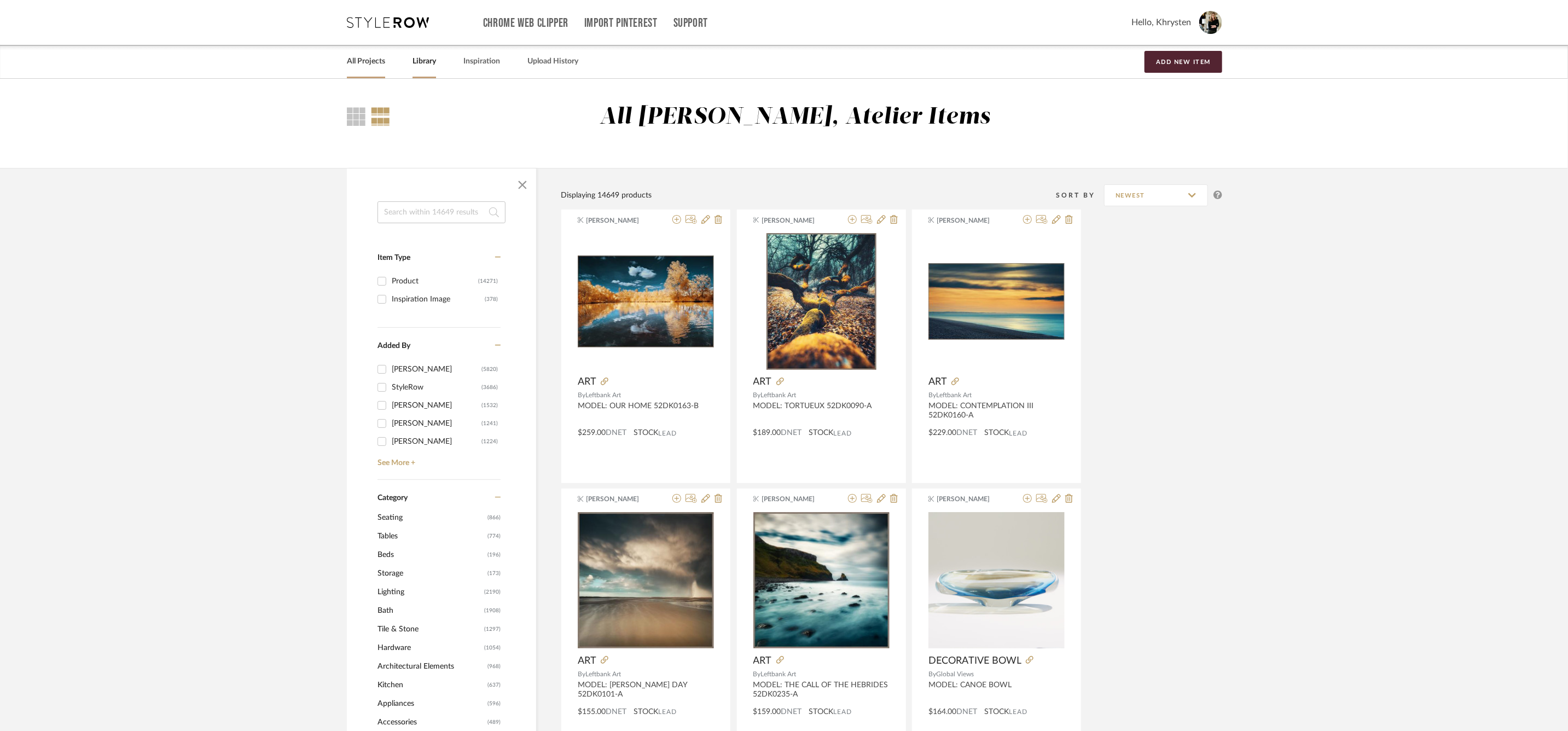
click at [365, 65] on link "All Projects" at bounding box center [366, 61] width 38 height 15
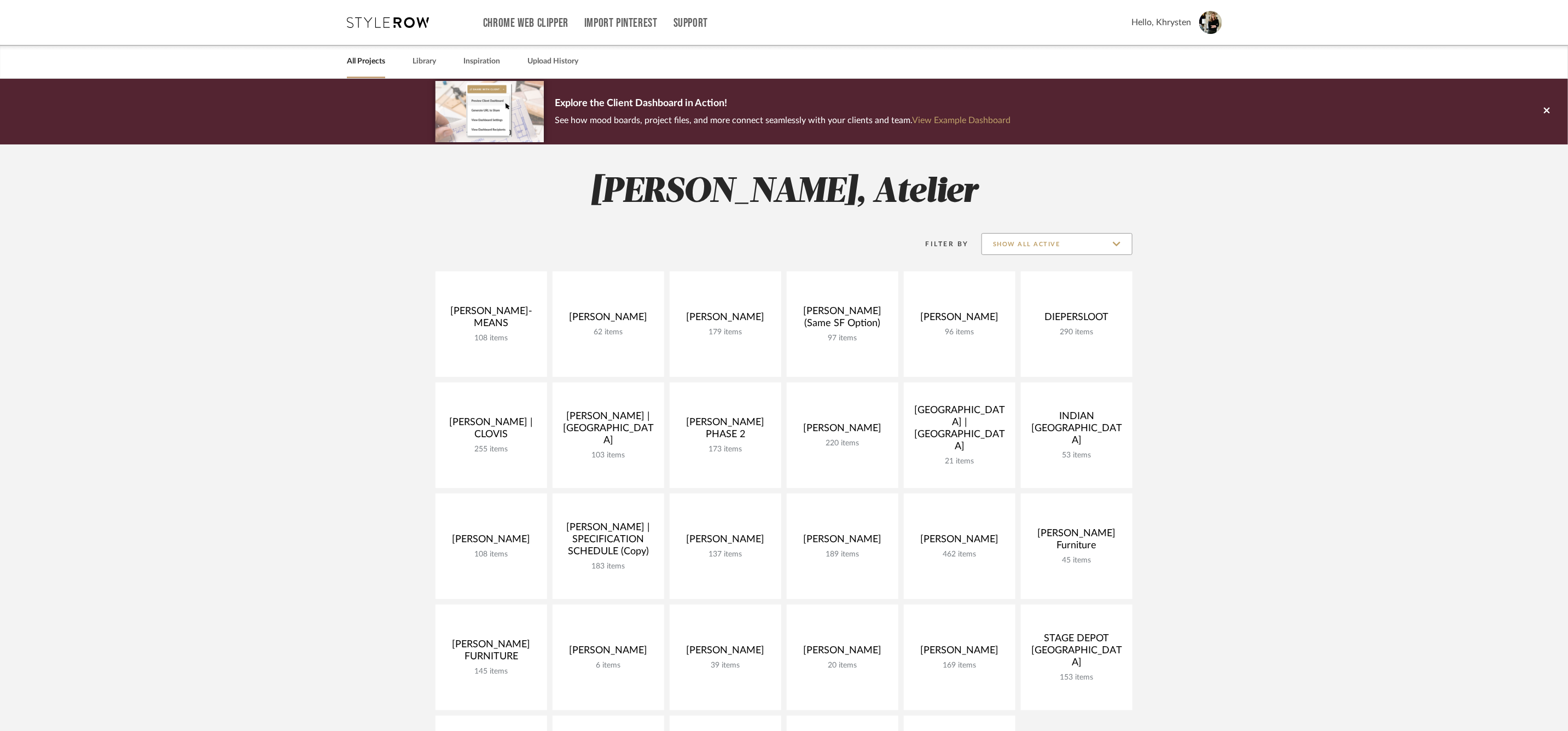
click at [1109, 244] on input "Show All Active" at bounding box center [1057, 244] width 151 height 22
click at [999, 325] on span "Archived" at bounding box center [1058, 323] width 129 height 9
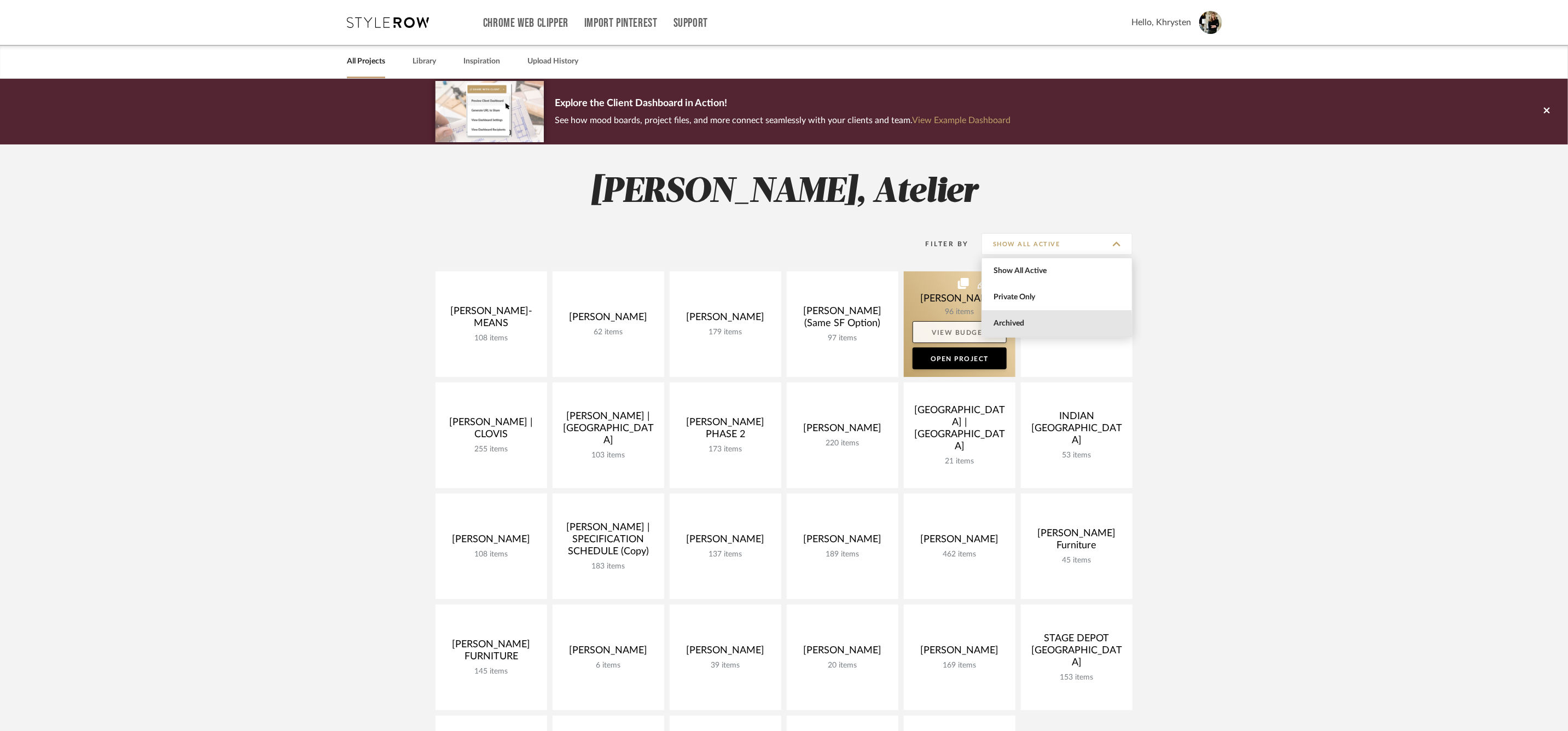
type input "Archived"
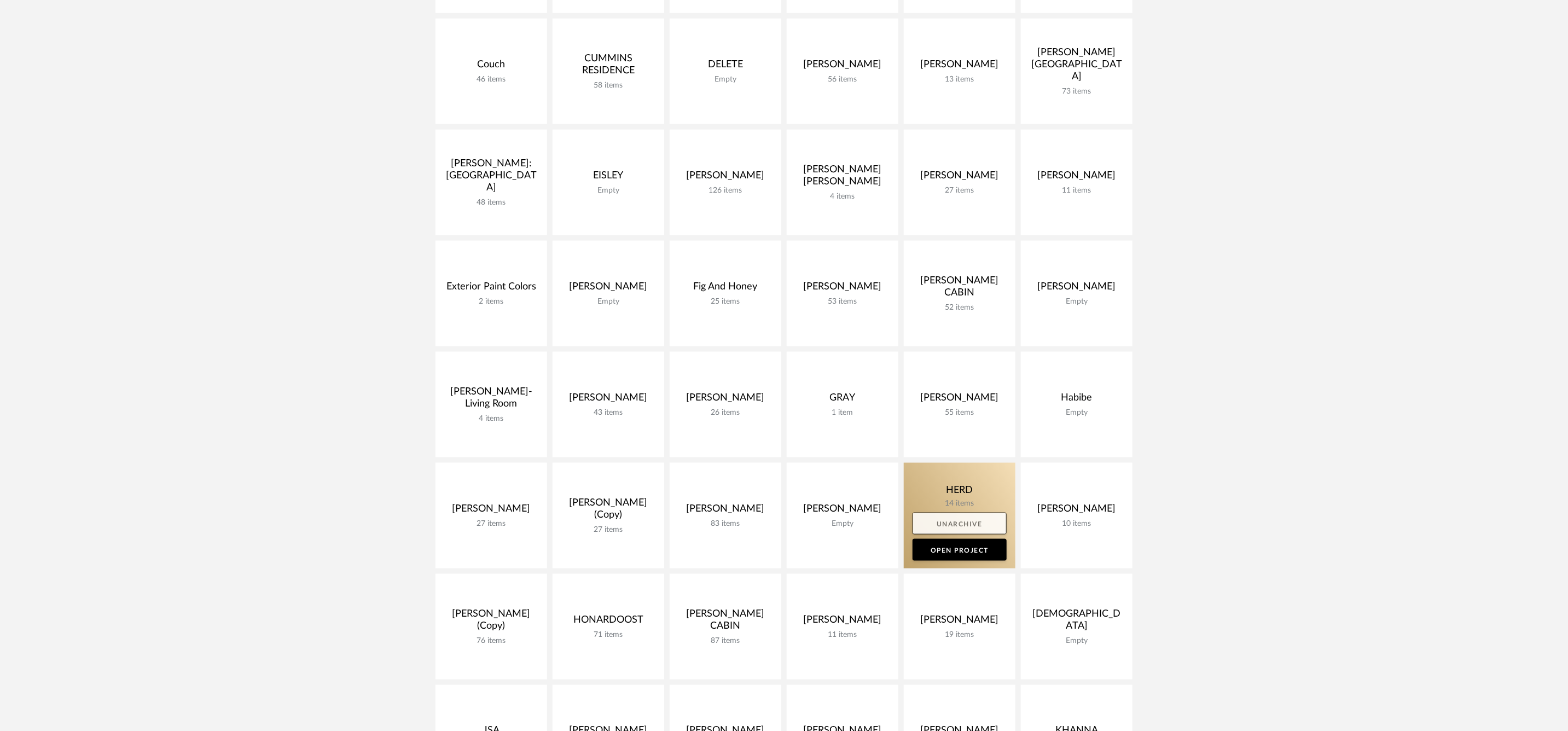
scroll to position [922, 0]
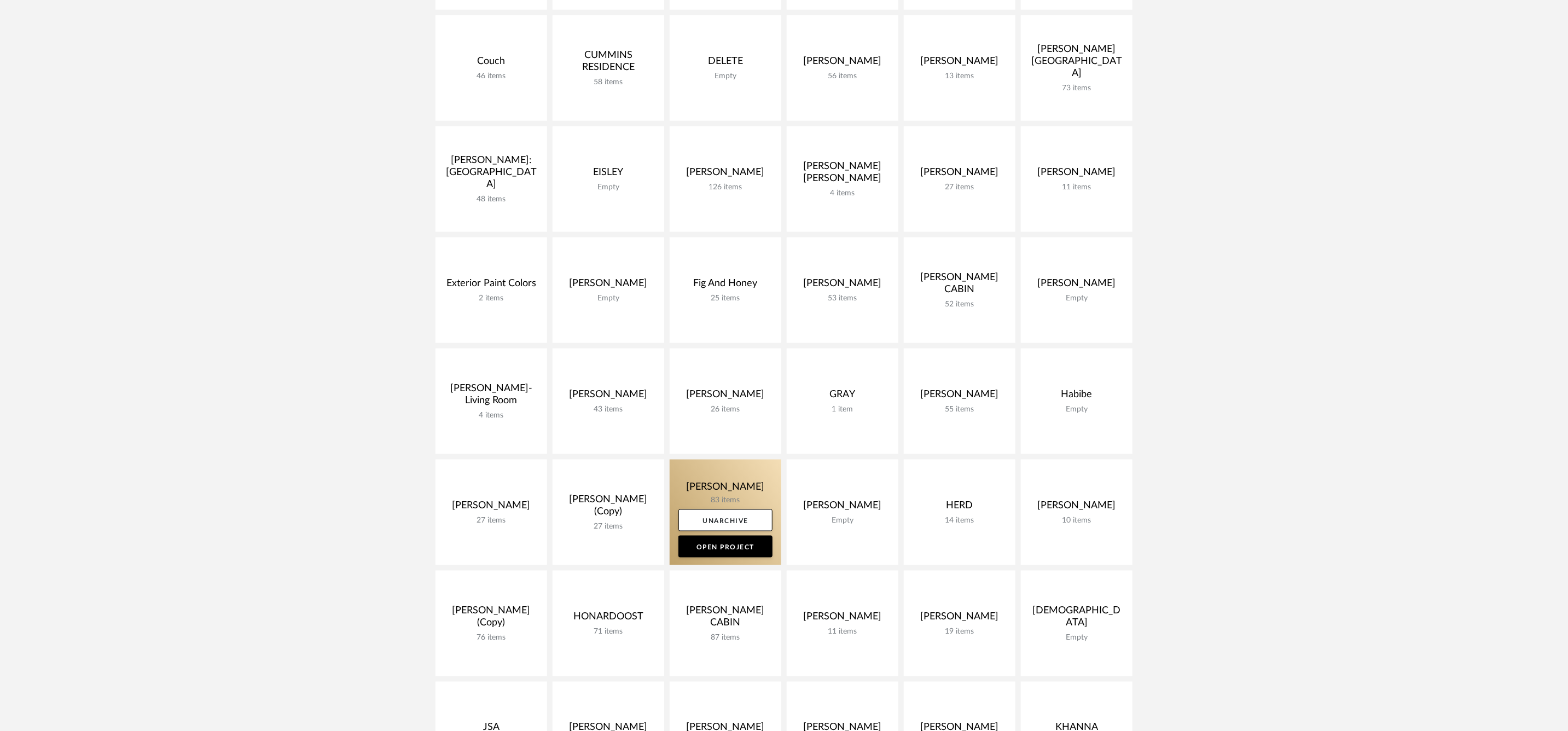
click at [716, 484] on link at bounding box center [725, 512] width 112 height 106
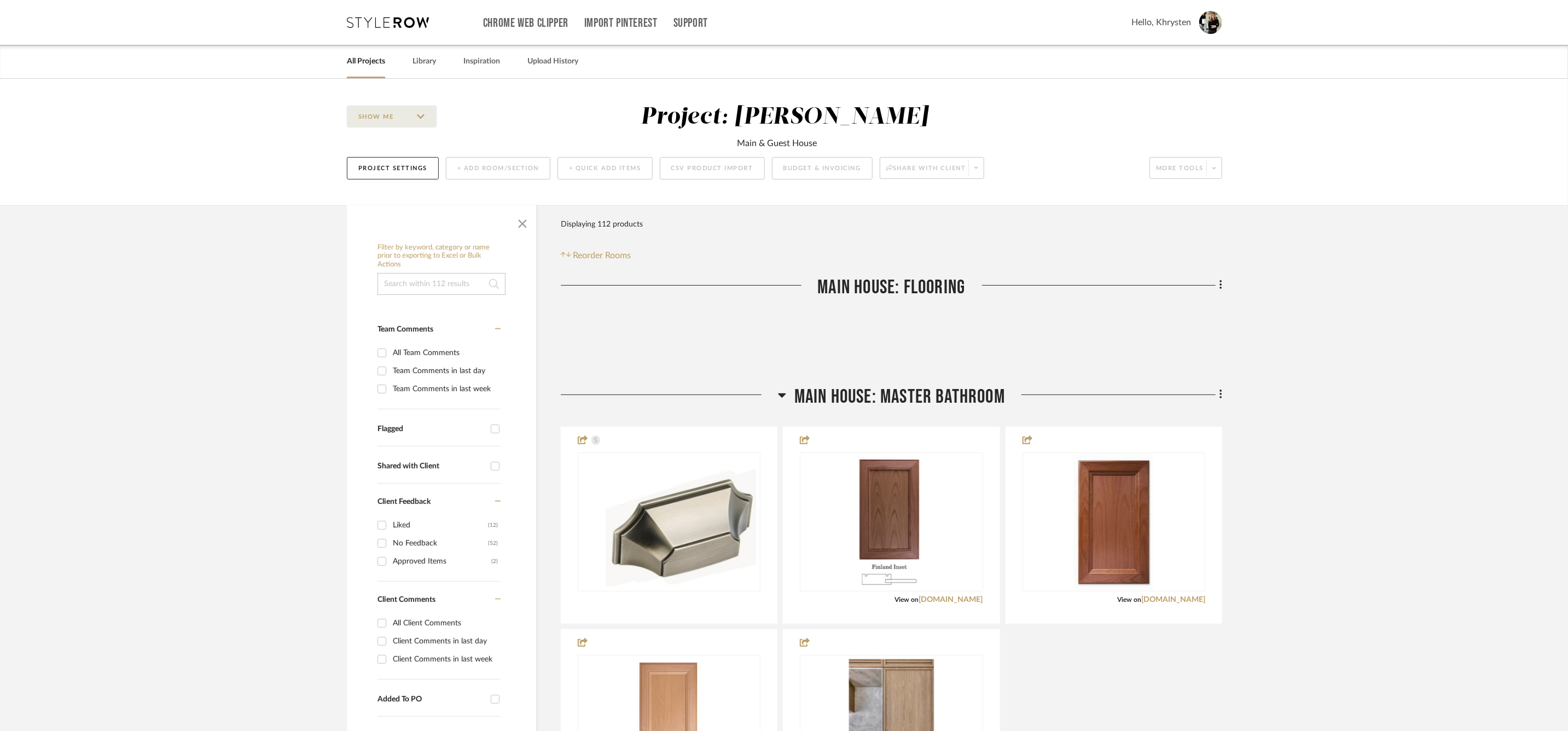
click at [372, 58] on link "All Projects" at bounding box center [366, 61] width 38 height 15
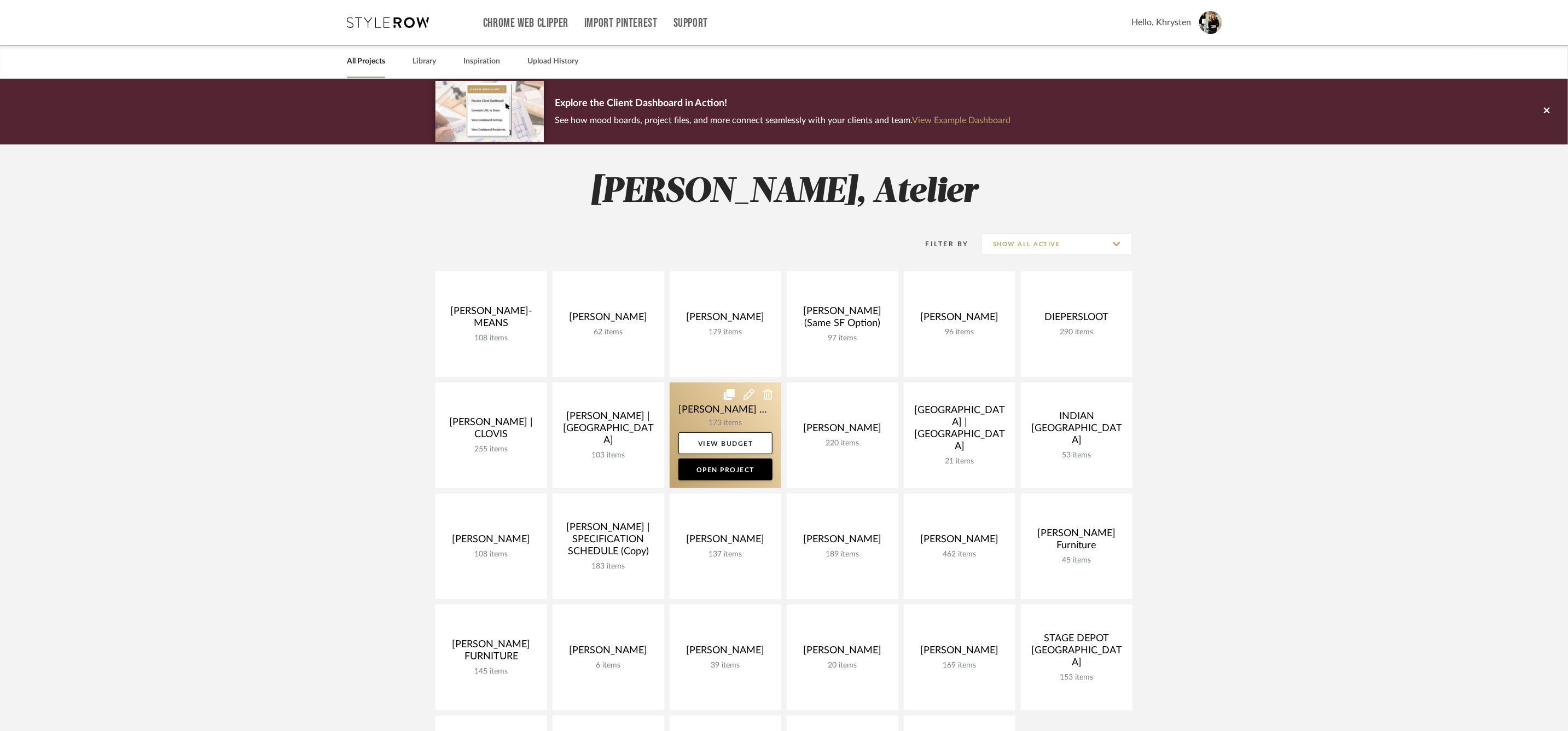
click at [732, 408] on link at bounding box center [725, 435] width 112 height 106
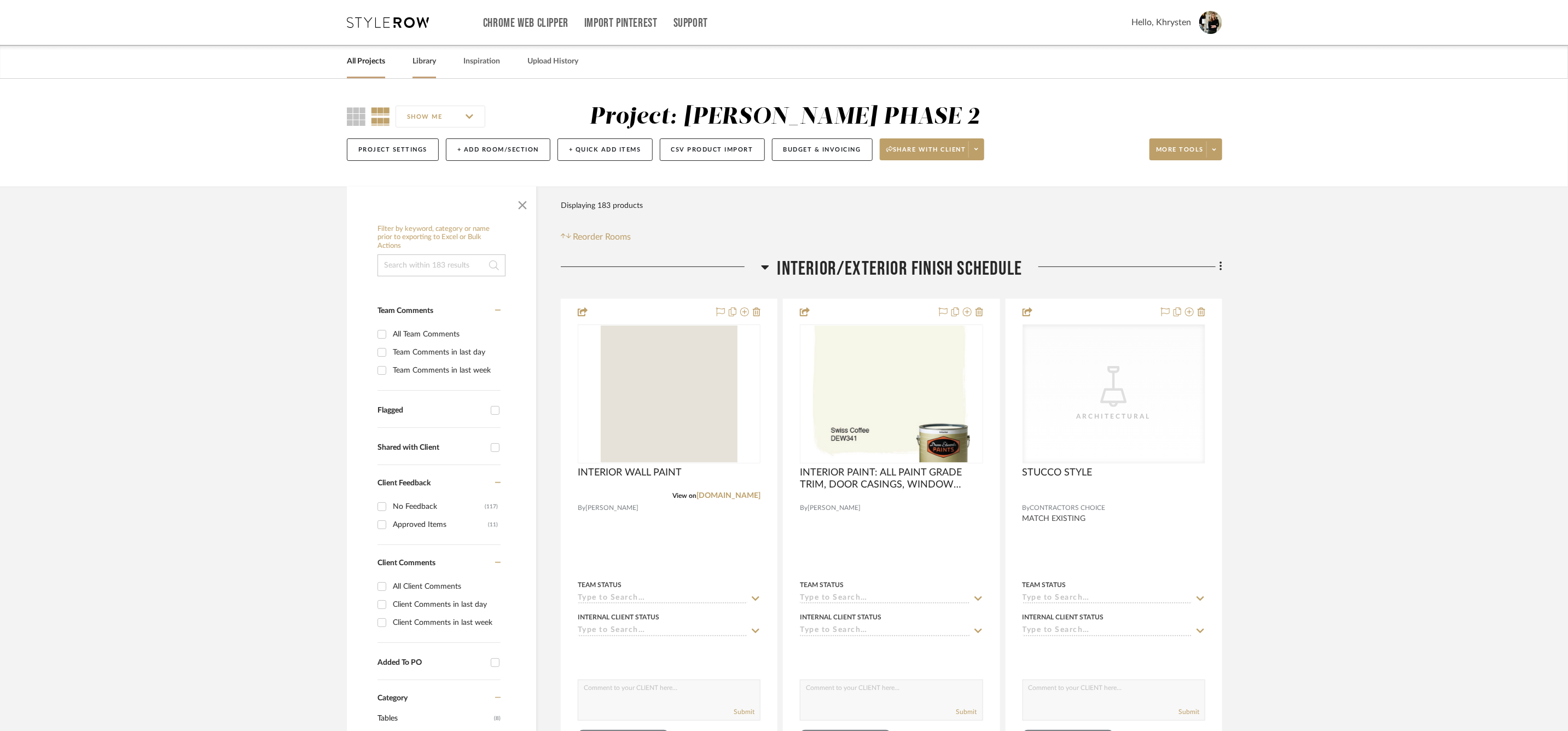
click at [424, 63] on link "Library" at bounding box center [424, 61] width 23 height 15
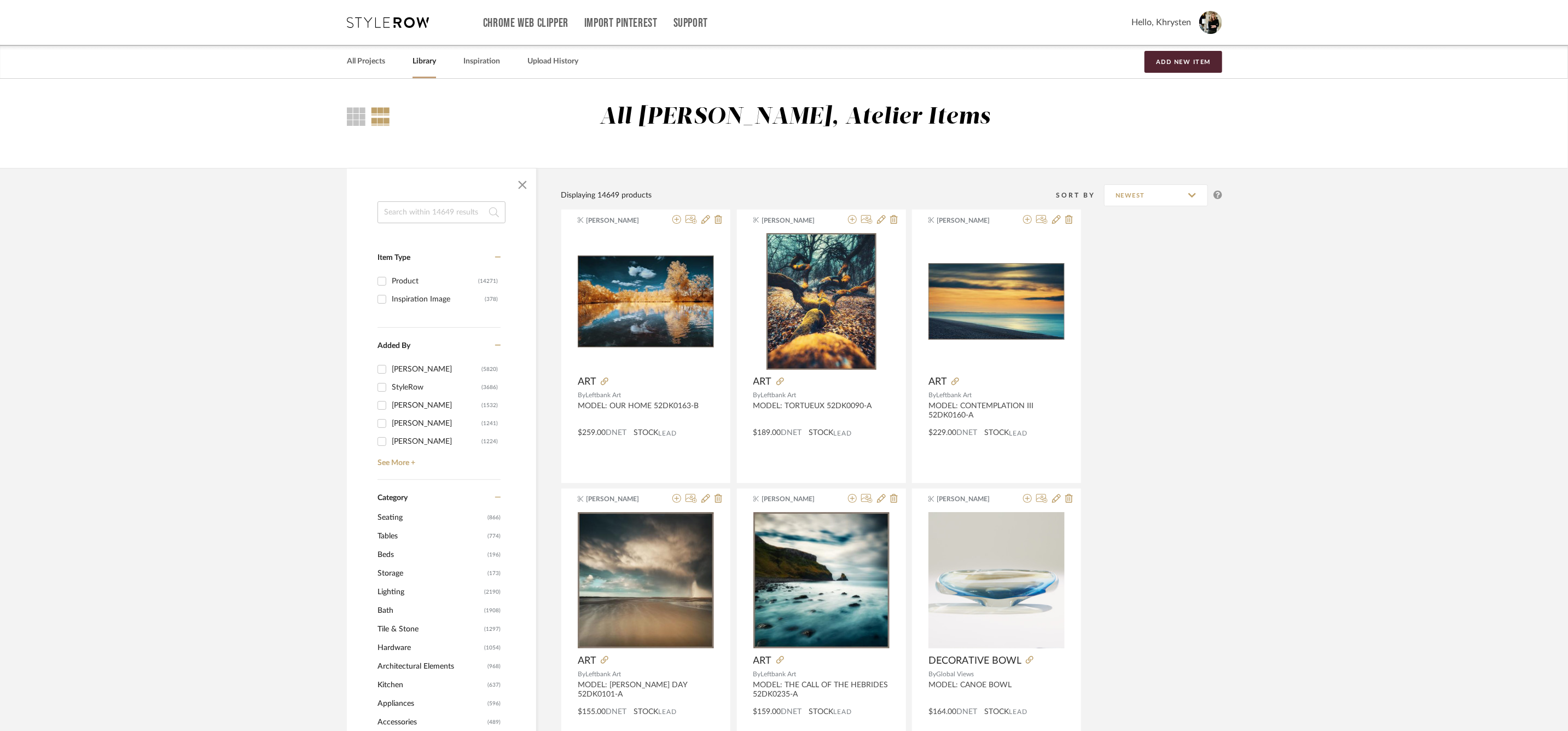
click at [452, 210] on input at bounding box center [441, 212] width 128 height 22
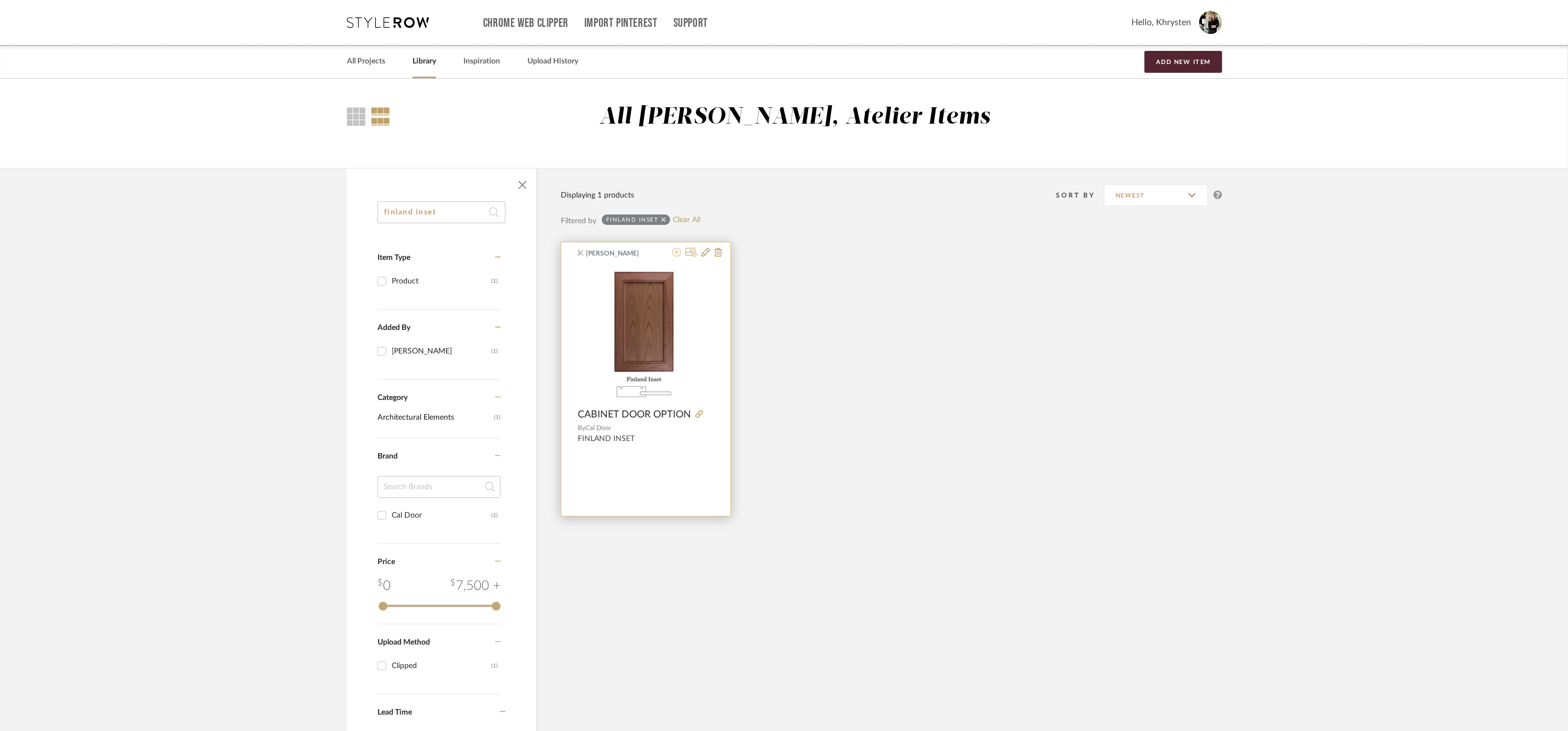
type input "finland inset"
click at [679, 256] on icon at bounding box center [677, 252] width 9 height 9
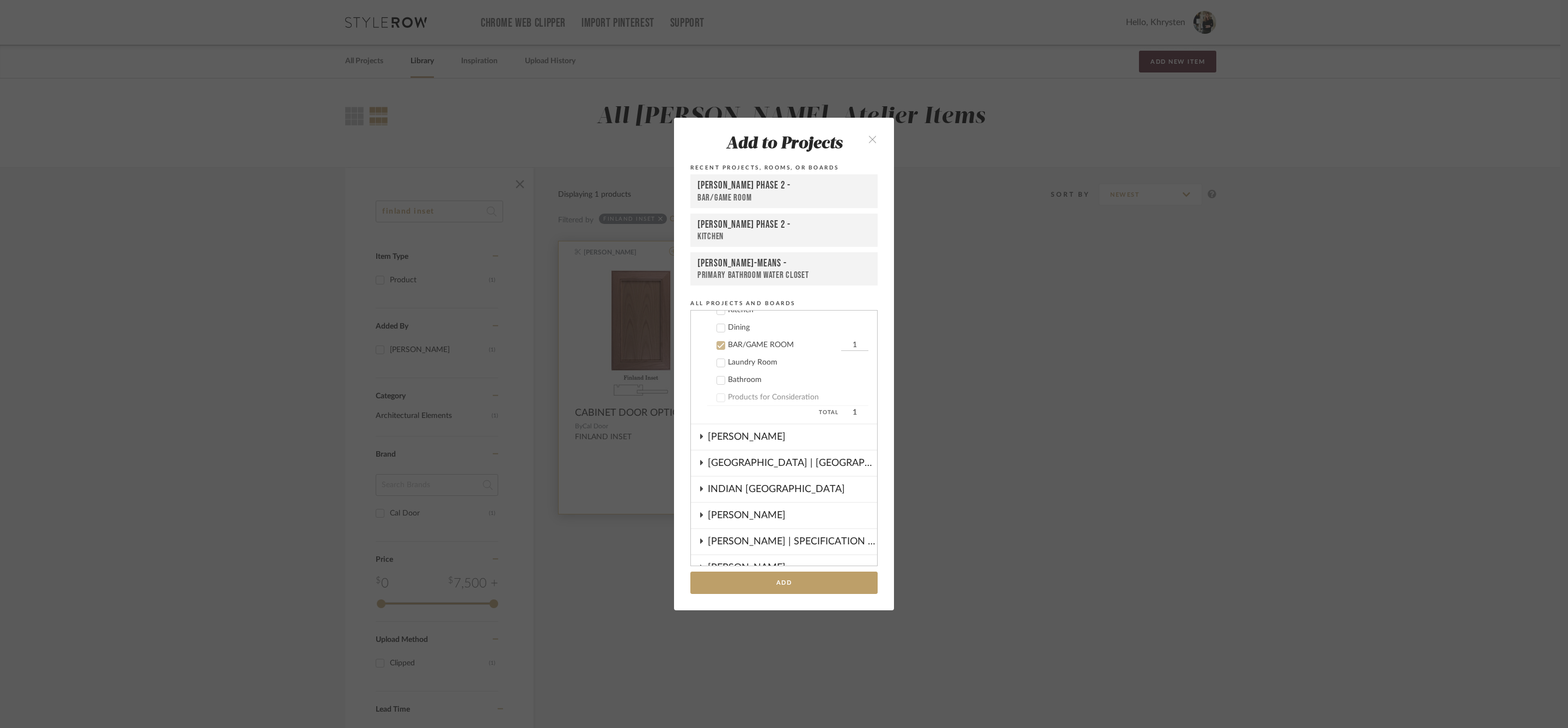
scroll to position [391, 0]
click at [738, 192] on div "BAR/GAME ROOM" at bounding box center [784, 198] width 173 height 11
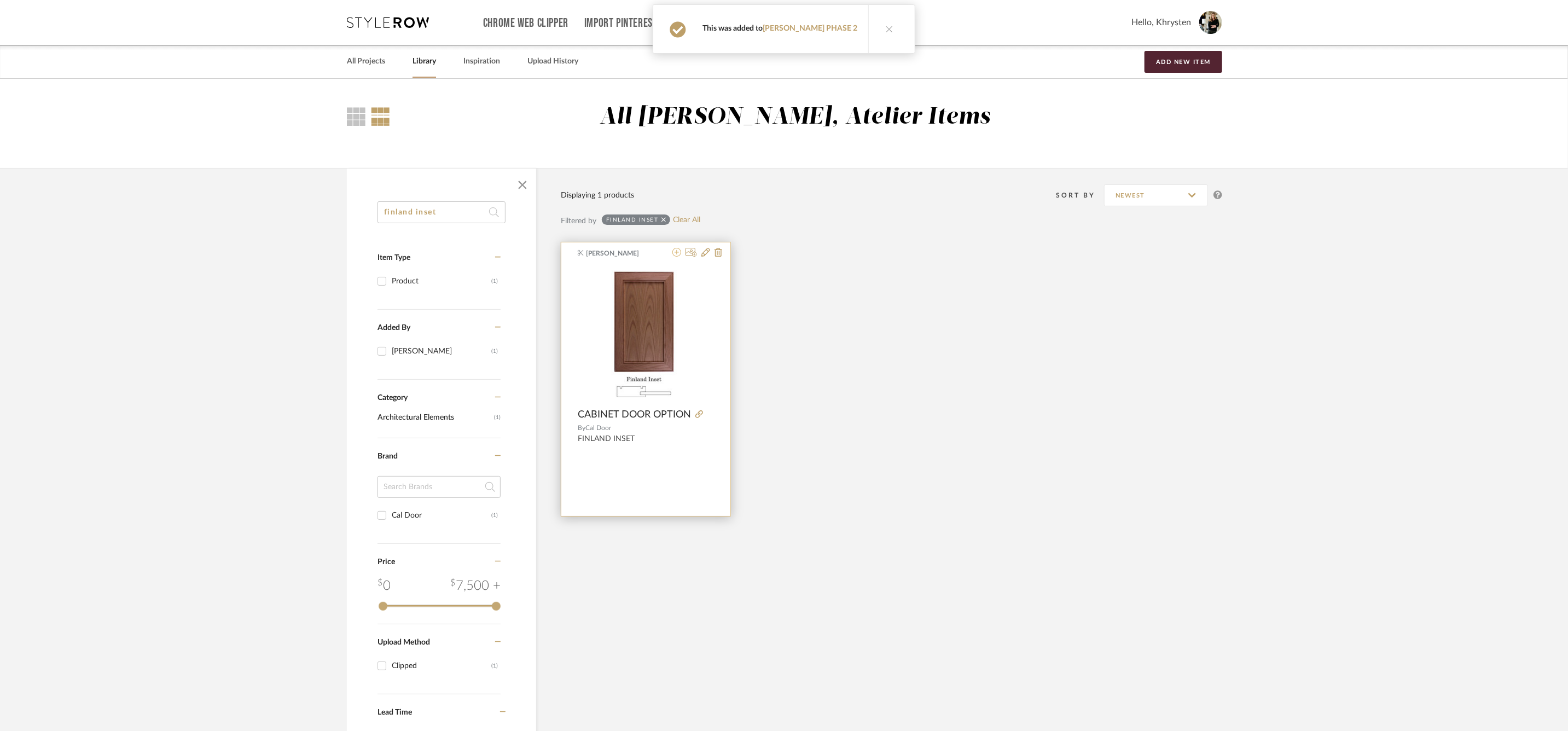
click at [681, 256] on icon at bounding box center [677, 252] width 9 height 9
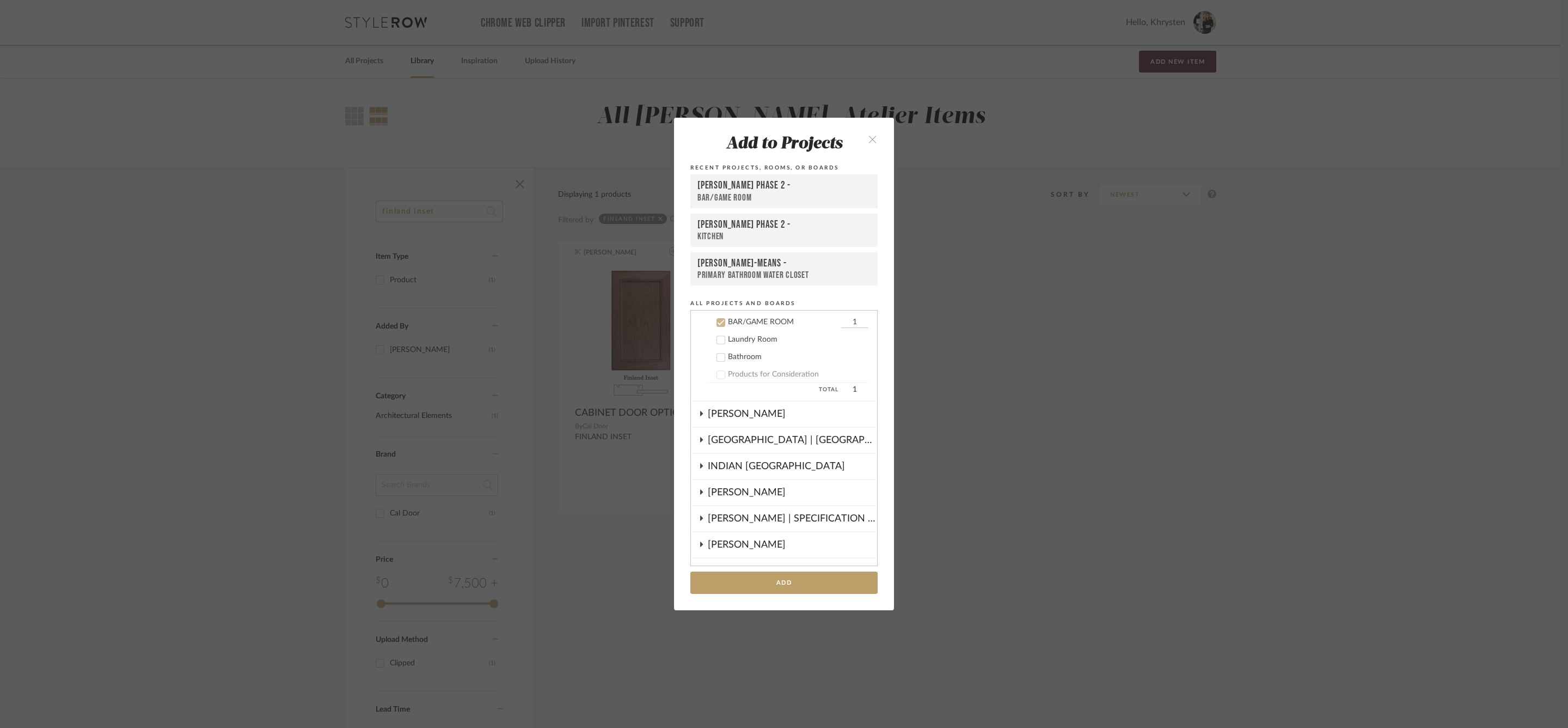
click at [721, 336] on div at bounding box center [721, 340] width 8 height 8
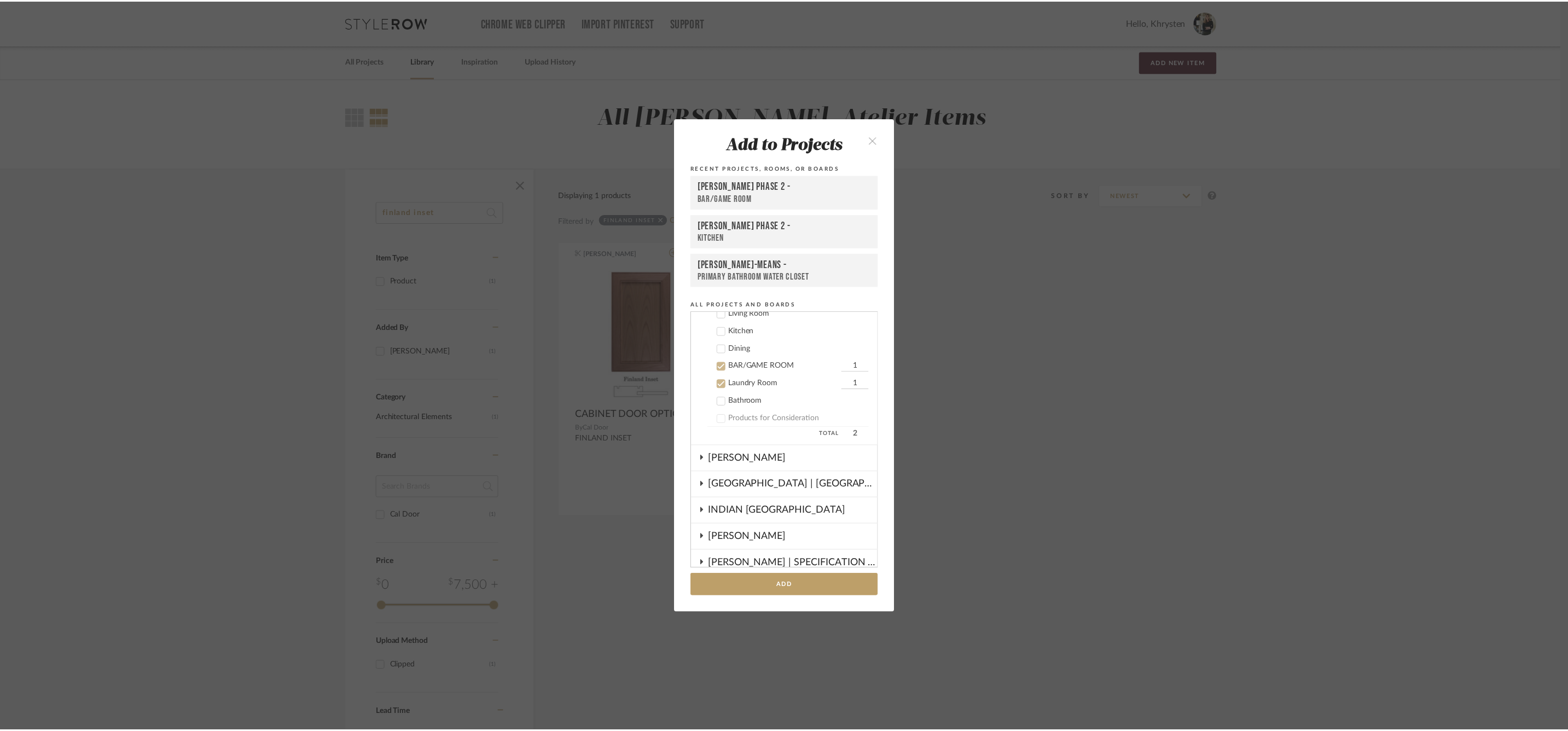
scroll to position [340, 0]
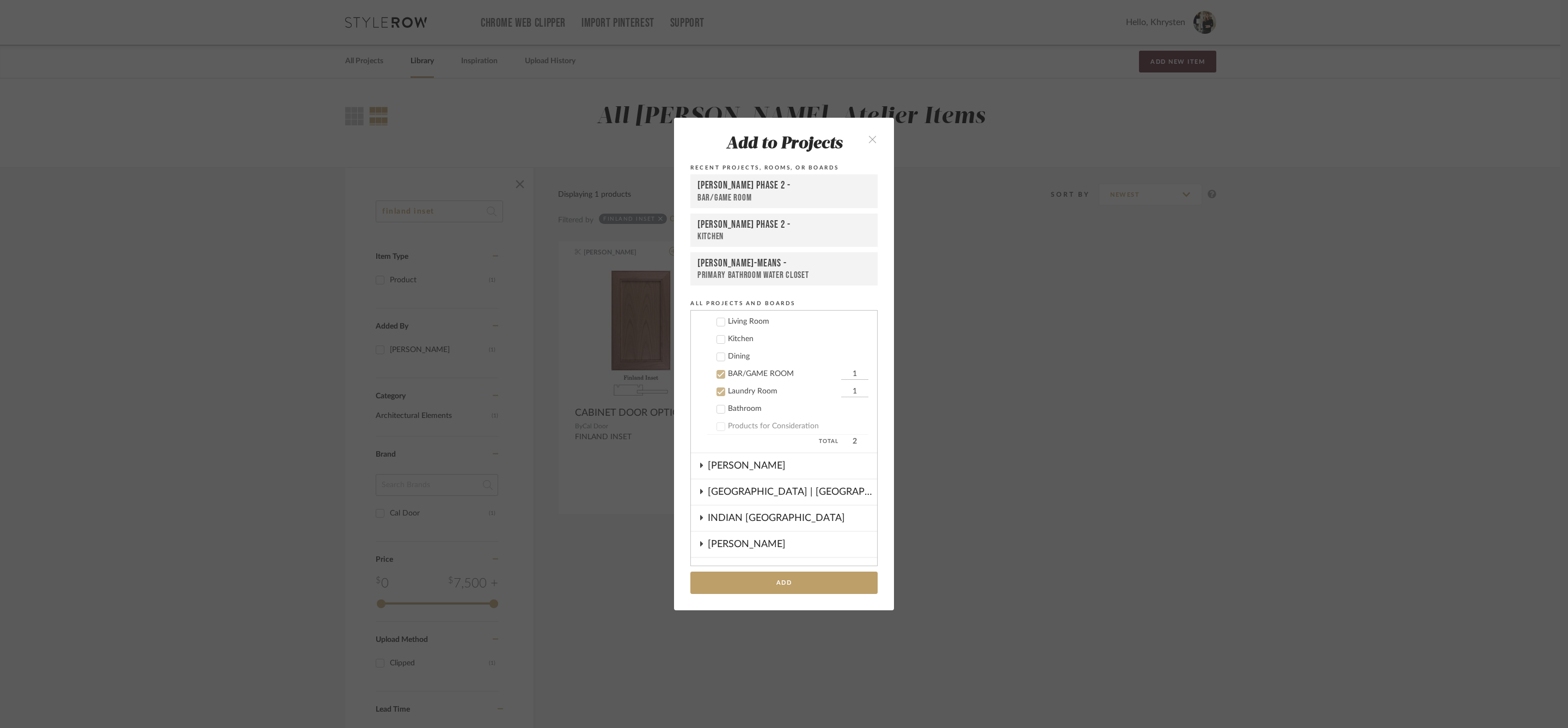
click at [719, 335] on icon at bounding box center [721, 339] width 8 height 8
click at [775, 579] on button "Add" at bounding box center [784, 583] width 187 height 23
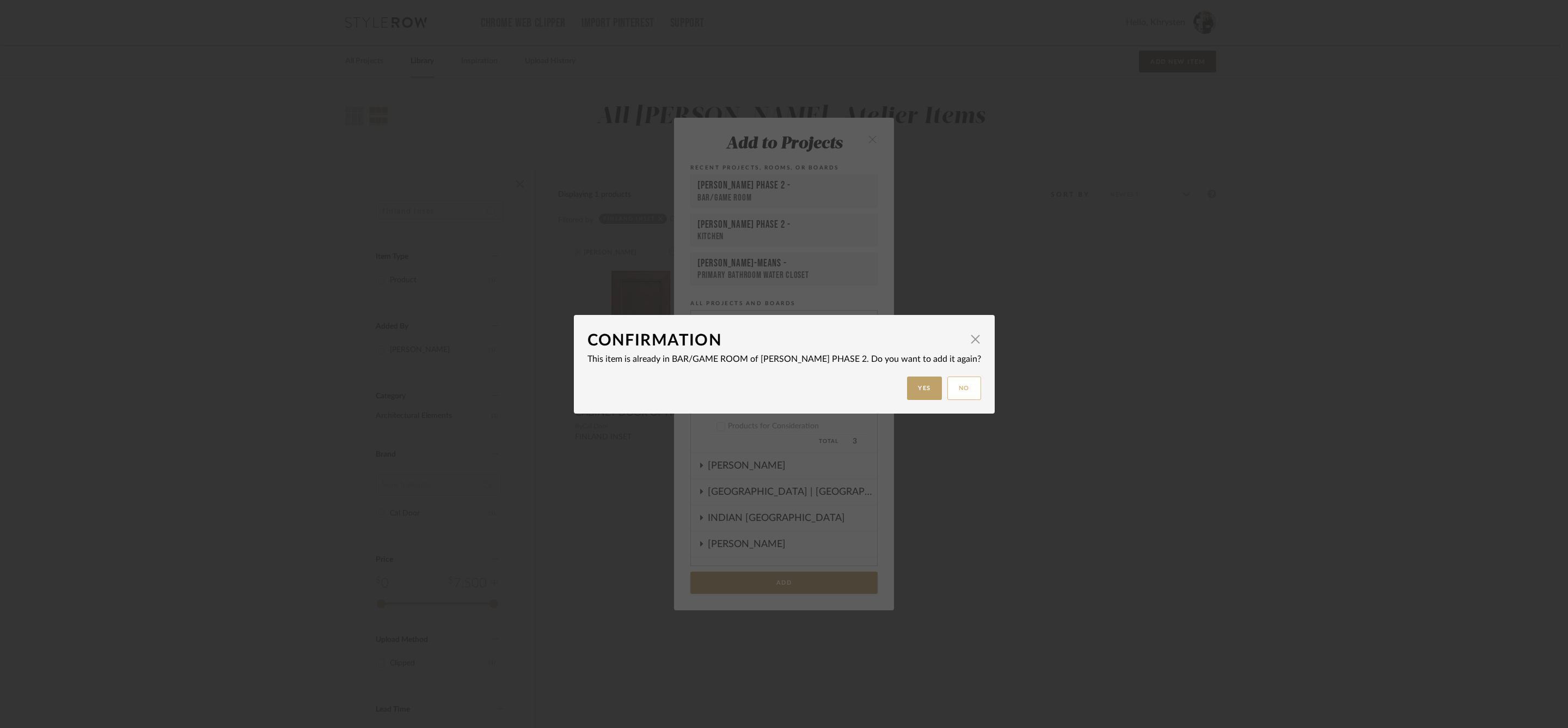
click at [949, 388] on button "No" at bounding box center [965, 388] width 34 height 23
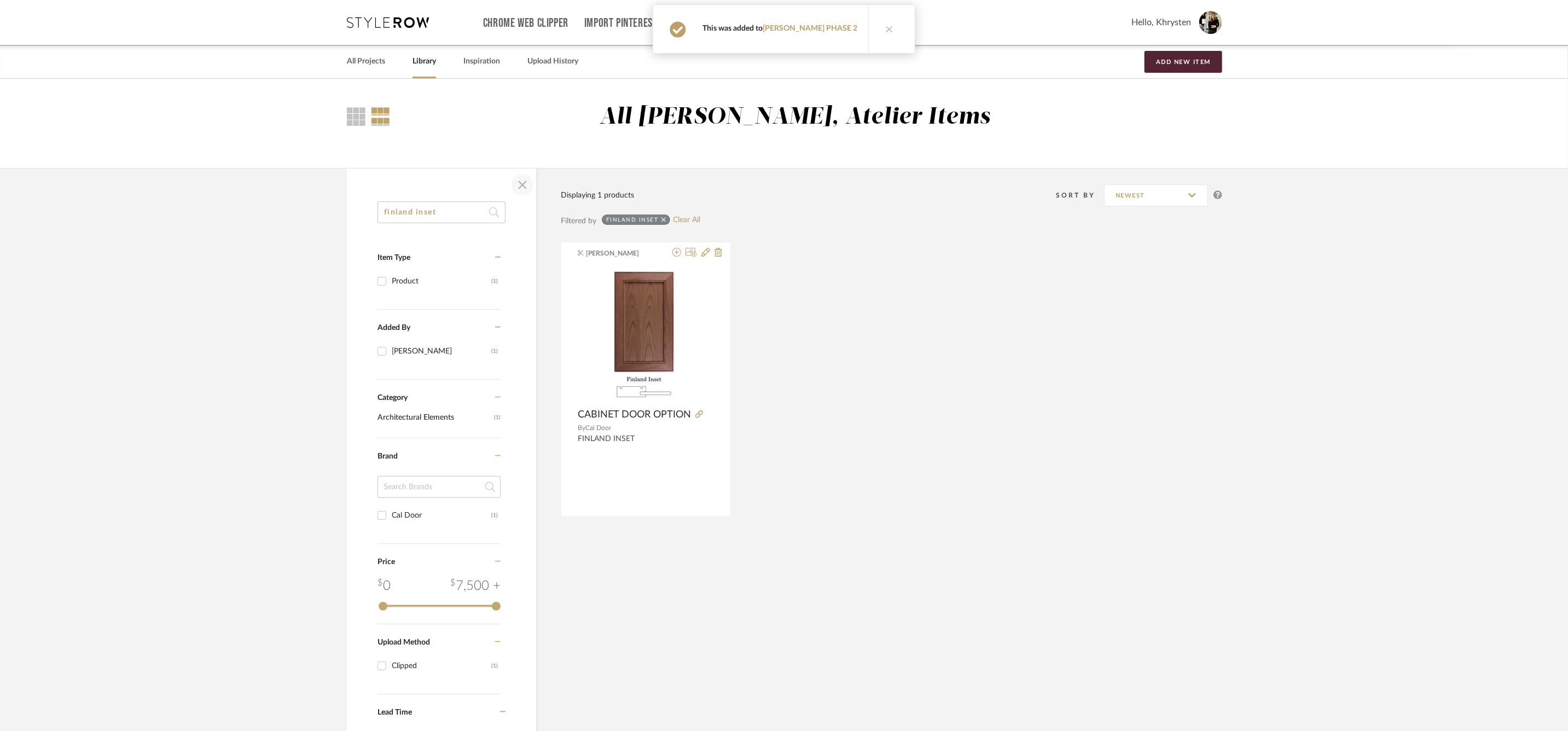
click at [520, 183] on span "button" at bounding box center [522, 185] width 26 height 26
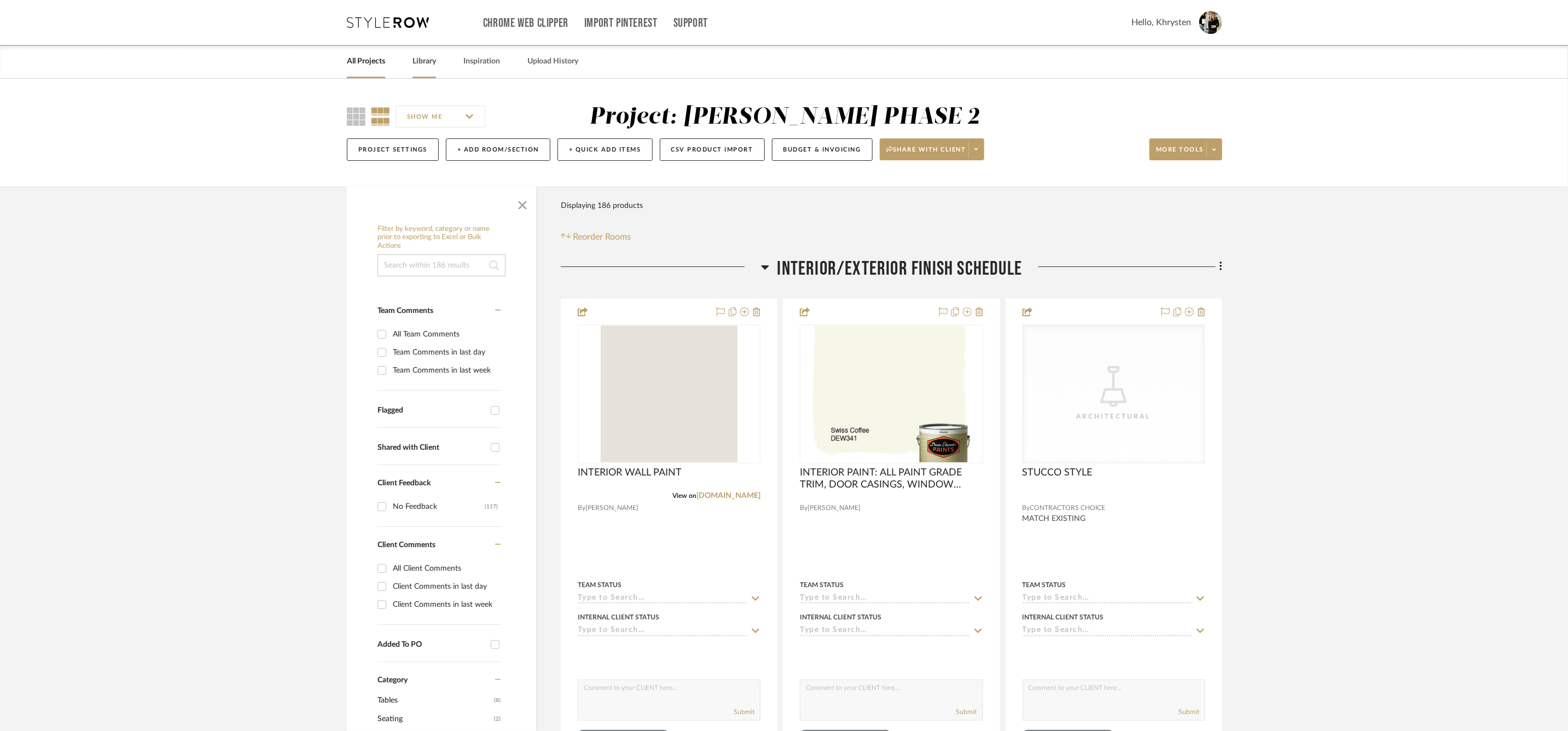
click at [427, 60] on link "Library" at bounding box center [424, 61] width 23 height 15
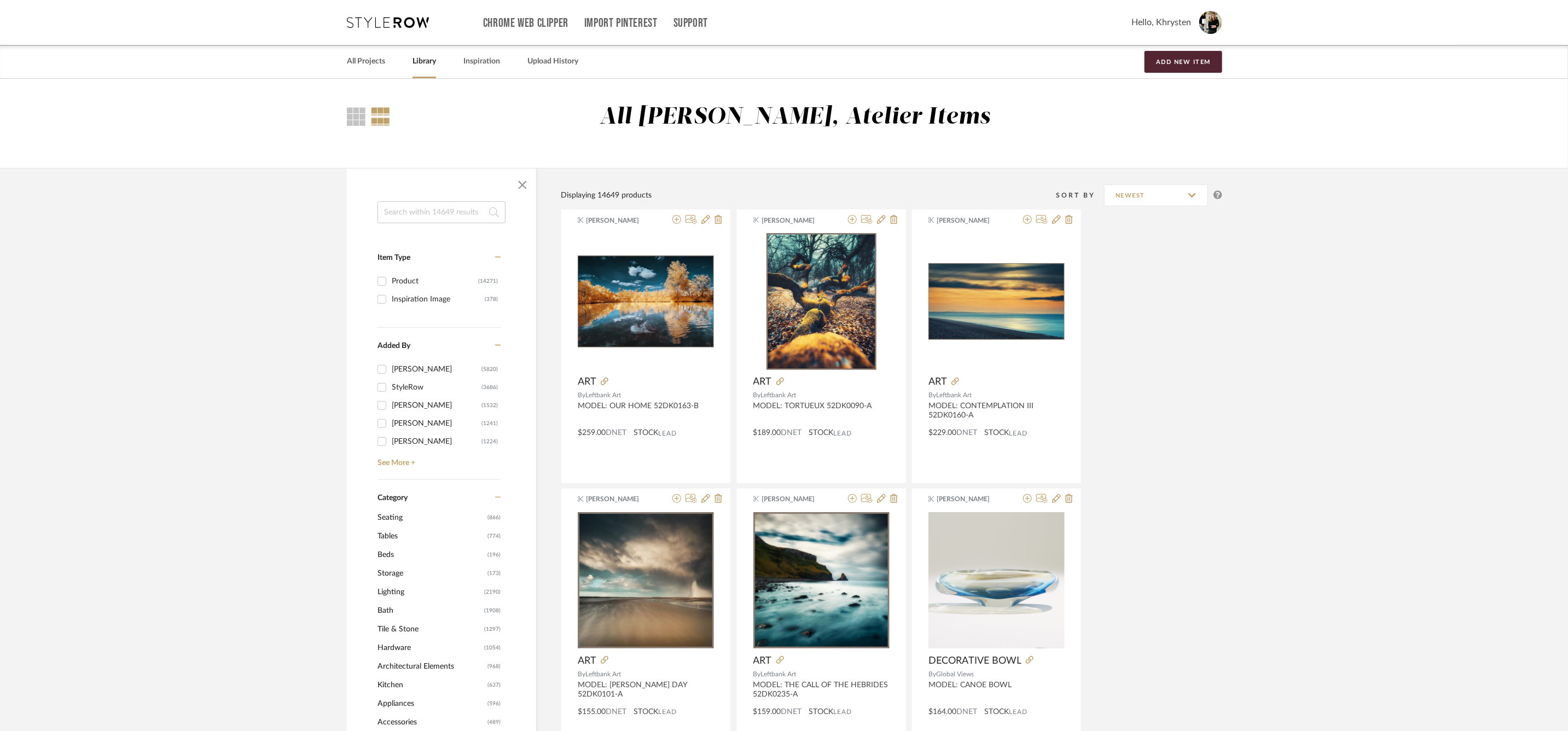
click at [449, 208] on input at bounding box center [441, 212] width 128 height 22
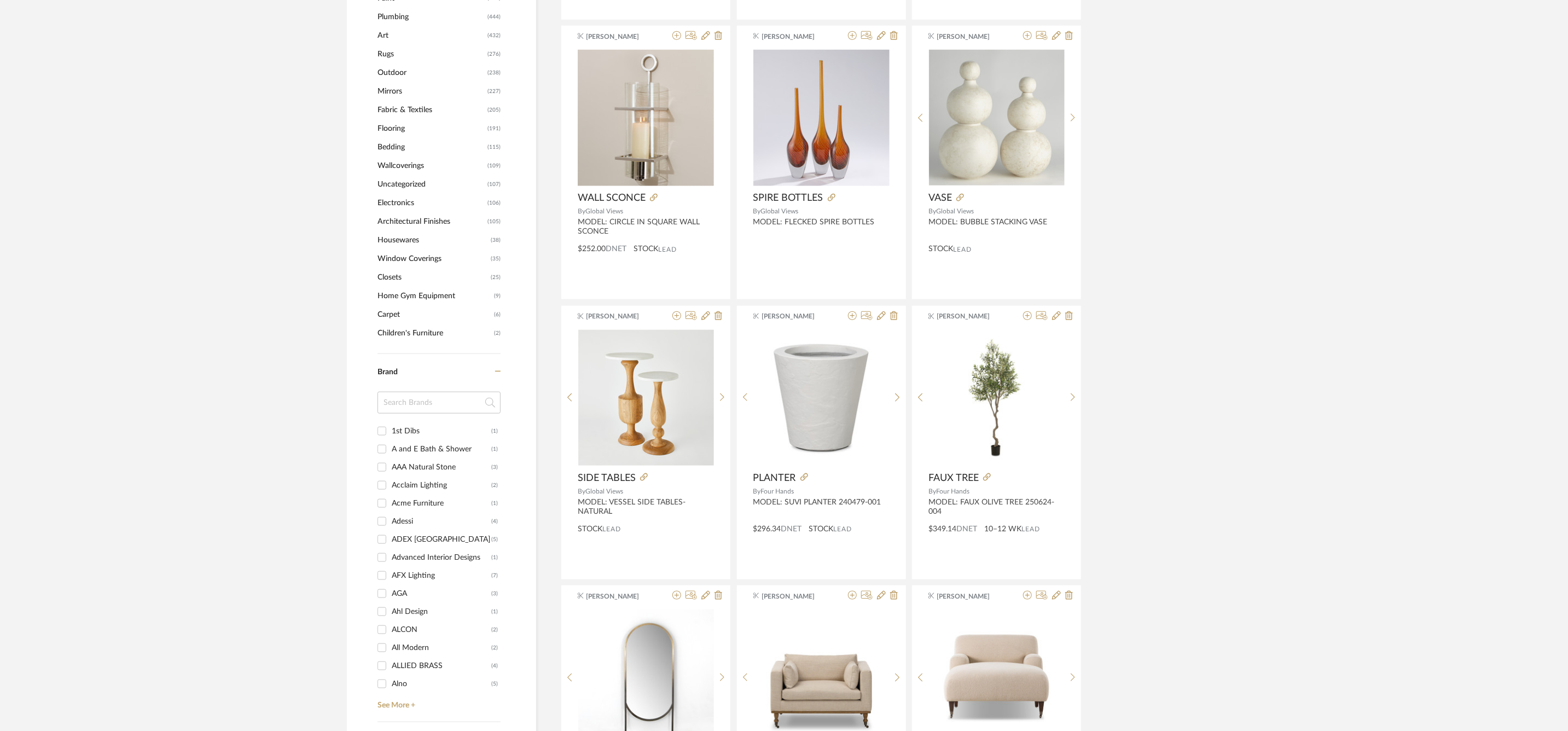
scroll to position [744, 0]
click at [432, 405] on input at bounding box center [439, 401] width 123 height 22
type input "top knobs"
click at [377, 426] on input "Top Knobs (153)" at bounding box center [382, 429] width 18 height 18
checkbox input "true"
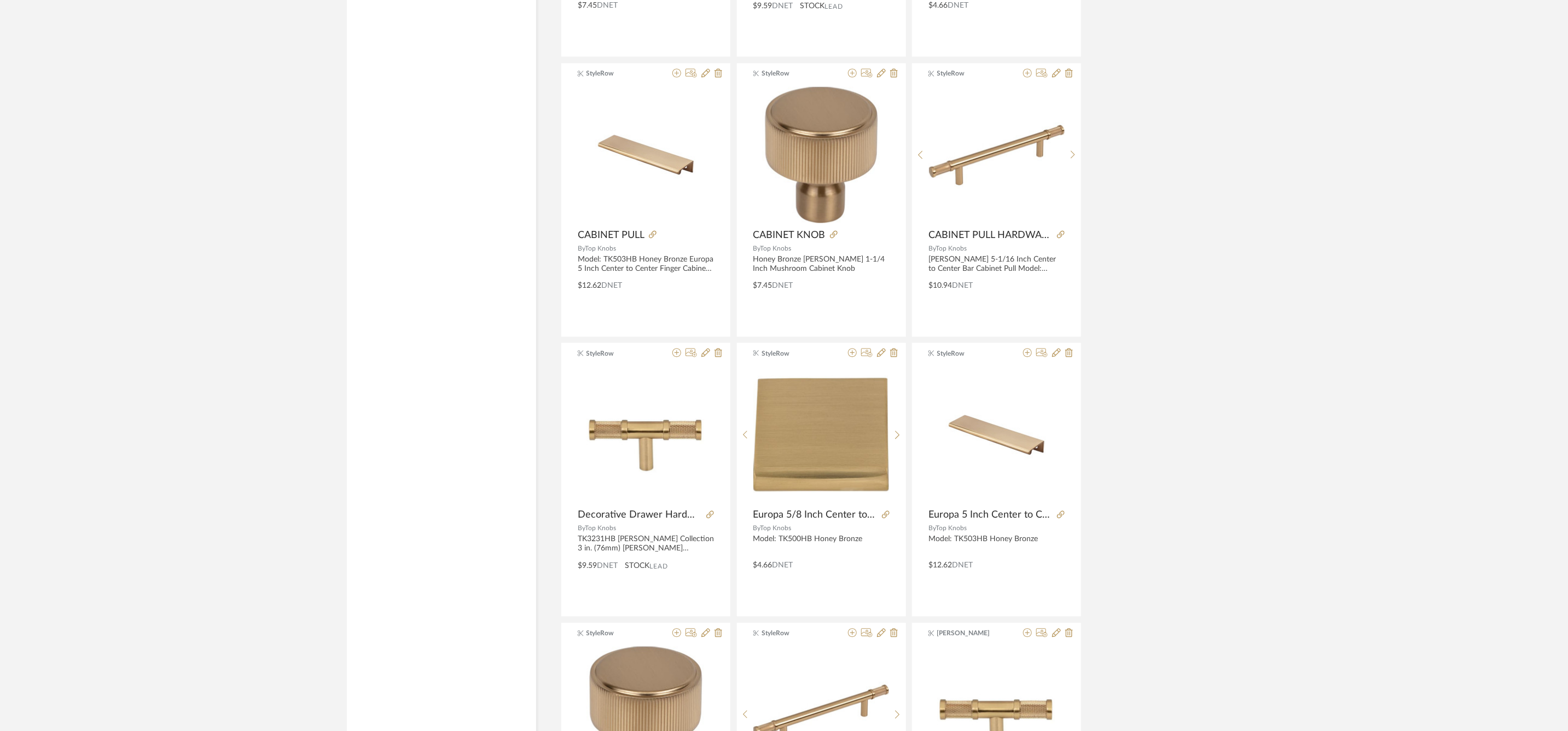
scroll to position [1576, 0]
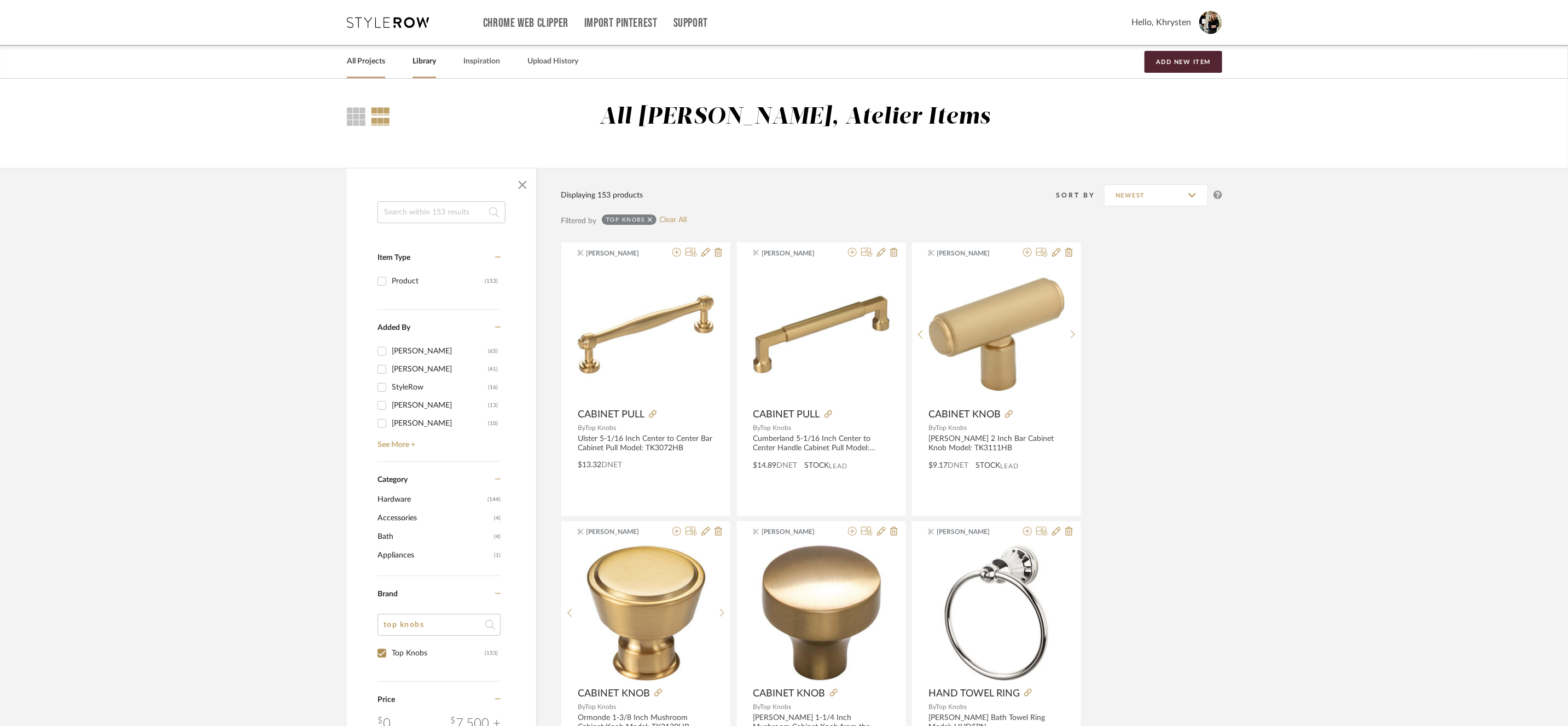
click at [373, 60] on link "All Projects" at bounding box center [366, 61] width 38 height 15
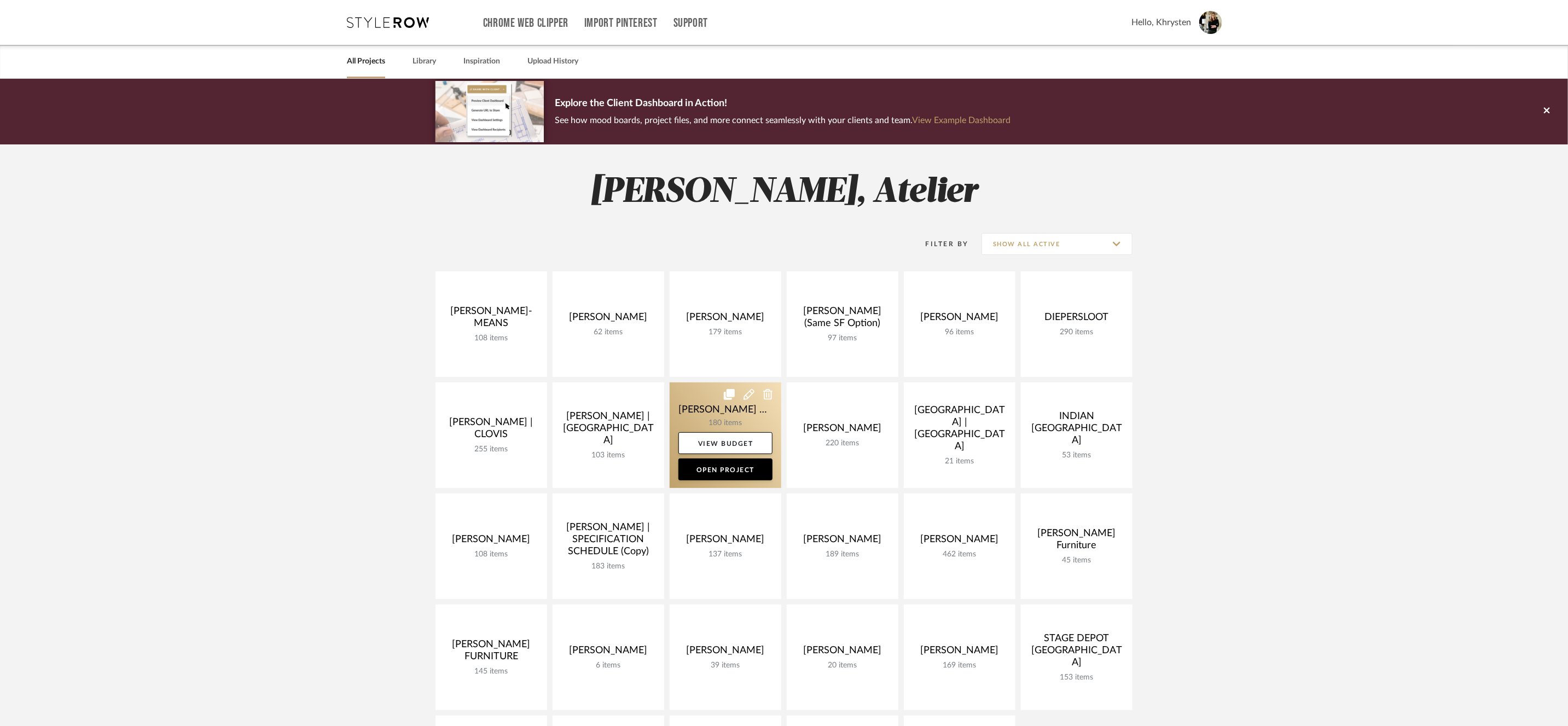
click at [737, 407] on link at bounding box center [725, 435] width 112 height 106
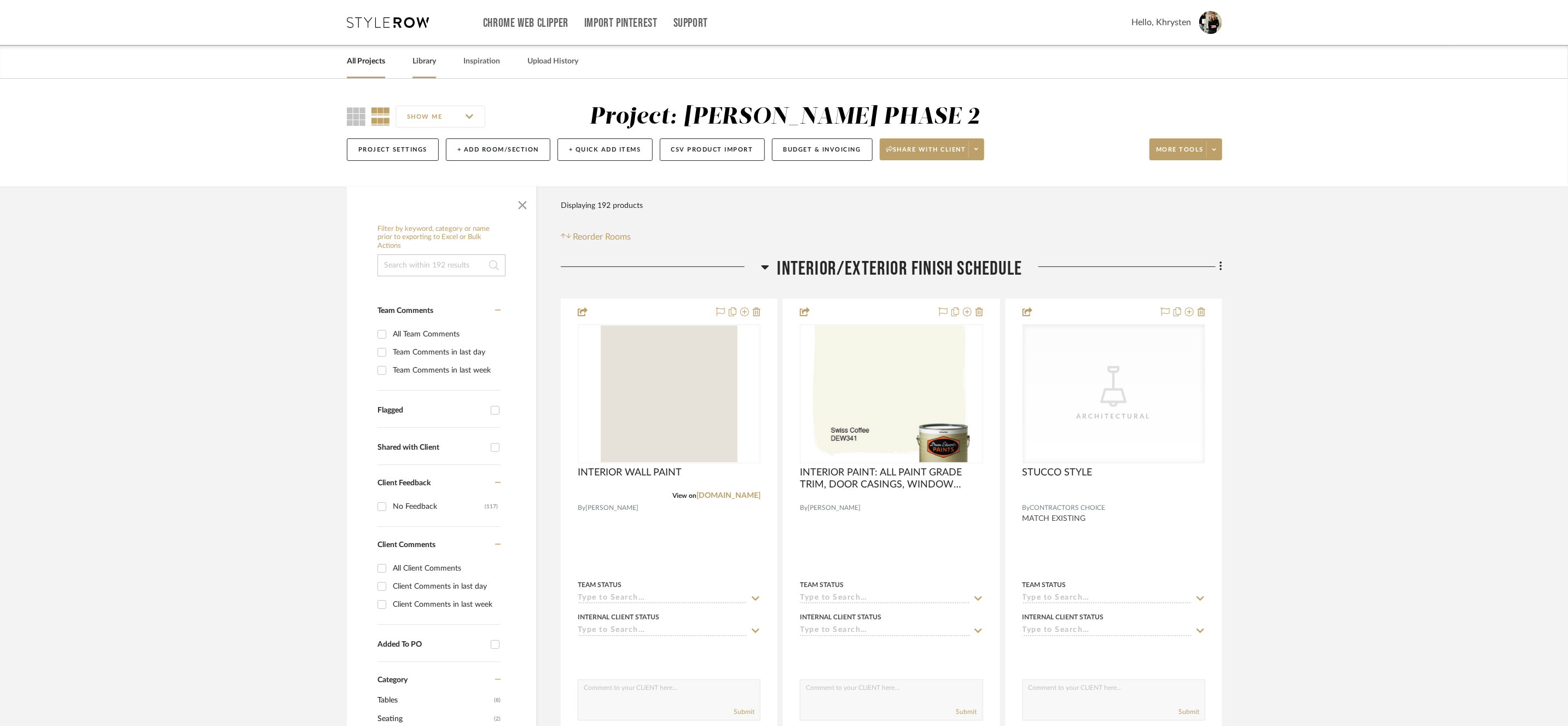
click at [421, 67] on link "Library" at bounding box center [424, 61] width 23 height 15
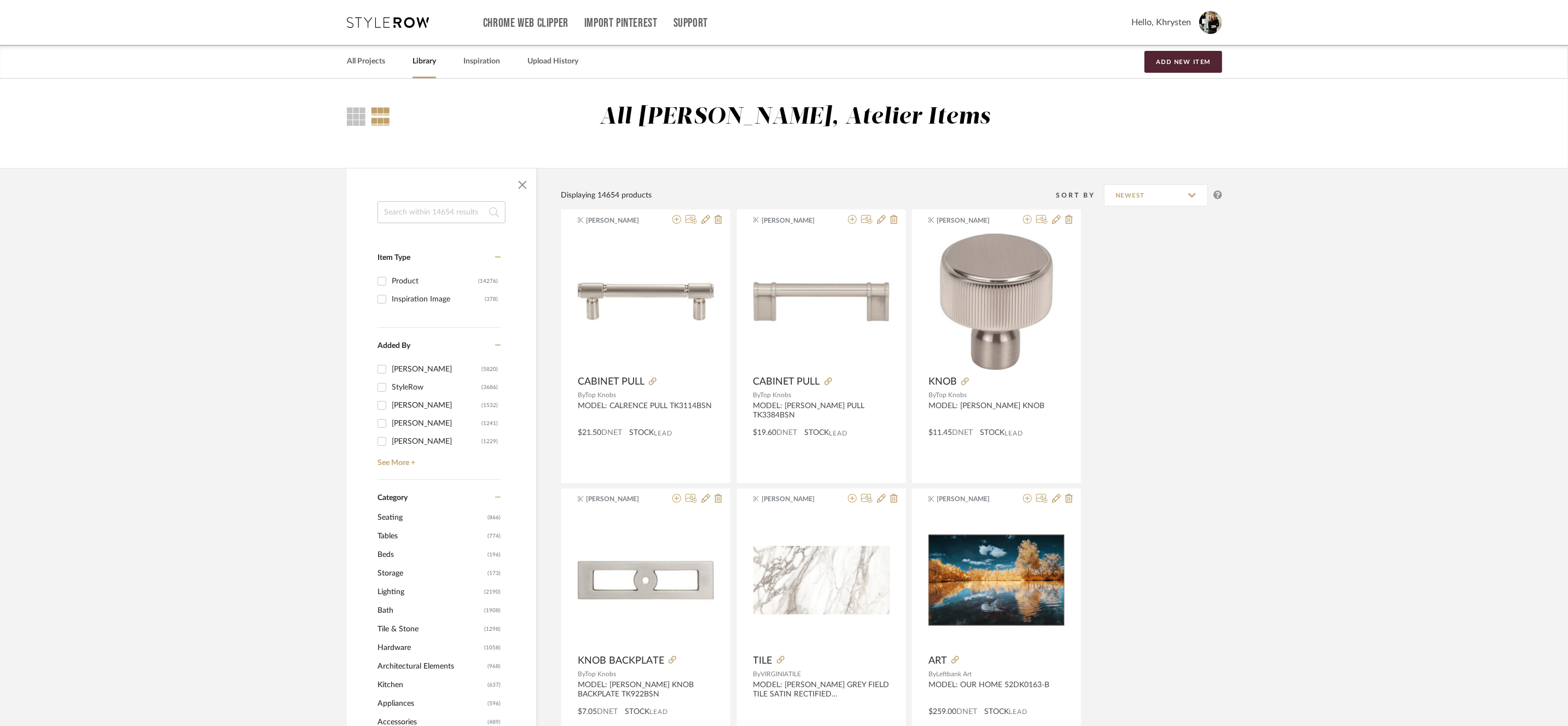
click at [412, 54] on link "Library" at bounding box center [424, 61] width 23 height 15
